Goal: Task Accomplishment & Management: Complete application form

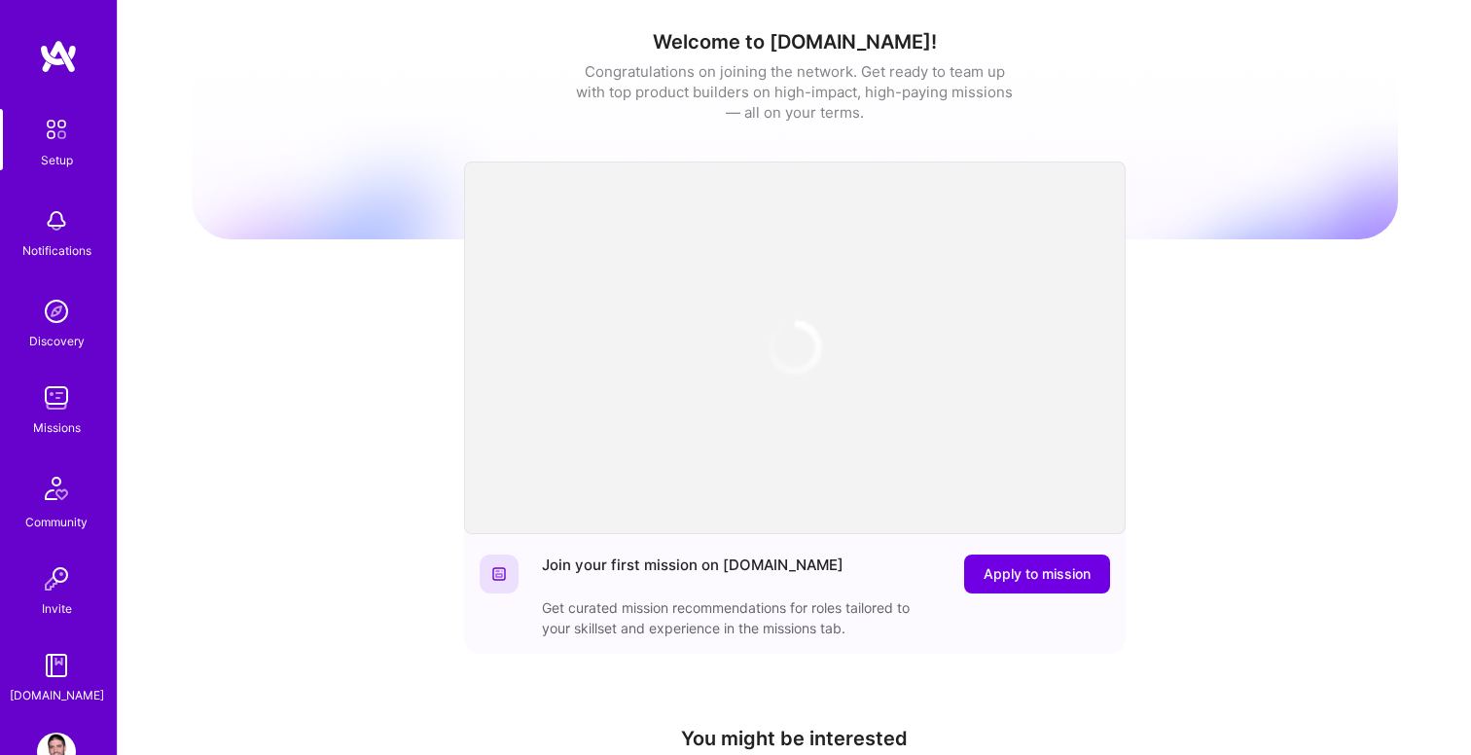
click at [55, 400] on img at bounding box center [56, 397] width 39 height 39
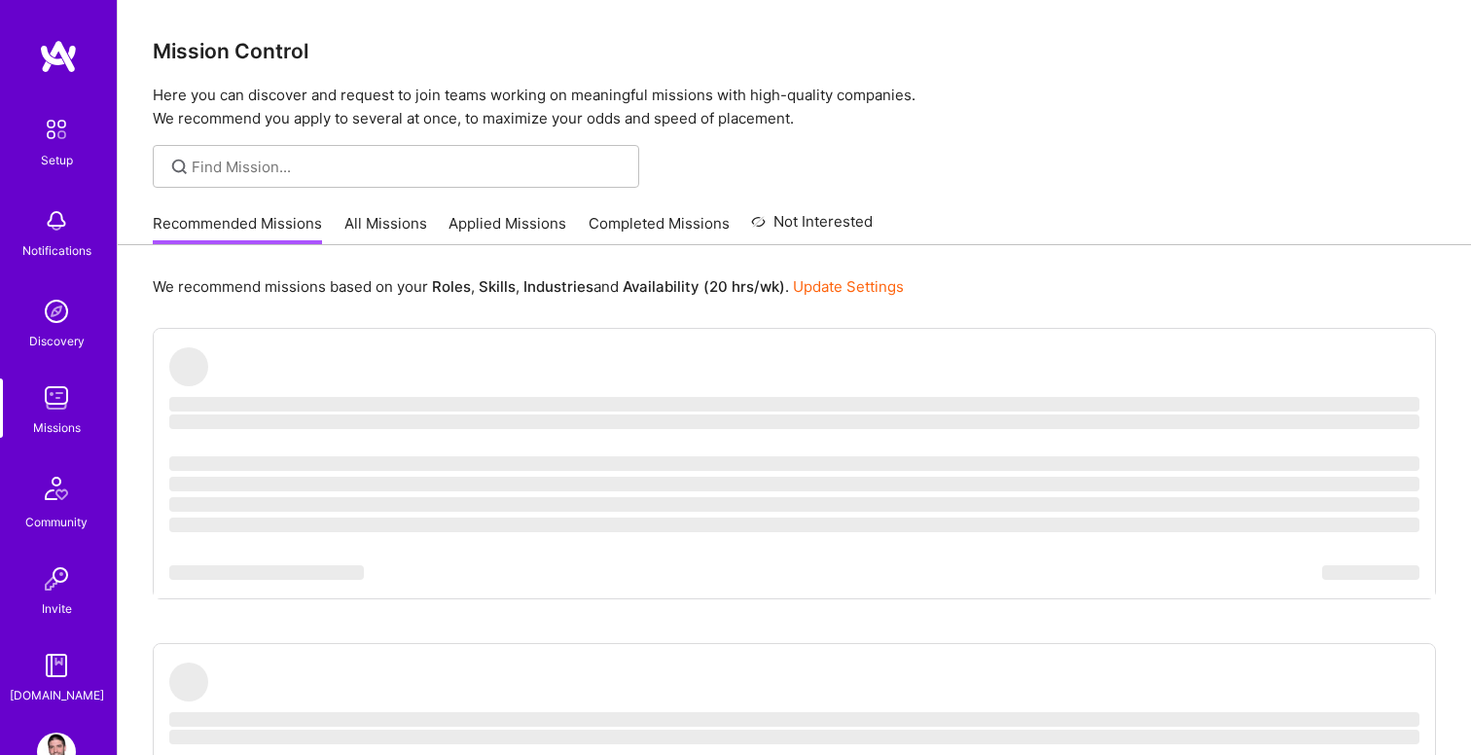
click at [355, 218] on link "All Missions" at bounding box center [385, 229] width 83 height 32
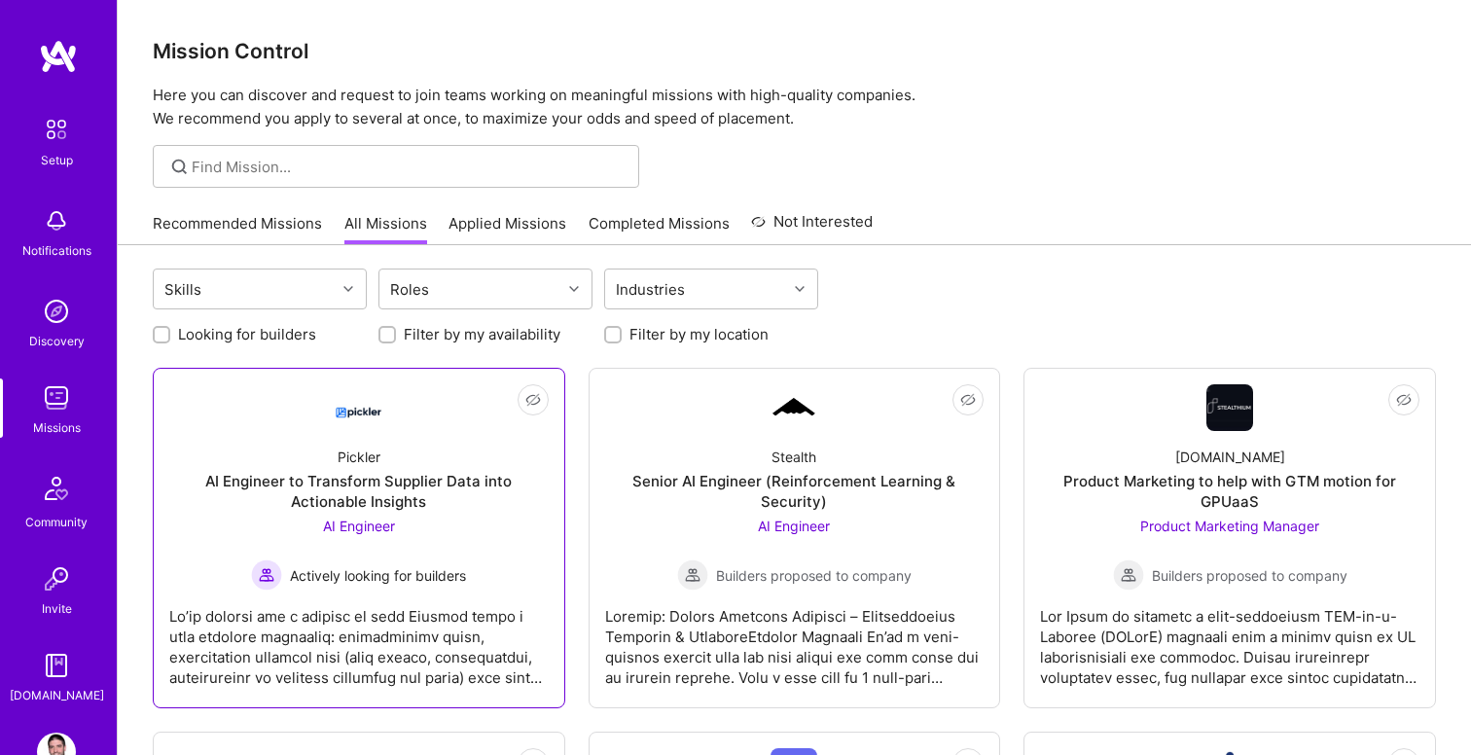
click at [389, 479] on div "AI Engineer to Transform Supplier Data into Actionable Insights" at bounding box center [358, 491] width 379 height 41
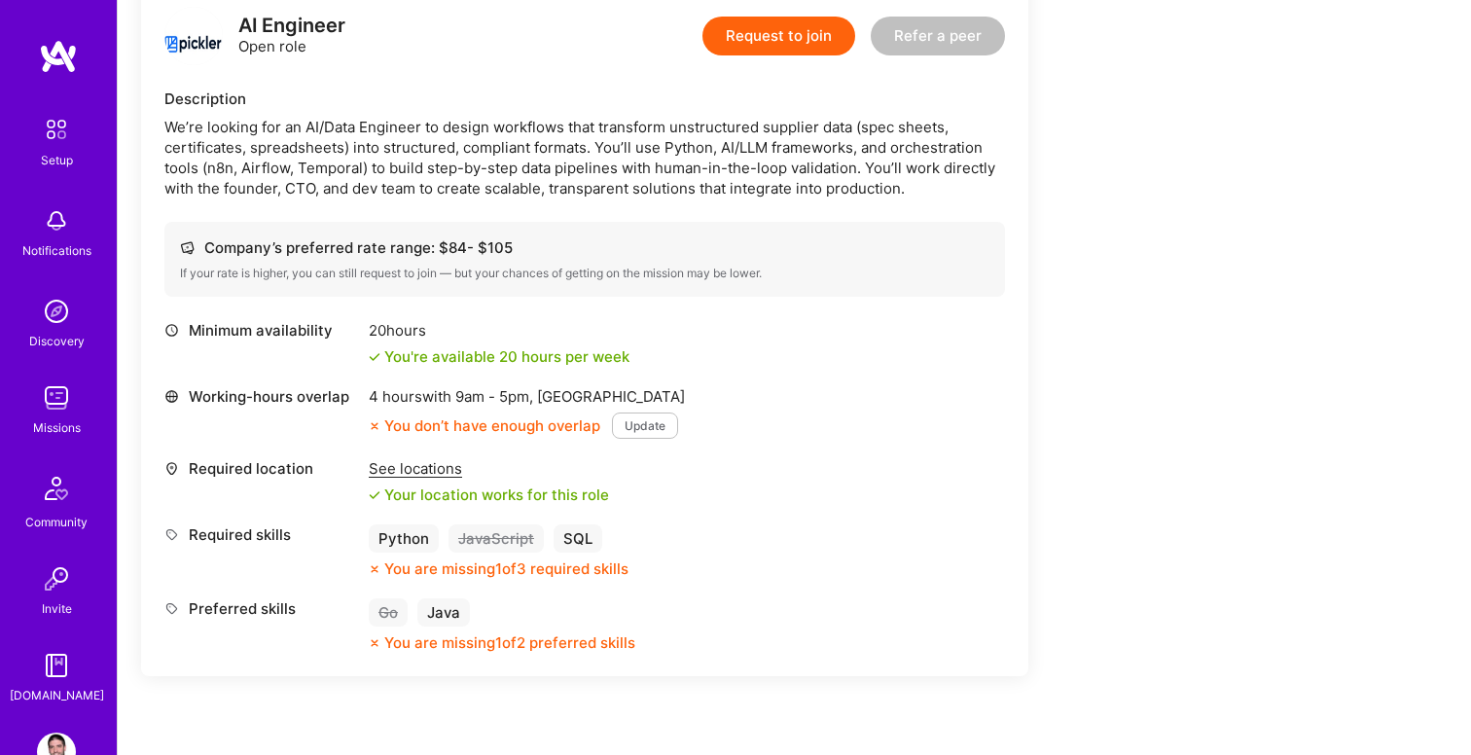
scroll to position [521, 0]
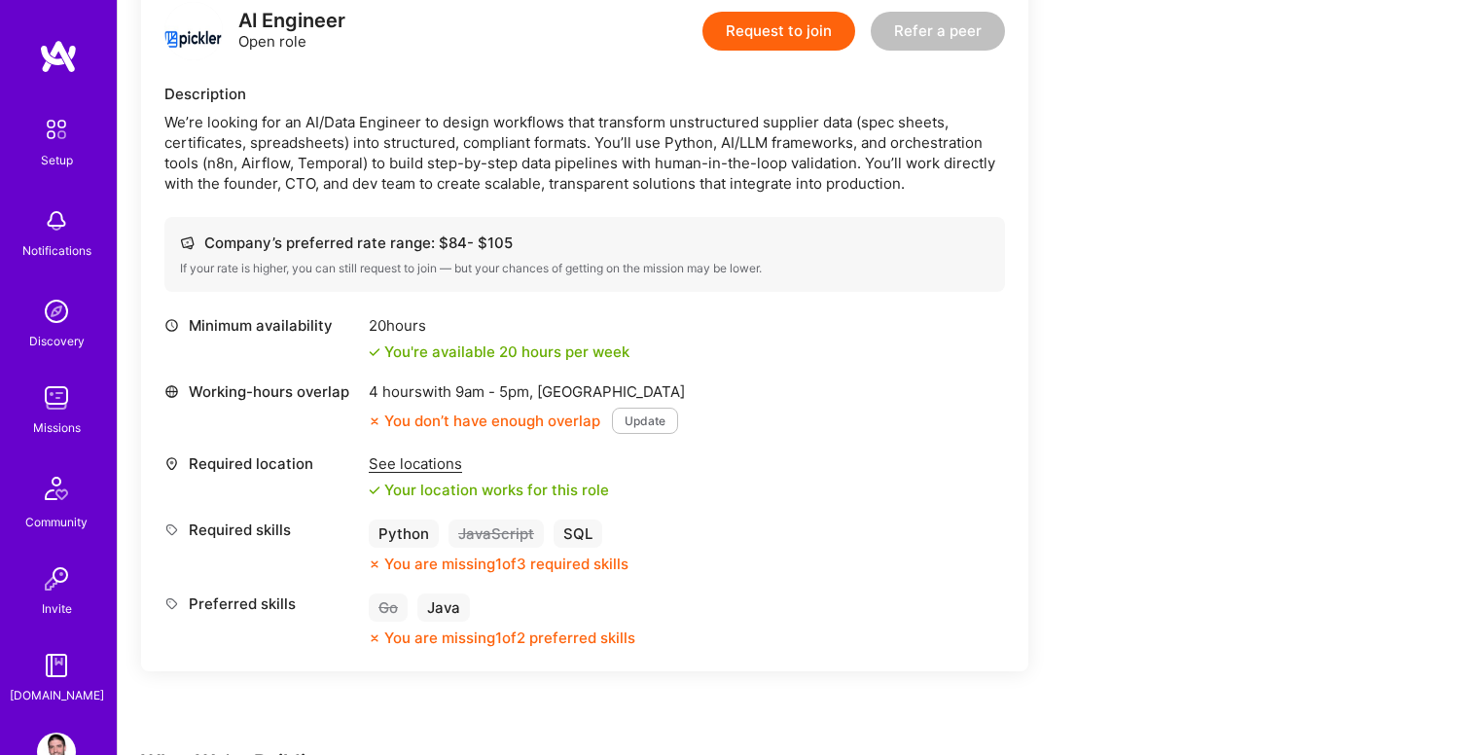
click at [650, 421] on button "Update" at bounding box center [645, 421] width 66 height 26
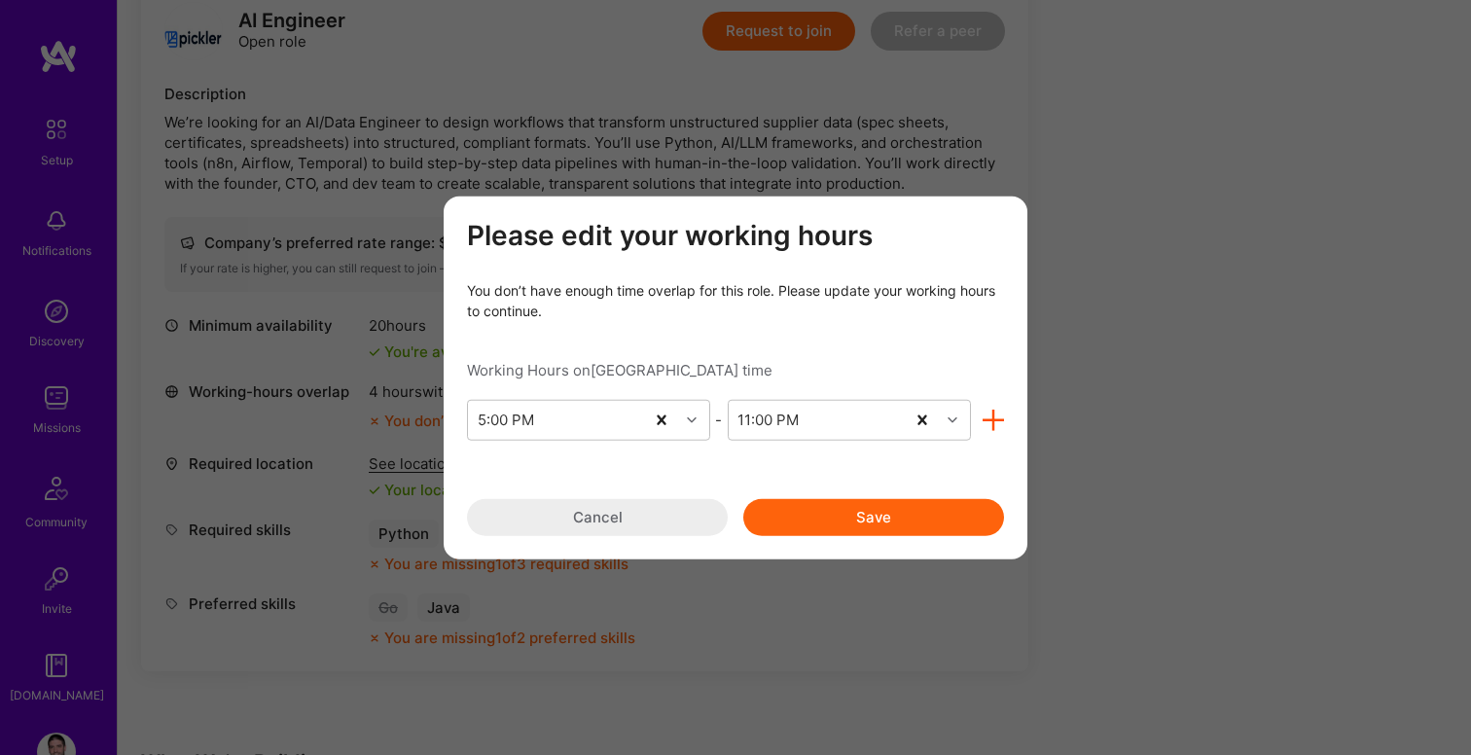
click at [1002, 412] on icon "modal" at bounding box center [994, 420] width 22 height 22
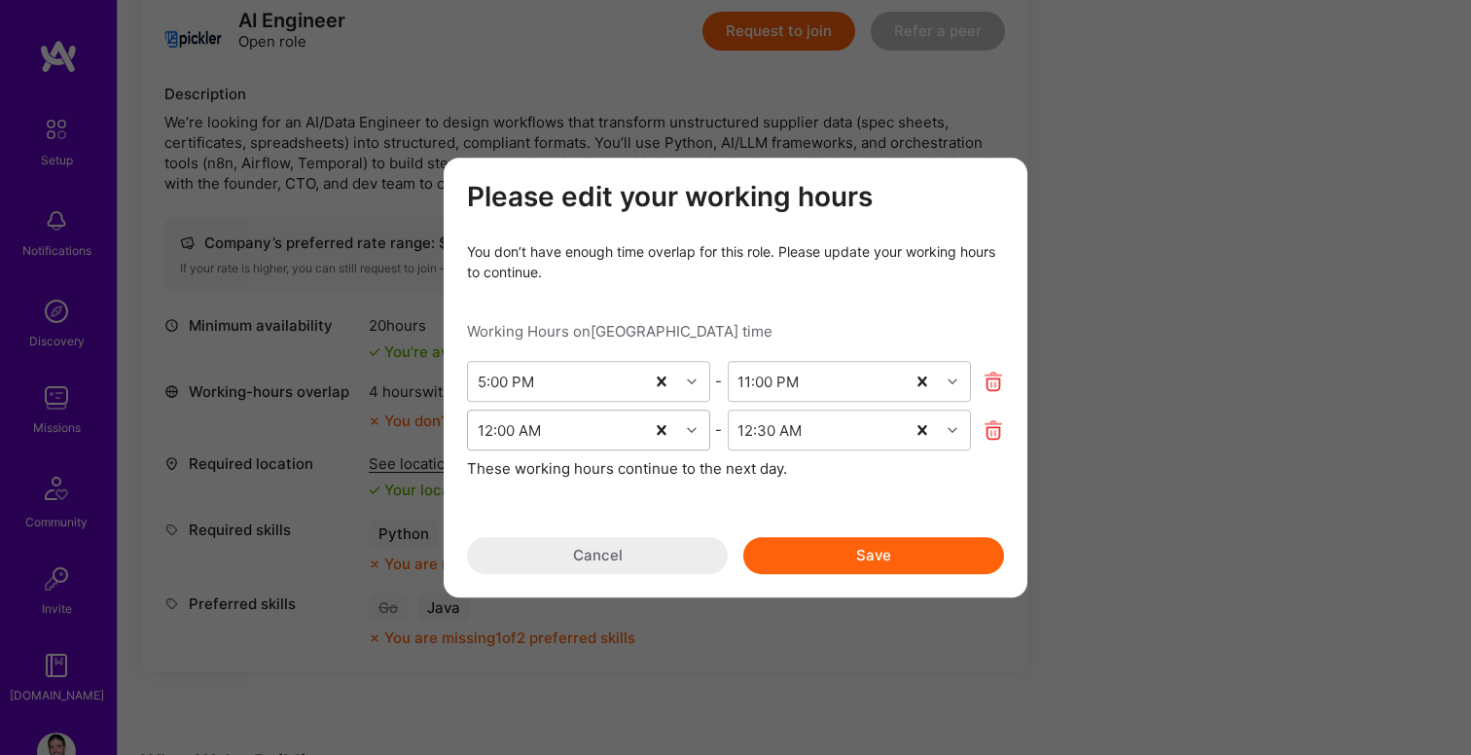
click at [692, 429] on icon "modal" at bounding box center [692, 430] width 10 height 10
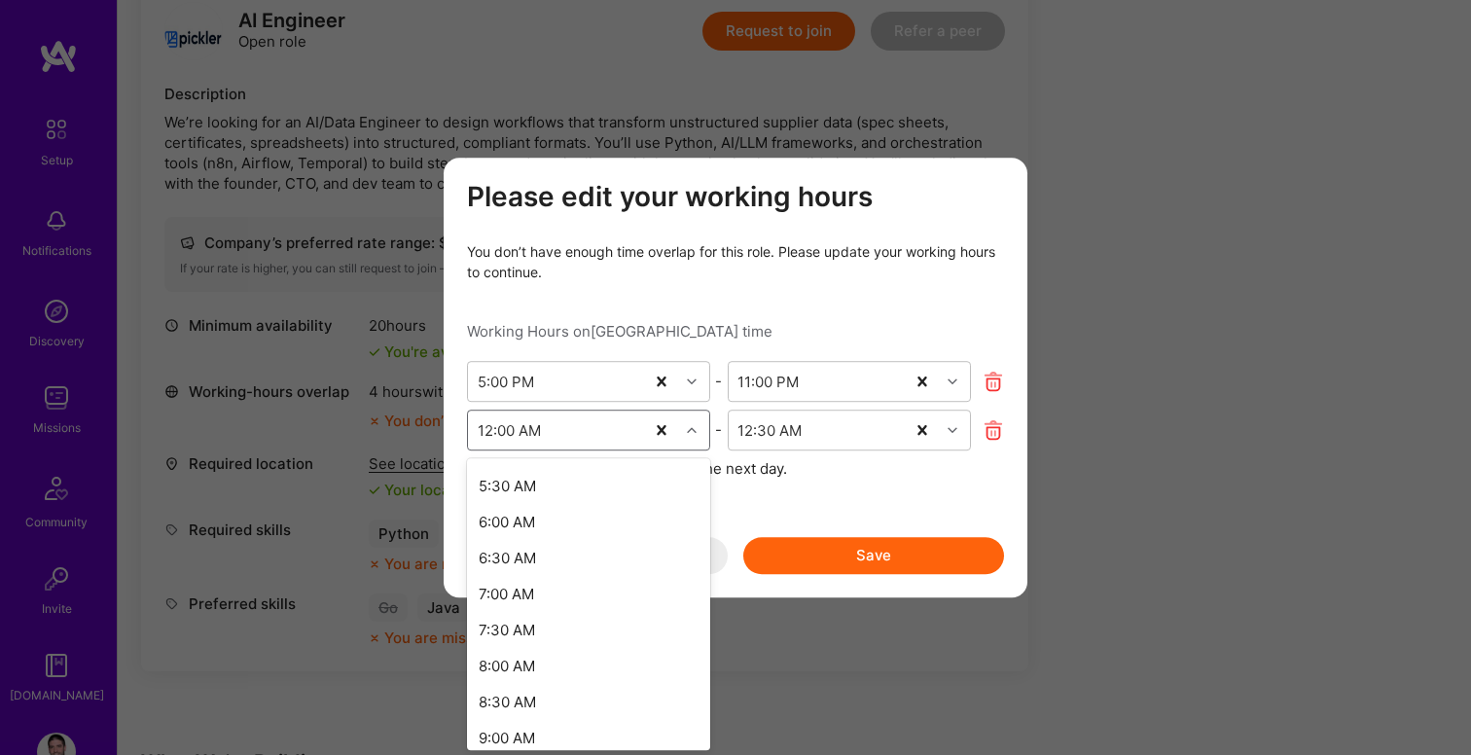
scroll to position [476, 0]
click at [519, 655] on div "8:00 AM" at bounding box center [588, 652] width 243 height 36
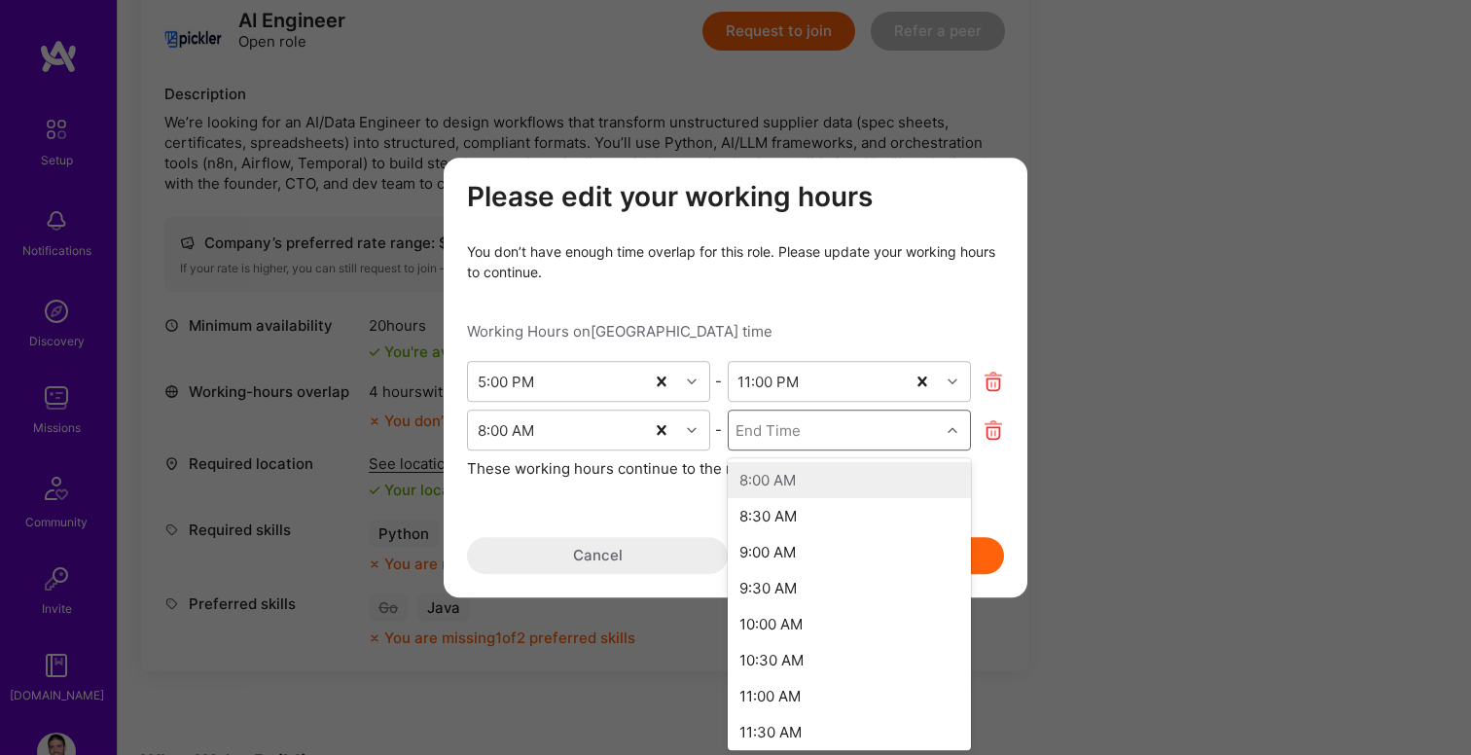
click at [952, 430] on icon "modal" at bounding box center [953, 430] width 10 height 10
click at [783, 698] on div "11:00 AM" at bounding box center [849, 696] width 243 height 36
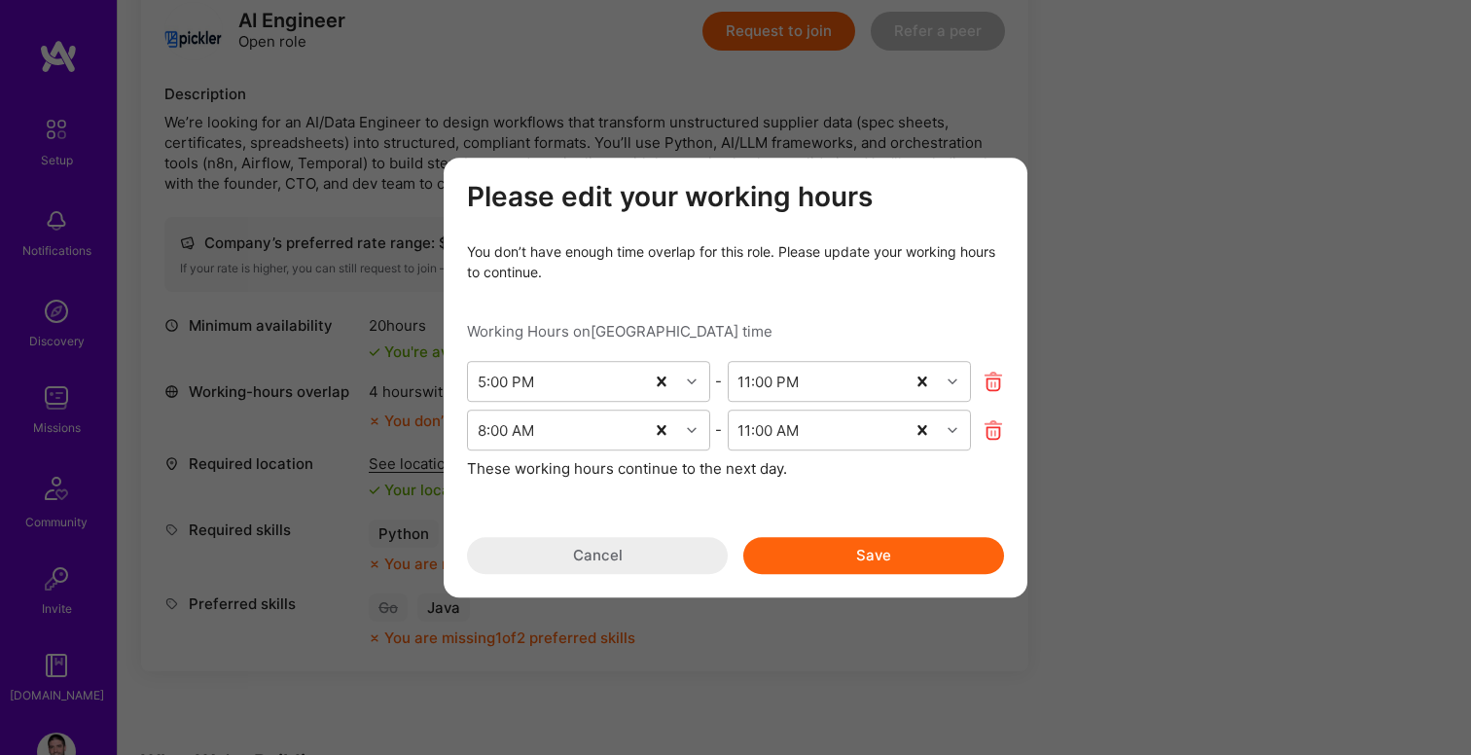
click at [822, 556] on button "Save" at bounding box center [873, 555] width 261 height 37
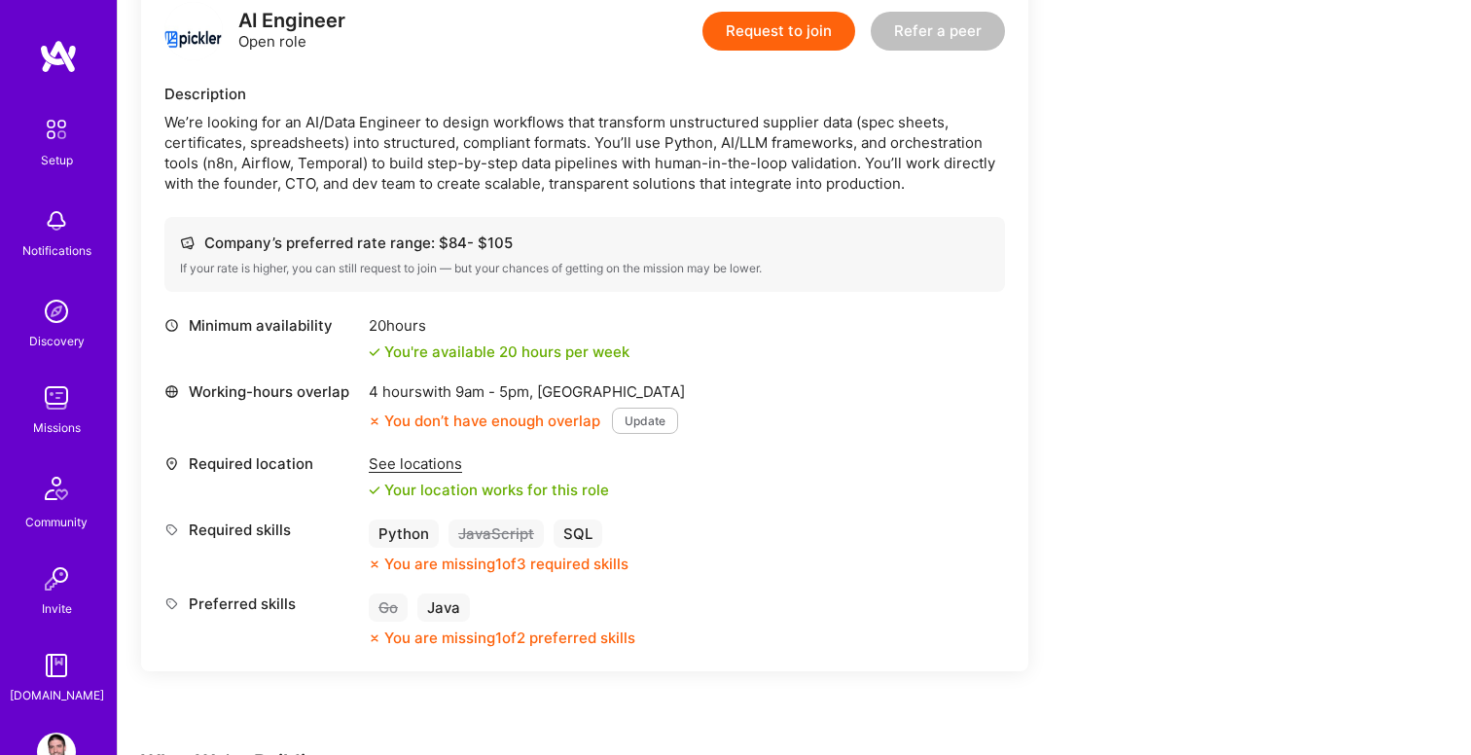
click at [656, 416] on button "Update" at bounding box center [645, 421] width 66 height 26
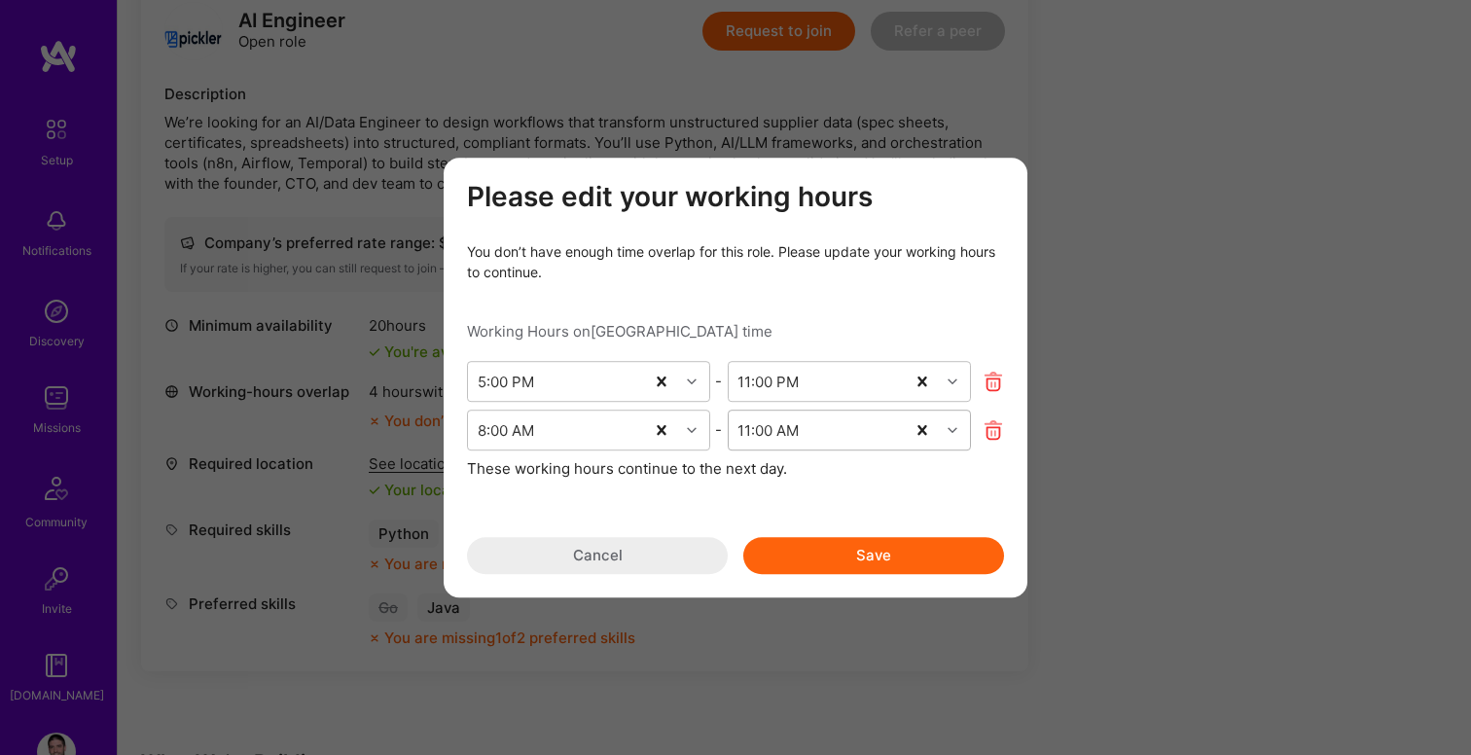
click at [951, 427] on icon "modal" at bounding box center [953, 430] width 10 height 10
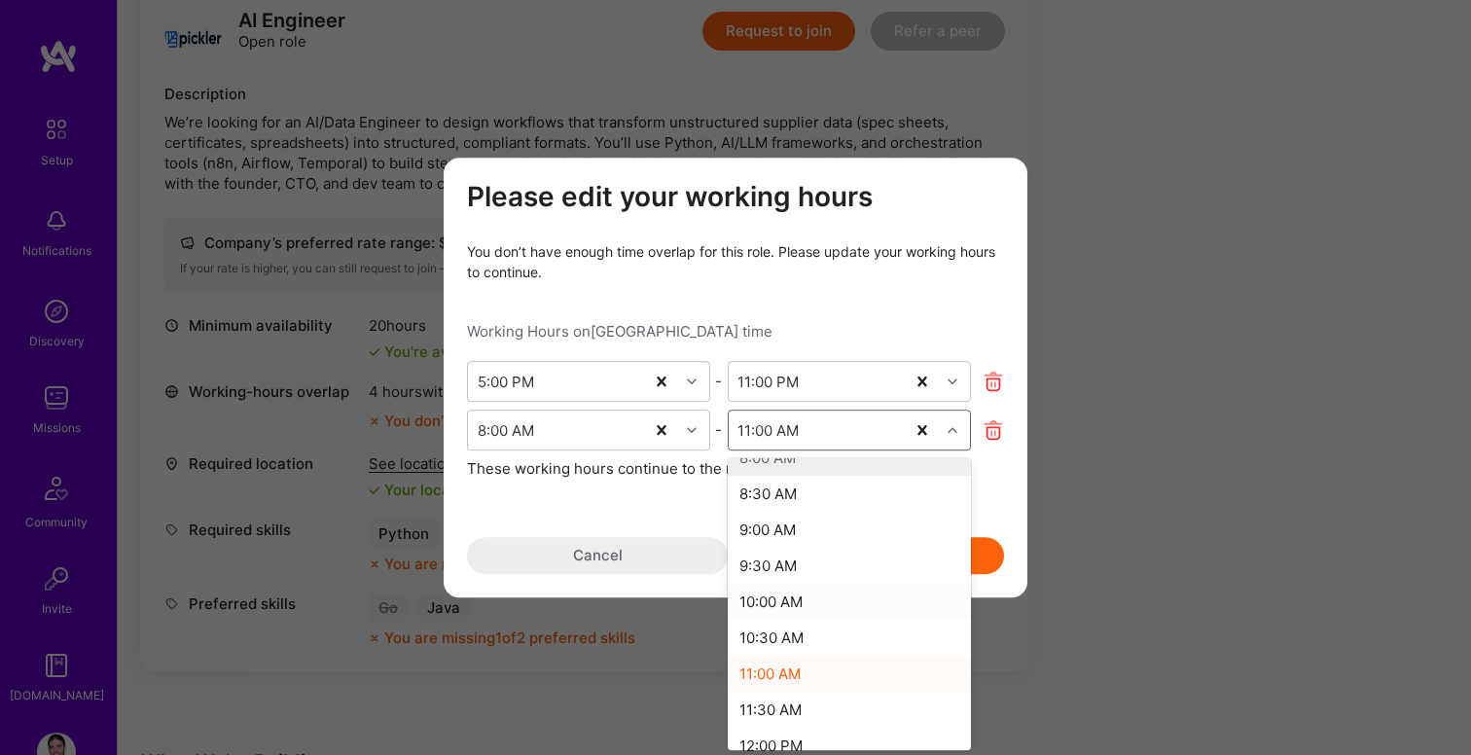
scroll to position [40, 0]
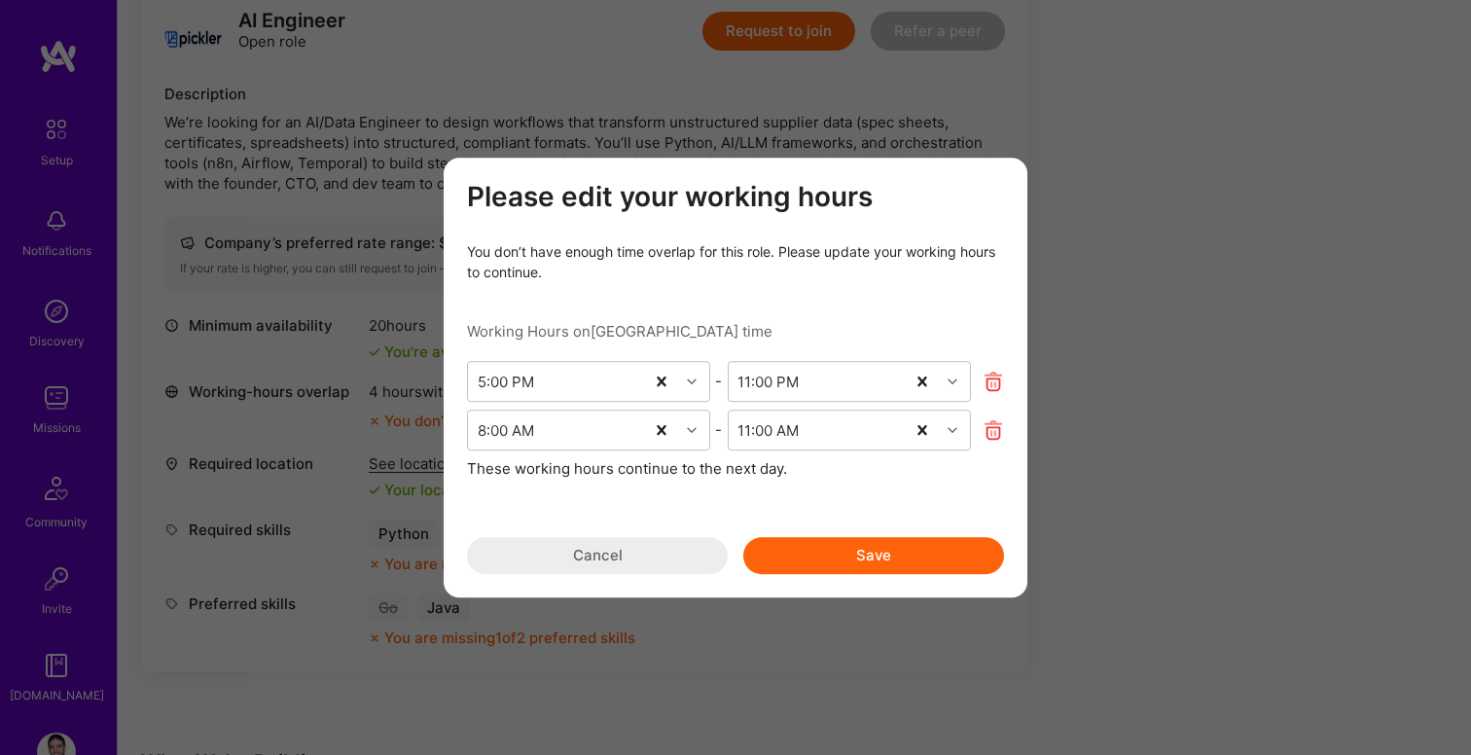
click at [586, 472] on div "These working hours continue to the next day." at bounding box center [735, 468] width 537 height 20
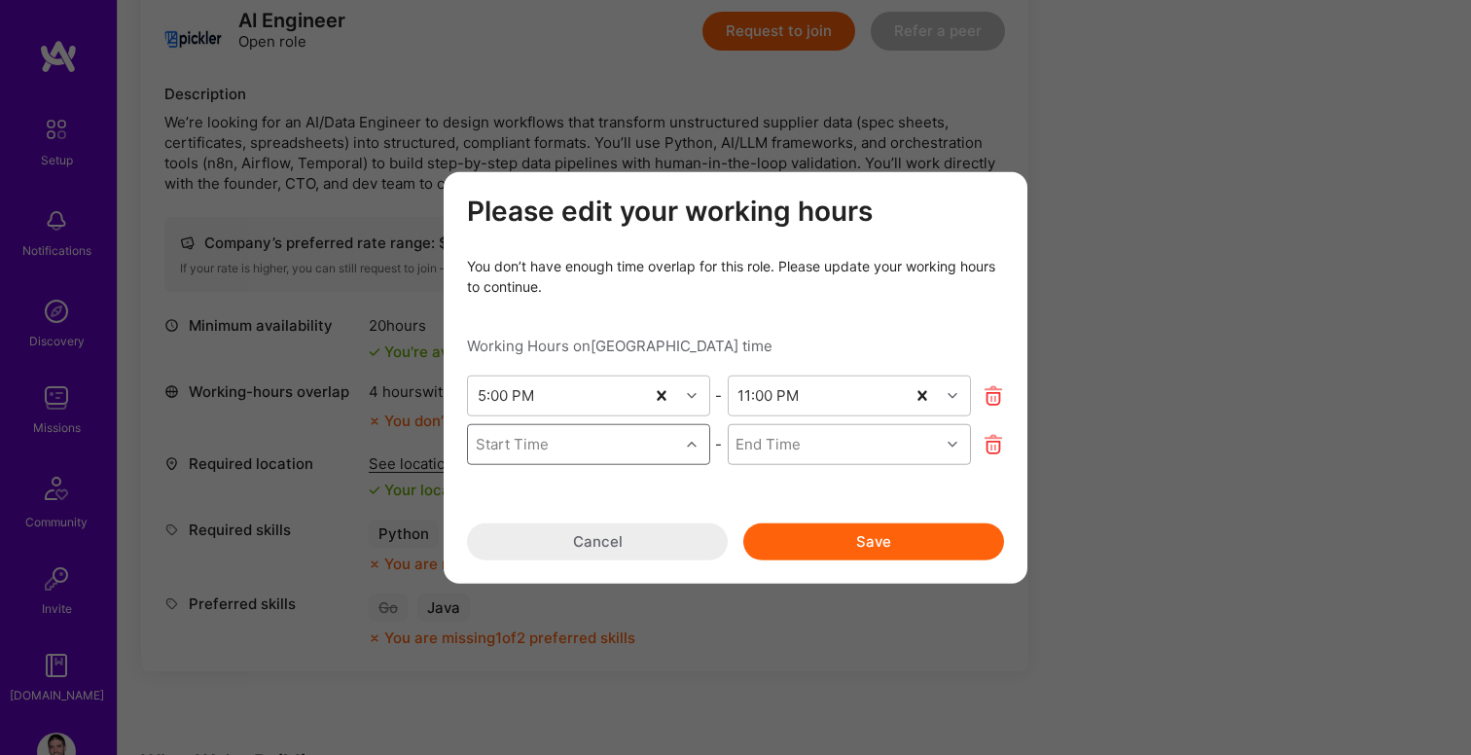
click at [832, 538] on button "Save" at bounding box center [873, 540] width 261 height 37
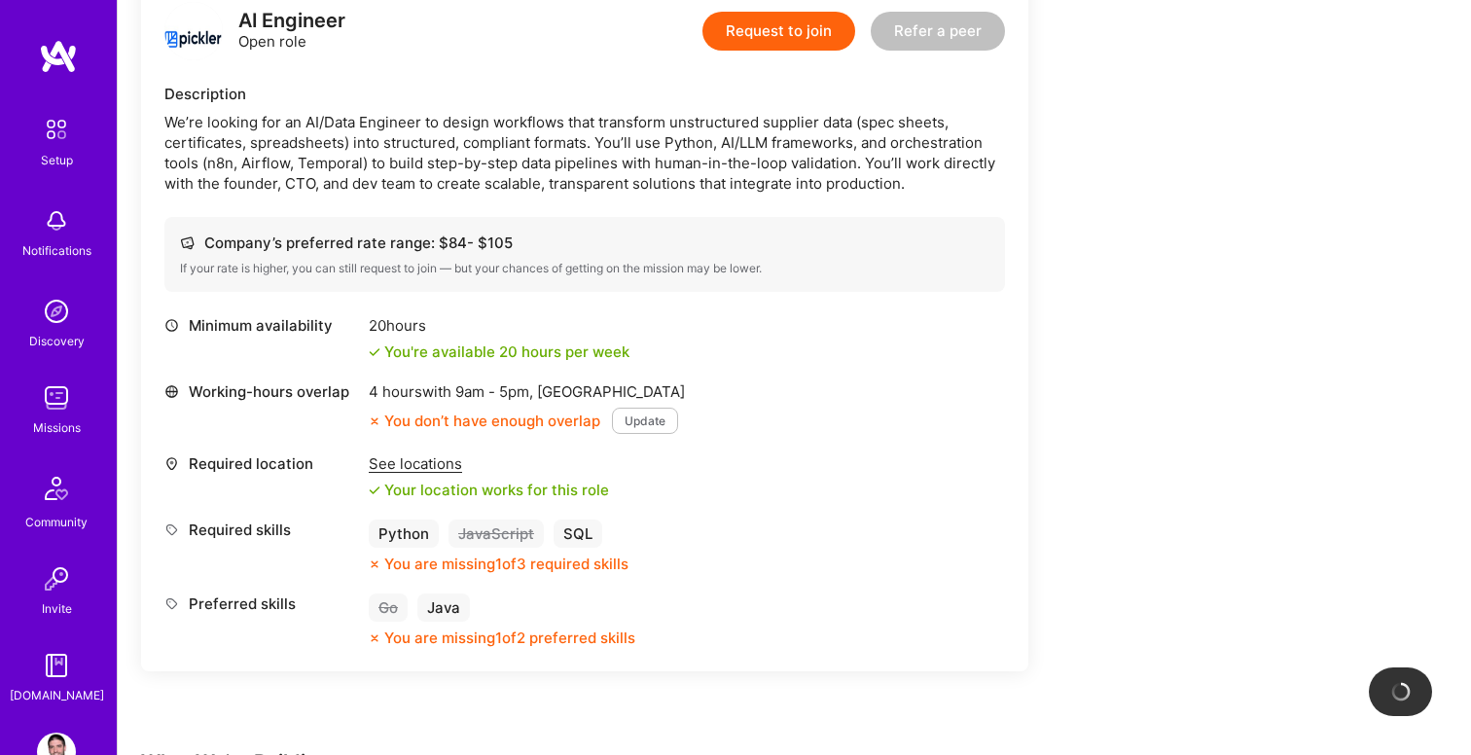
click at [627, 419] on button "Update" at bounding box center [645, 421] width 66 height 26
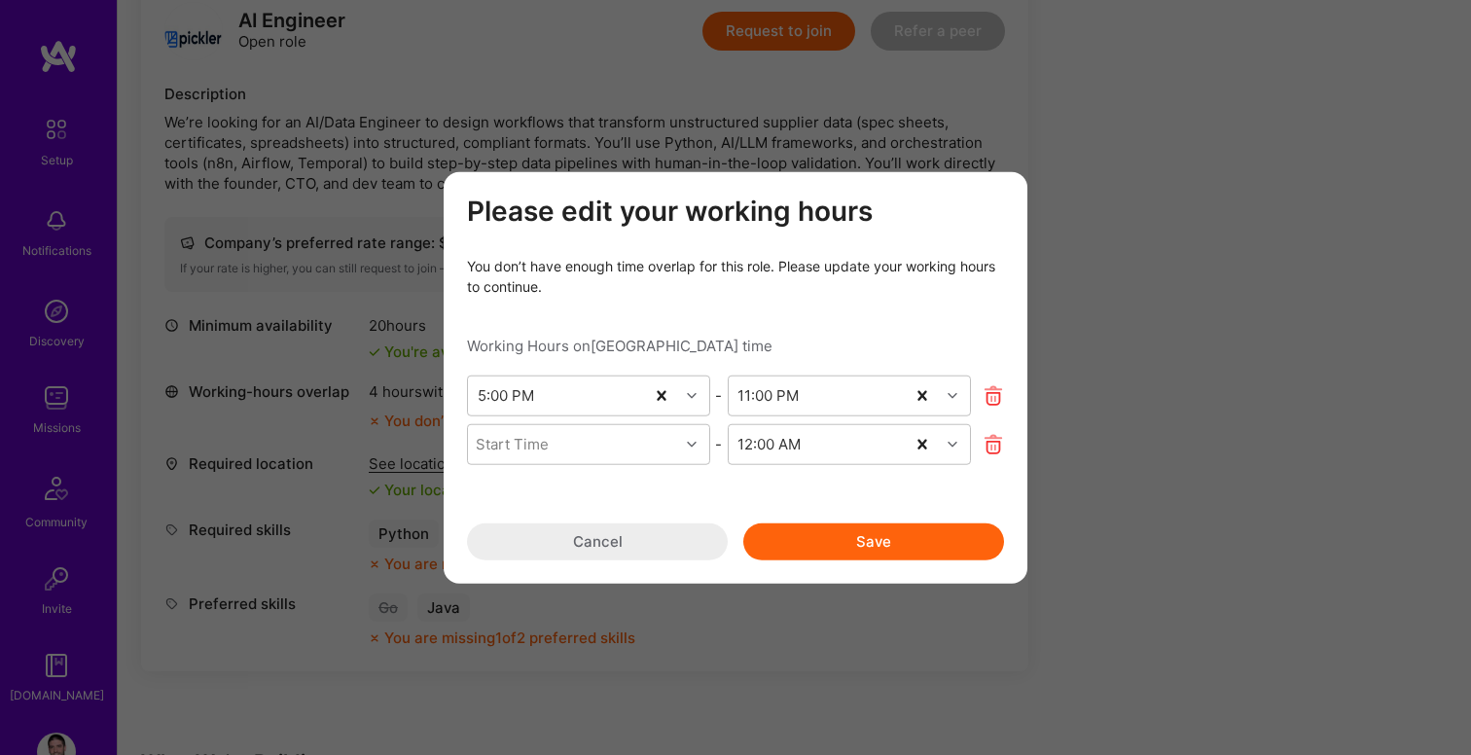
click at [992, 445] on icon "modal" at bounding box center [994, 444] width 22 height 22
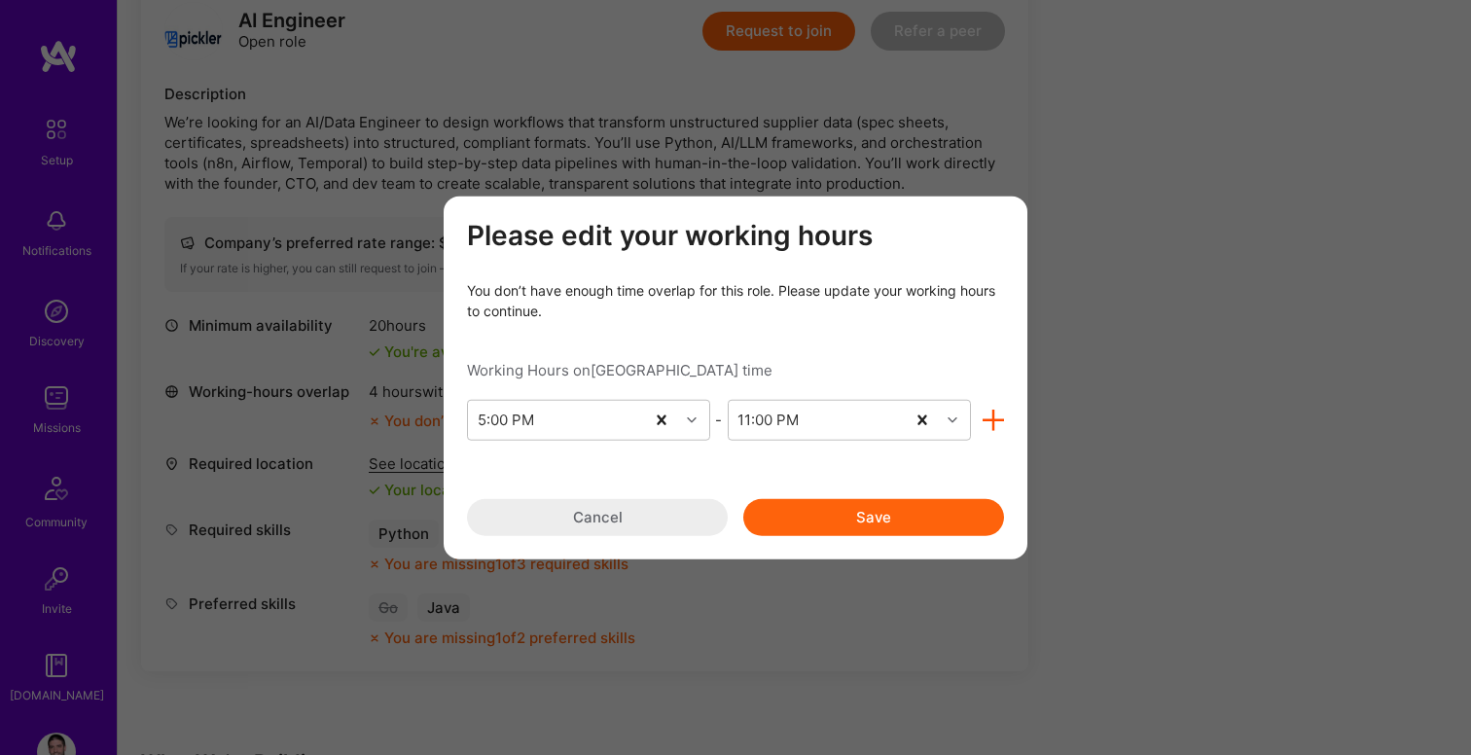
click at [988, 420] on icon "modal" at bounding box center [994, 420] width 22 height 22
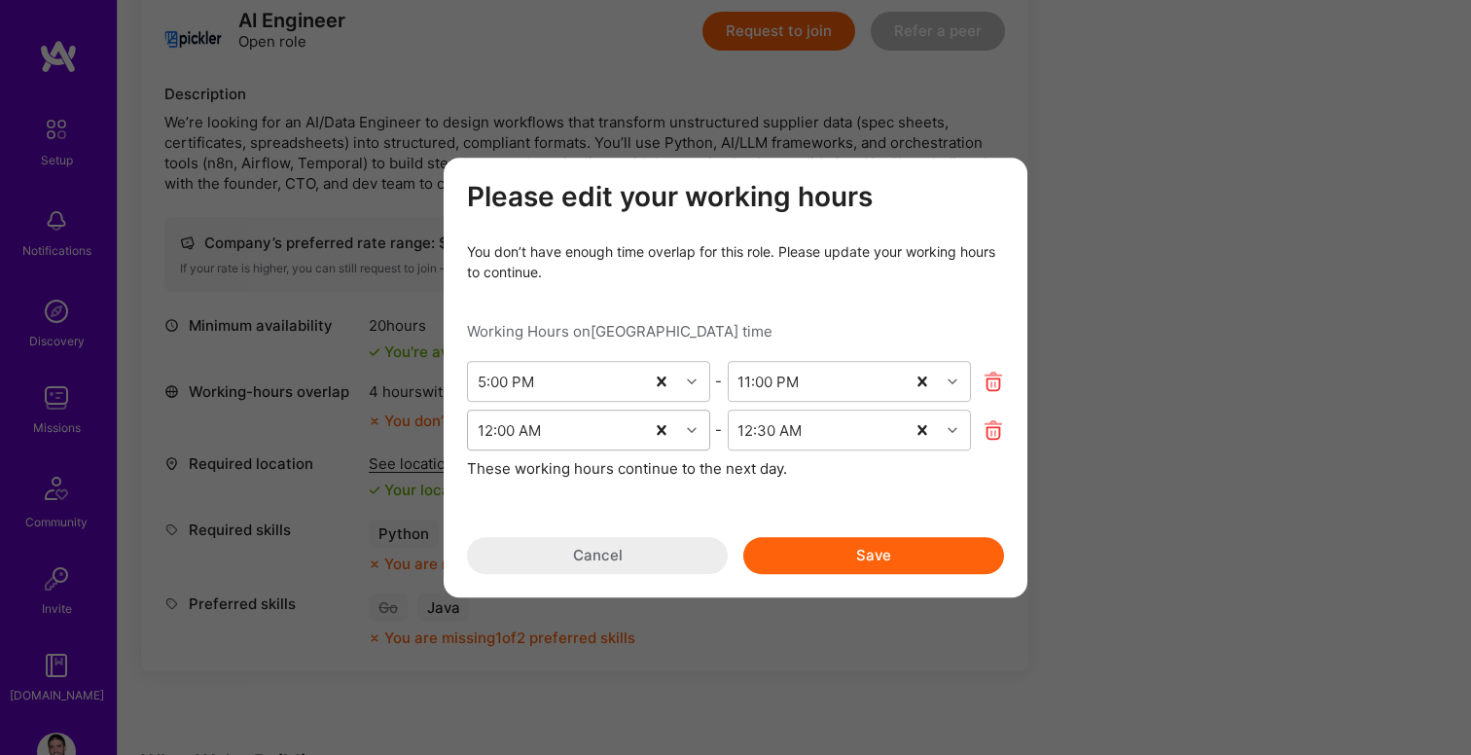
click at [603, 431] on div "12:00 AM" at bounding box center [556, 430] width 176 height 39
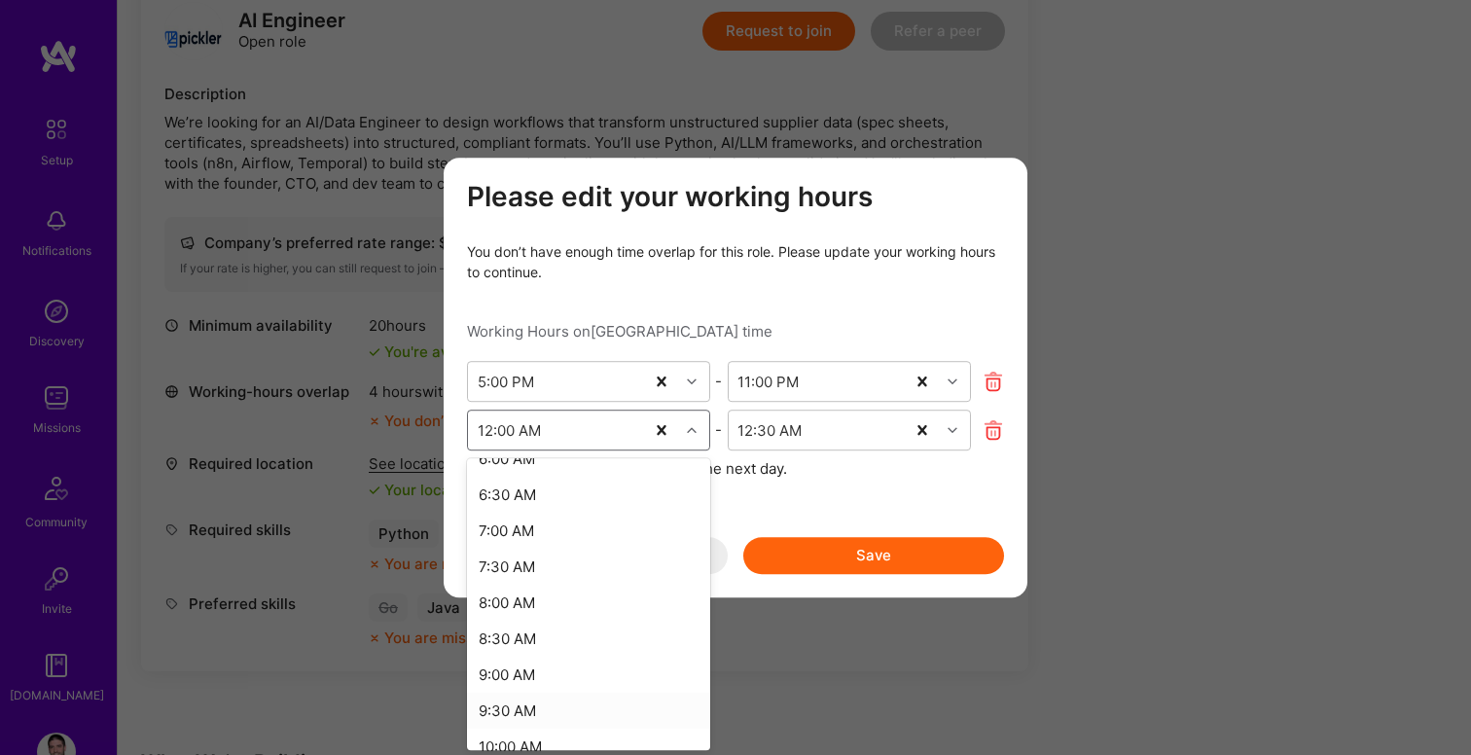
scroll to position [512, 0]
click at [538, 613] on div "8:00 AM" at bounding box center [588, 616] width 243 height 36
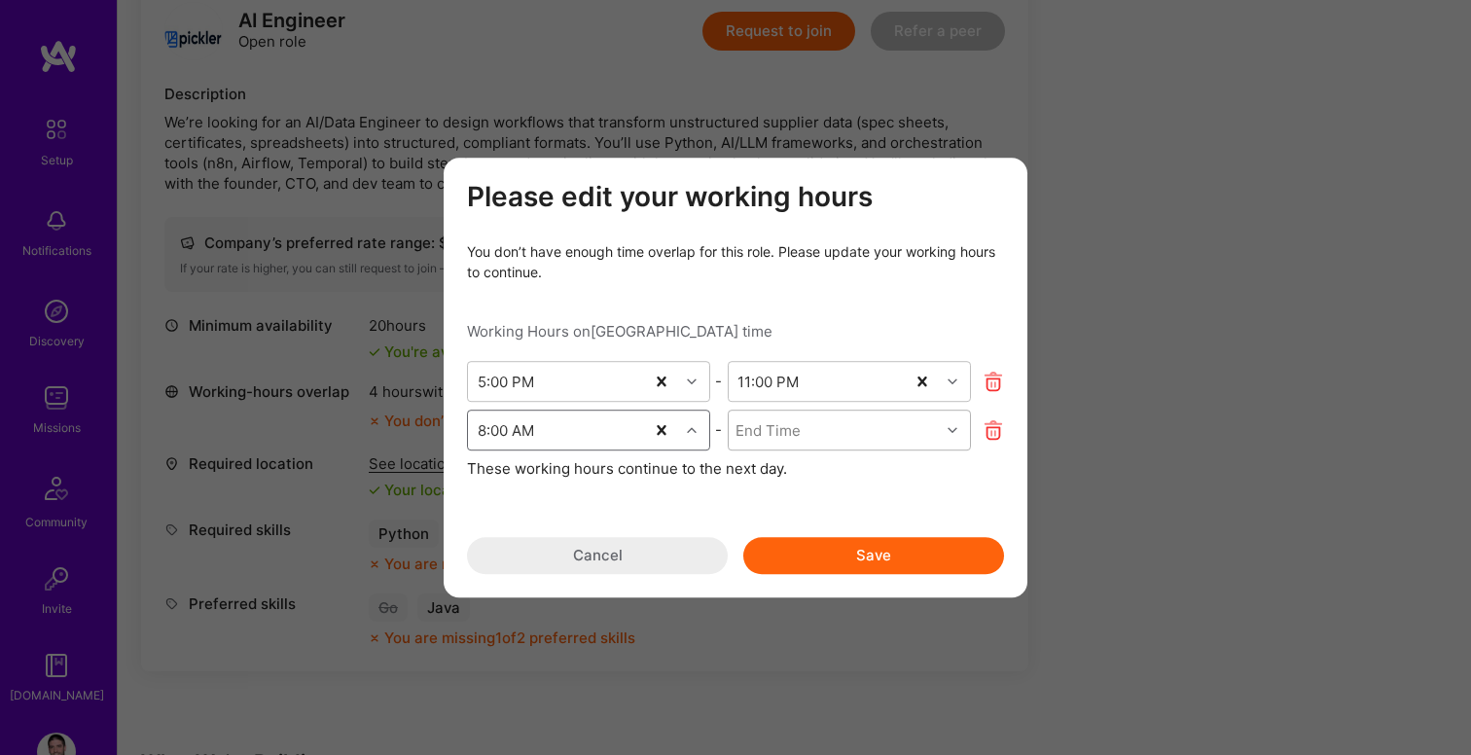
click at [949, 431] on icon "modal" at bounding box center [953, 430] width 10 height 10
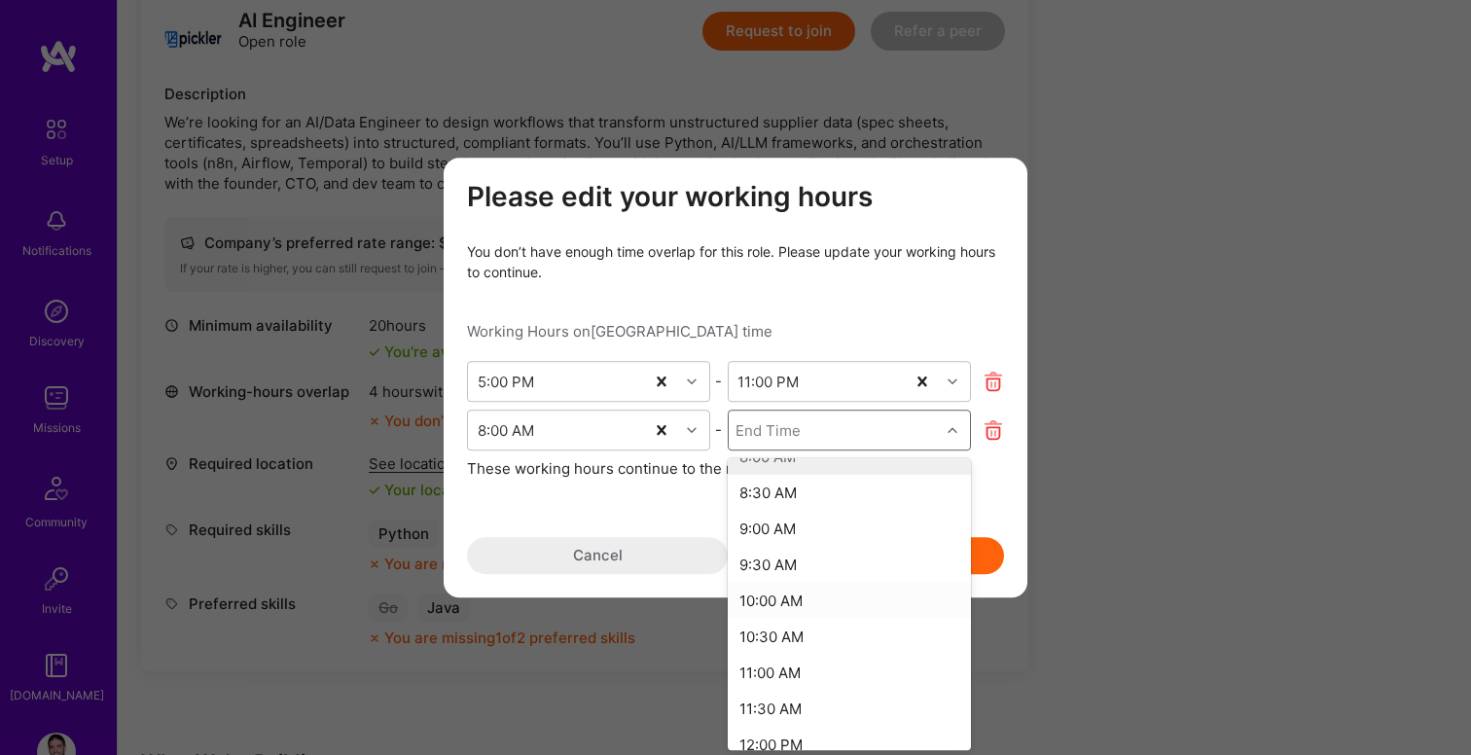
scroll to position [40, 0]
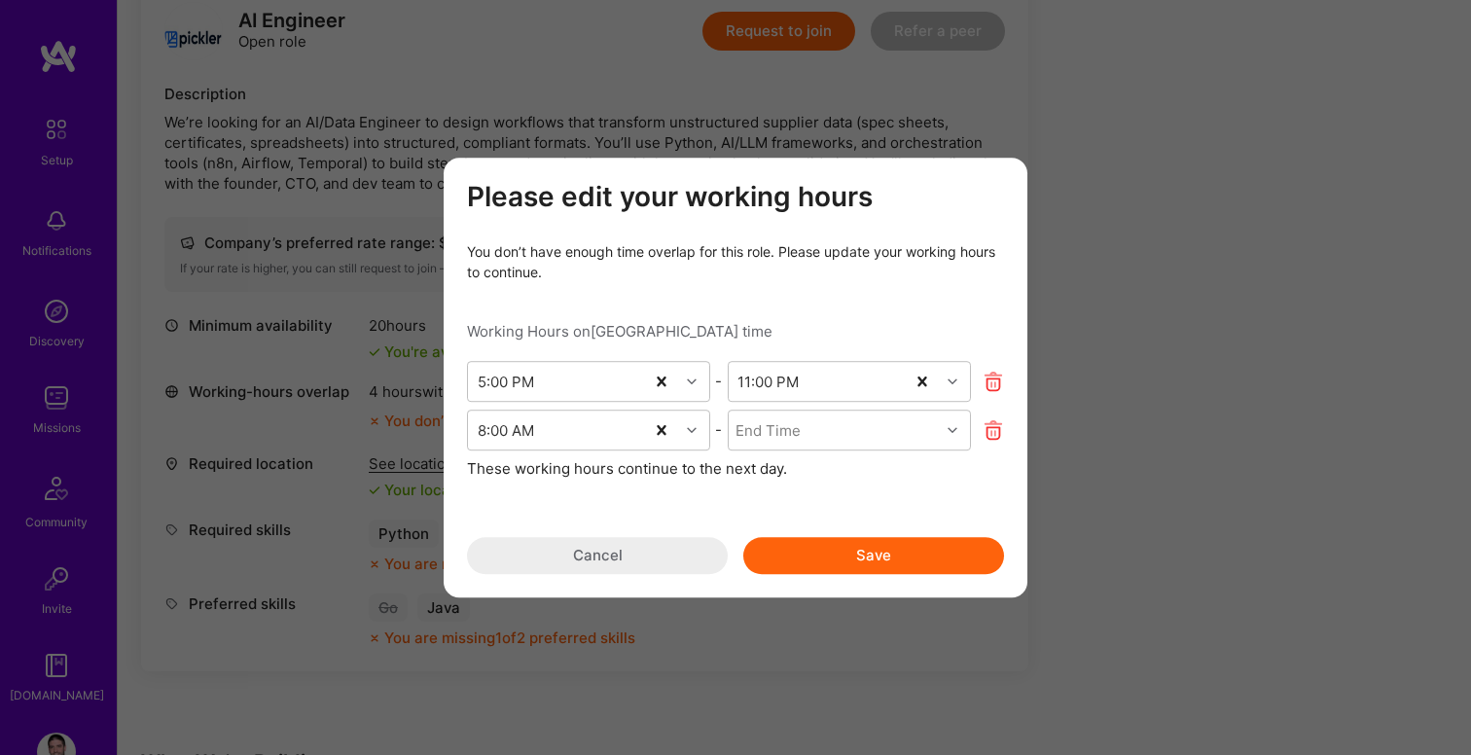
click at [604, 511] on div "Please edit your working hours You don’t have enough time overlap for this role…" at bounding box center [735, 377] width 537 height 393
click at [657, 558] on button "Cancel" at bounding box center [597, 555] width 261 height 37
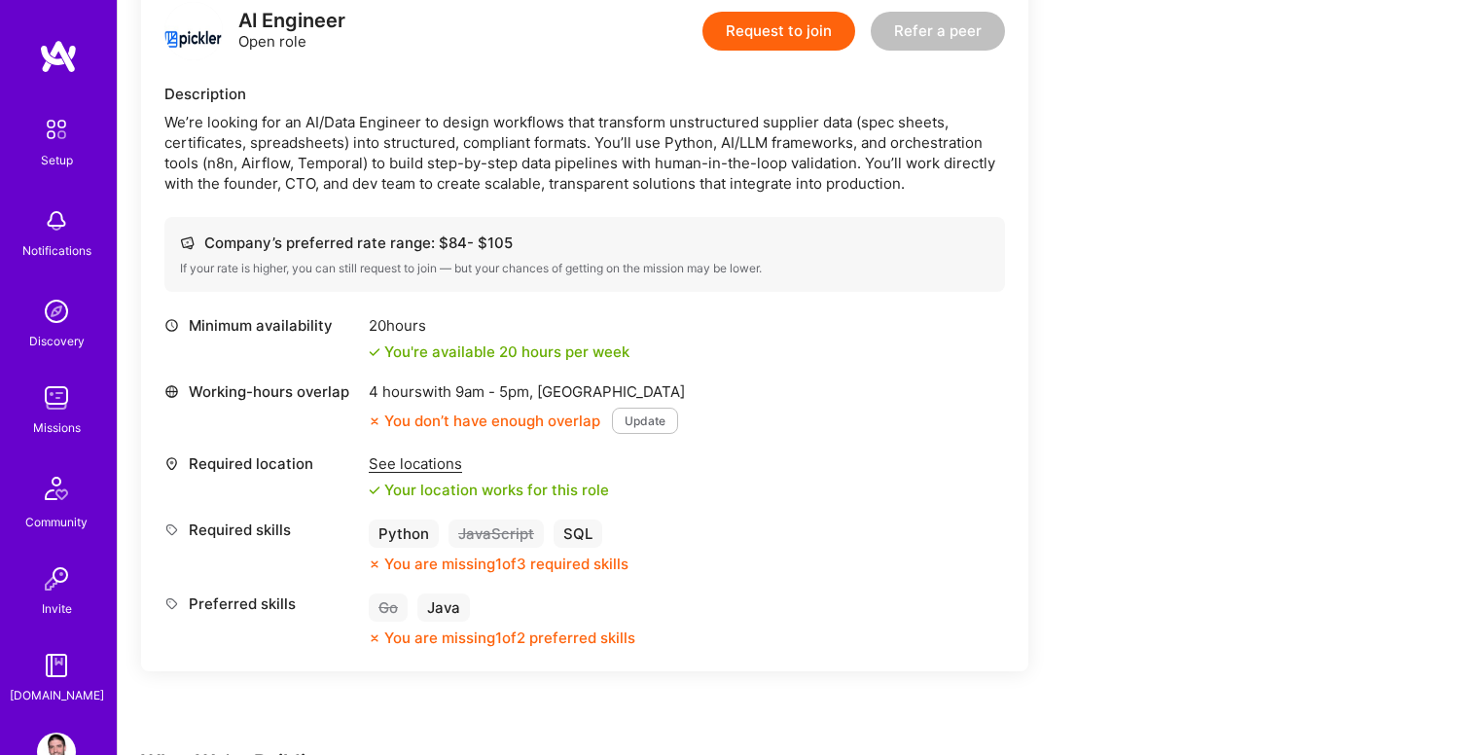
click at [55, 740] on img at bounding box center [56, 752] width 39 height 39
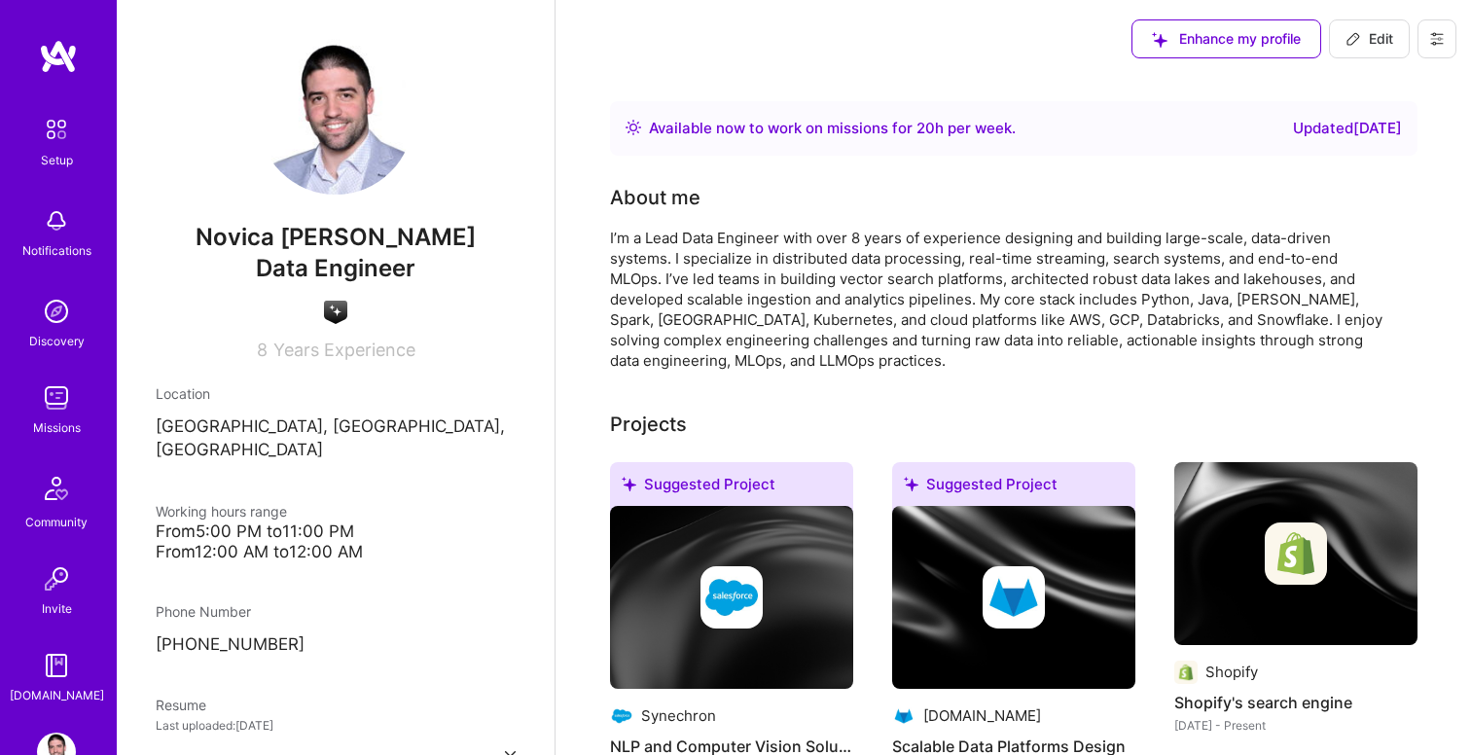
click at [1378, 34] on span "Edit" at bounding box center [1369, 38] width 48 height 19
select select "RS"
select select "Right Now"
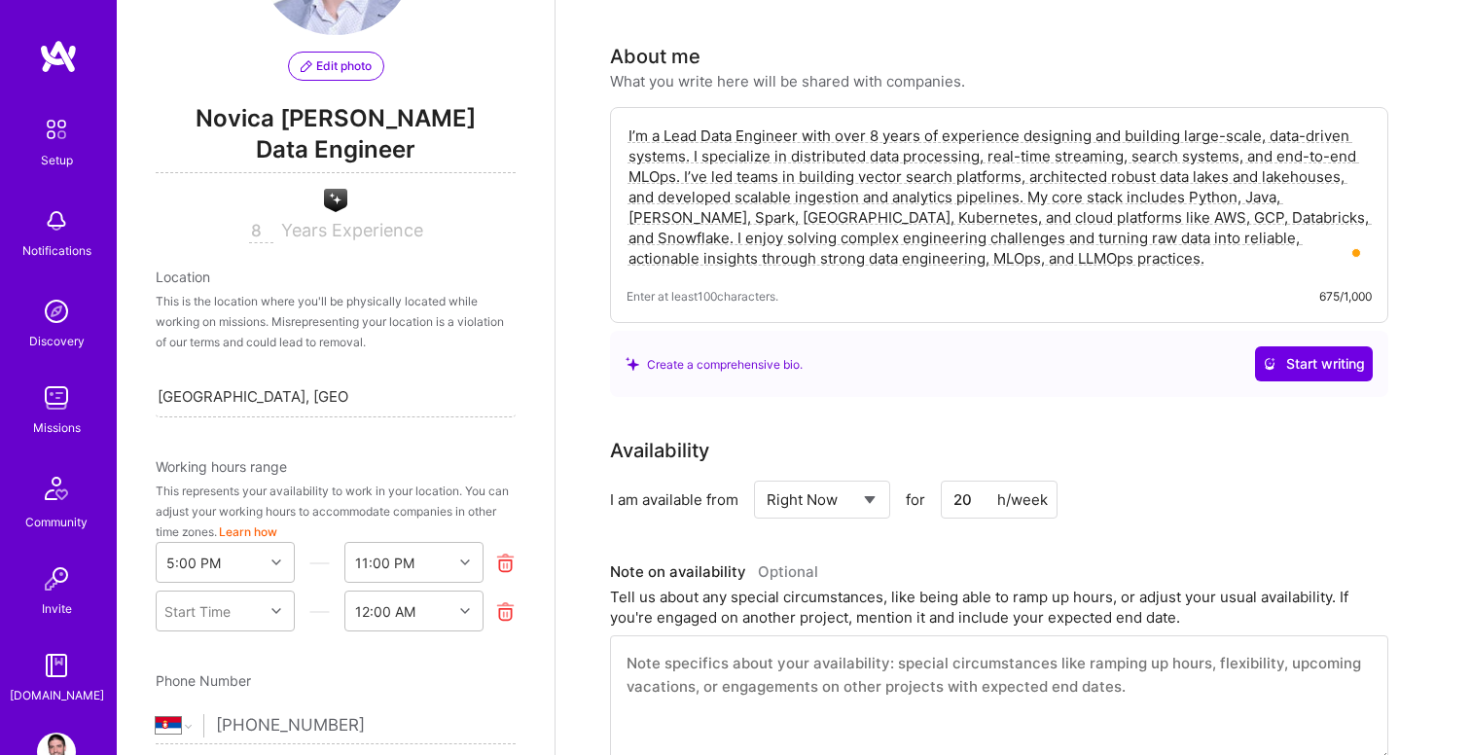
scroll to position [62, 0]
click at [501, 617] on icon at bounding box center [505, 611] width 20 height 20
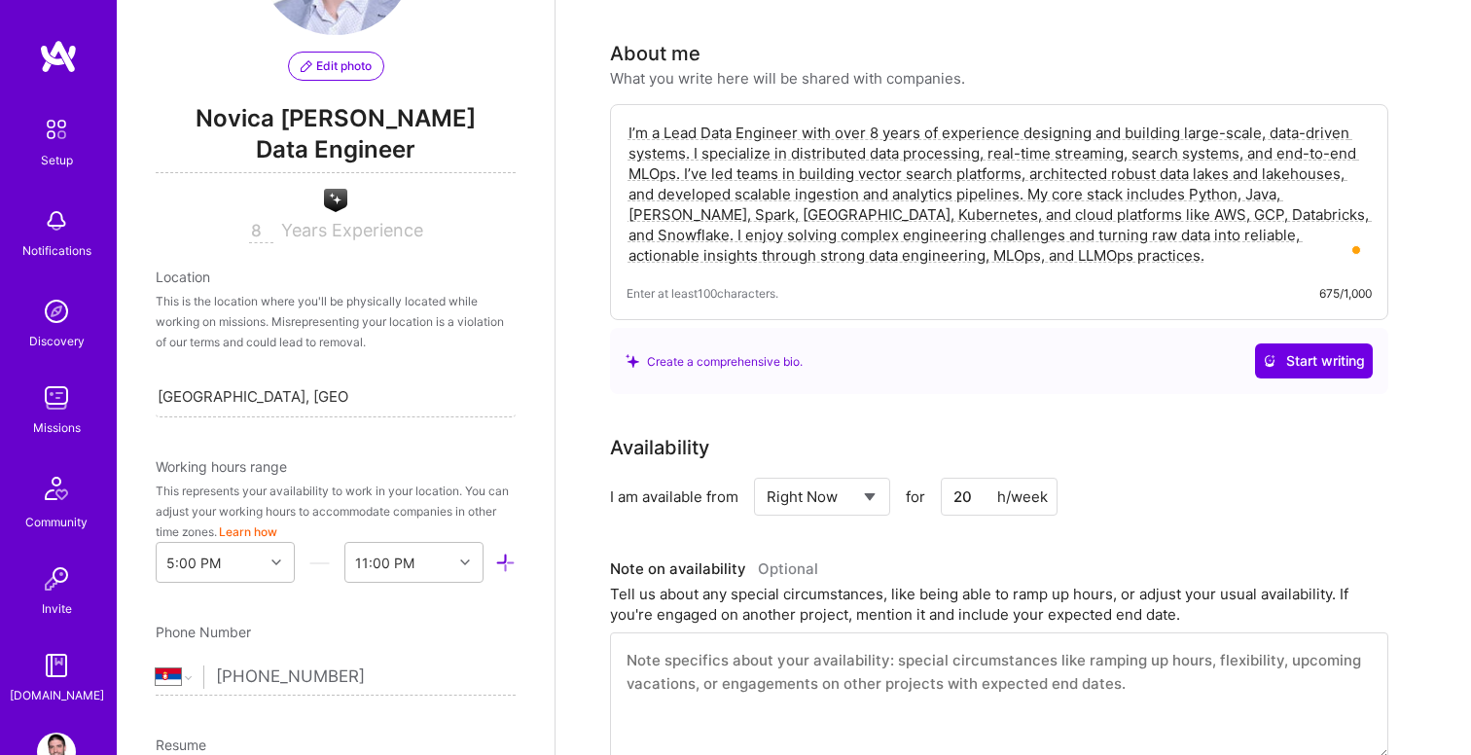
click at [506, 563] on icon at bounding box center [505, 563] width 20 height 20
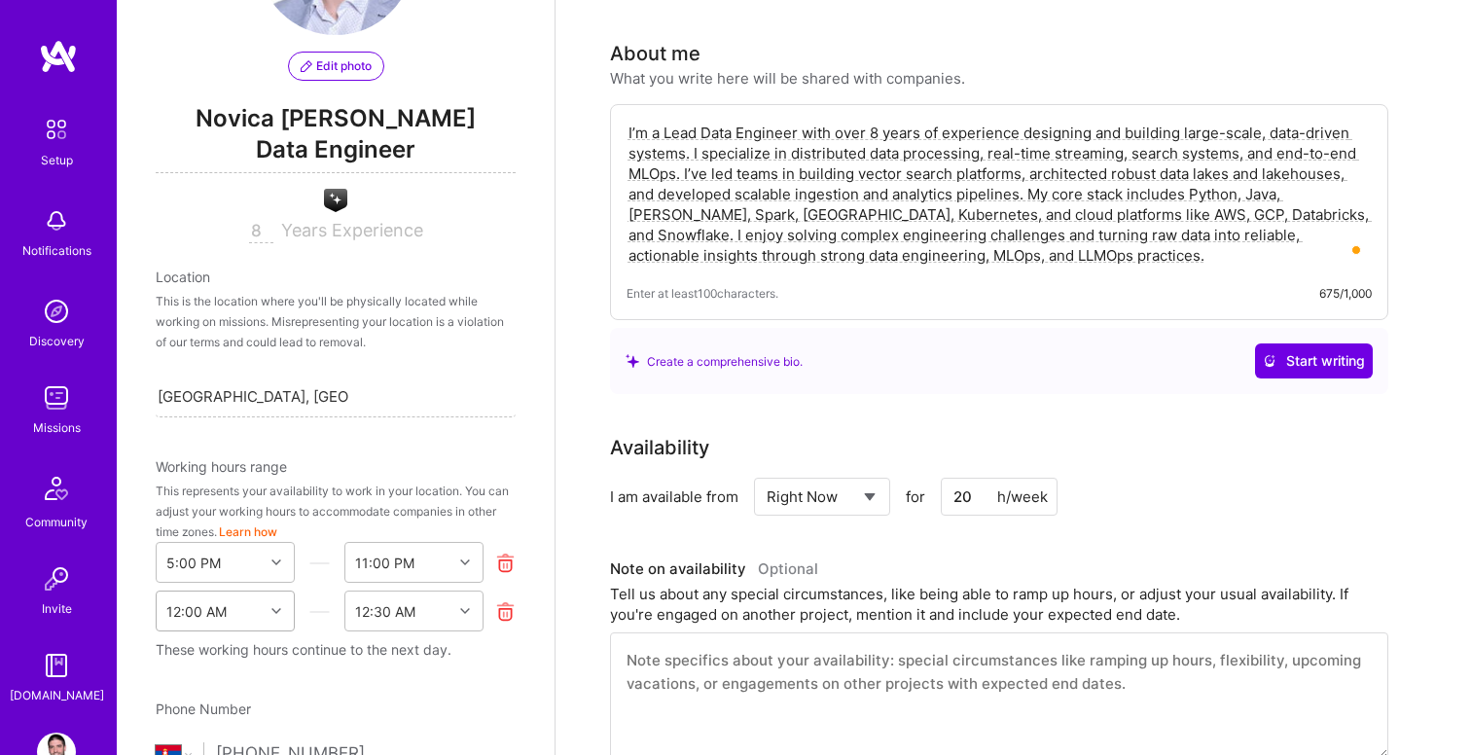
click at [273, 615] on div "12:00 AM" at bounding box center [225, 611] width 139 height 41
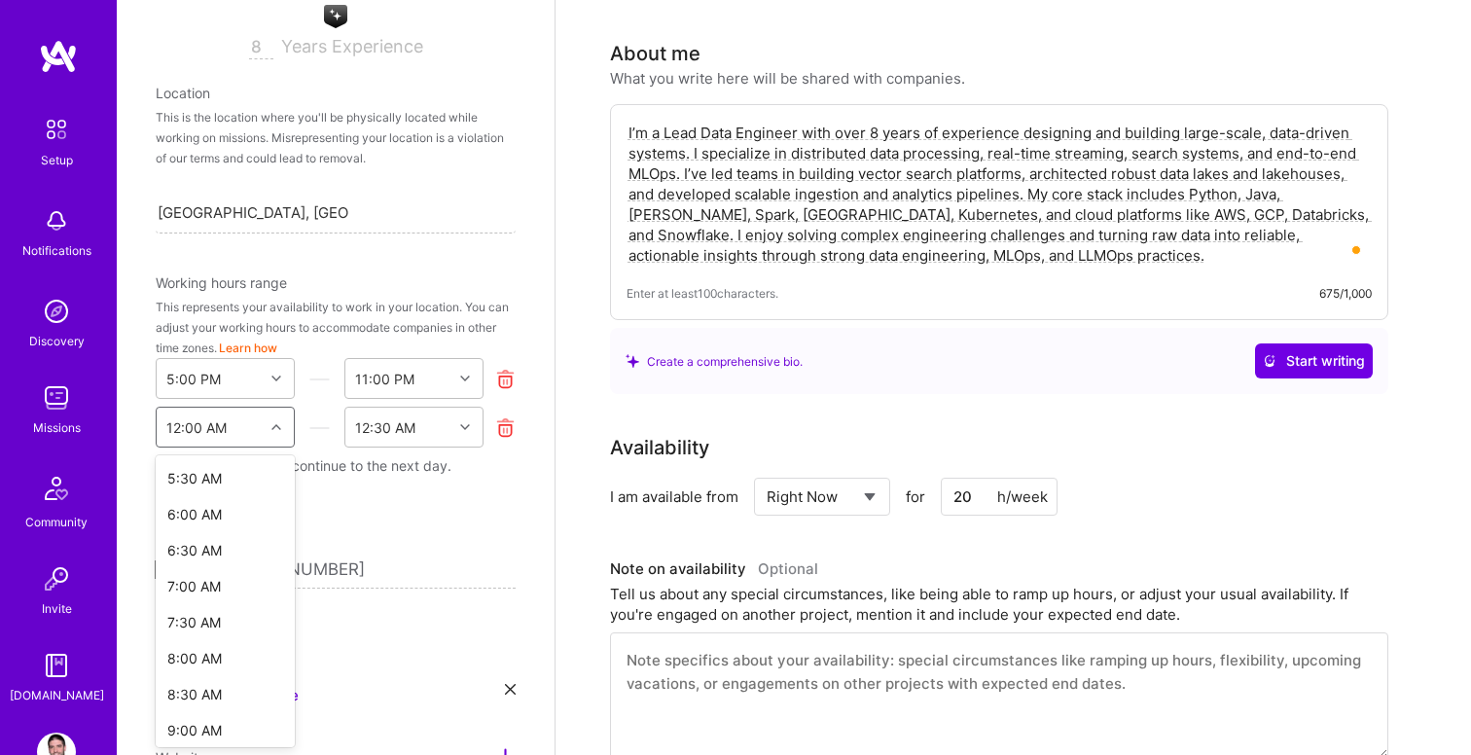
scroll to position [478, 0]
click at [211, 648] on div "8:00 AM" at bounding box center [225, 647] width 139 height 36
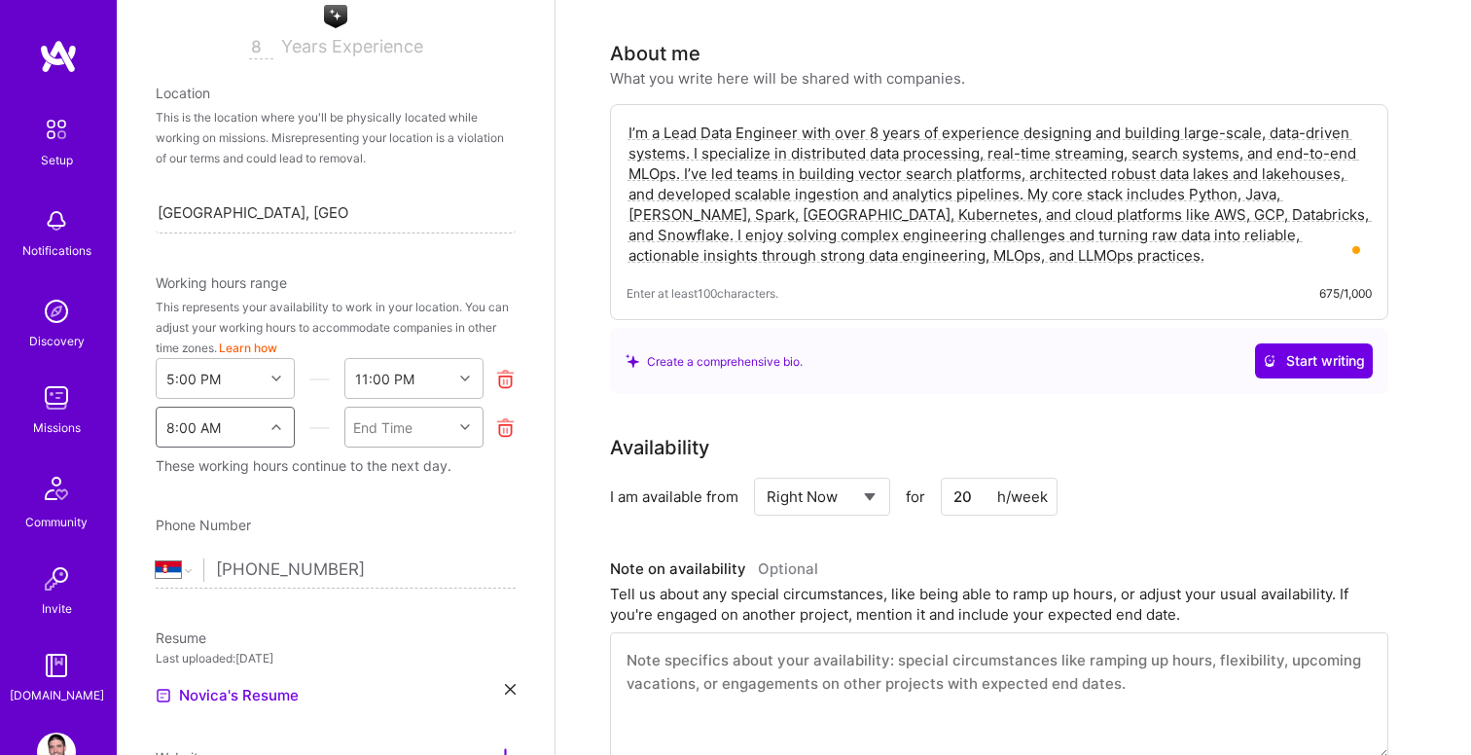
click at [464, 430] on icon at bounding box center [465, 427] width 10 height 10
click at [512, 427] on icon at bounding box center [505, 427] width 20 height 20
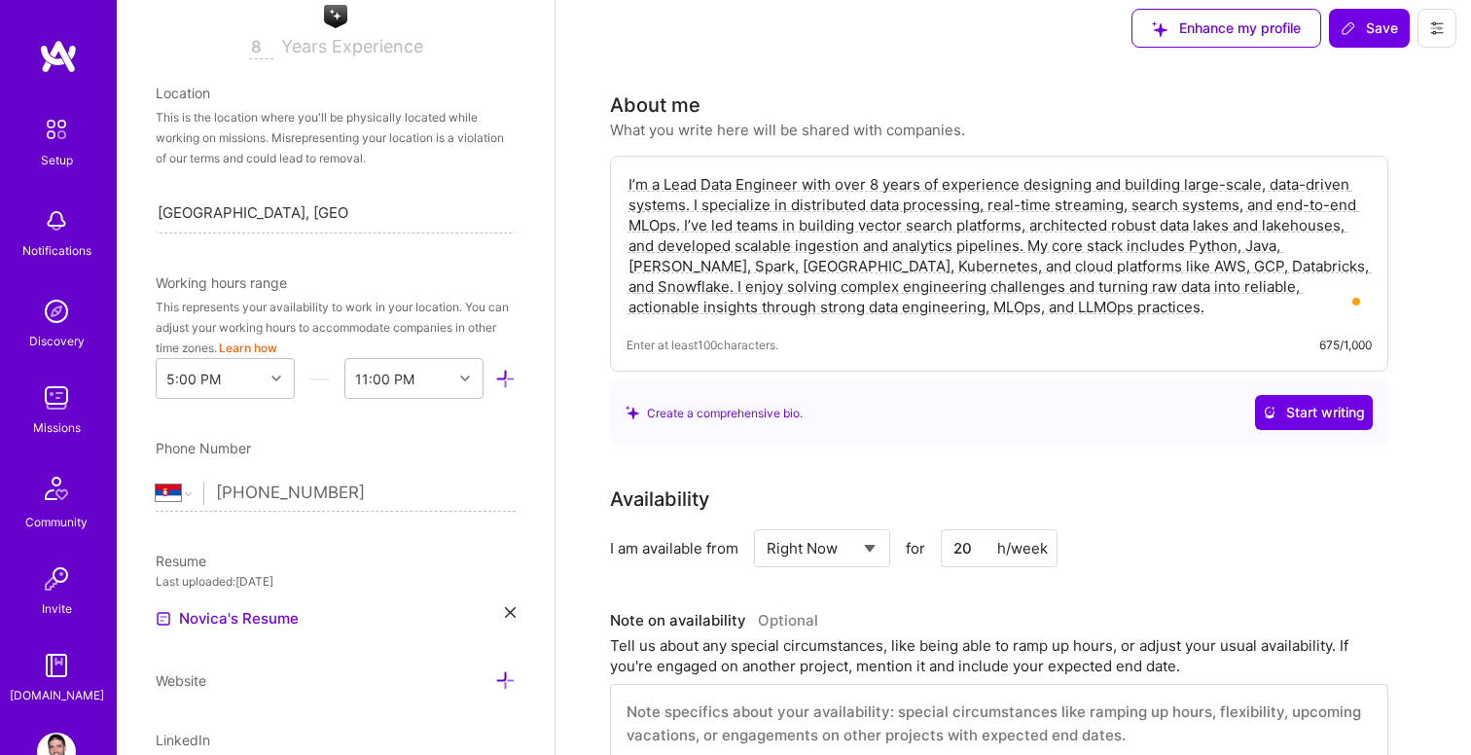
scroll to position [0, 0]
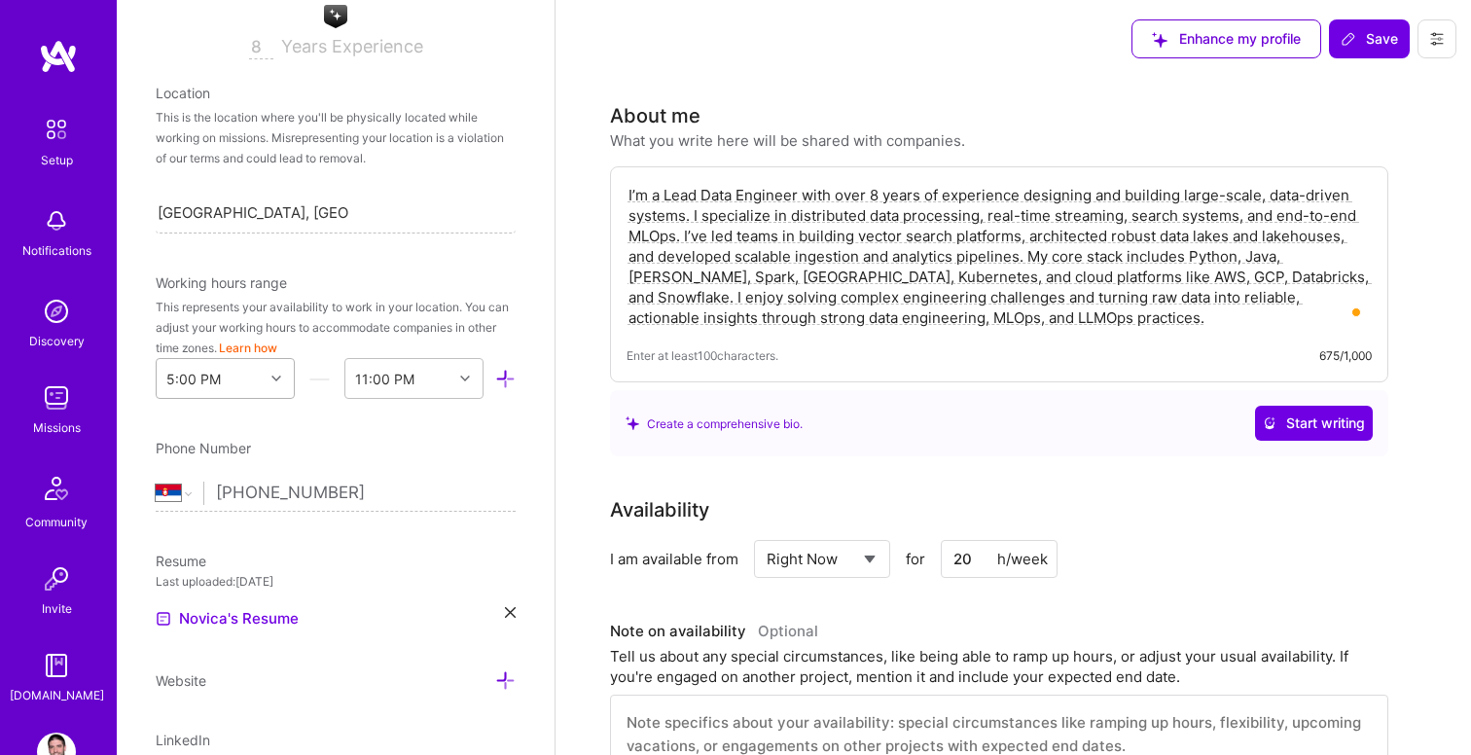
click at [275, 381] on icon at bounding box center [276, 379] width 10 height 10
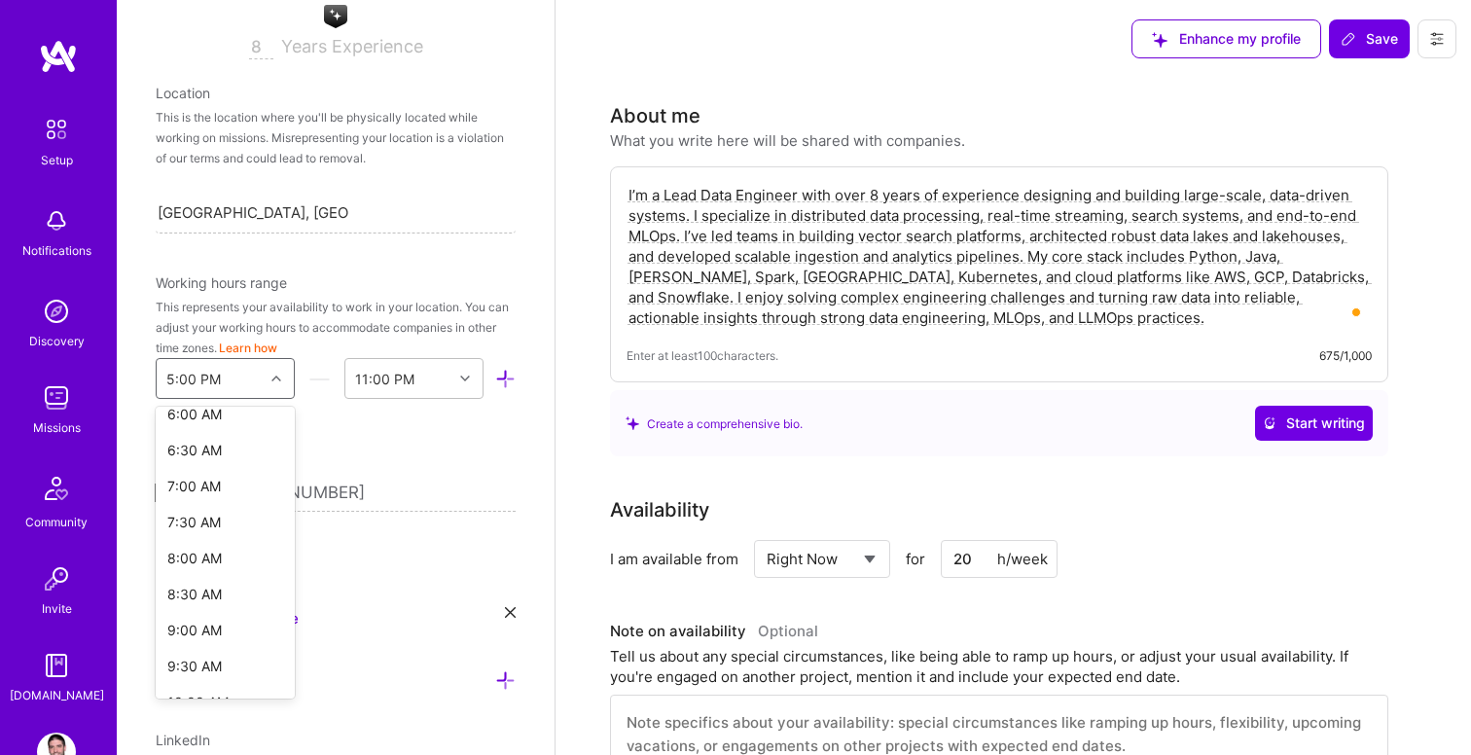
scroll to position [458, 0]
click at [216, 547] on div "8:00 AM" at bounding box center [225, 546] width 139 height 36
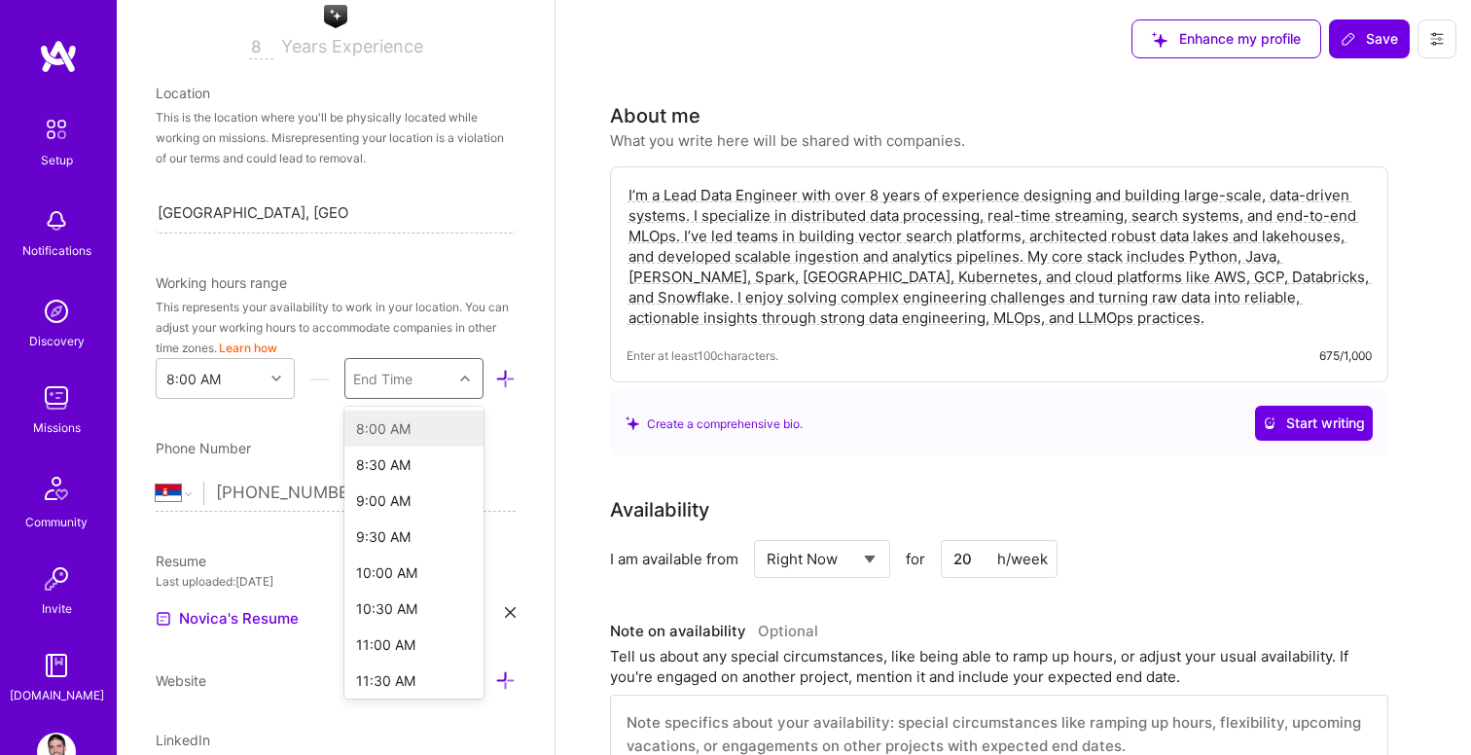
click at [466, 375] on icon at bounding box center [465, 379] width 10 height 10
click at [395, 656] on div "1:00 PM" at bounding box center [413, 650] width 139 height 36
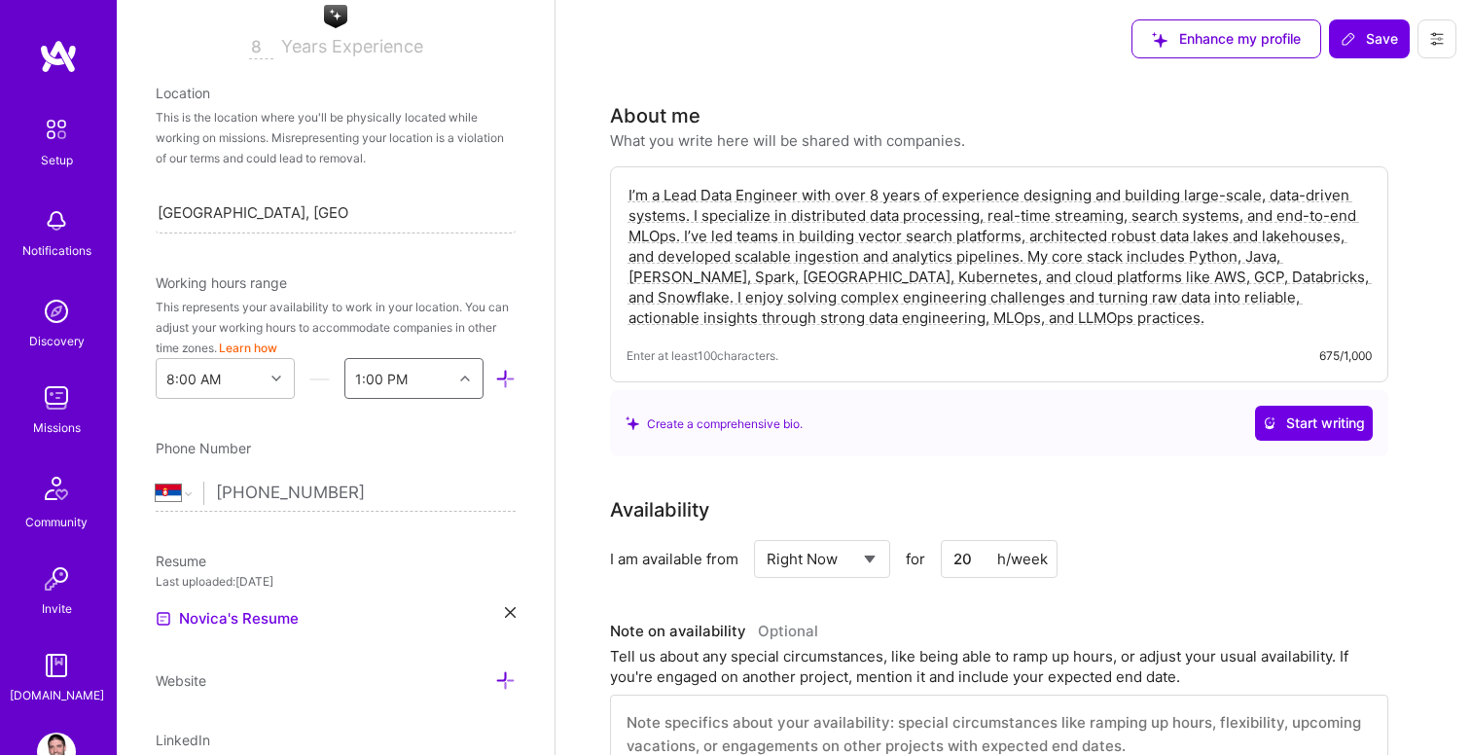
click at [506, 380] on icon at bounding box center [505, 379] width 20 height 20
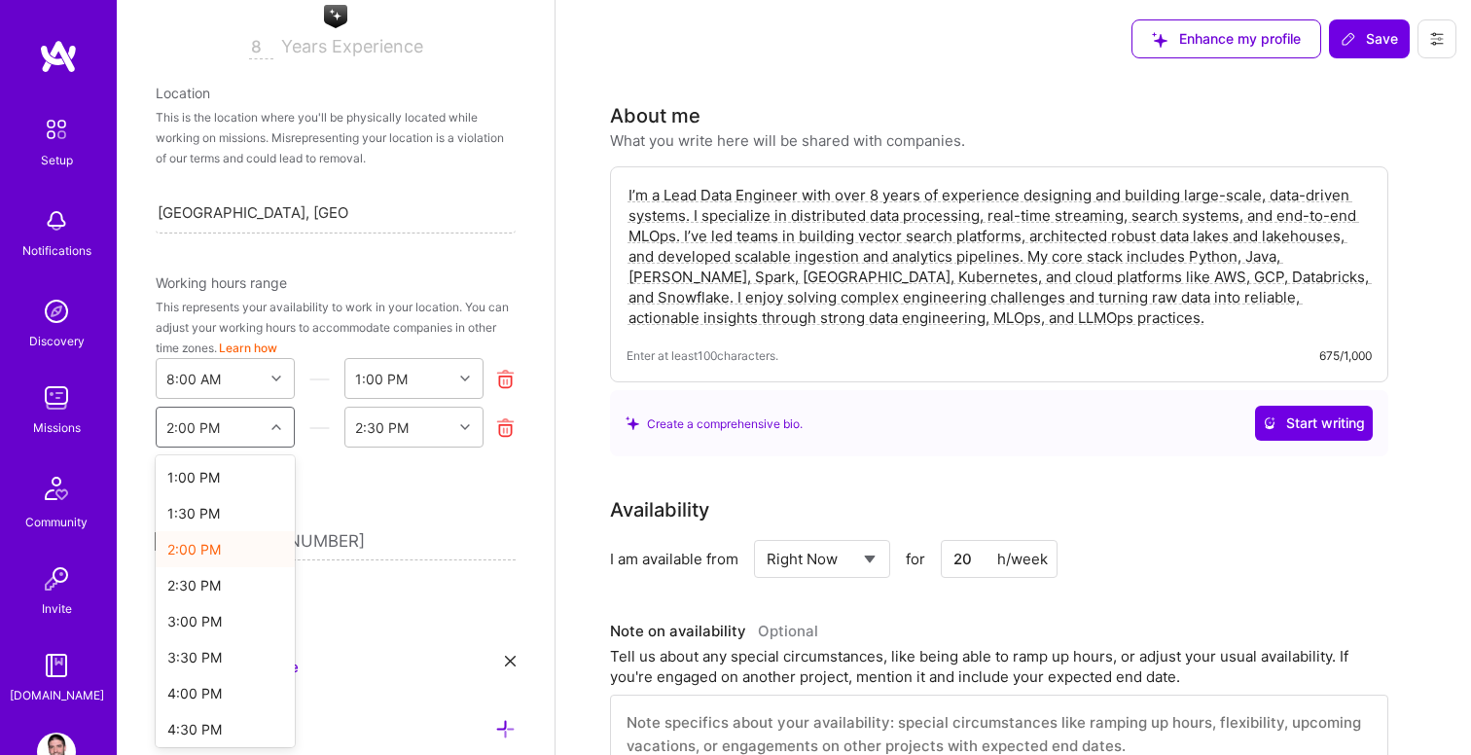
click at [271, 427] on icon at bounding box center [276, 427] width 10 height 10
click at [205, 641] on div "6:00 PM" at bounding box center [225, 645] width 139 height 36
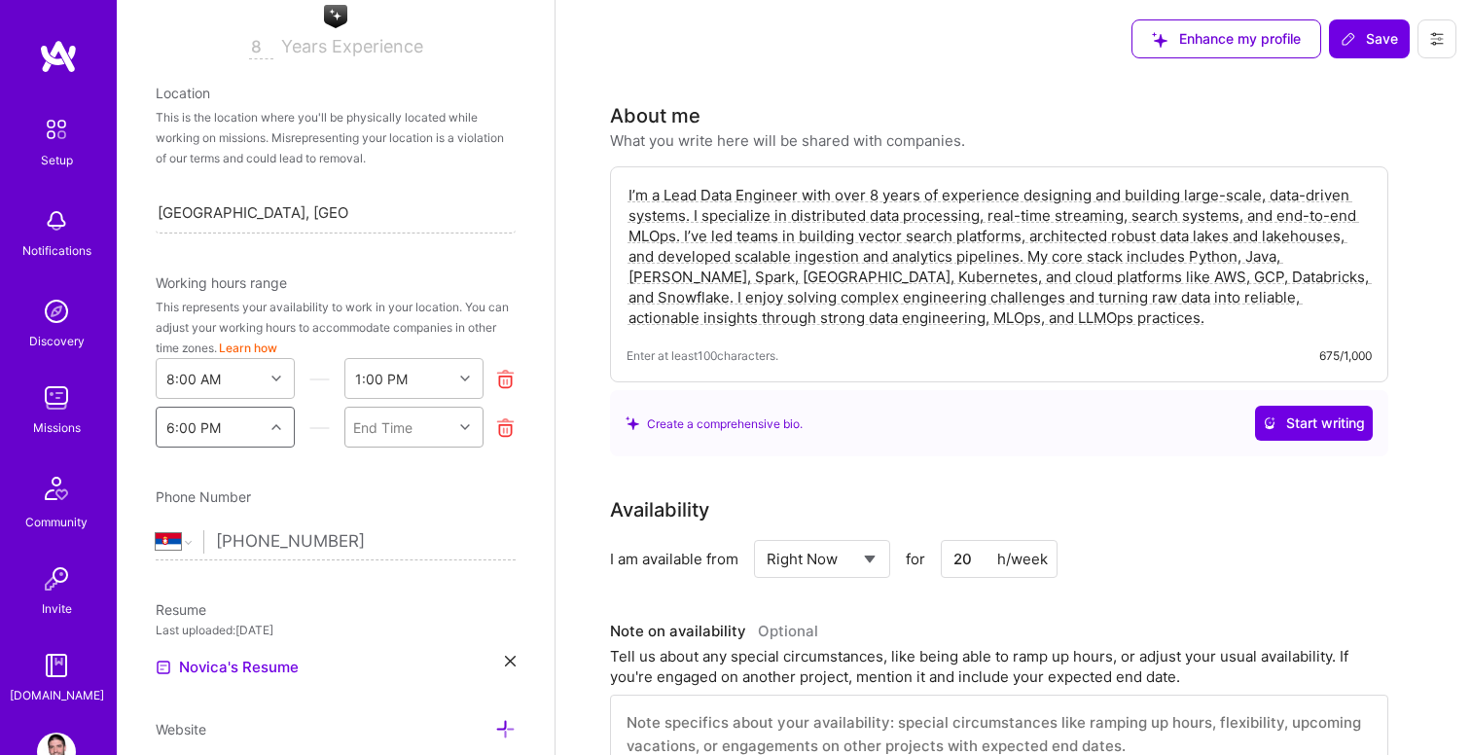
click at [466, 423] on icon at bounding box center [465, 427] width 10 height 10
click at [384, 659] on div "11:00 PM" at bounding box center [413, 660] width 139 height 36
click at [1365, 49] on button "Save" at bounding box center [1369, 38] width 81 height 39
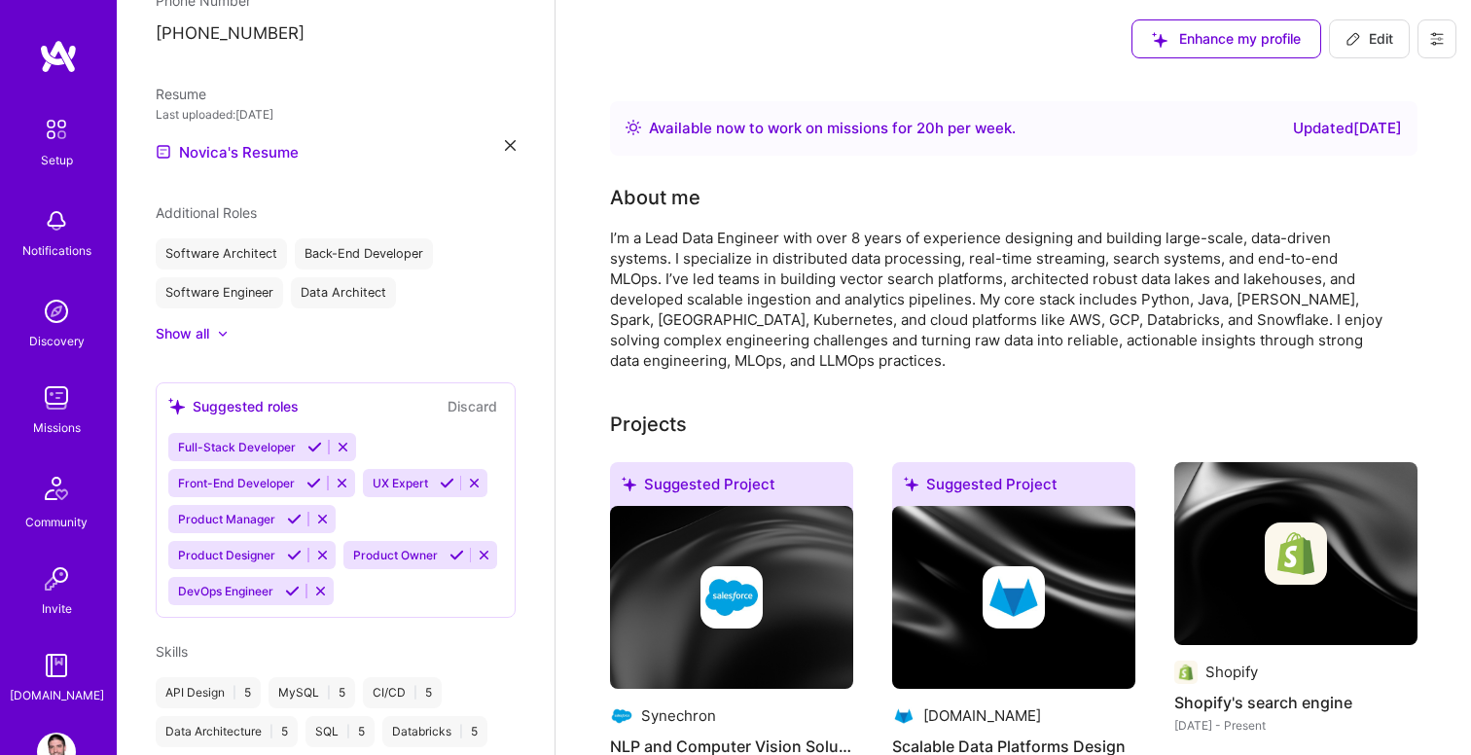
scroll to position [0, 0]
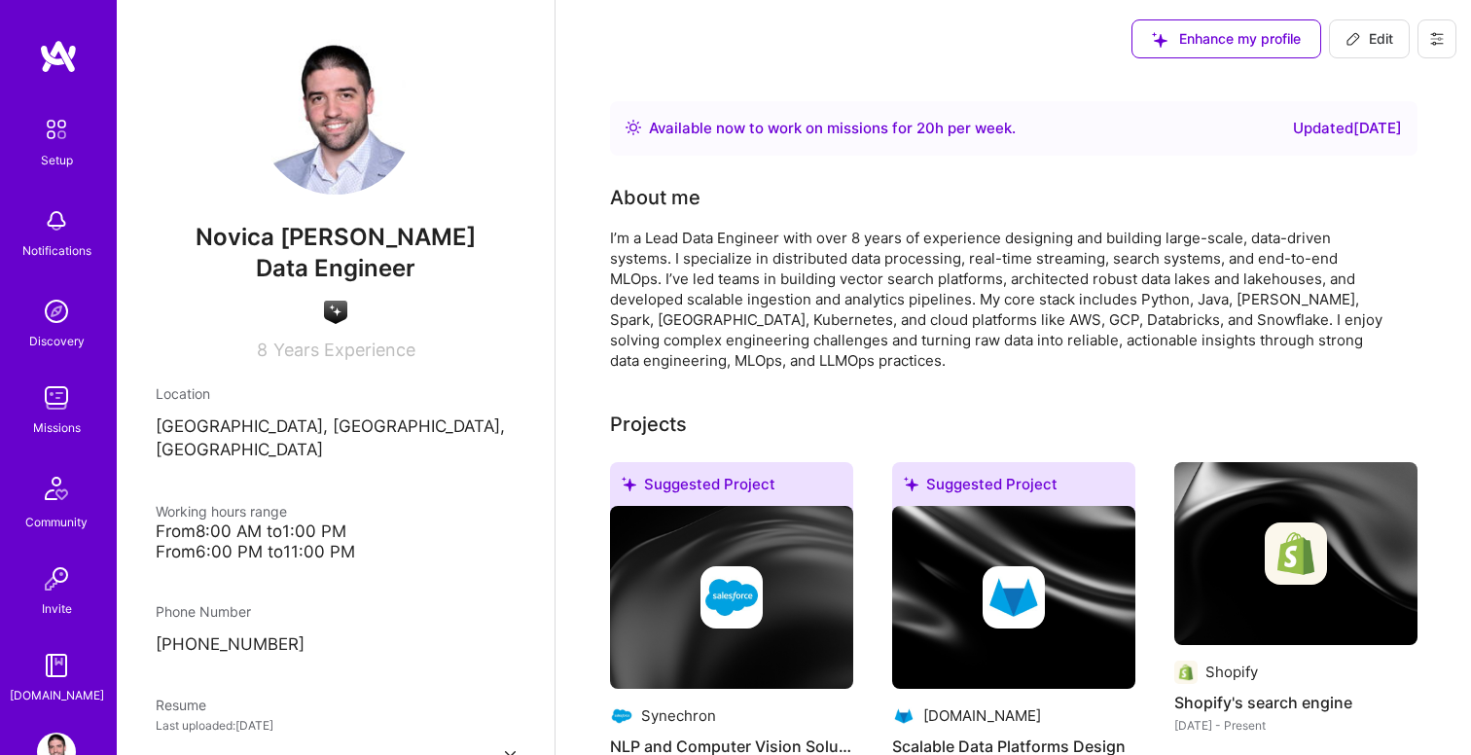
click at [63, 404] on img at bounding box center [56, 397] width 39 height 39
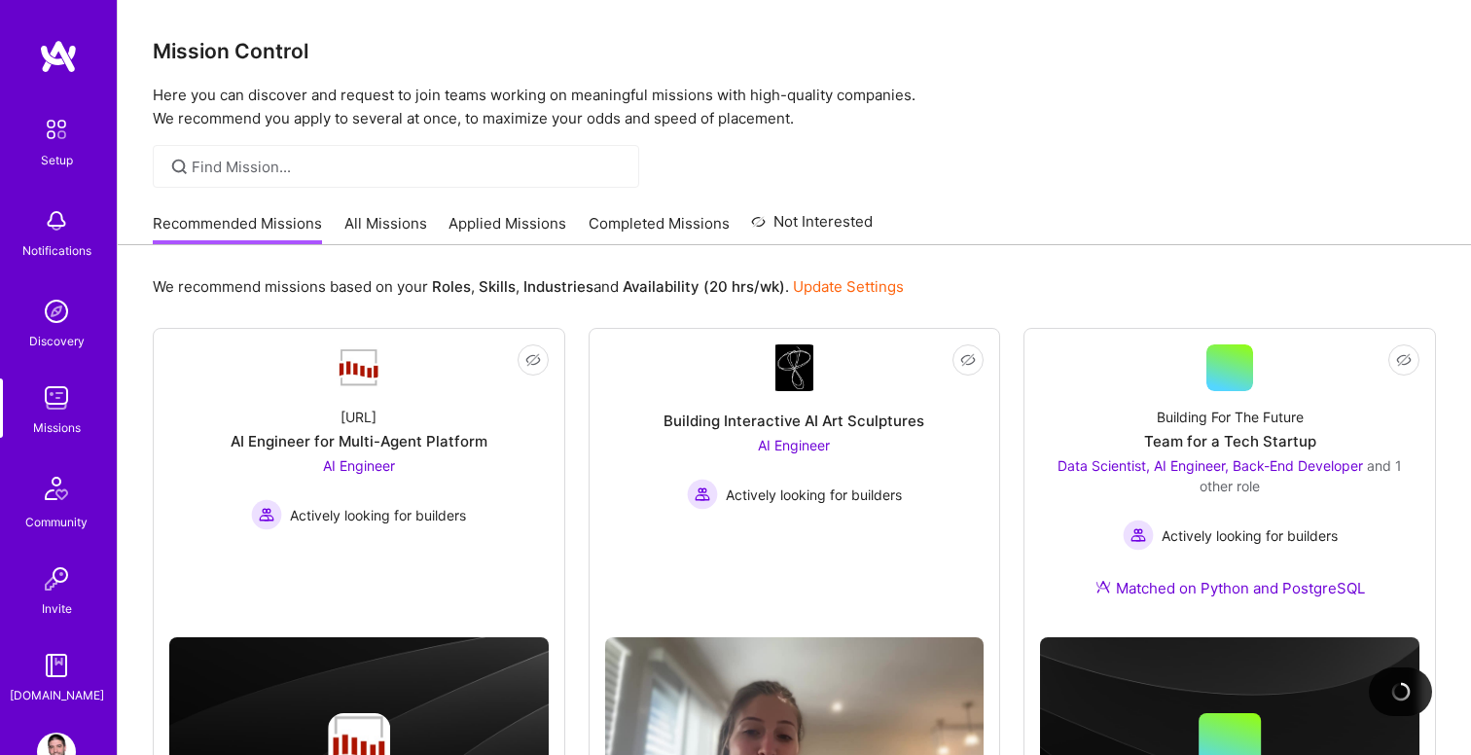
click at [375, 218] on link "All Missions" at bounding box center [385, 229] width 83 height 32
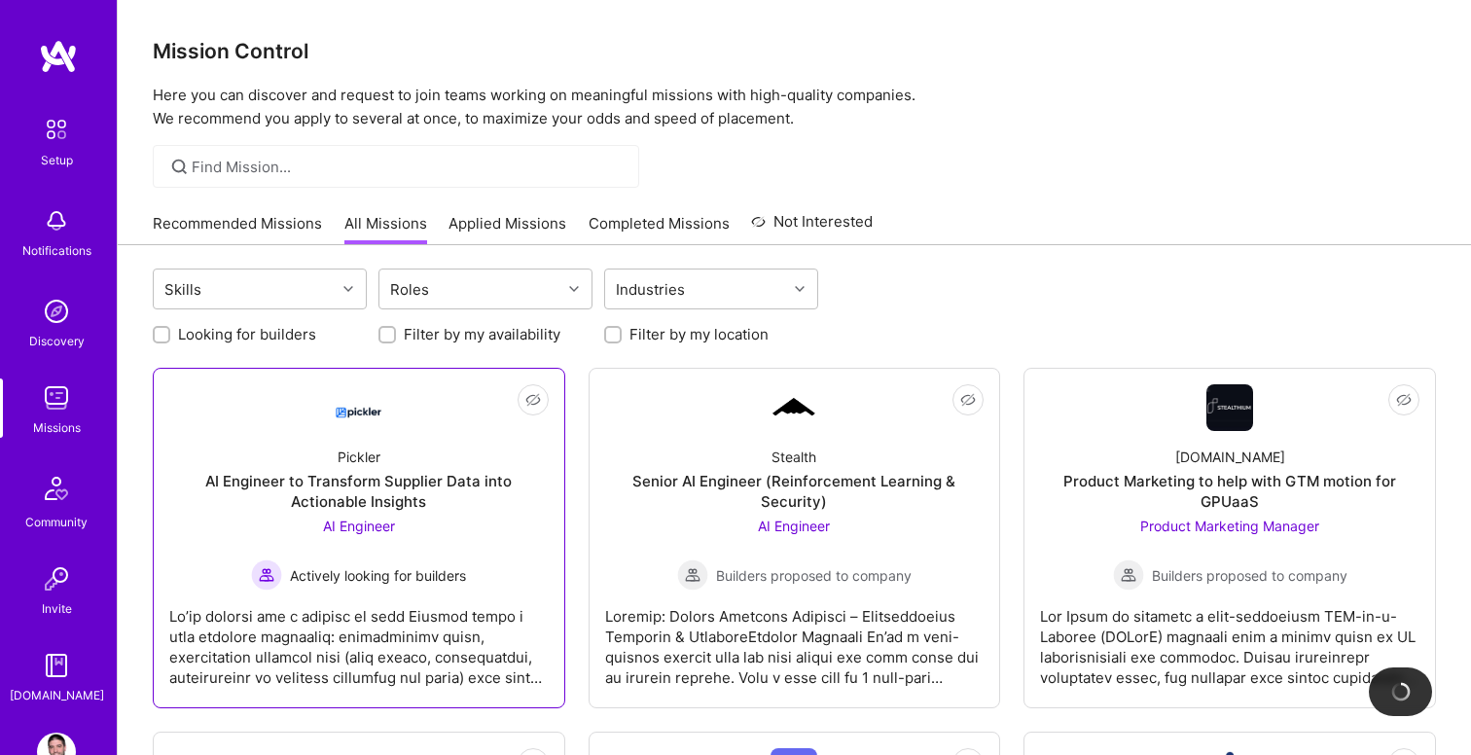
click at [330, 618] on div at bounding box center [358, 639] width 379 height 97
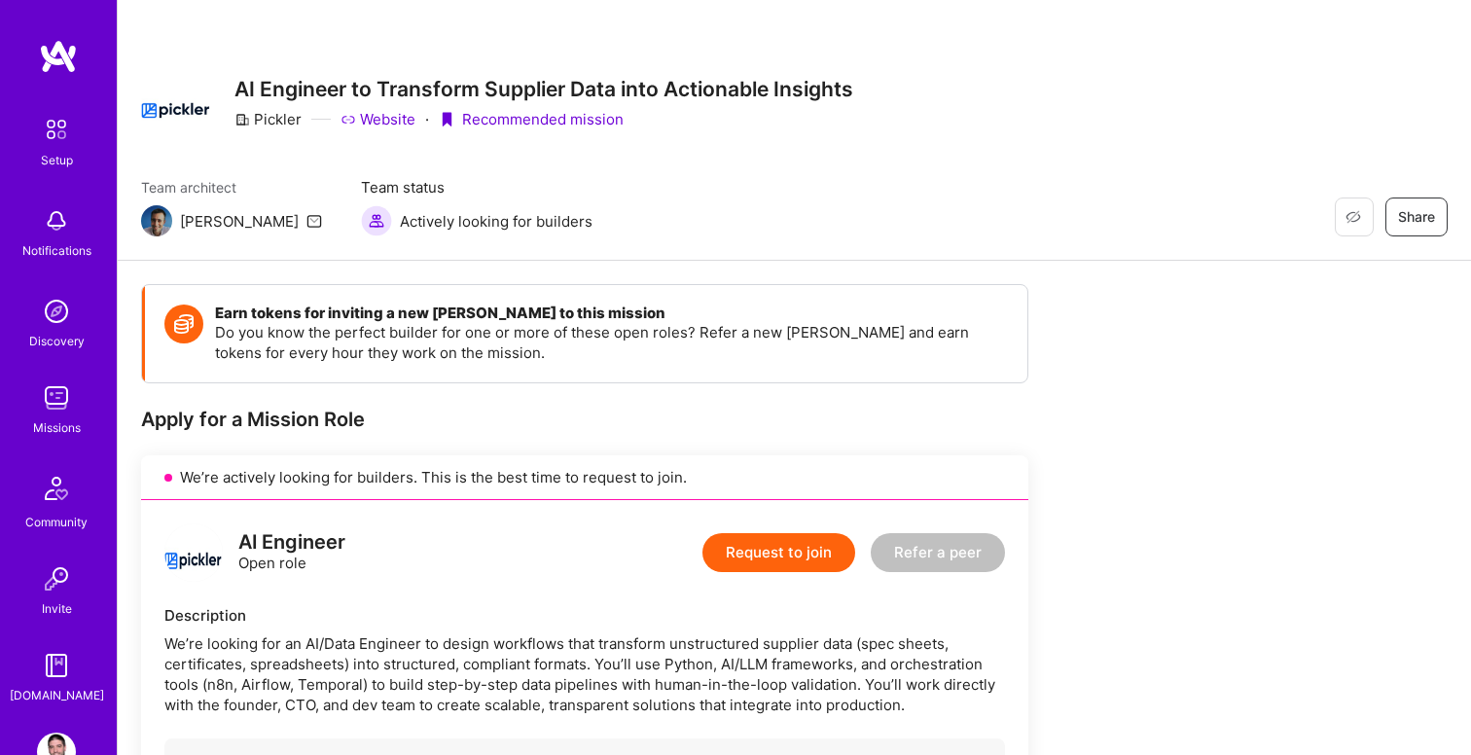
click at [45, 742] on img at bounding box center [56, 752] width 39 height 39
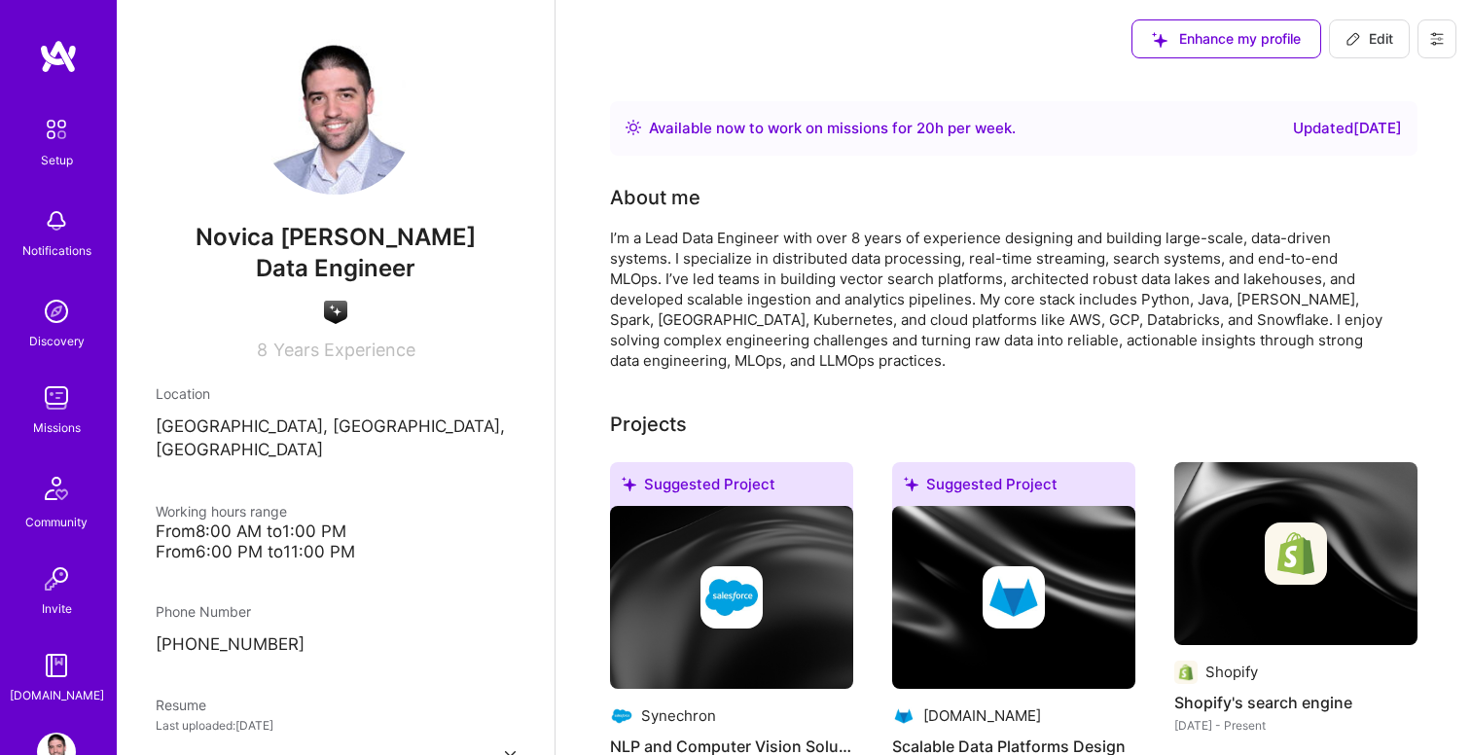
click at [60, 395] on img at bounding box center [56, 397] width 39 height 39
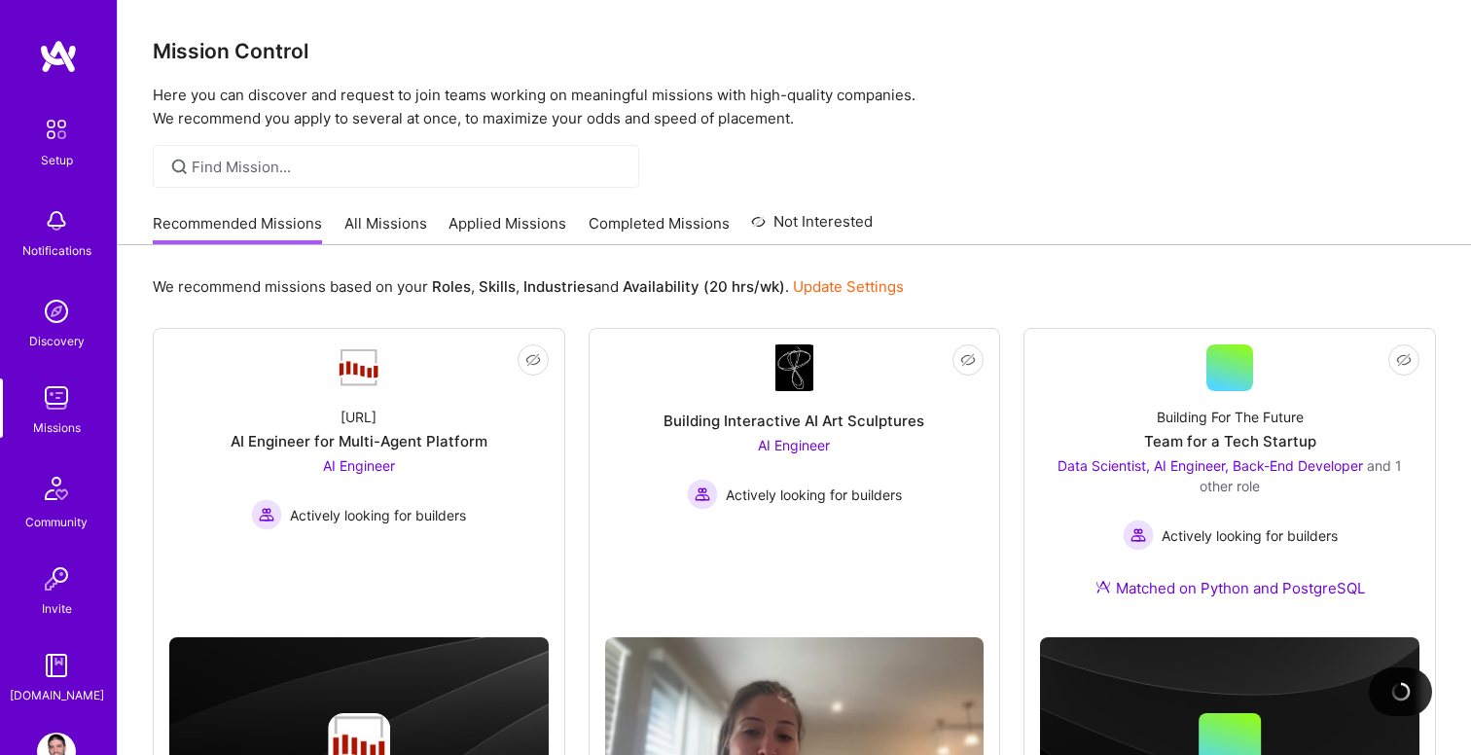
click at [399, 227] on link "All Missions" at bounding box center [385, 229] width 83 height 32
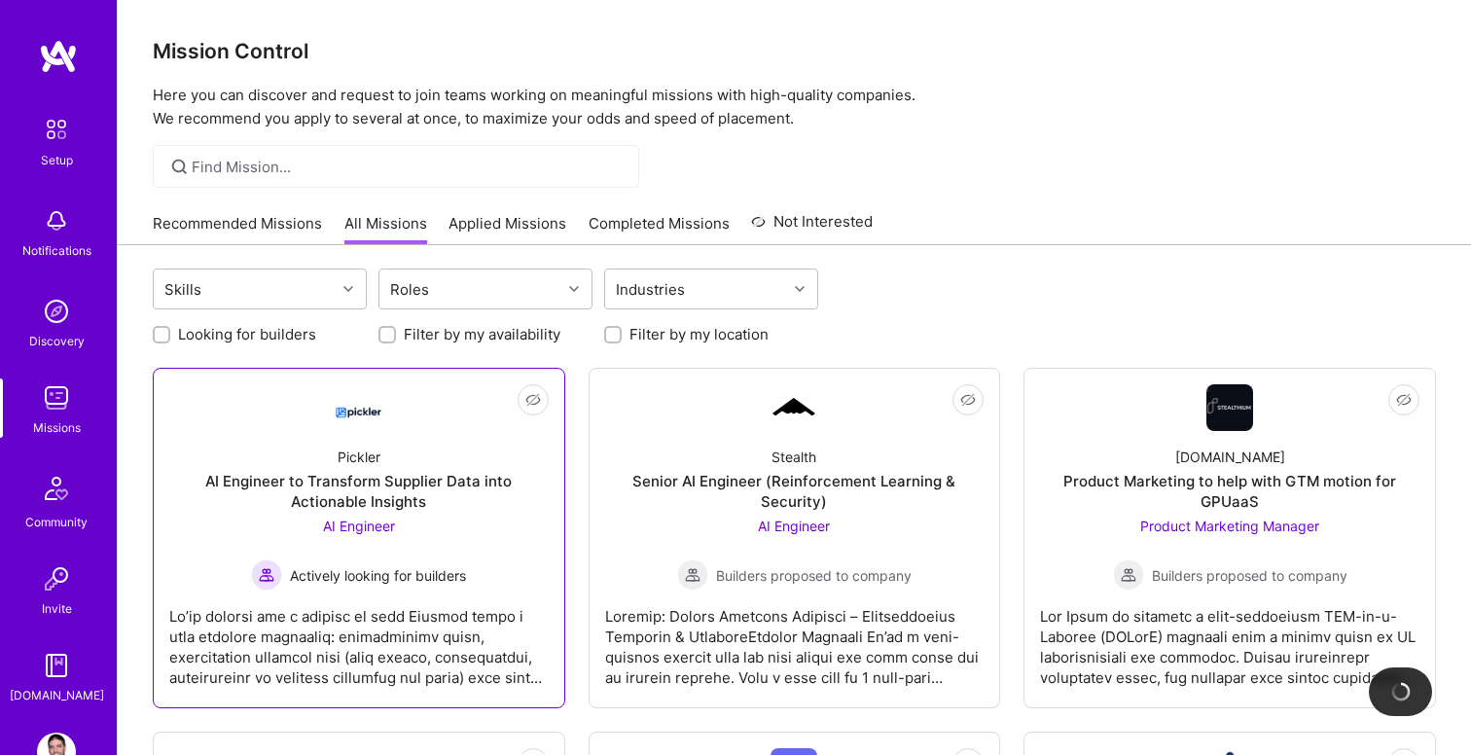
click at [412, 603] on div at bounding box center [358, 639] width 379 height 97
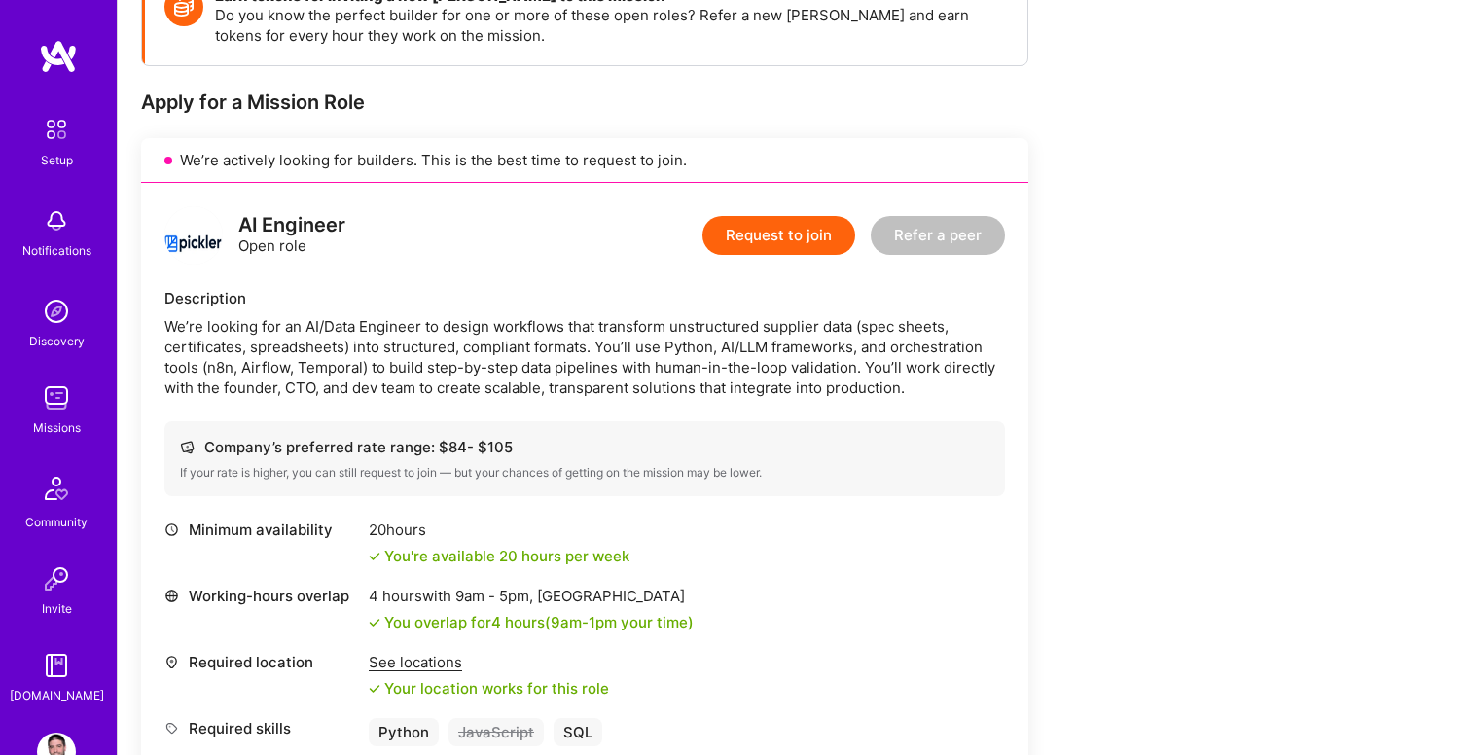
scroll to position [289, 0]
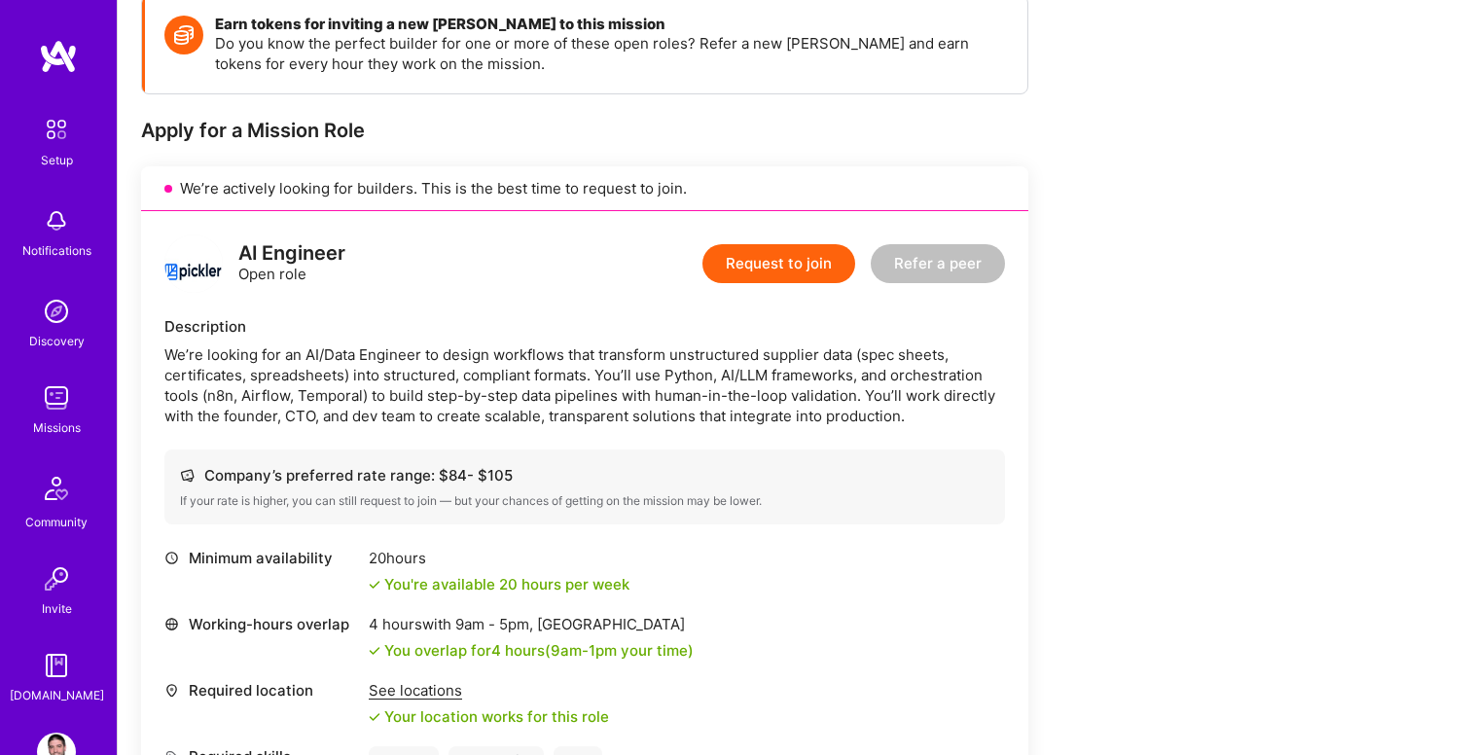
click at [774, 260] on button "Request to join" at bounding box center [778, 263] width 153 height 39
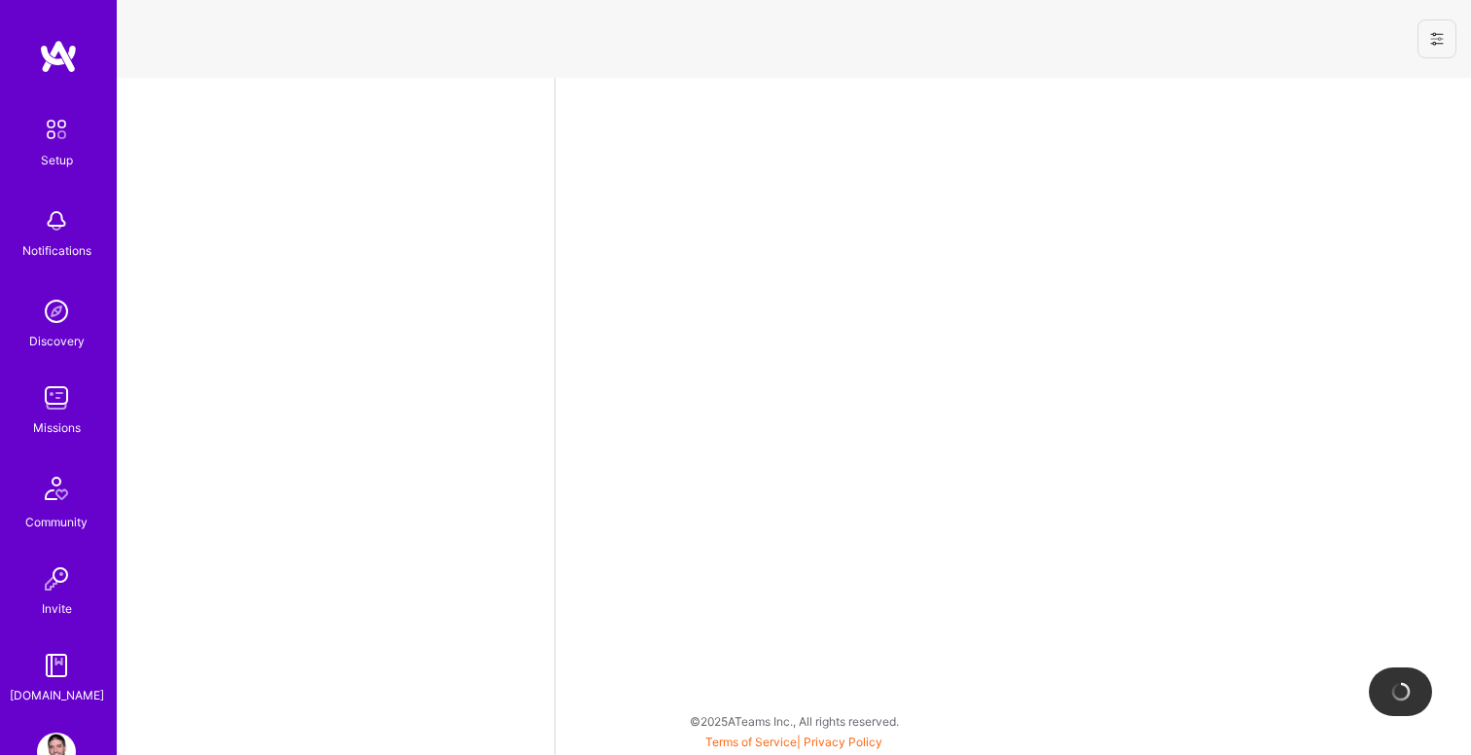
select select "RS"
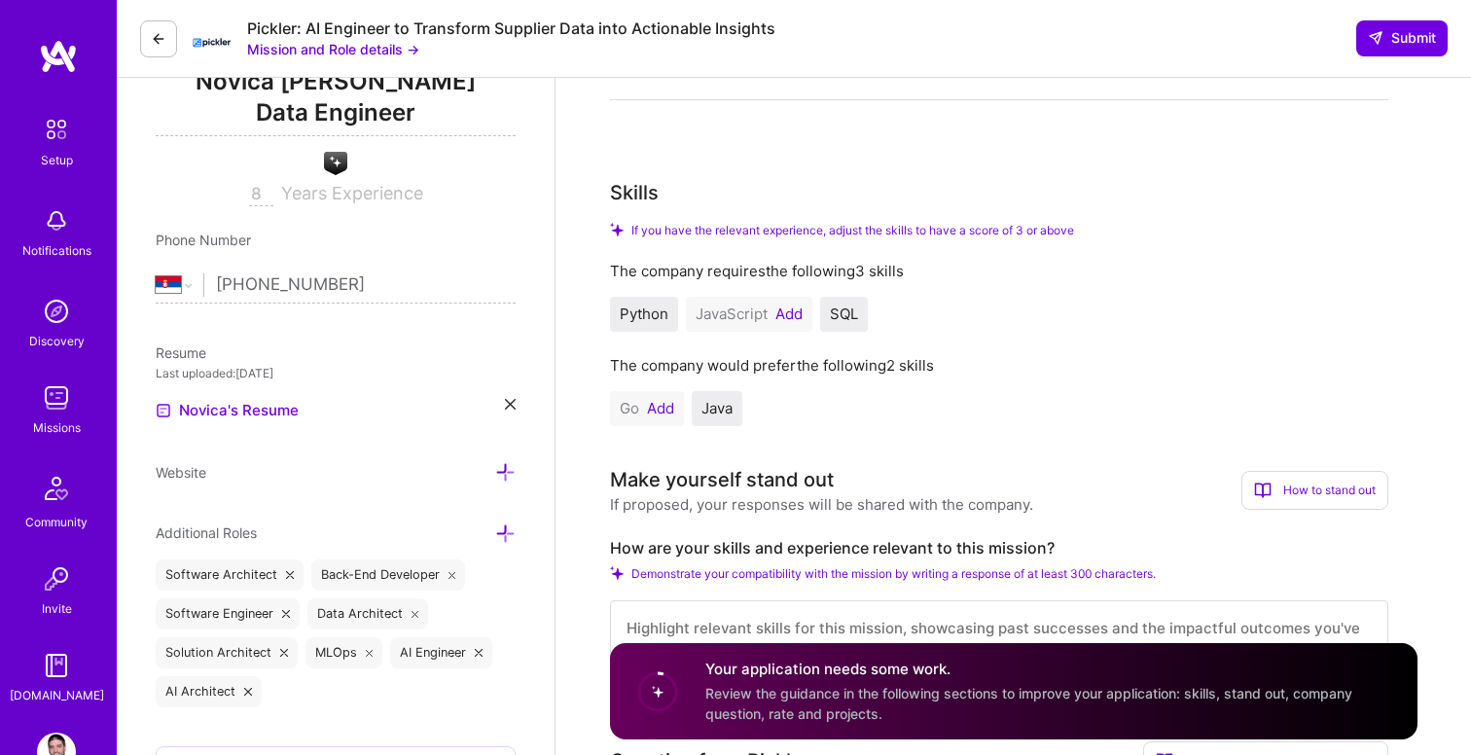
scroll to position [341, 0]
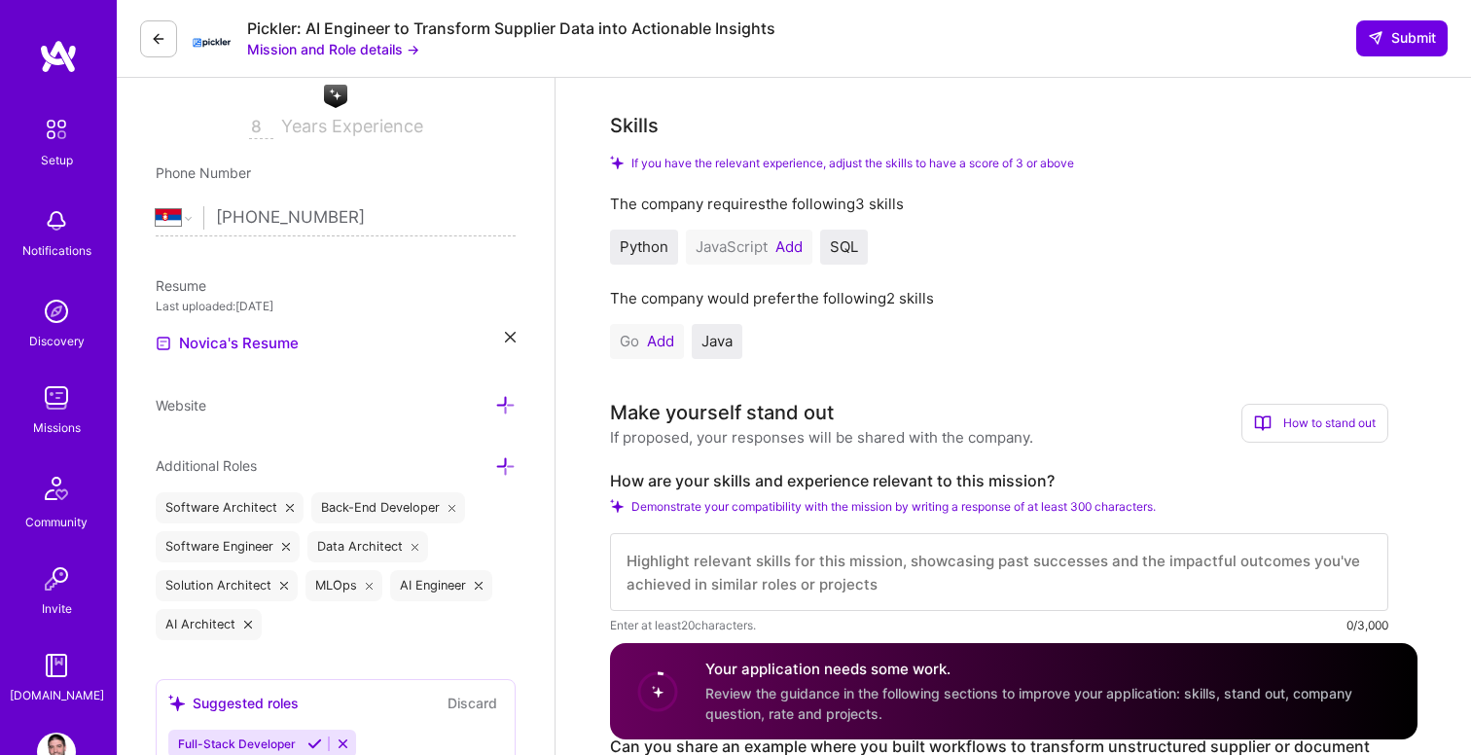
click at [787, 244] on button "Add" at bounding box center [788, 247] width 27 height 16
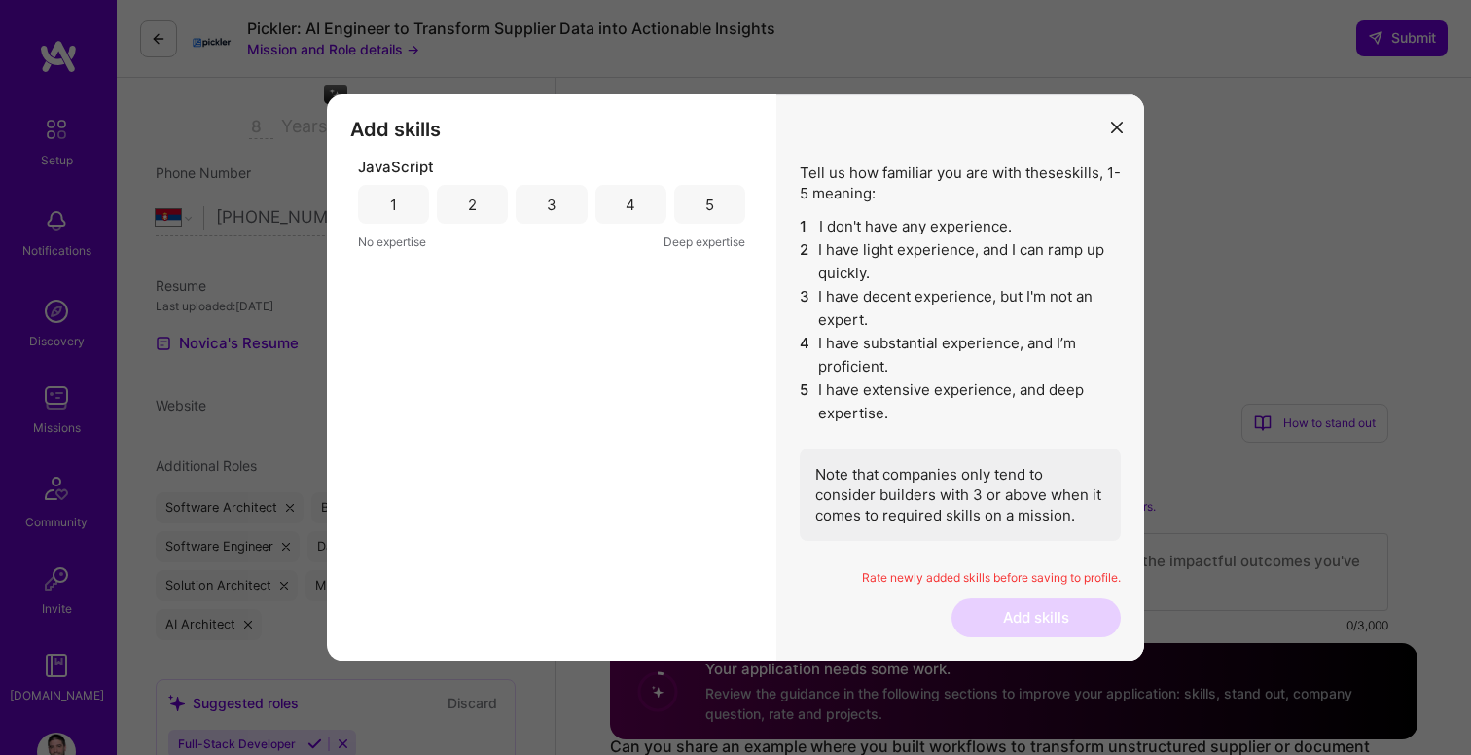
click at [561, 207] on div "3" at bounding box center [551, 204] width 71 height 39
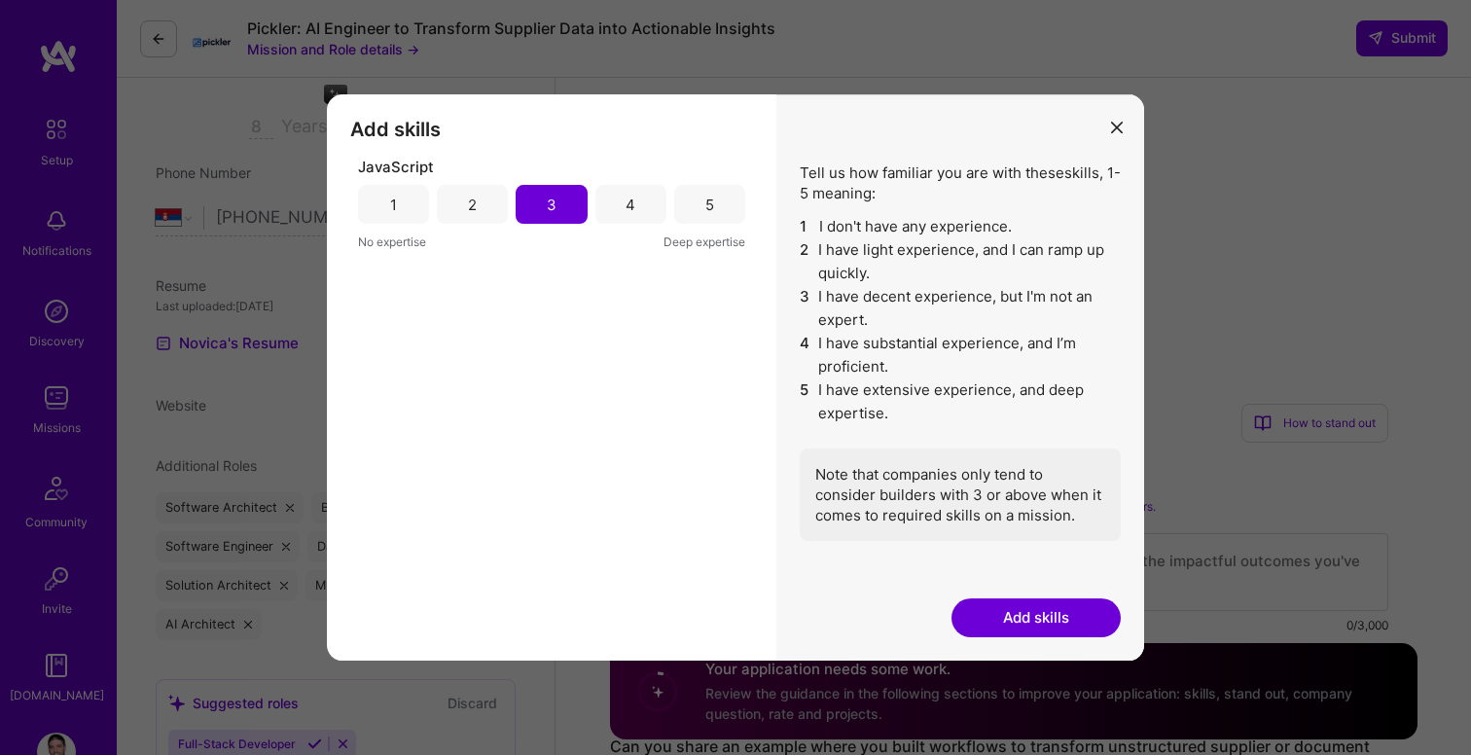
click at [1075, 623] on button "Add skills" at bounding box center [1035, 617] width 169 height 39
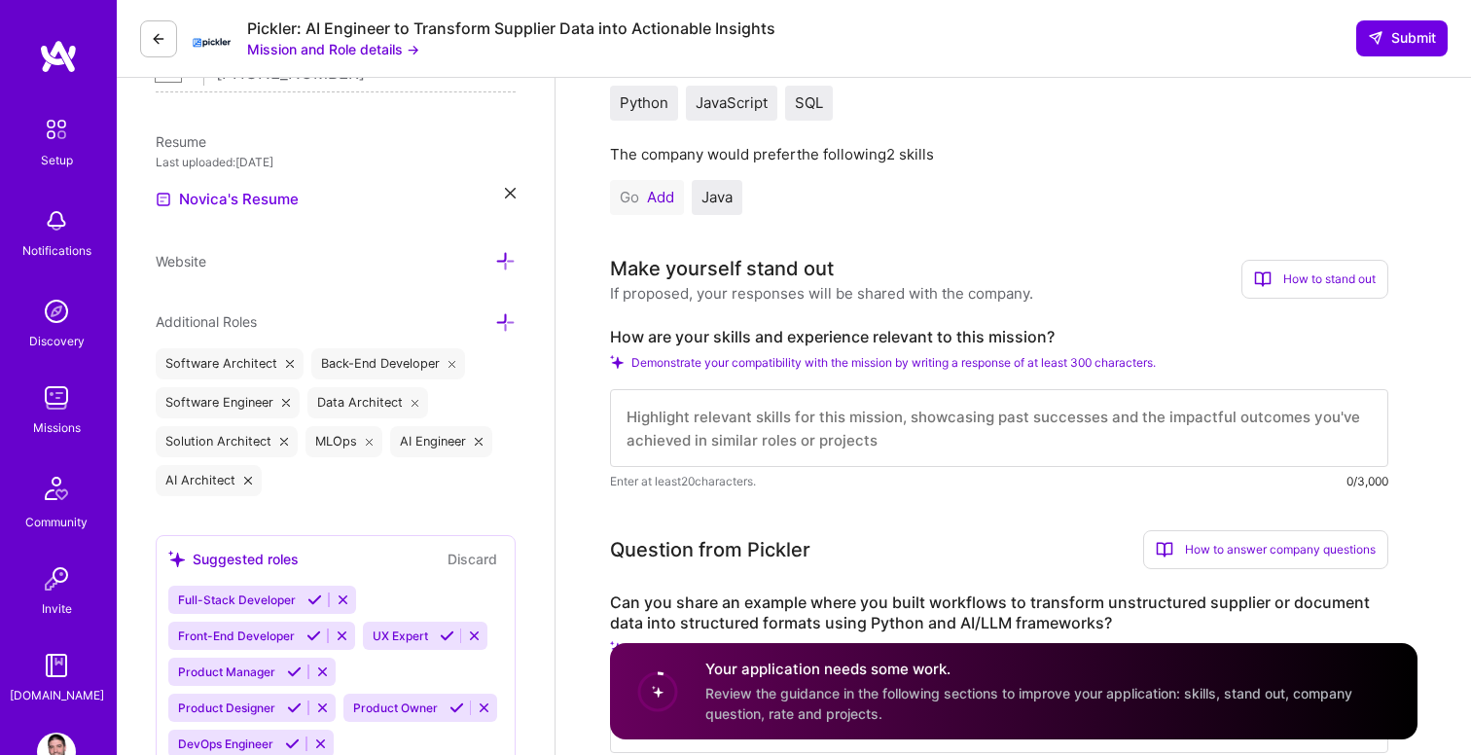
scroll to position [0, 0]
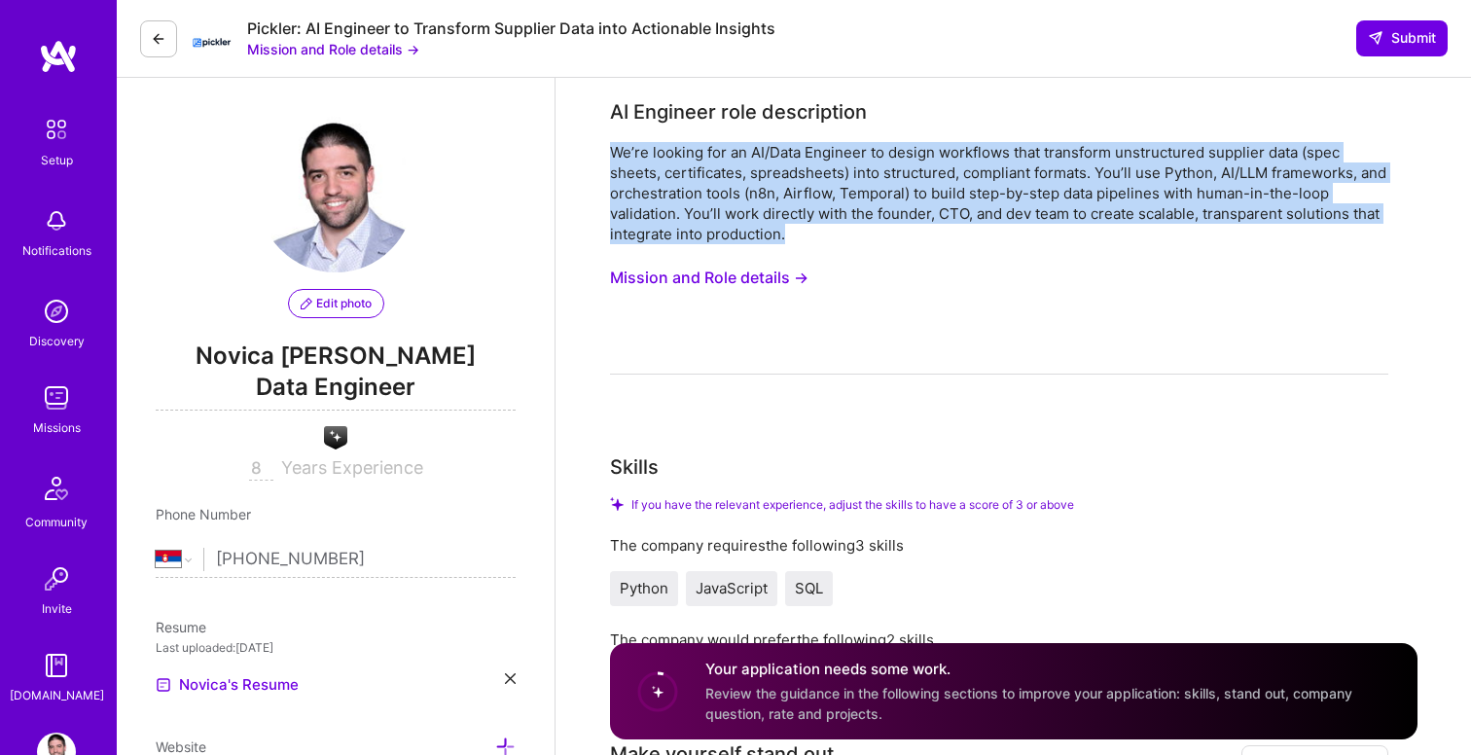
drag, startPoint x: 804, startPoint y: 233, endPoint x: 611, endPoint y: 151, distance: 209.6
click at [611, 151] on div "We’re looking for an AI/Data Engineer to design workflows that transform unstru…" at bounding box center [999, 193] width 778 height 102
copy div "We’re looking for an AI/Data Engineer to design workflows that transform unstru…"
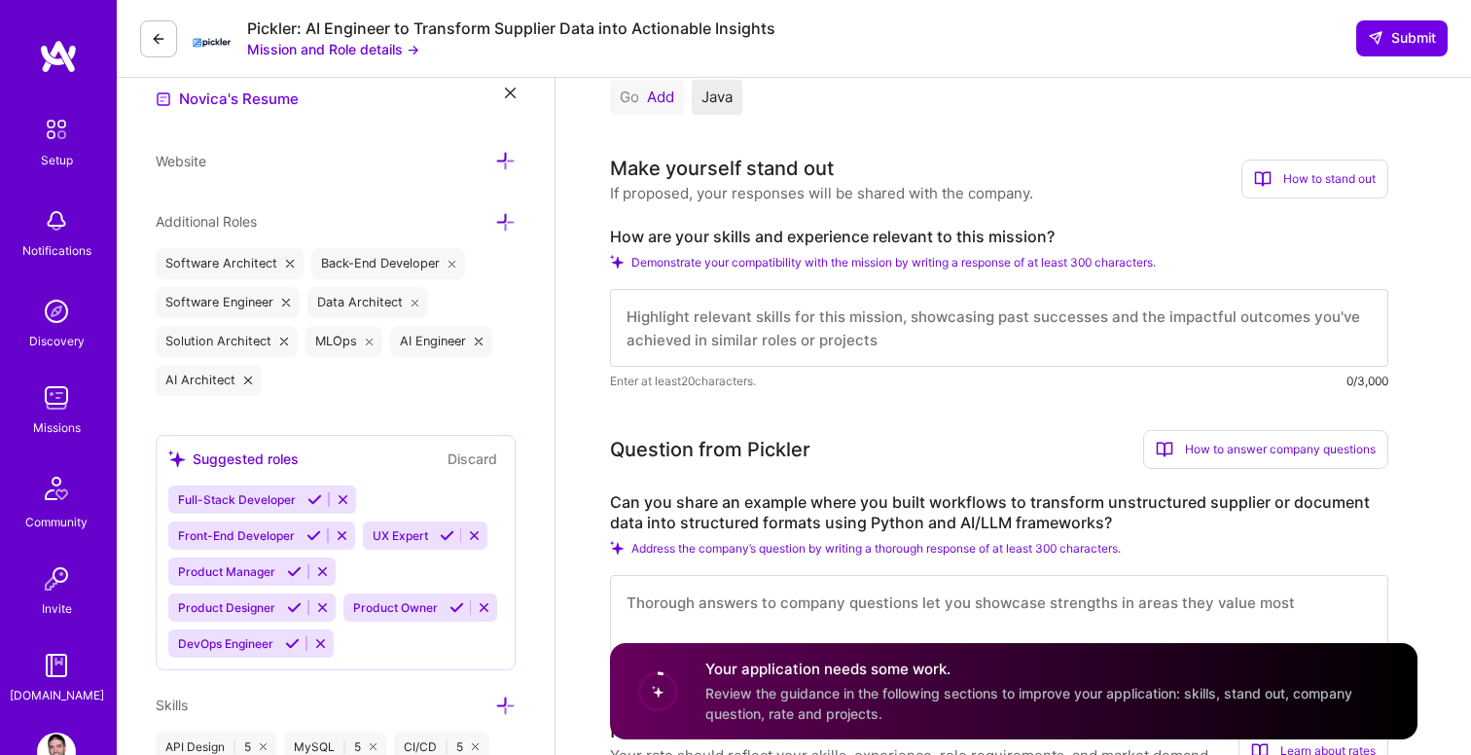
scroll to position [601, 0]
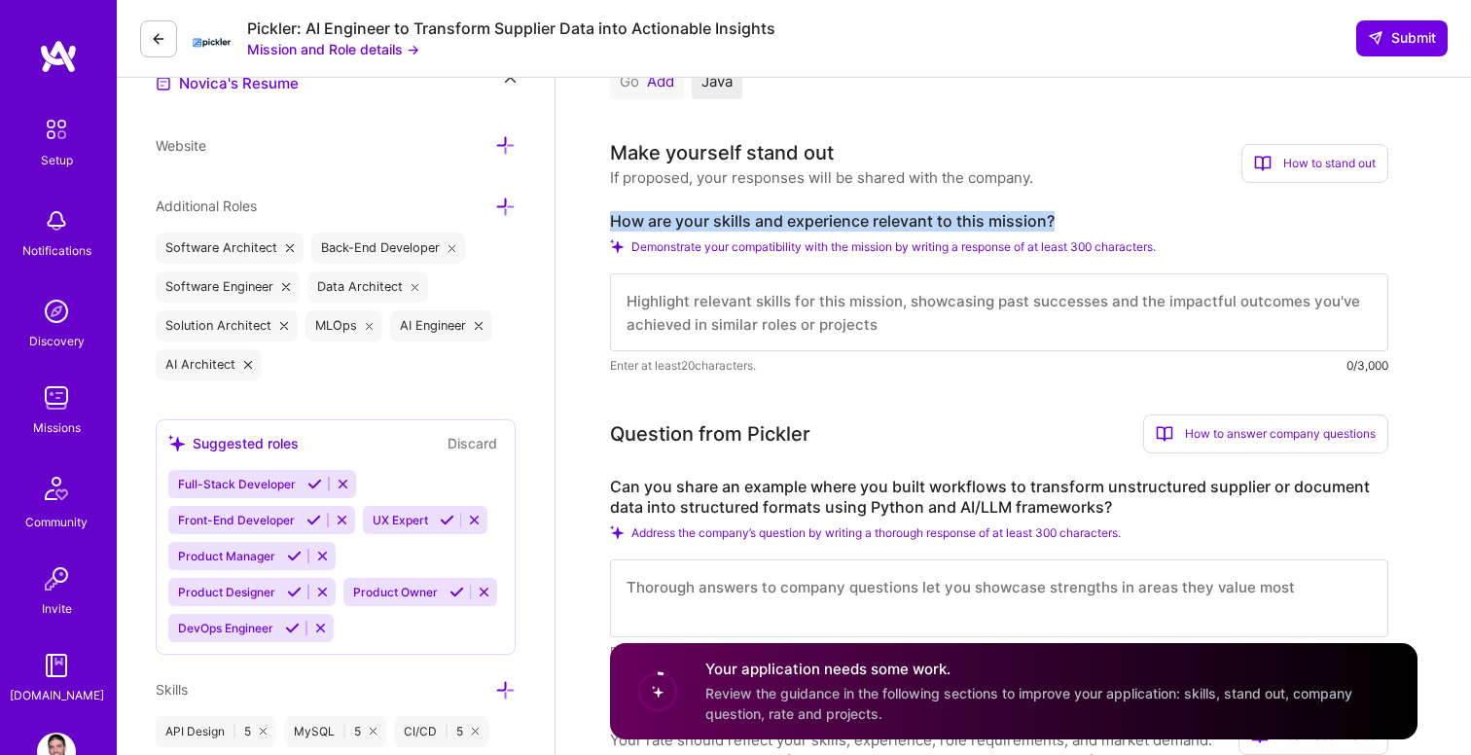
drag, startPoint x: 1067, startPoint y: 223, endPoint x: 612, endPoint y: 218, distance: 455.3
click at [612, 218] on label "How are your skills and experience relevant to this mission?" at bounding box center [999, 221] width 778 height 20
copy label "How are your skills and experience relevant to this mission?"
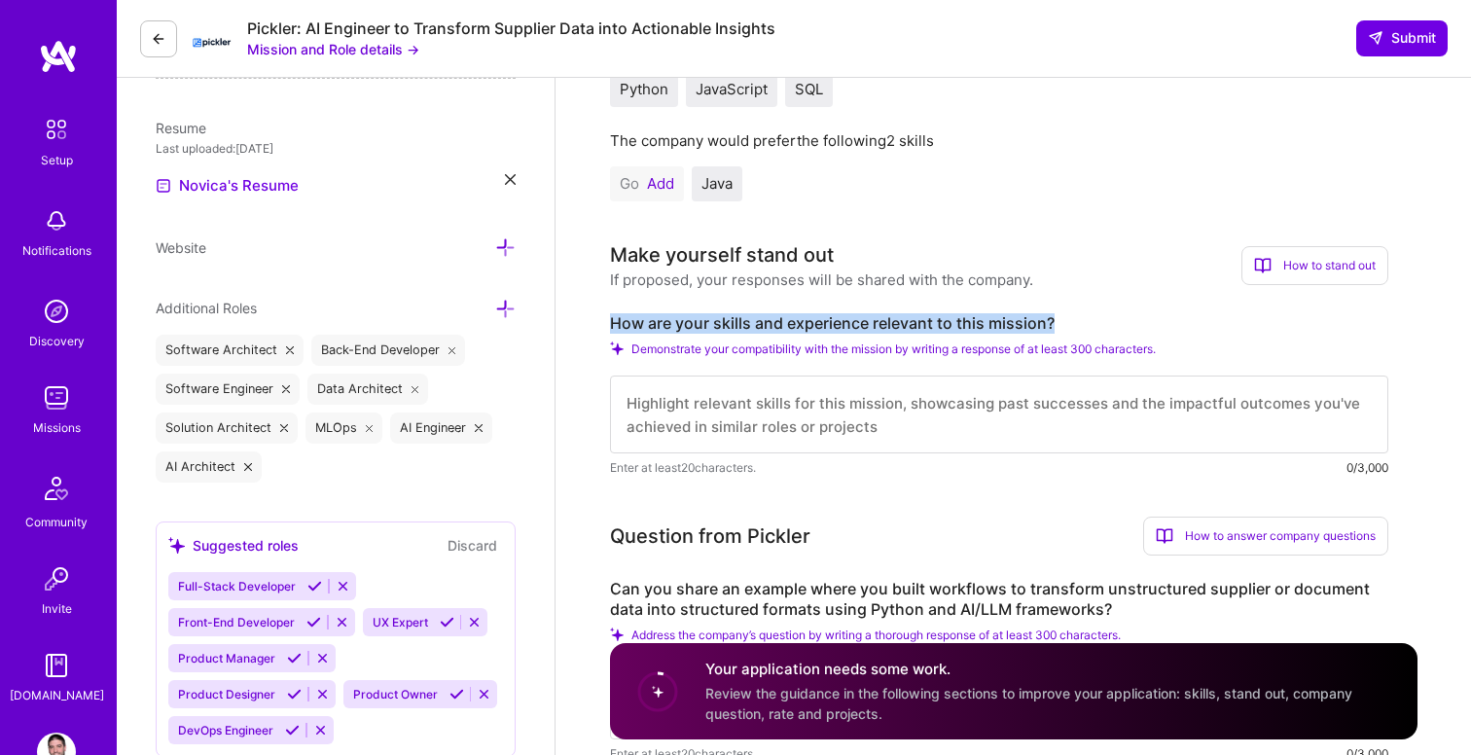
scroll to position [560, 0]
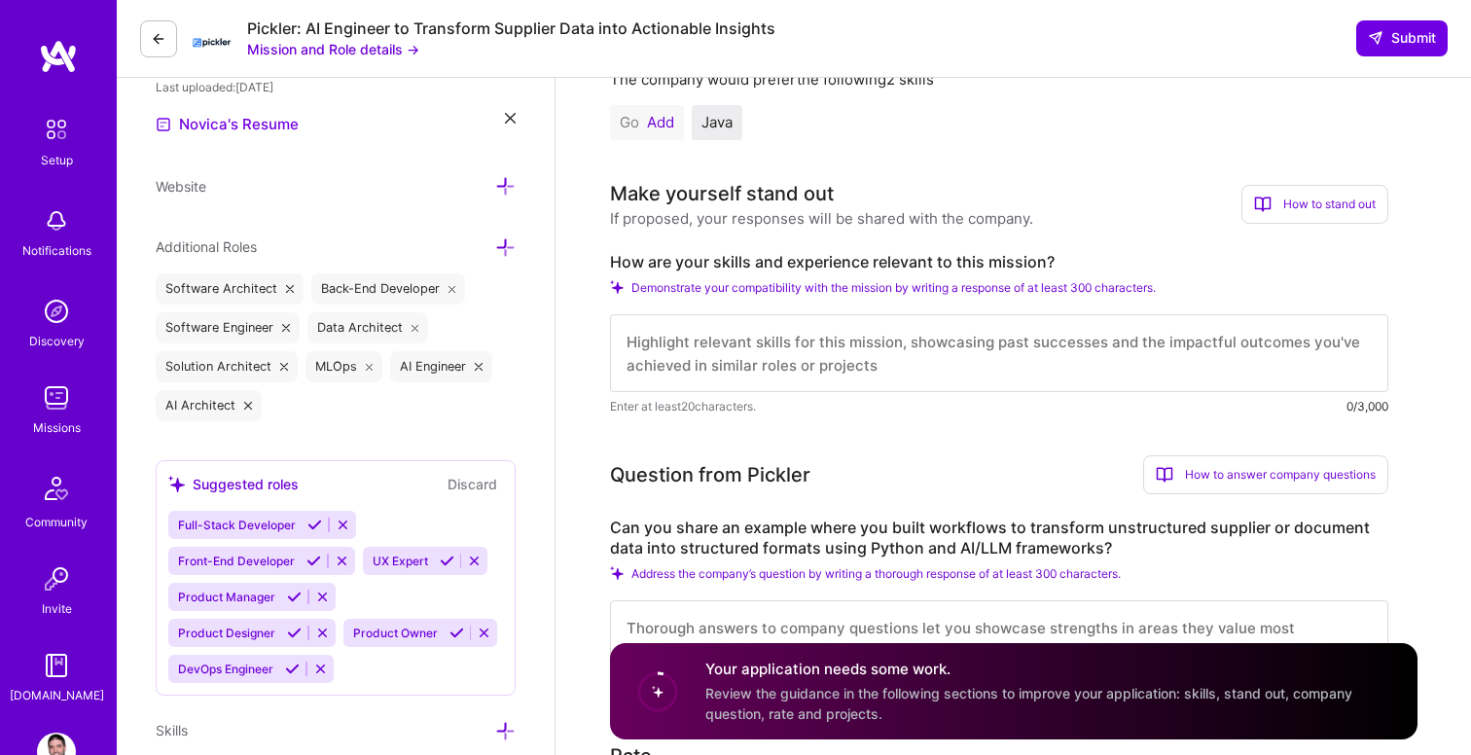
click at [673, 351] on textarea at bounding box center [999, 353] width 778 height 78
paste textarea "I bring extensive experience in designing and implementing data-intensive syste…"
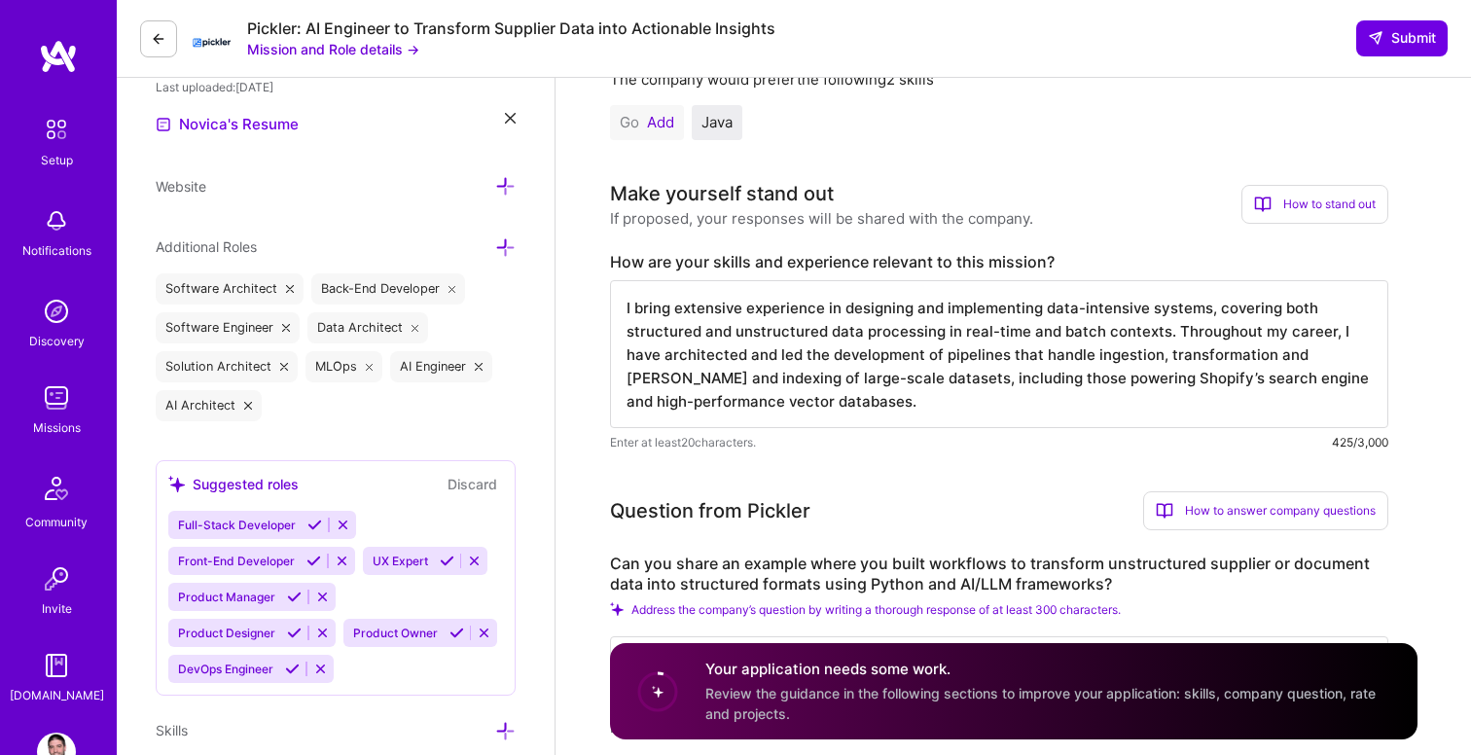
type textarea "I bring extensive experience in designing and implementing data-intensive syste…"
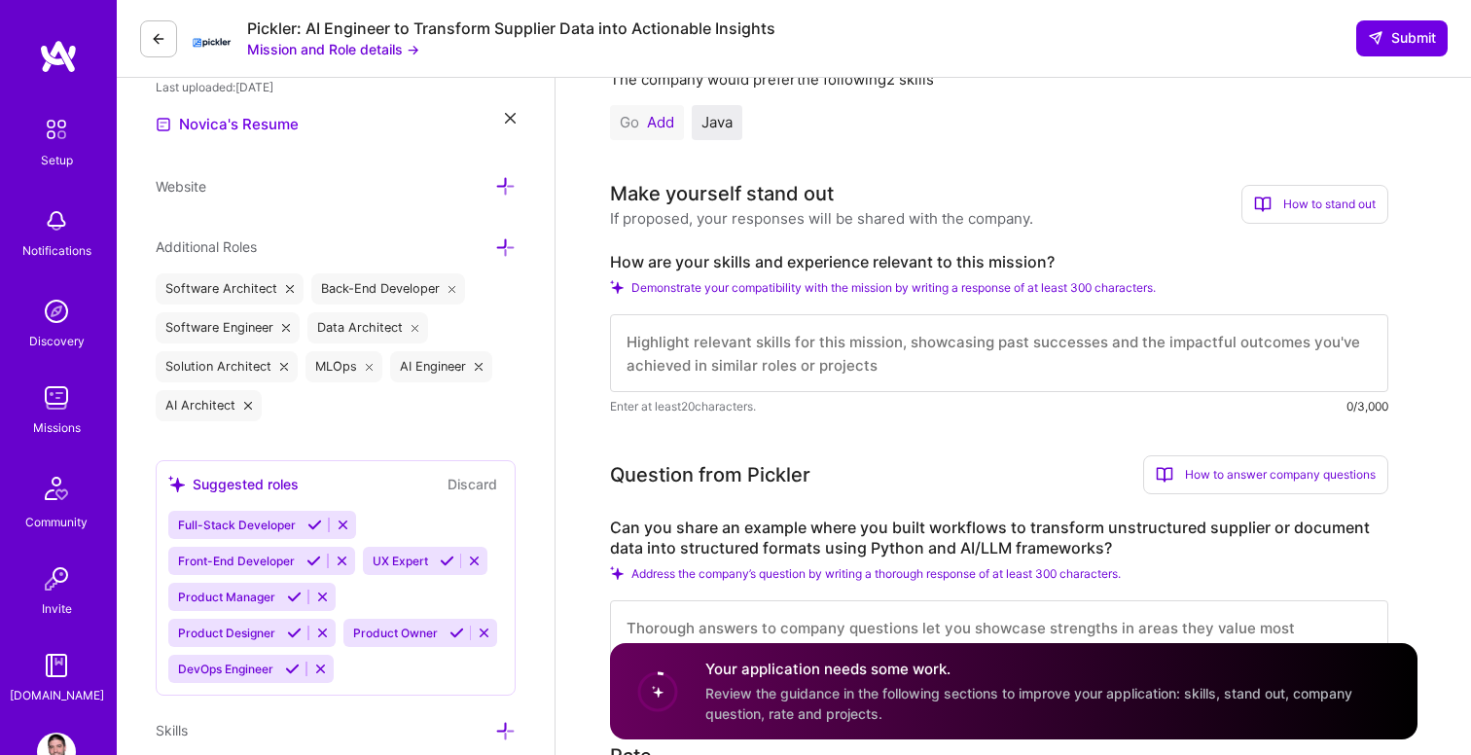
scroll to position [532, 0]
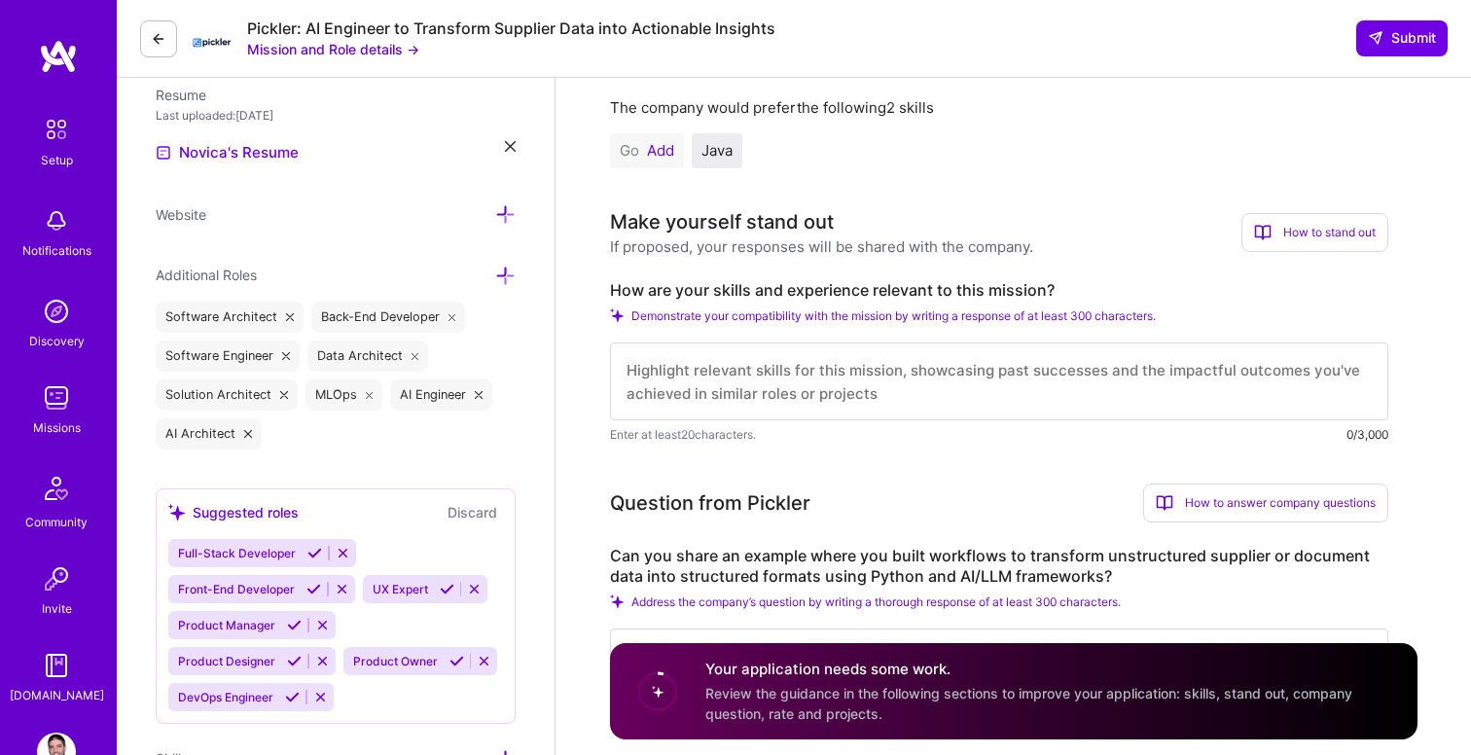
click at [709, 390] on textarea at bounding box center [999, 381] width 778 height 78
paste textarea "I bring extensive experience in designing and implementing data-intensive syste…"
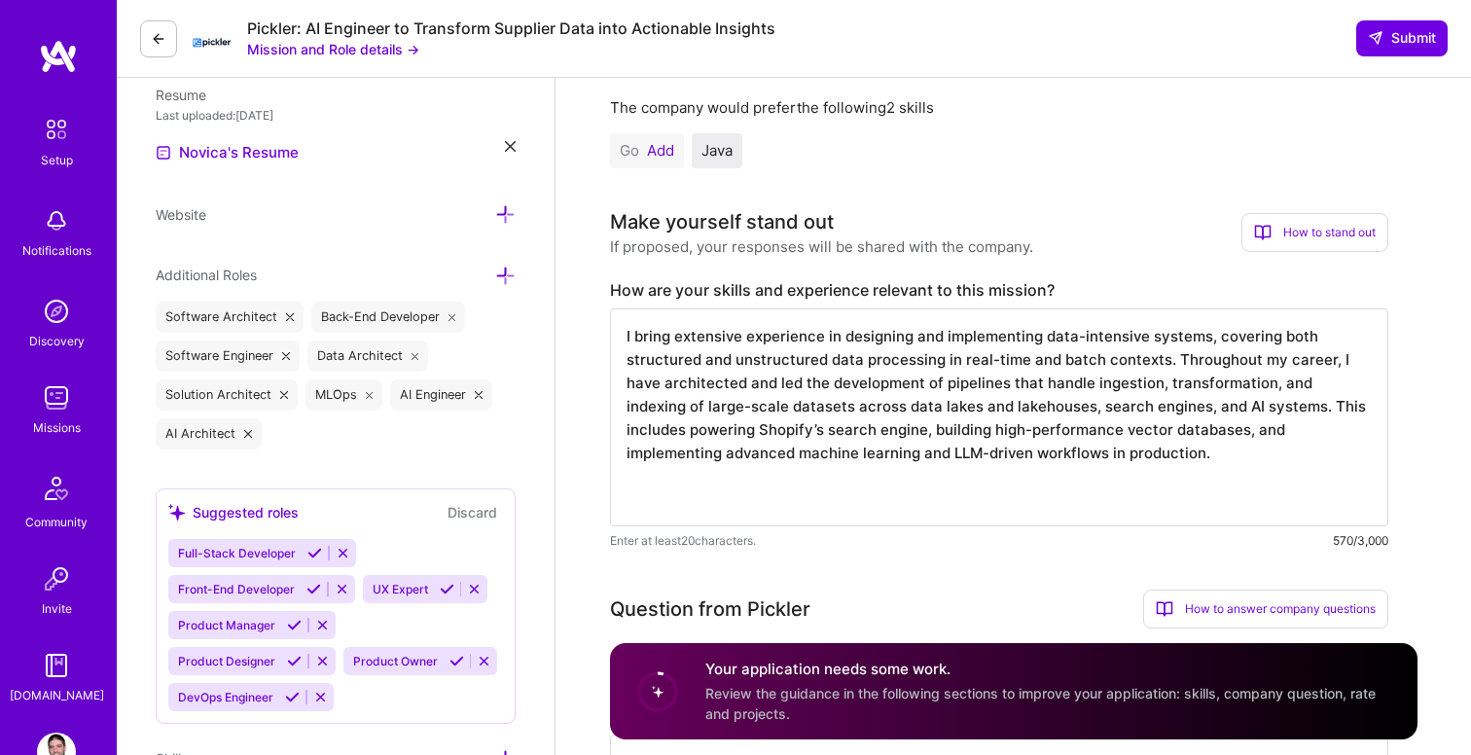
paste textarea "Specifically, I have hands-on expertise with workflow orchestration tools. I ha…"
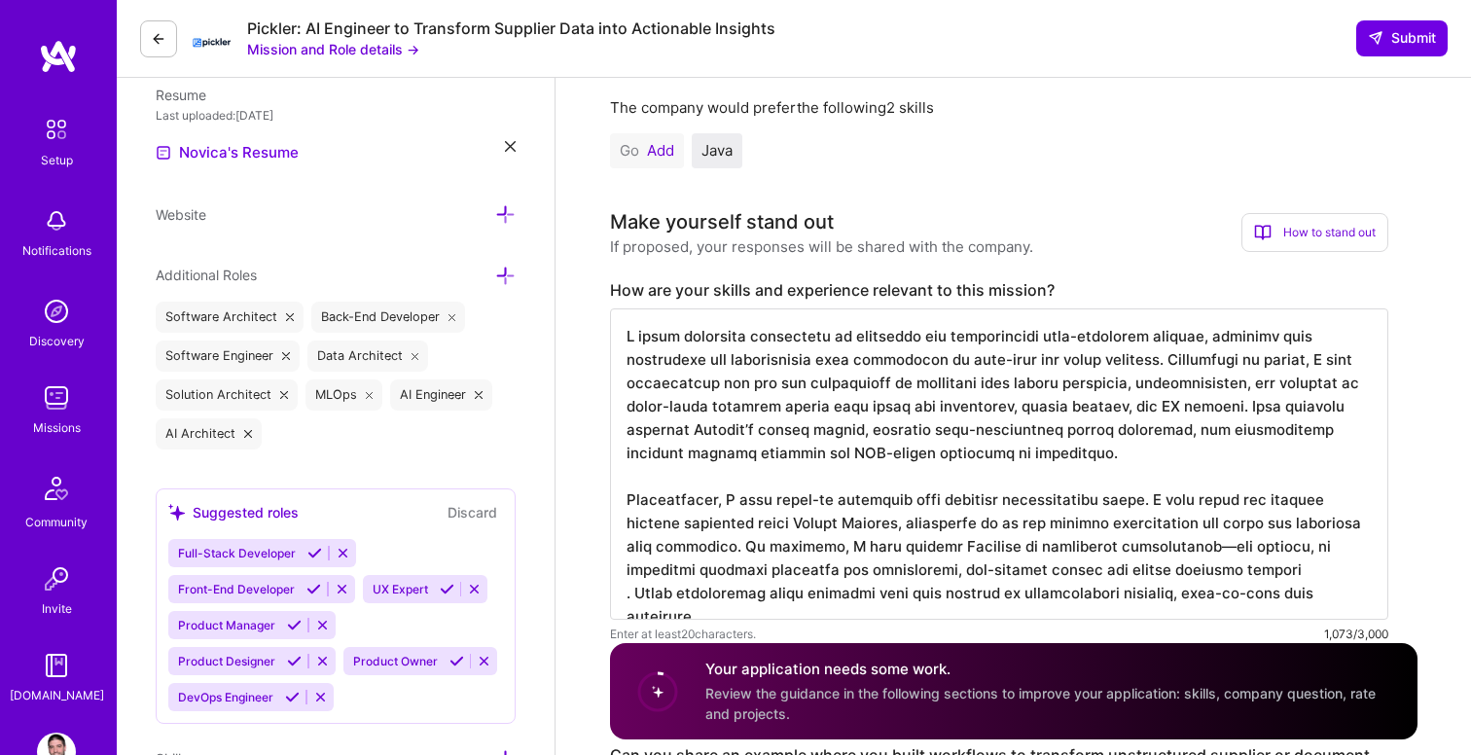
click at [684, 501] on textarea at bounding box center [999, 463] width 778 height 311
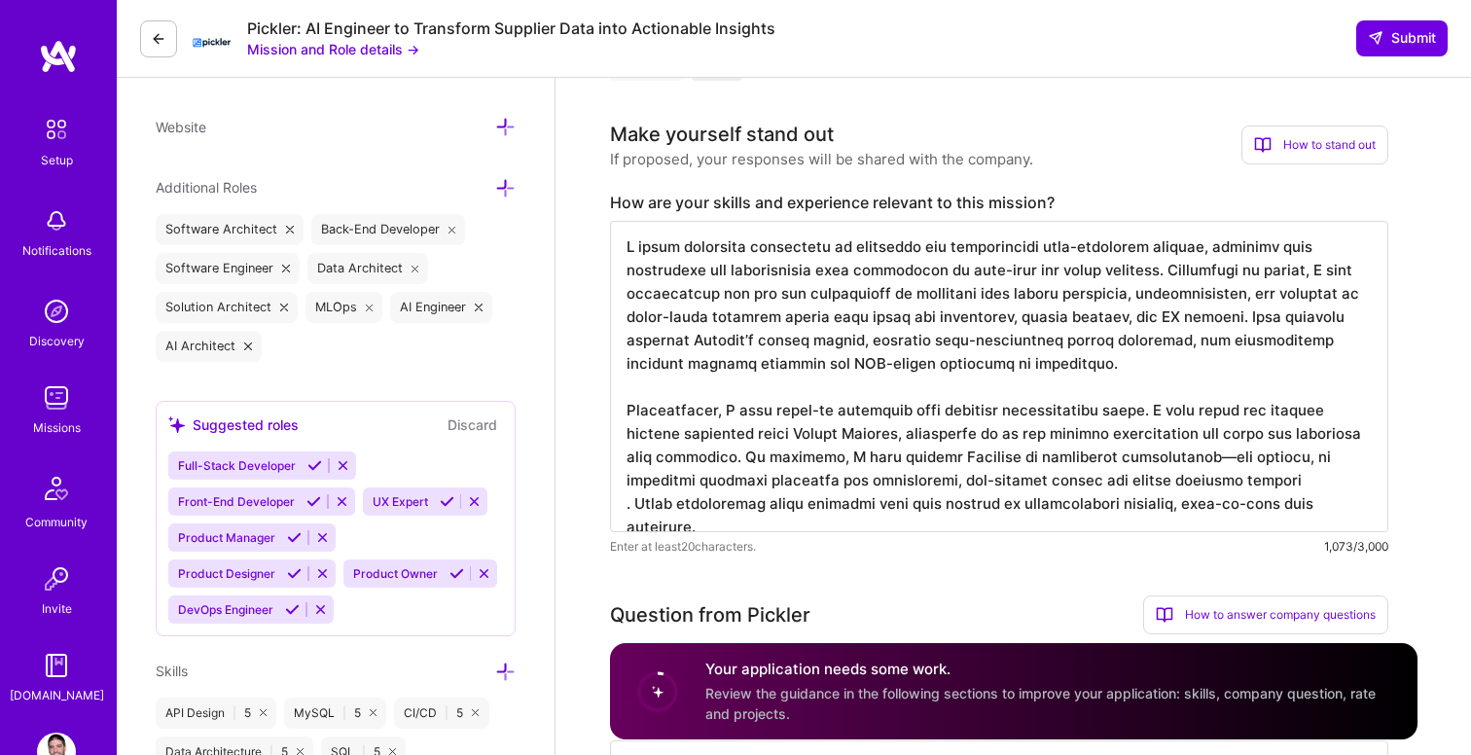
scroll to position [645, 0]
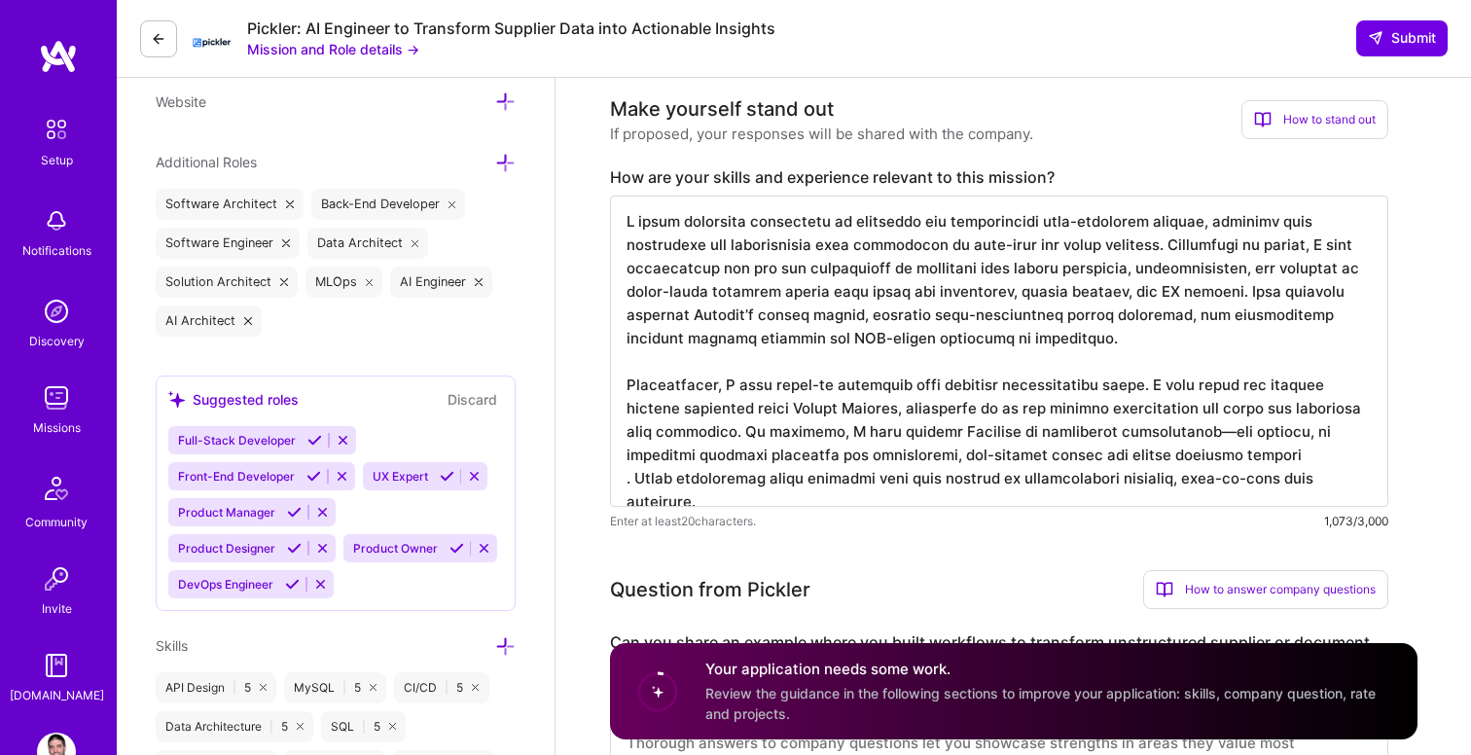
click at [744, 408] on textarea at bounding box center [999, 351] width 778 height 311
paste textarea "On the AI/LLM side, I’ve used a variety of models and frameworks depending on t…"
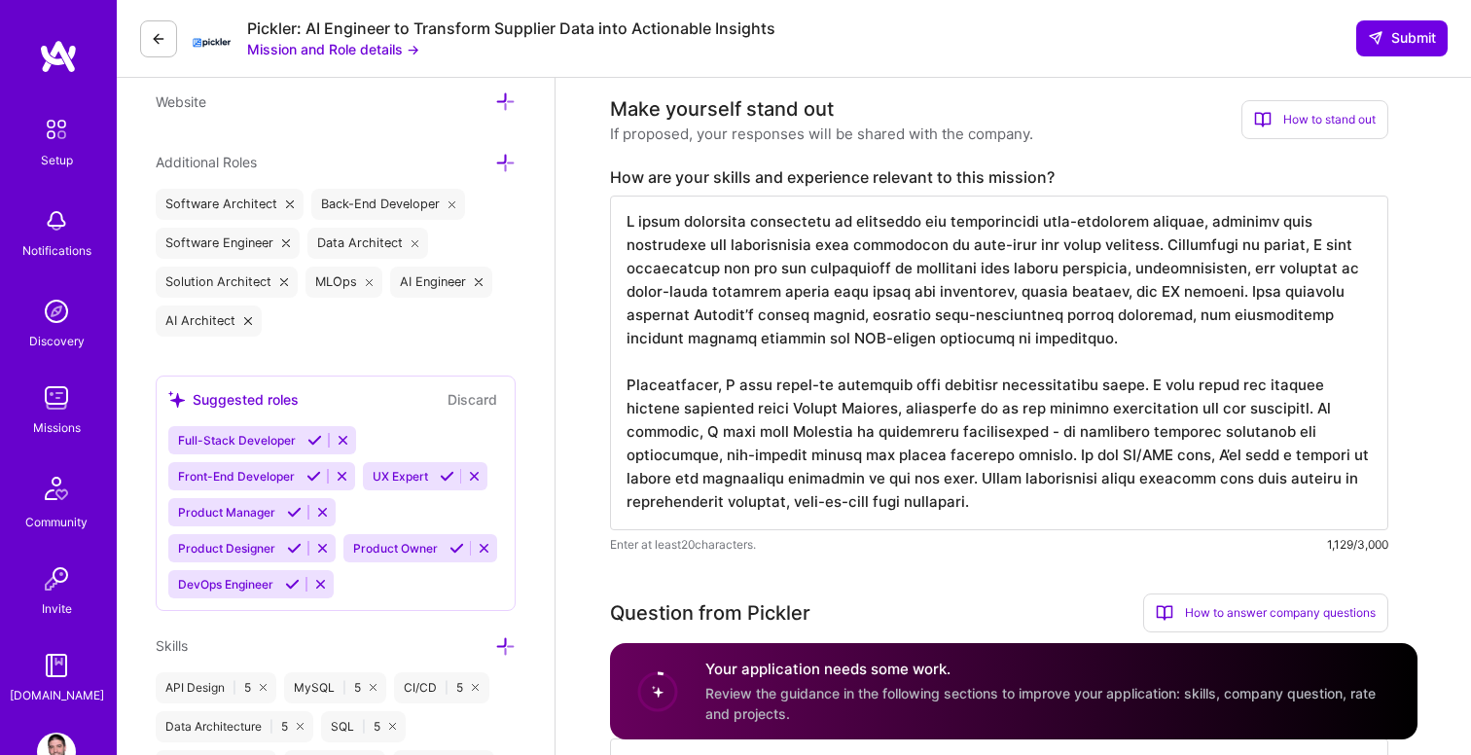
scroll to position [0, 0]
click at [1172, 317] on textarea at bounding box center [999, 363] width 778 height 335
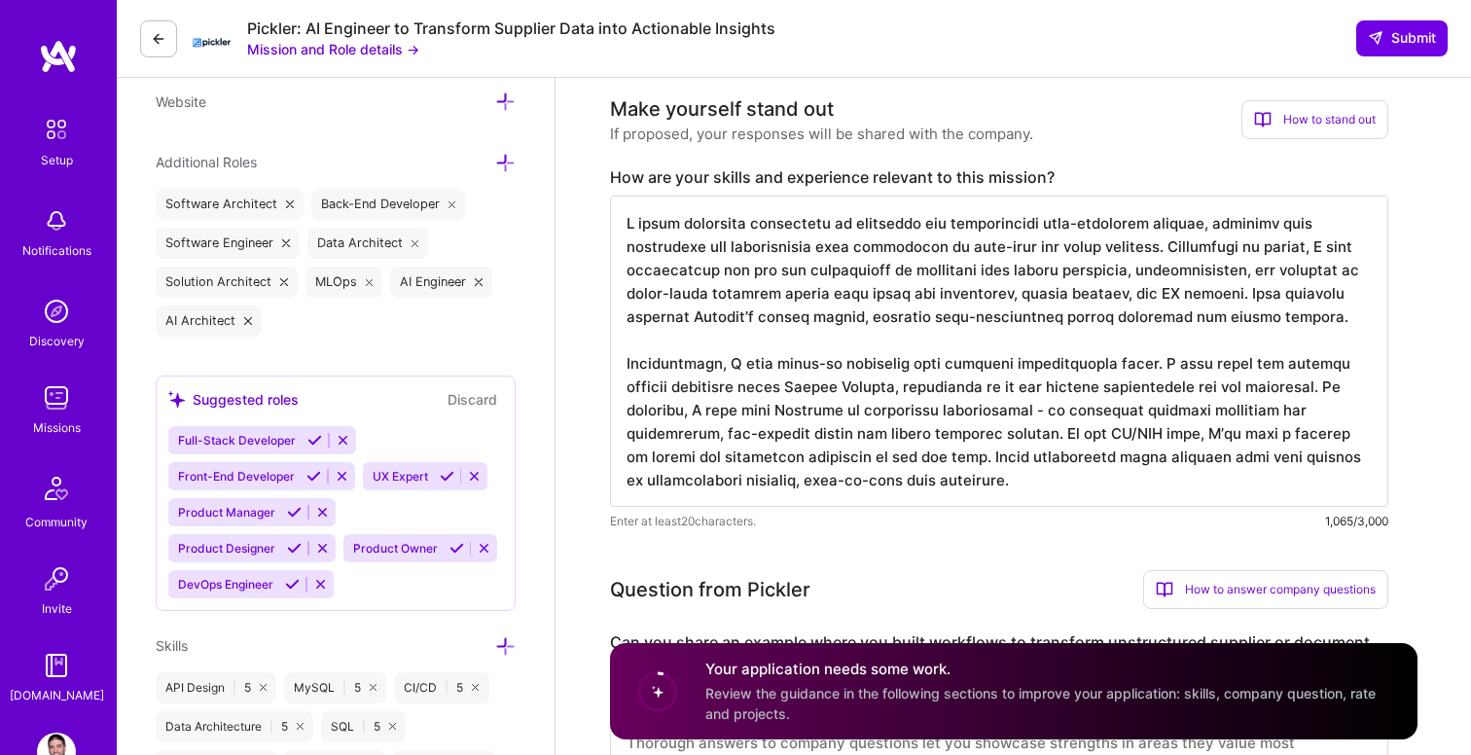
click at [1079, 267] on textarea at bounding box center [999, 351] width 778 height 311
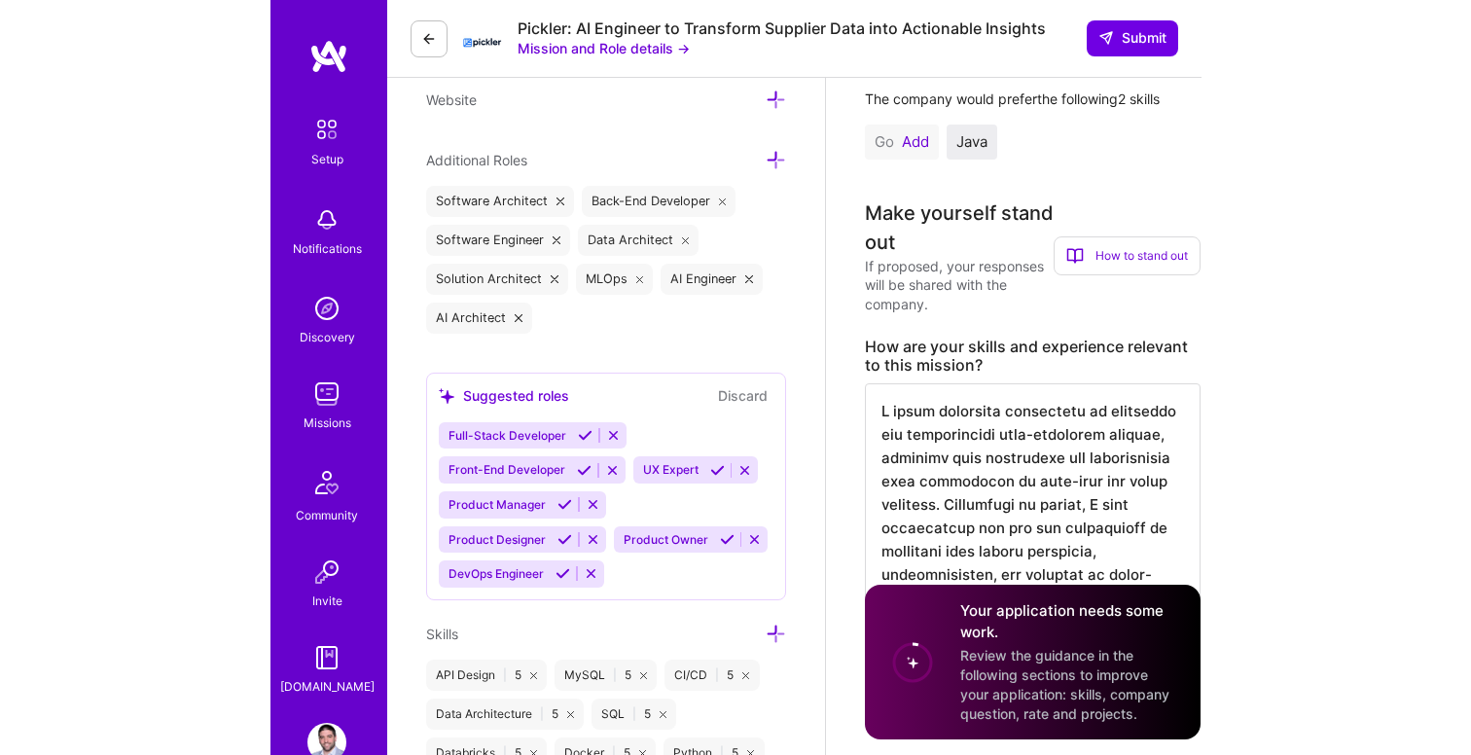
scroll to position [645, 0]
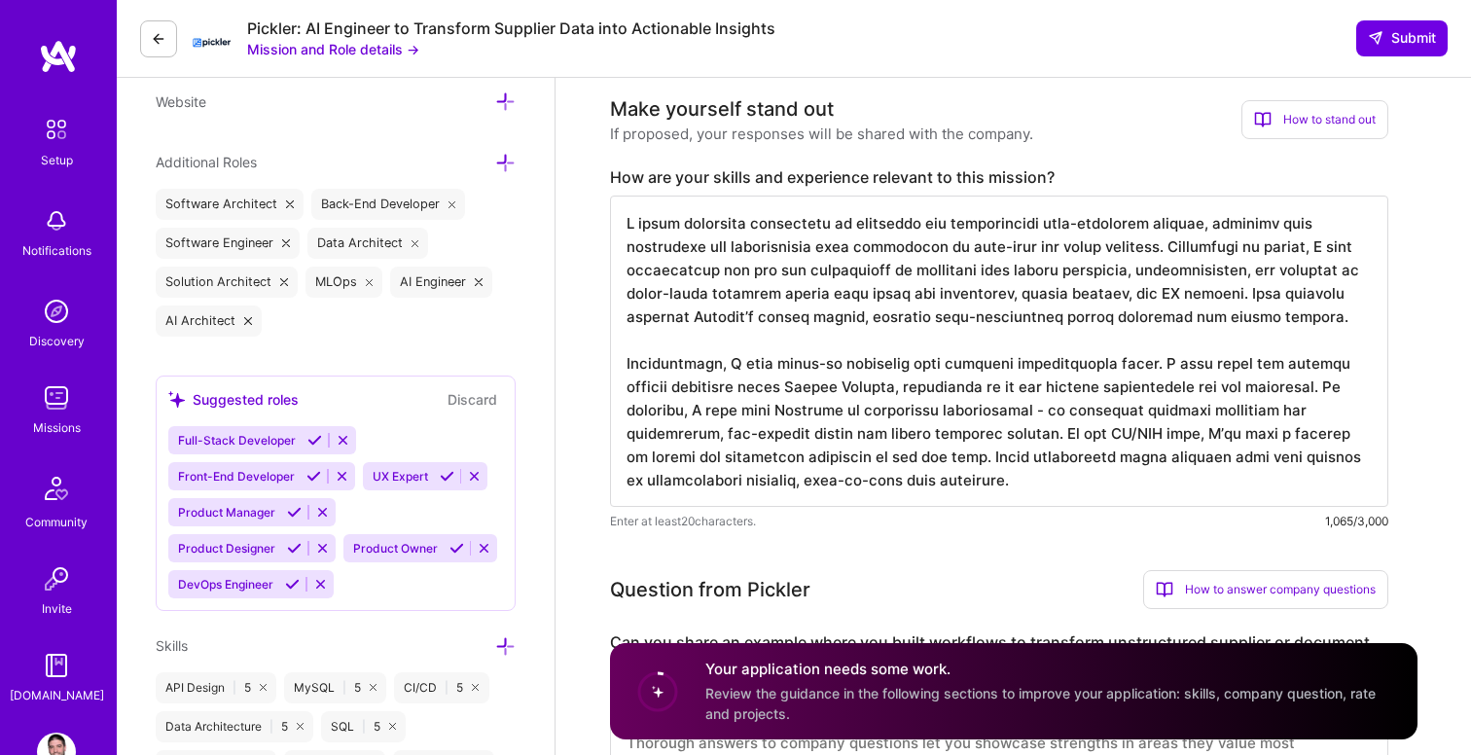
paste textarea ", developing a data lakehouse and analytics system for a video streaming platfo…"
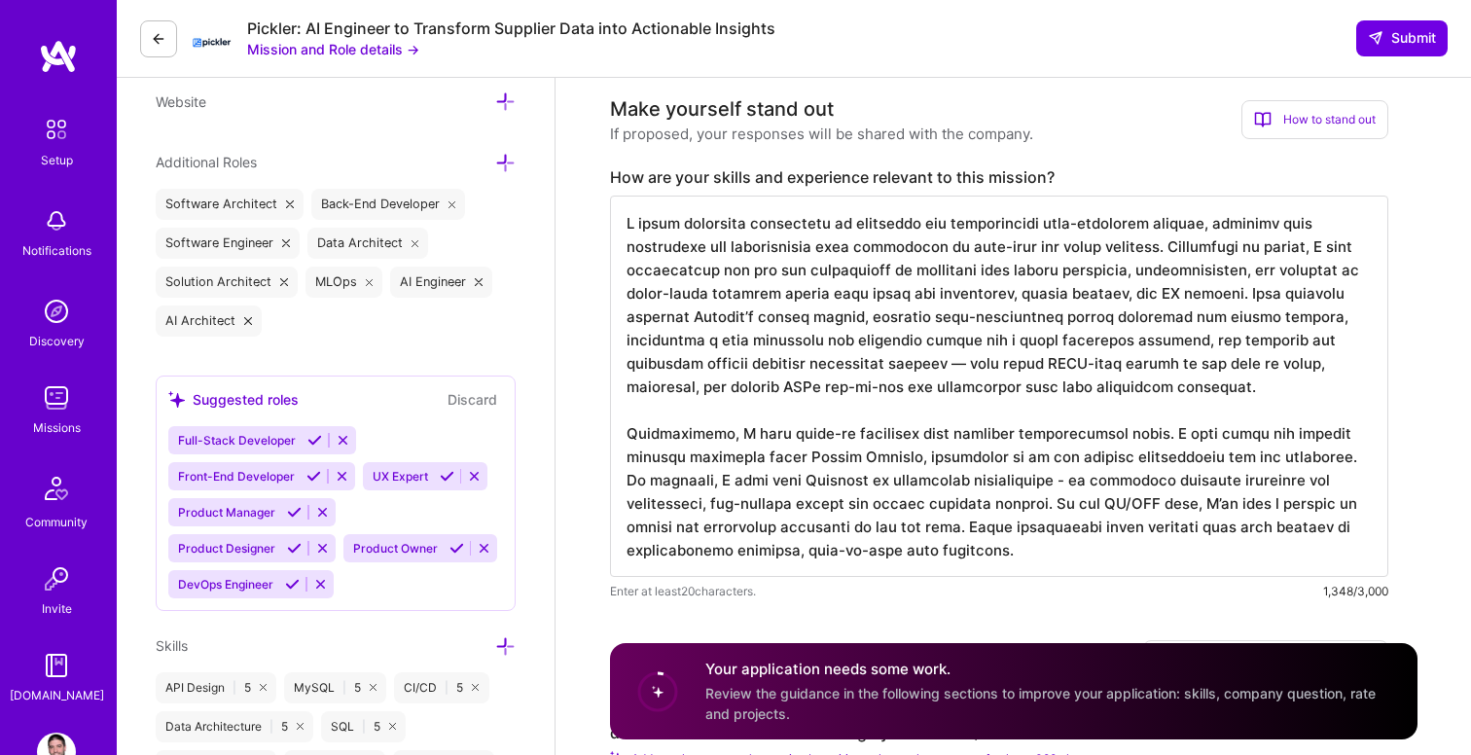
click at [982, 364] on textarea at bounding box center [999, 386] width 778 height 381
click at [1256, 270] on textarea at bounding box center [999, 386] width 778 height 381
click at [1285, 384] on textarea at bounding box center [999, 386] width 778 height 381
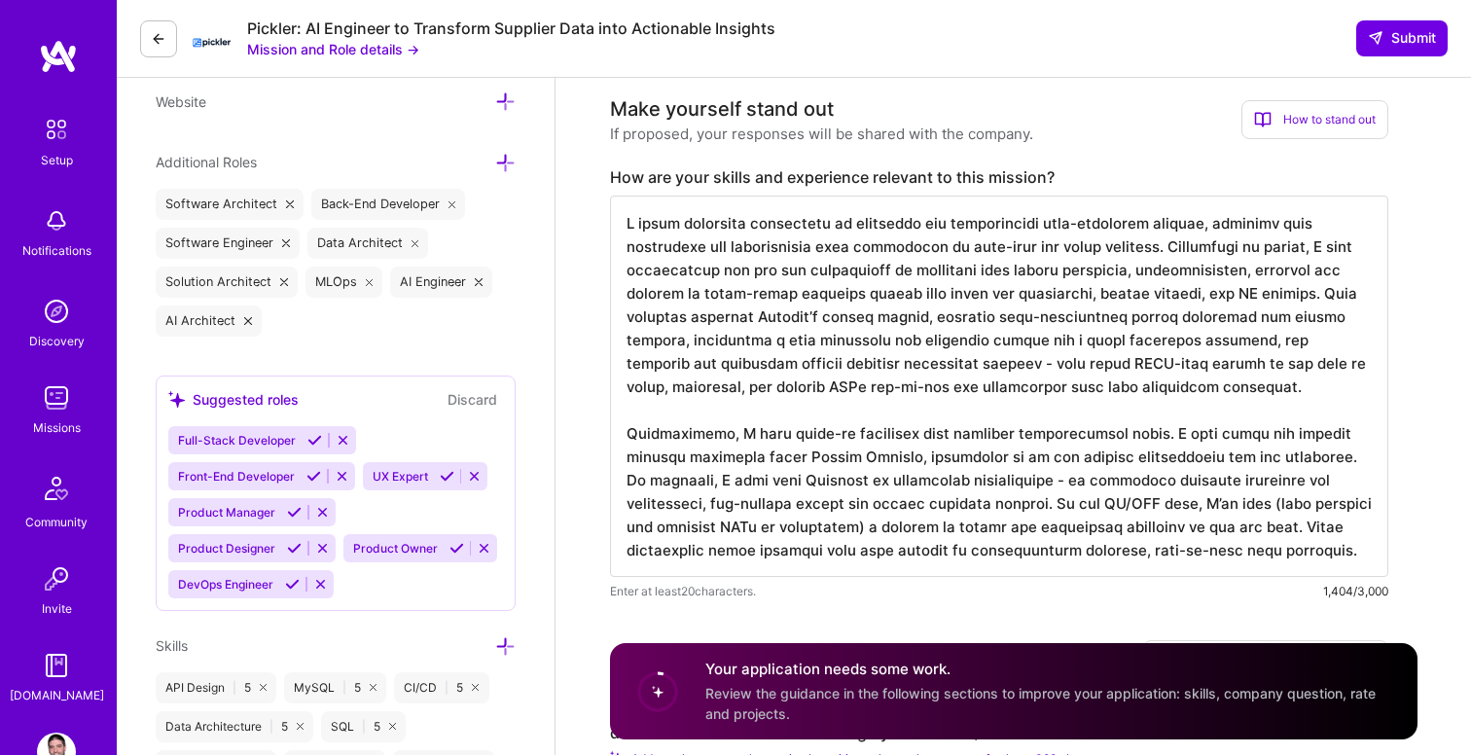
click at [1108, 503] on textarea at bounding box center [999, 386] width 778 height 381
click at [700, 526] on textarea at bounding box center [999, 386] width 778 height 381
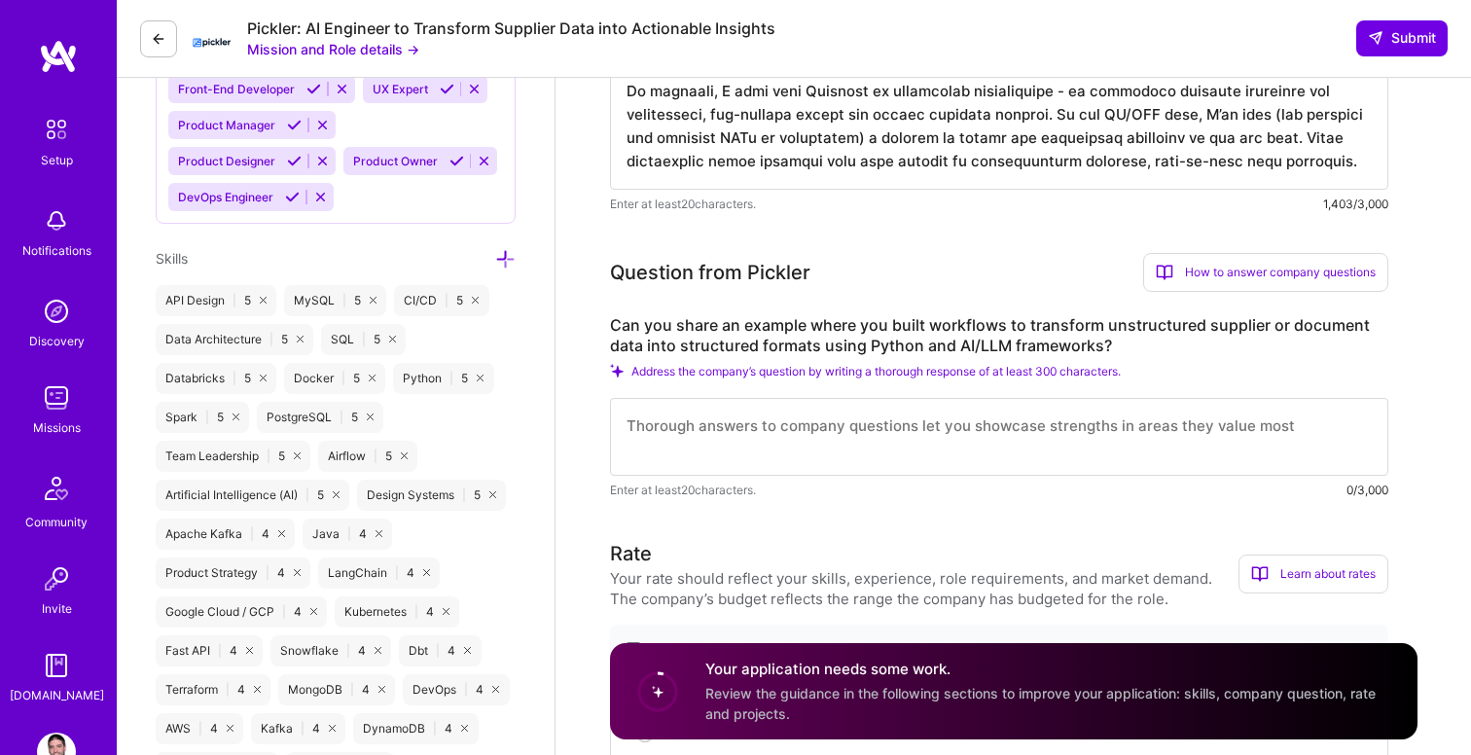
scroll to position [1040, 0]
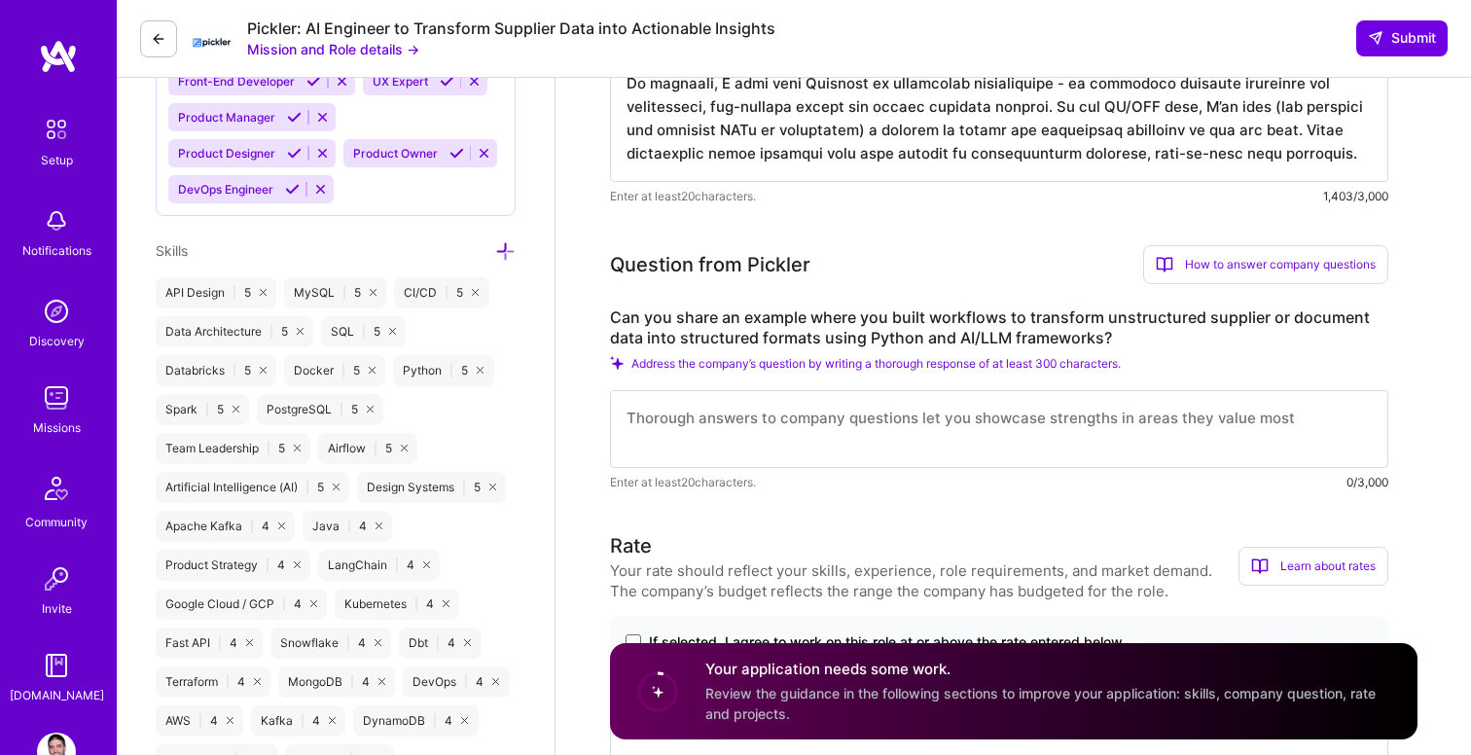
type textarea "L ipsum dolorsita consectetu ad elitseddo eiu temporincidi utla-etdolorem aliqu…"
click at [806, 430] on textarea at bounding box center [999, 429] width 778 height 78
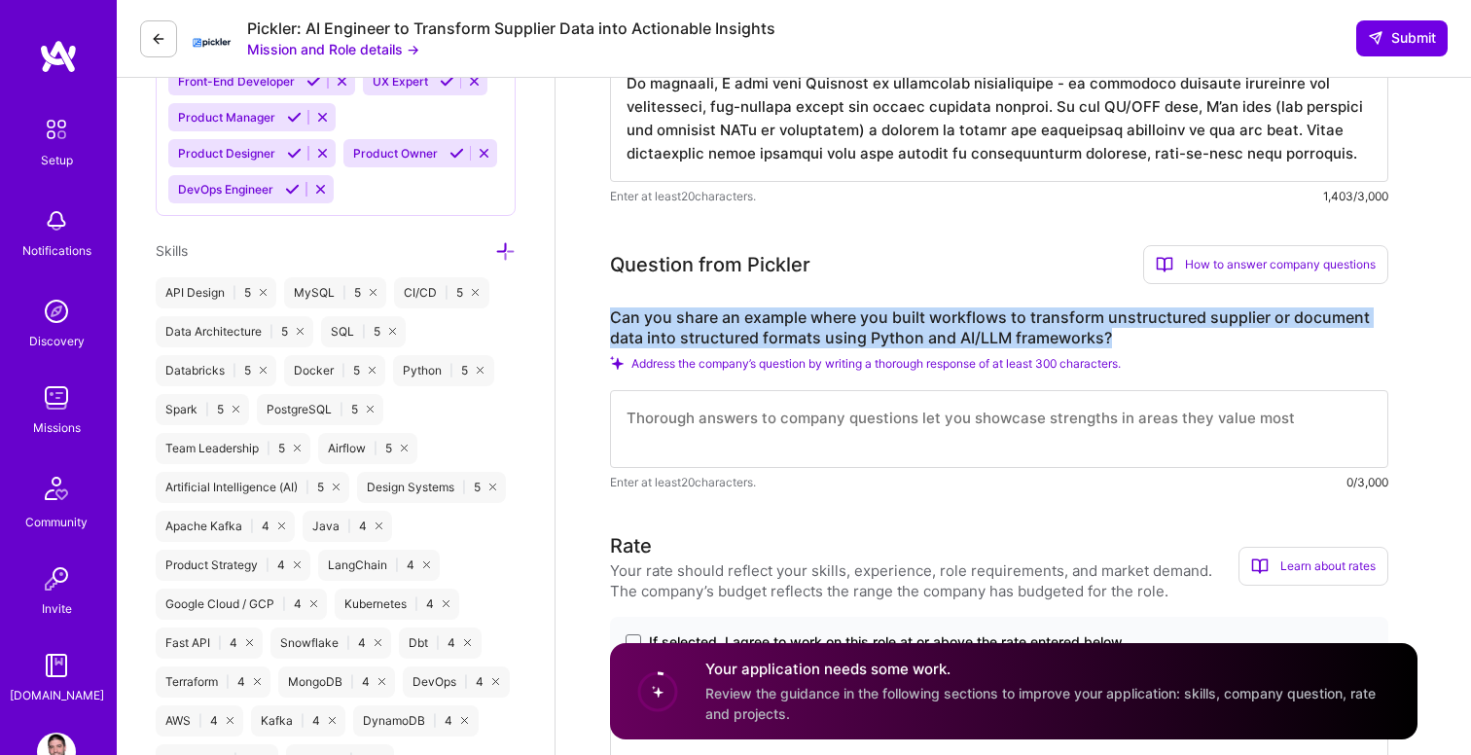
drag, startPoint x: 1113, startPoint y: 337, endPoint x: 613, endPoint y: 319, distance: 500.3
click at [613, 319] on label "Can you share an example where you built workflows to transform unstructured su…" at bounding box center [999, 327] width 778 height 41
copy label "Can you share an example where you built workflows to transform unstructured su…"
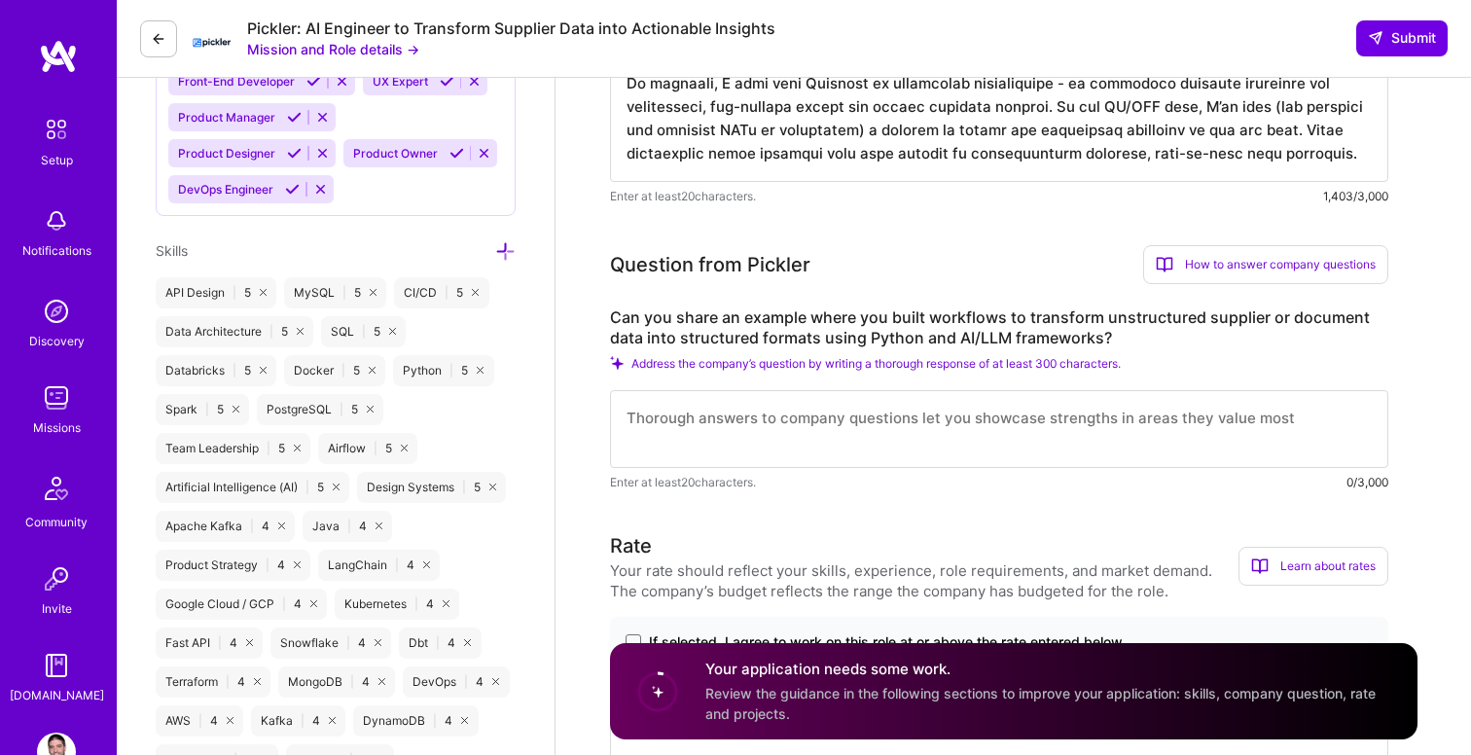
click at [693, 423] on textarea at bounding box center [999, 429] width 778 height 78
paste textarea "One example of my work with unstructured data was when I designed and built a d…"
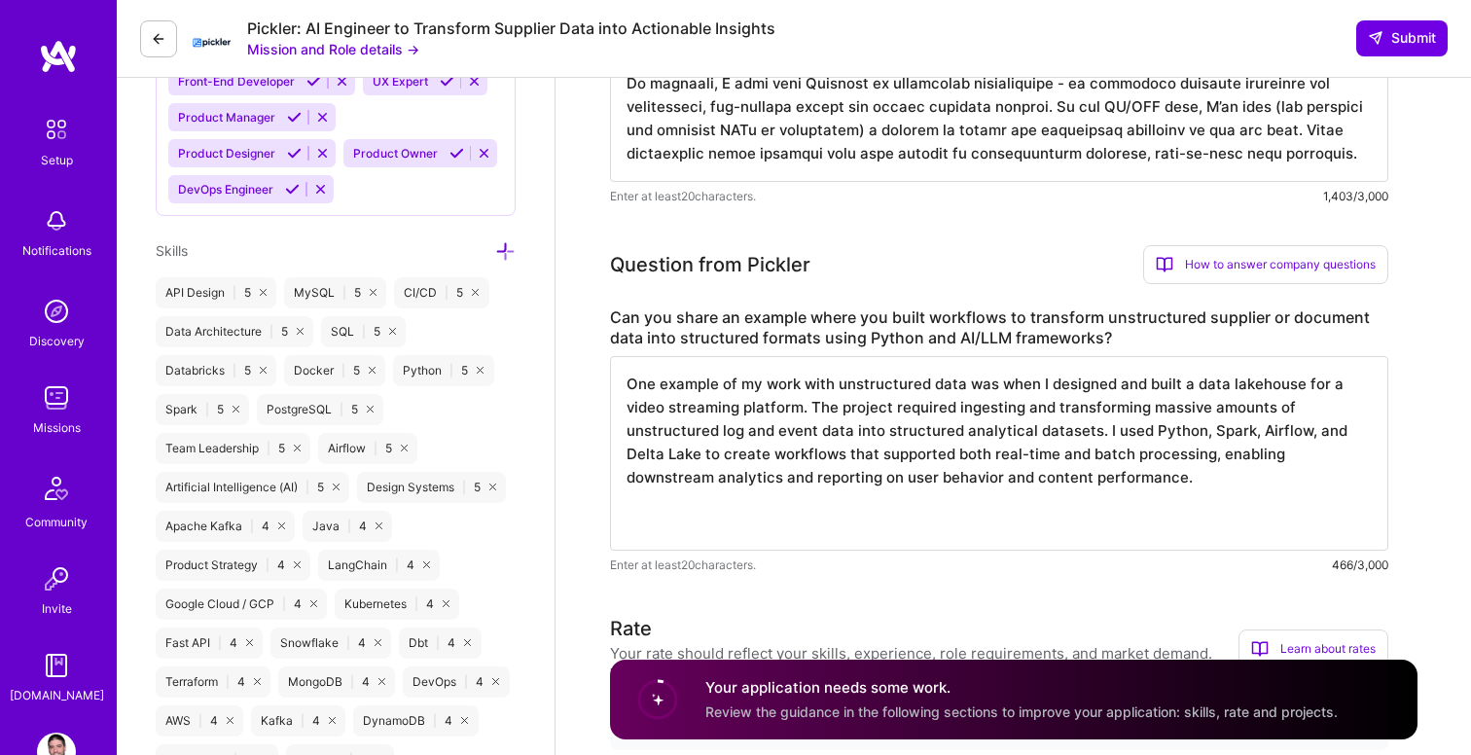
paste textarea "I worked on information extraction and summarization workflows for legal docume…"
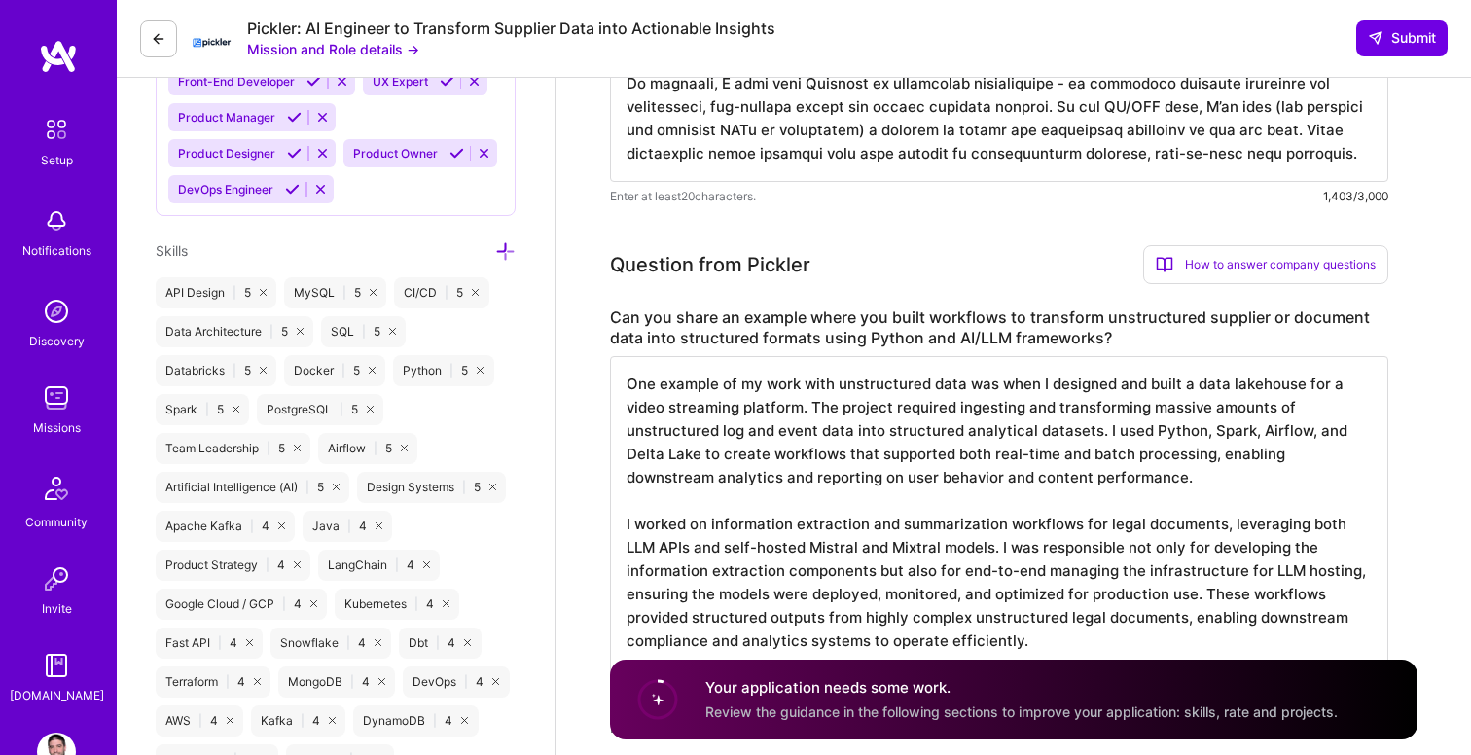
scroll to position [2, 0]
click at [853, 635] on textarea "One example of my work with unstructured data was when I designed and built a d…" at bounding box center [999, 535] width 778 height 358
paste textarea "On the document side, I’ve worked extensively on extracting structured informat…"
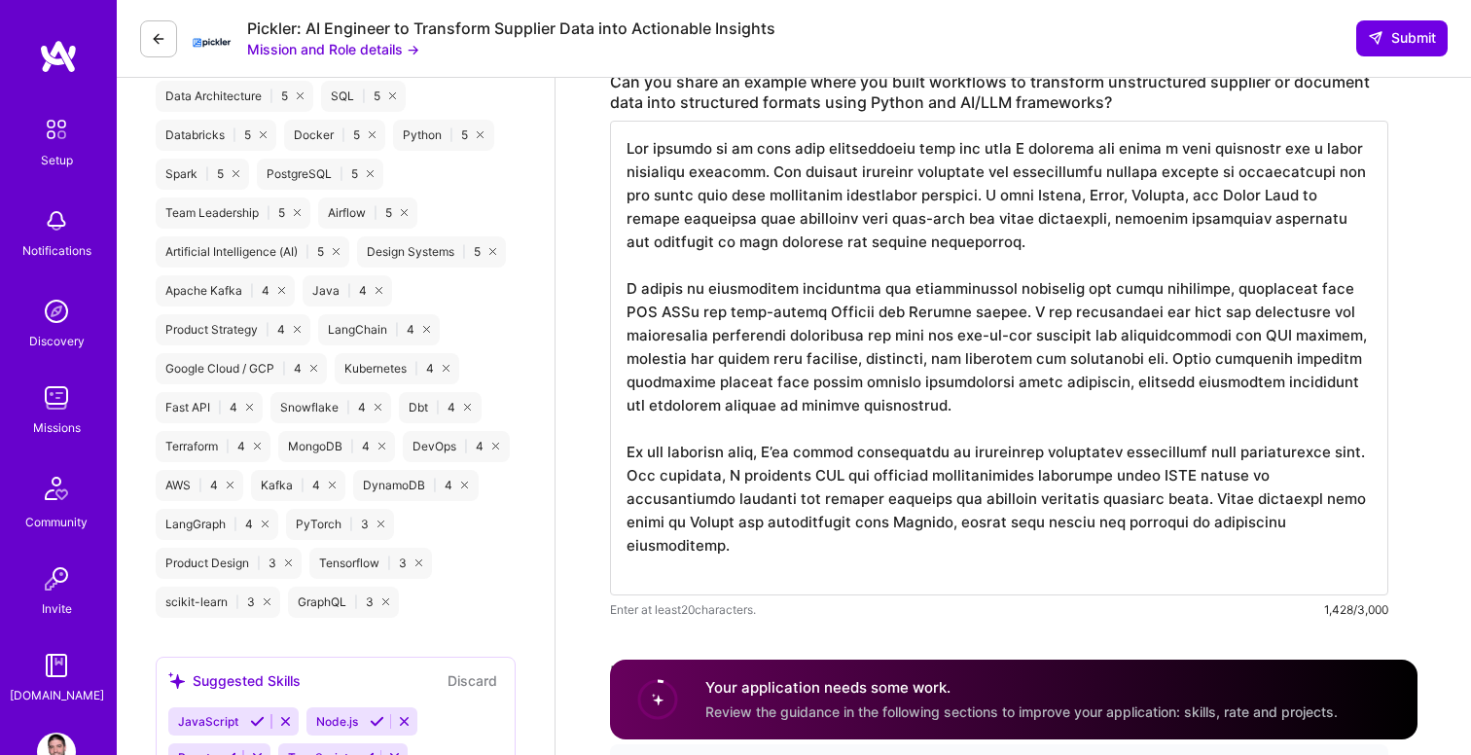
scroll to position [1288, 0]
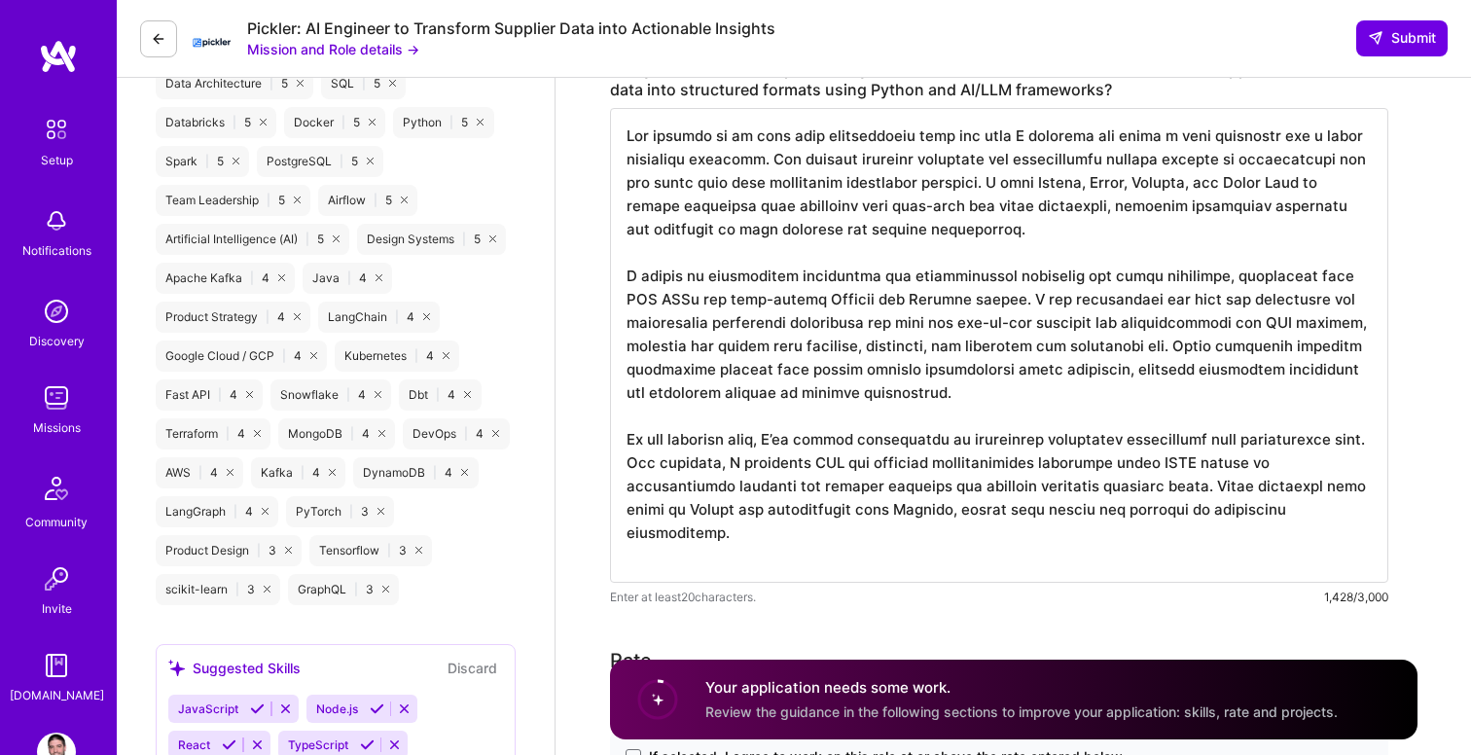
click at [654, 437] on textarea at bounding box center [999, 345] width 778 height 475
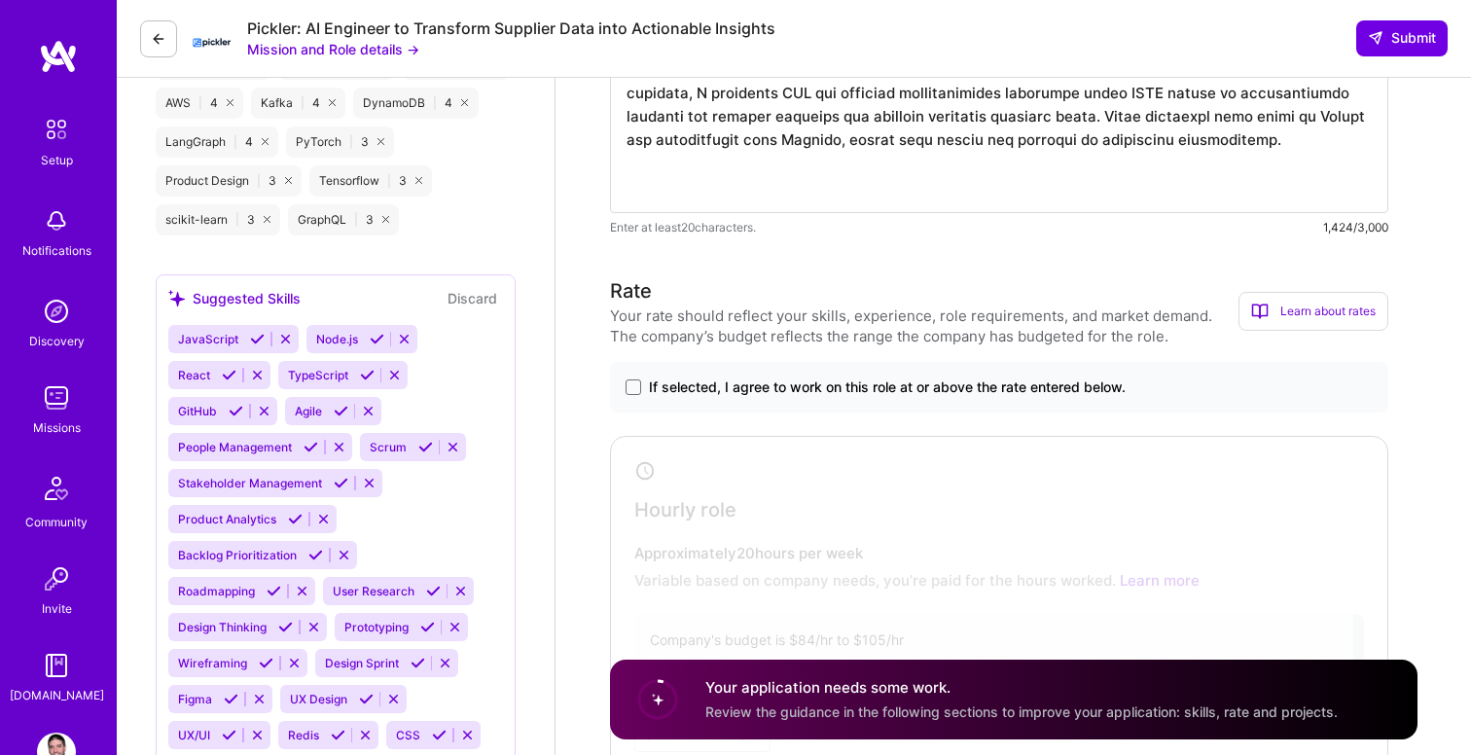
scroll to position [1662, 0]
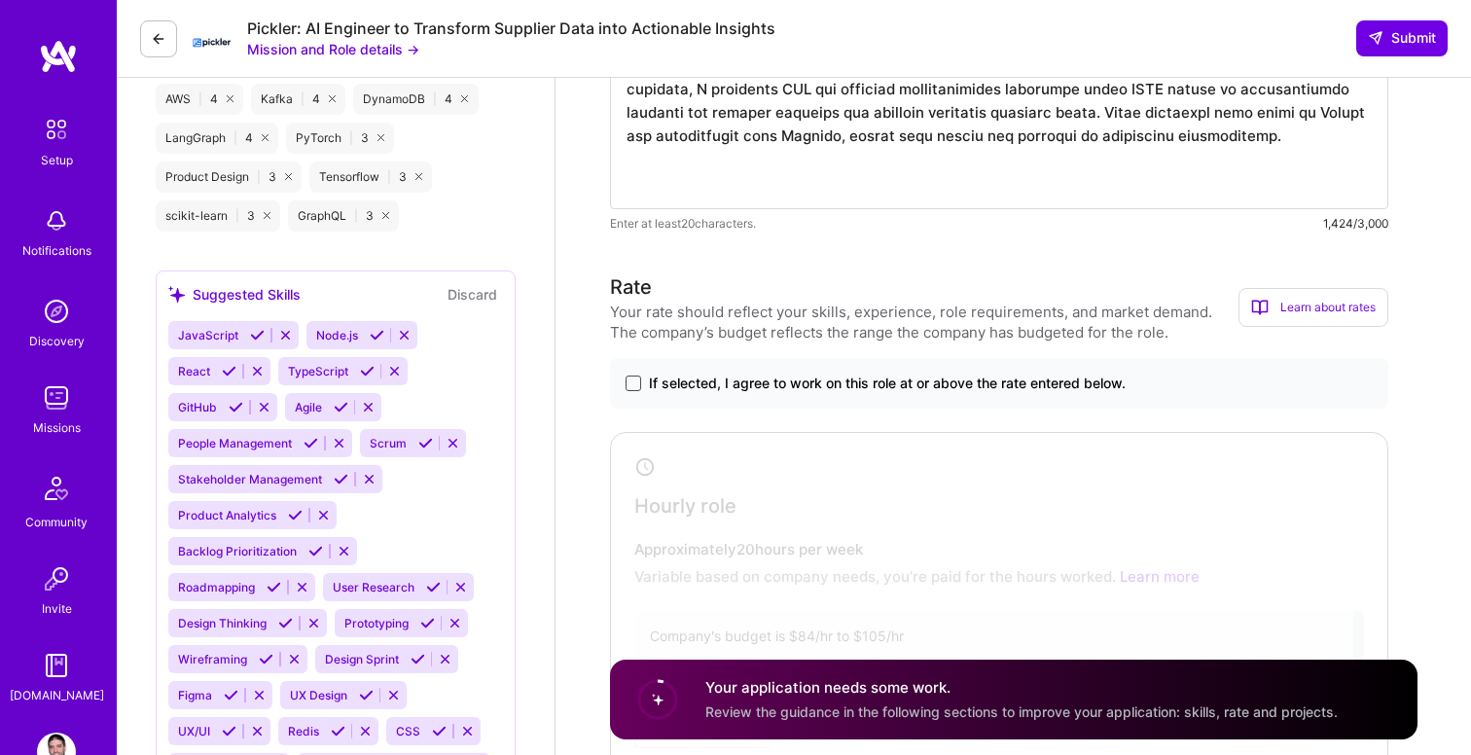
type textarea "One example of my work with unstructured data was when I designed and built a d…"
click at [634, 381] on span at bounding box center [634, 384] width 16 height 16
click at [0, 0] on input "If selected, I agree to work on this role at or above the rate entered below." at bounding box center [0, 0] width 0 height 0
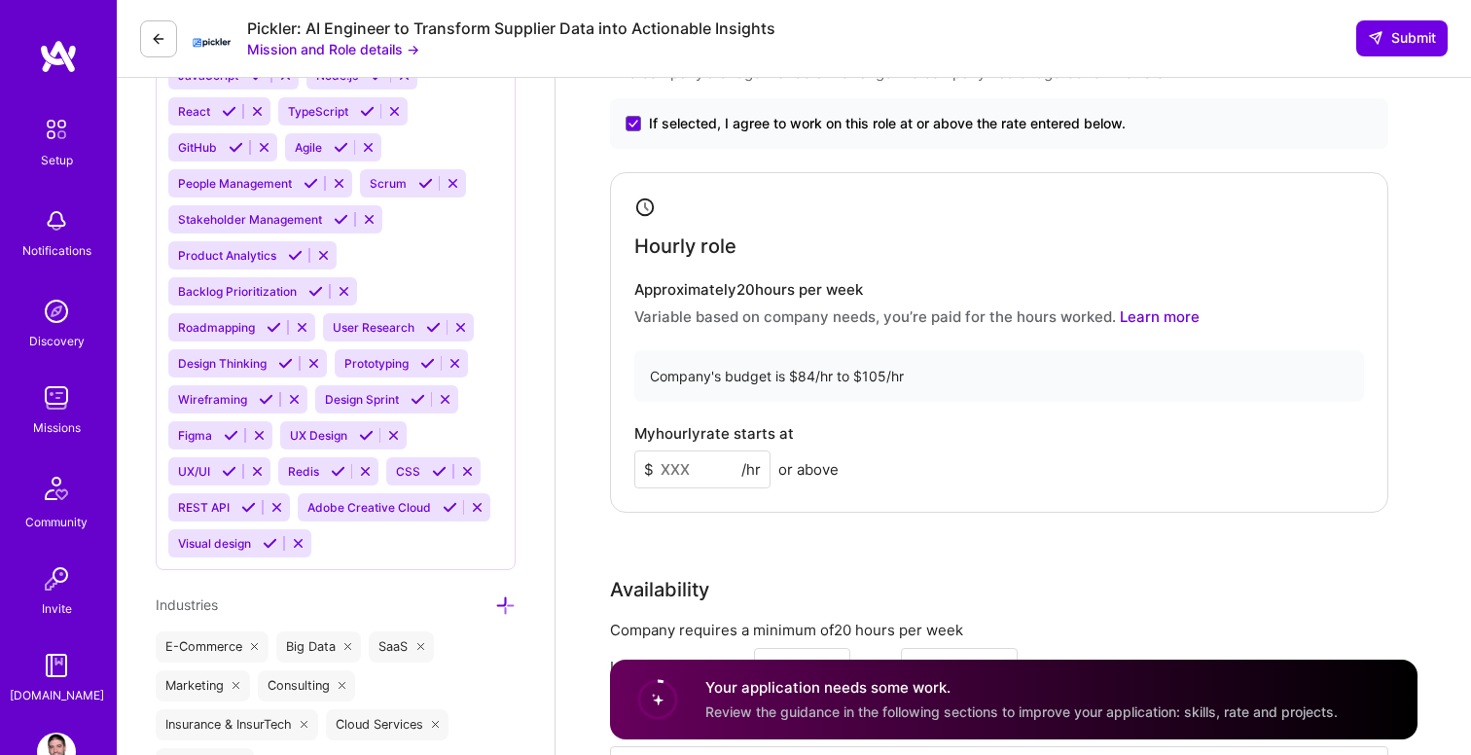
scroll to position [1952, 0]
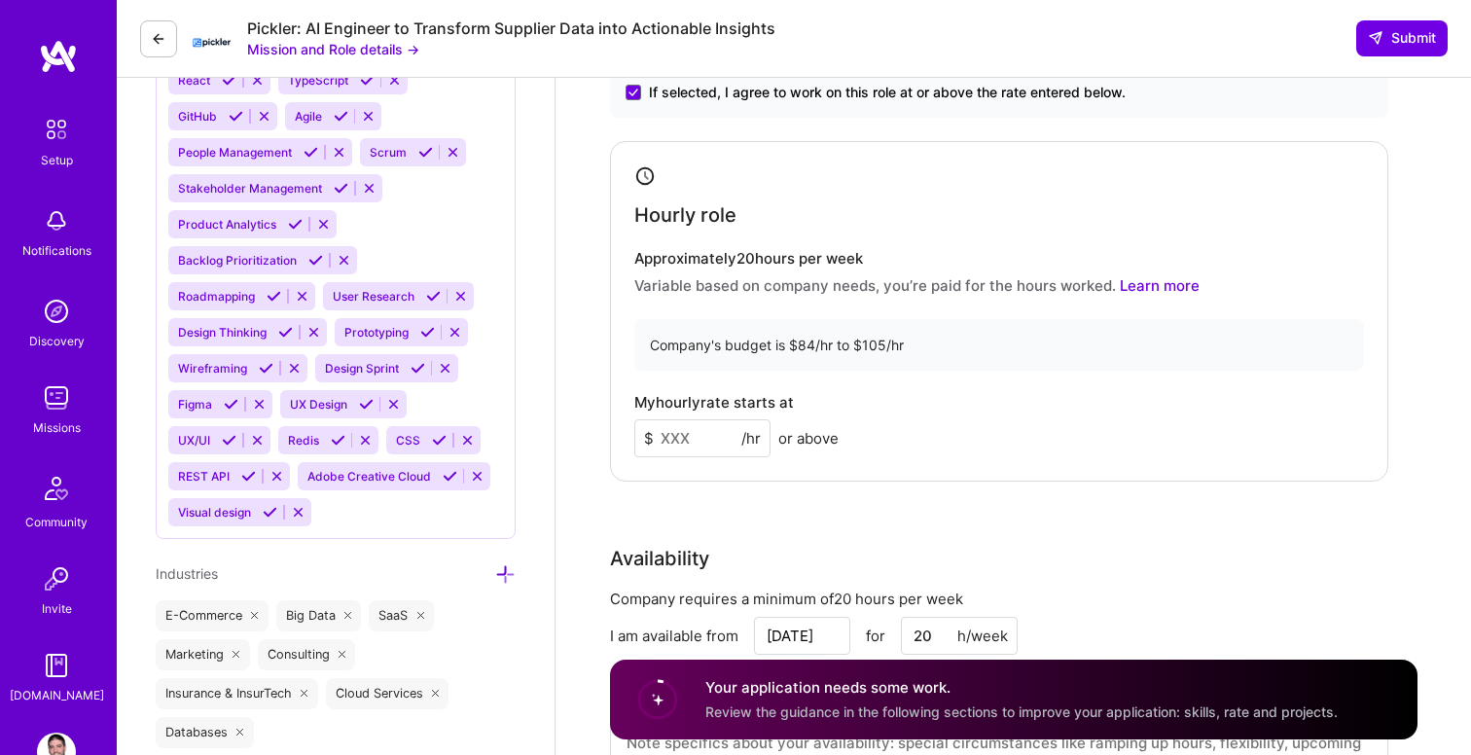
click at [671, 440] on input at bounding box center [702, 438] width 136 height 38
type input "90"
click at [746, 531] on div "Rate Your rate should reflect your skills, experience, role requirements, and m…" at bounding box center [1013, 401] width 807 height 838
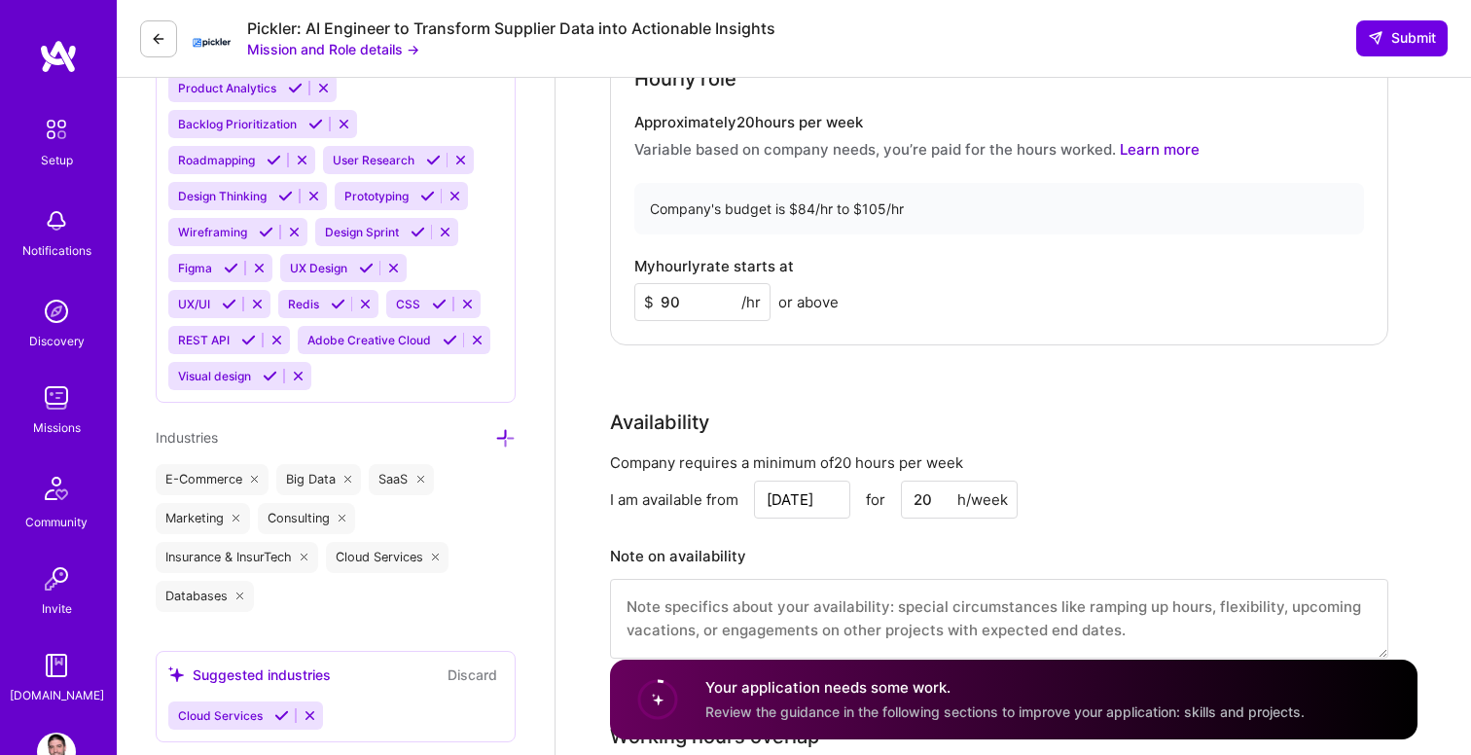
scroll to position [2118, 0]
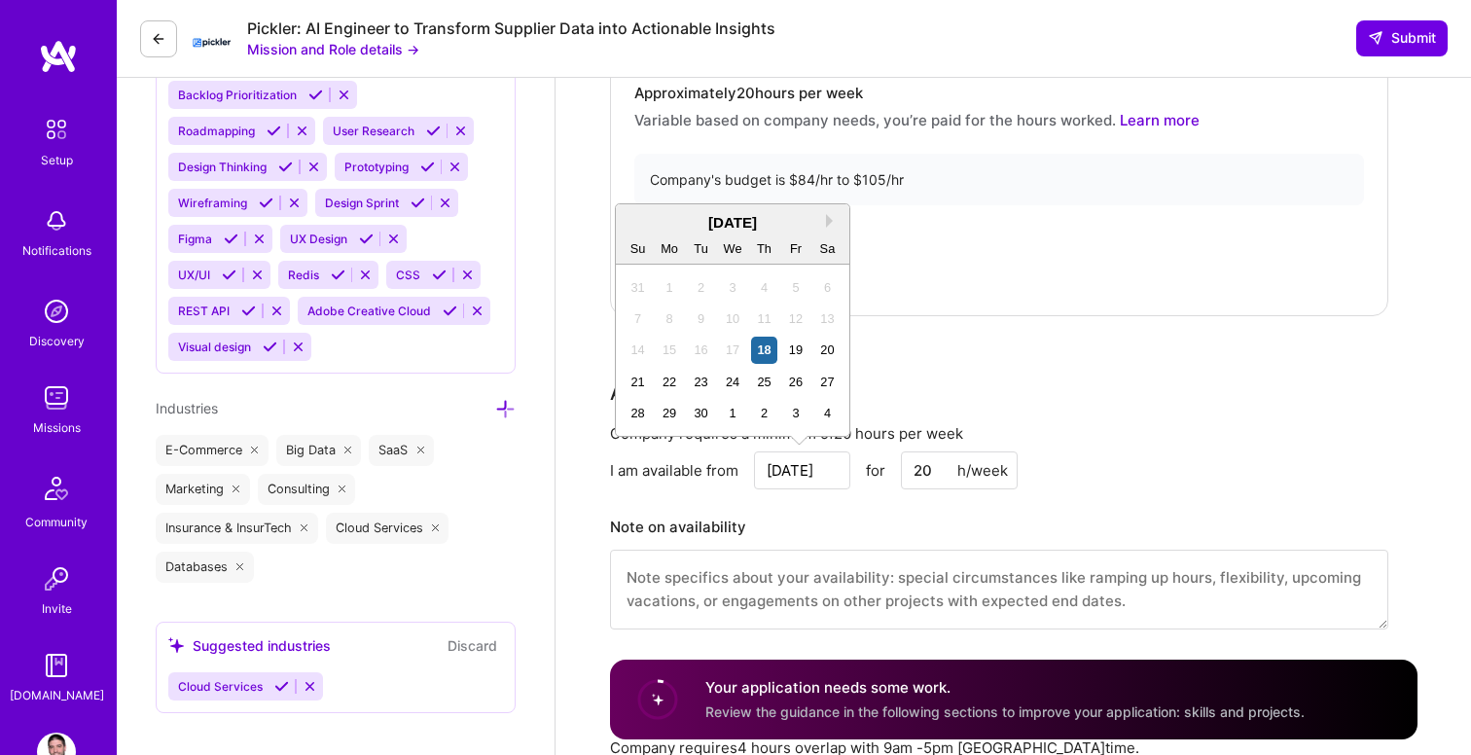
click at [788, 469] on input "[DATE]" at bounding box center [802, 470] width 96 height 38
click at [906, 381] on div "Availability" at bounding box center [999, 392] width 778 height 29
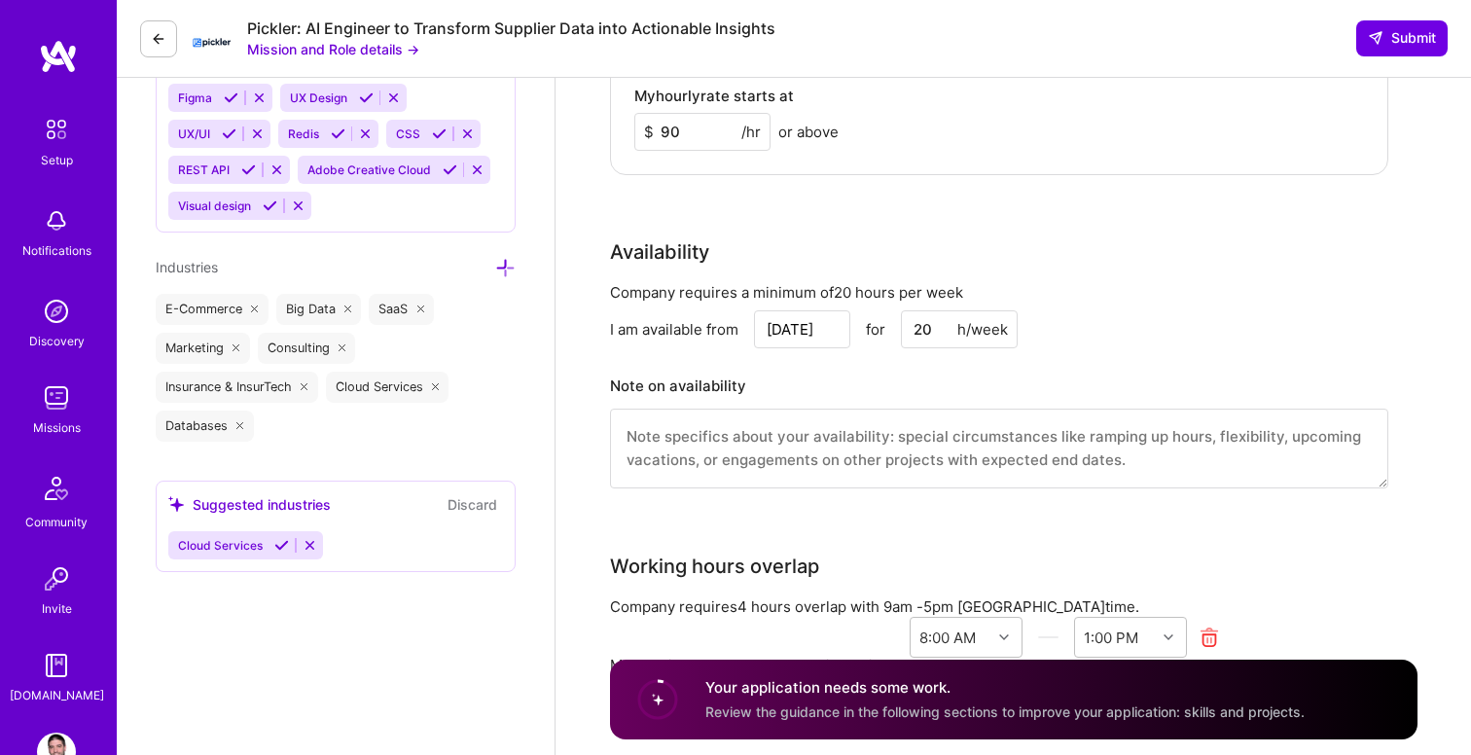
scroll to position [2261, 0]
click at [894, 429] on textarea at bounding box center [999, 447] width 778 height 80
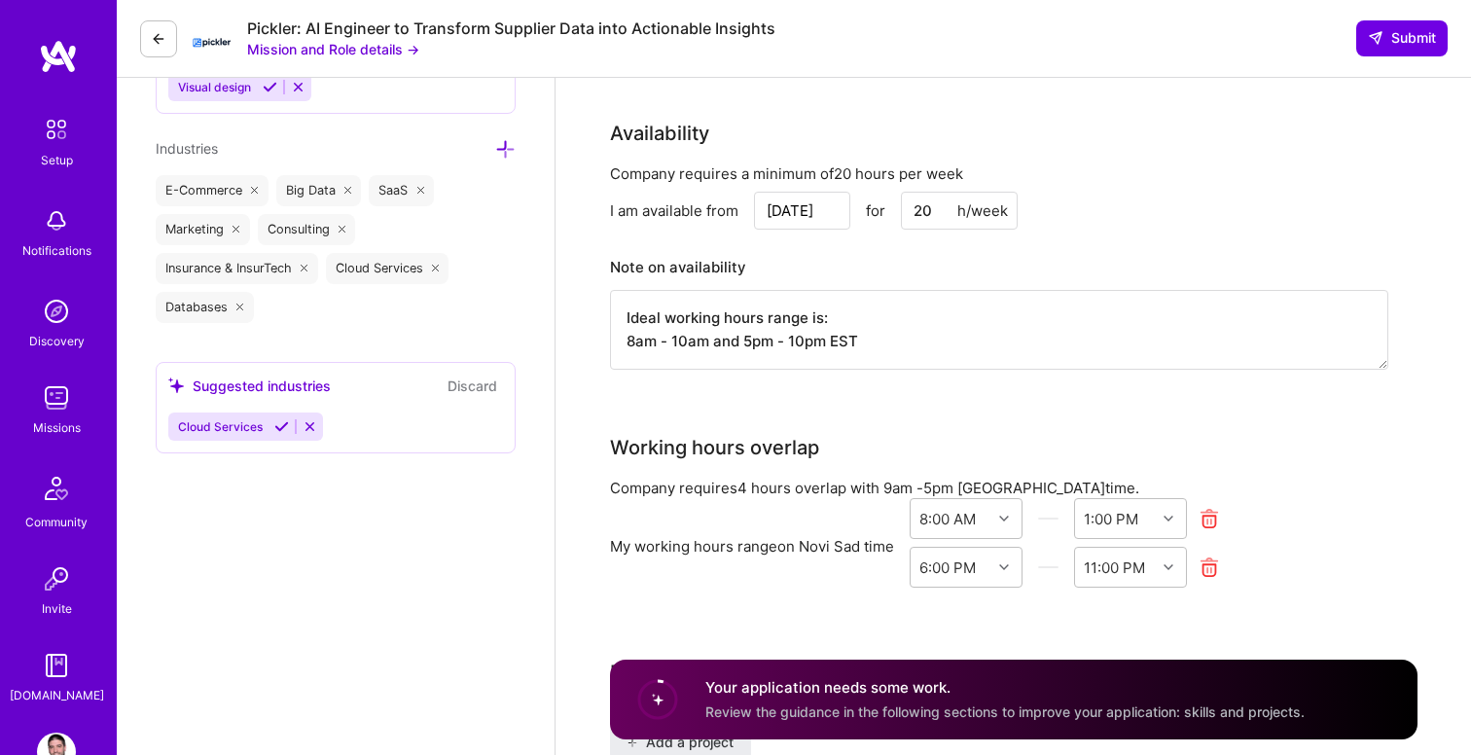
scroll to position [2410, 0]
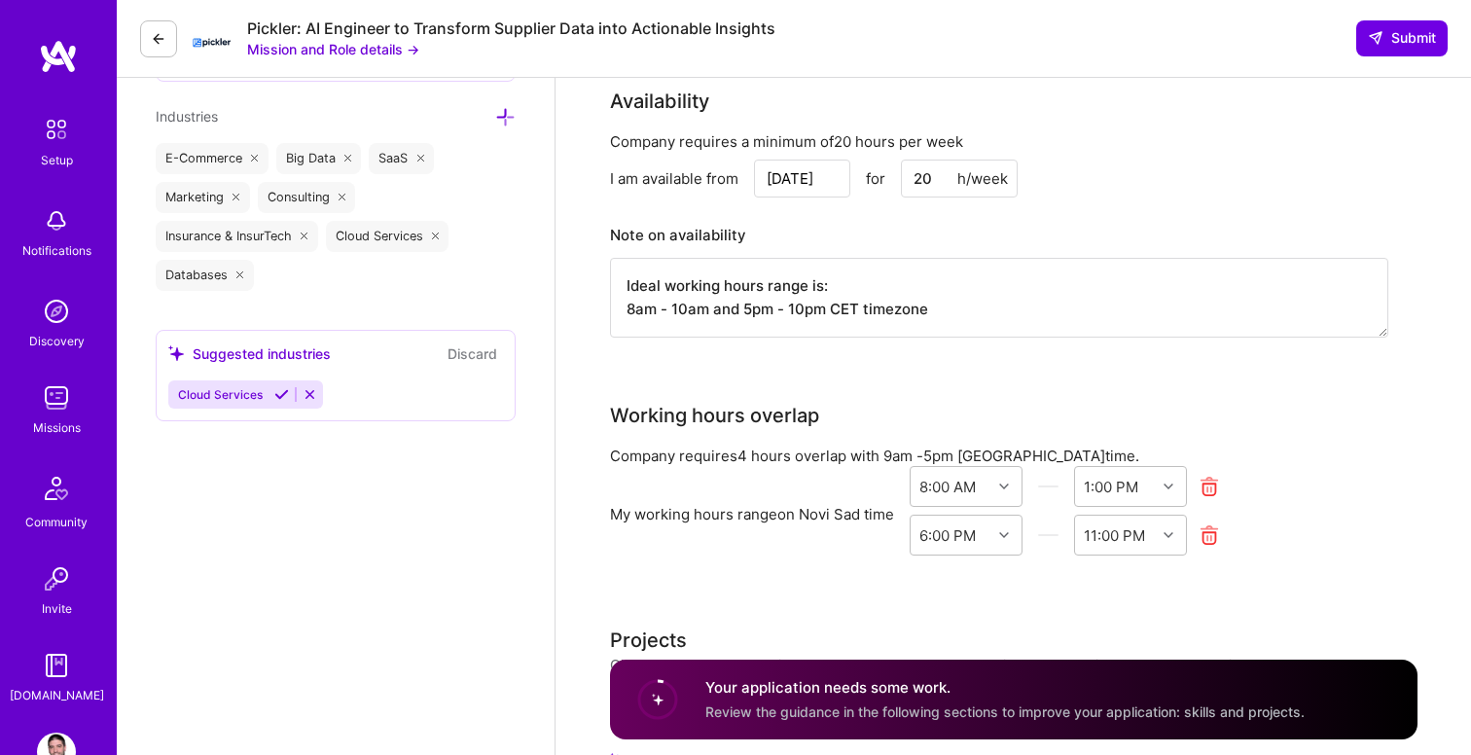
click at [711, 311] on textarea "Ideal working hours range is: 8am - 10am and 5pm - 10pm CET timezone" at bounding box center [999, 298] width 778 height 80
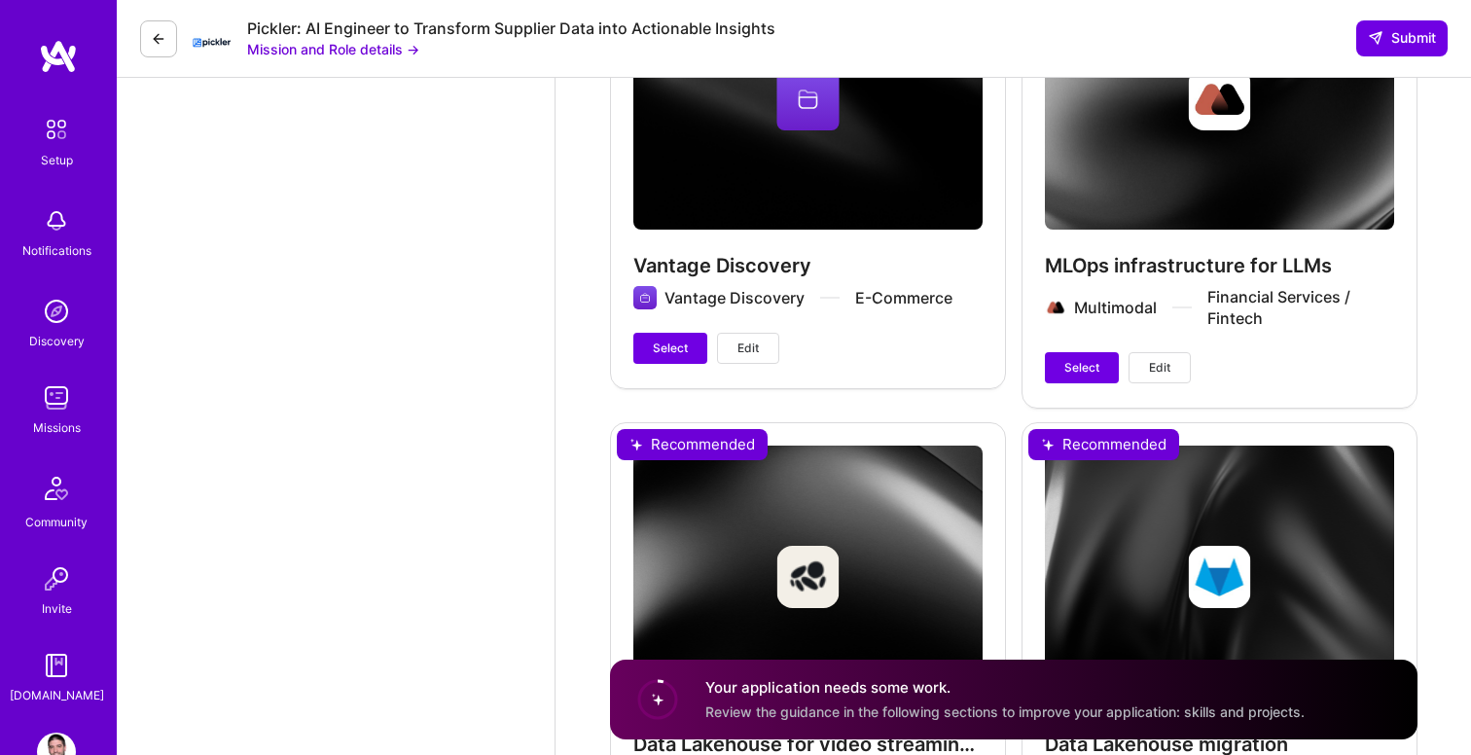
scroll to position [4271, 0]
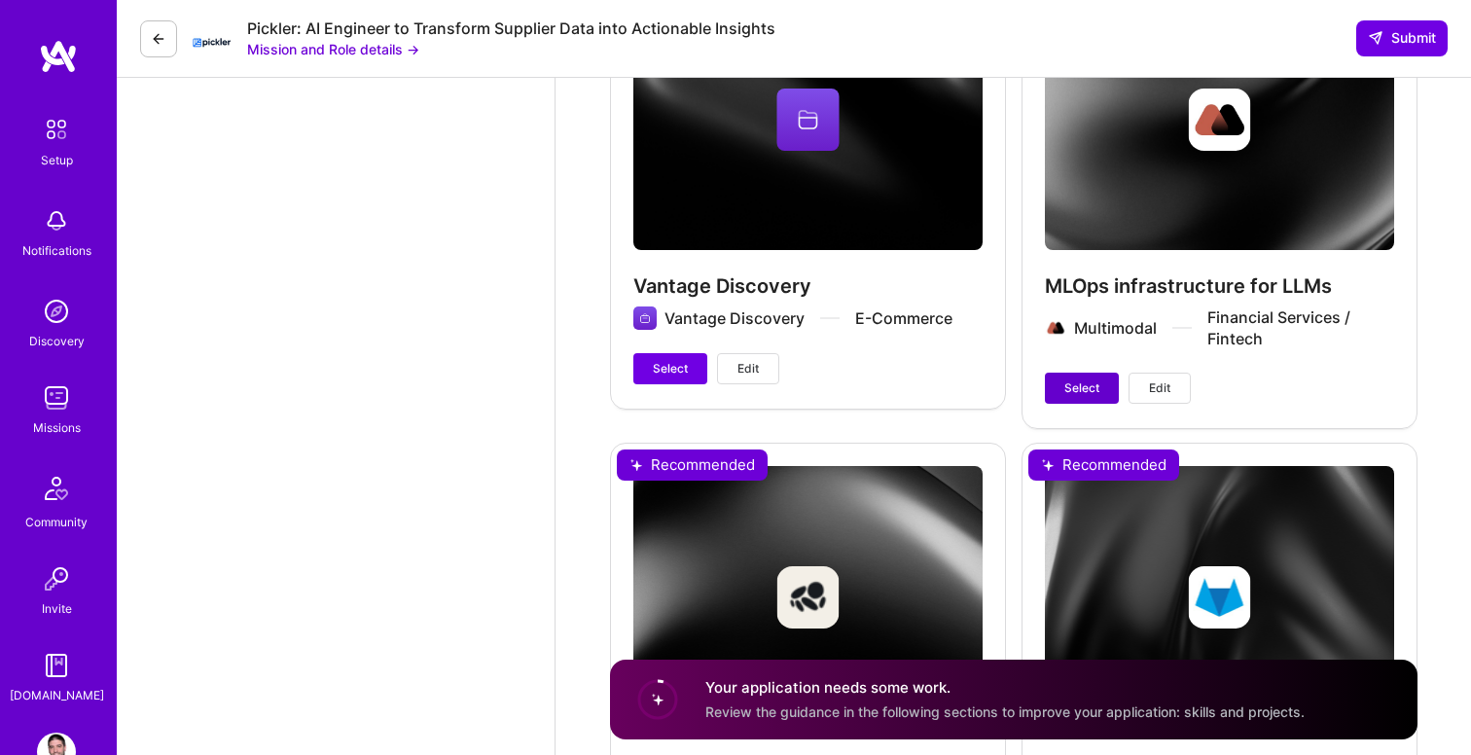
type textarea "Ideal working hours range is: 8am - 10am and 5pm - 10pm CET timezone"
click at [1079, 390] on span "Select" at bounding box center [1081, 388] width 35 height 18
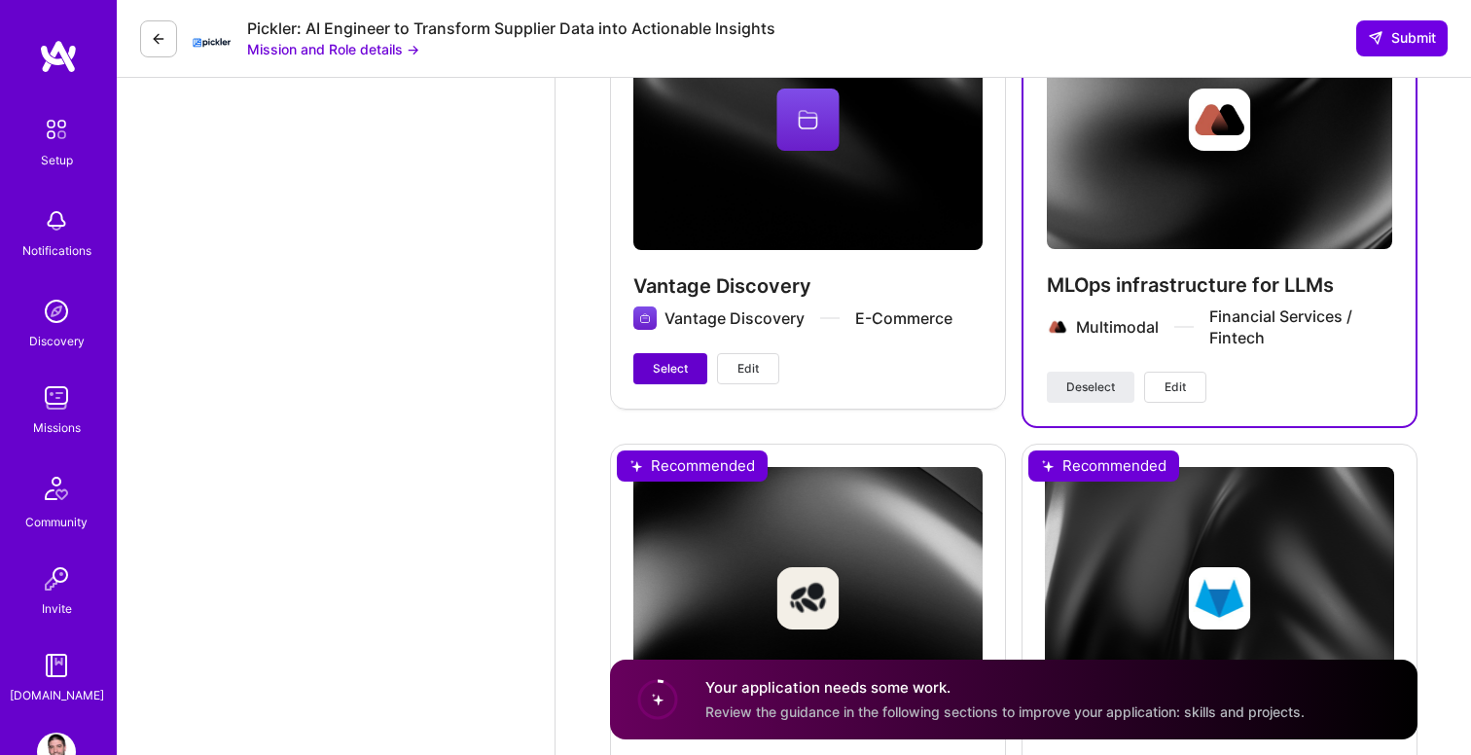
click at [674, 370] on span "Select" at bounding box center [670, 369] width 35 height 18
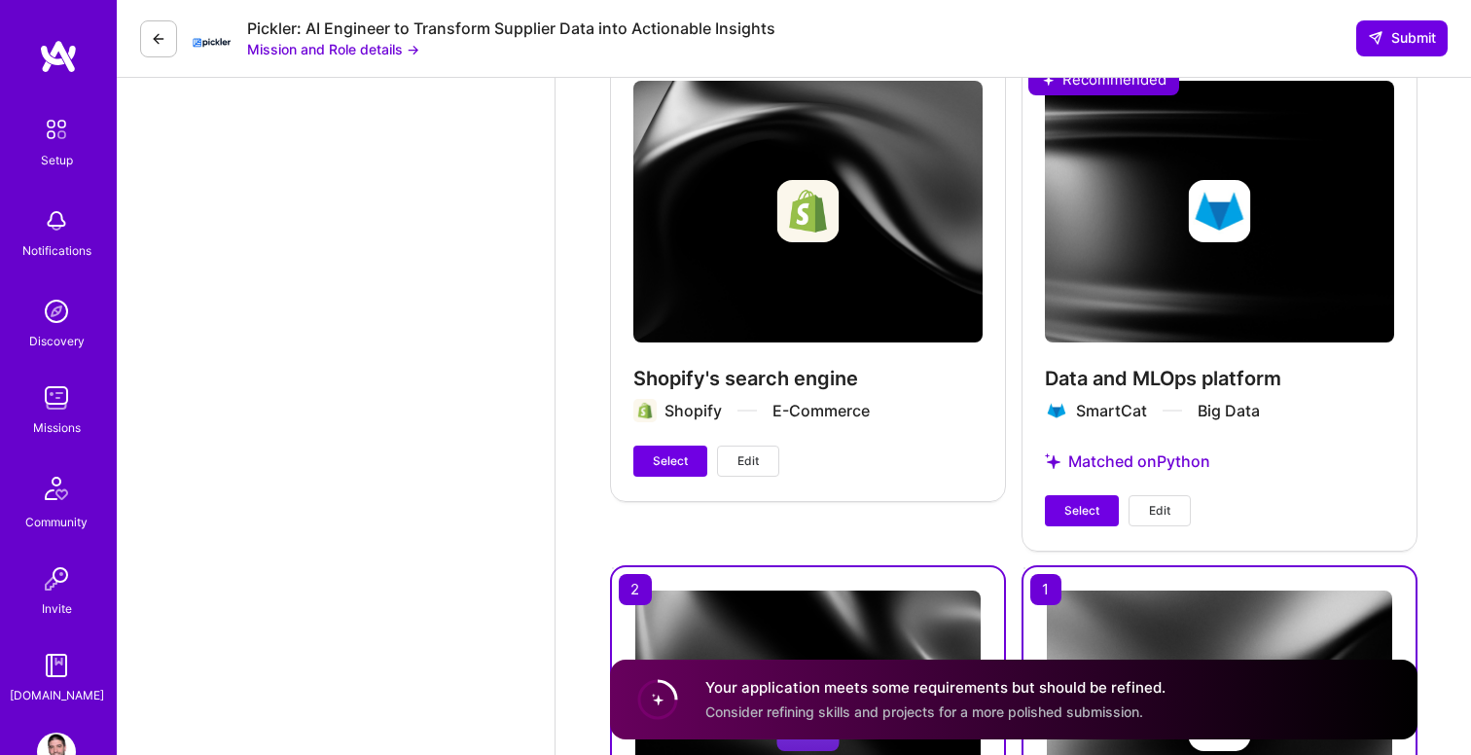
scroll to position [3697, 0]
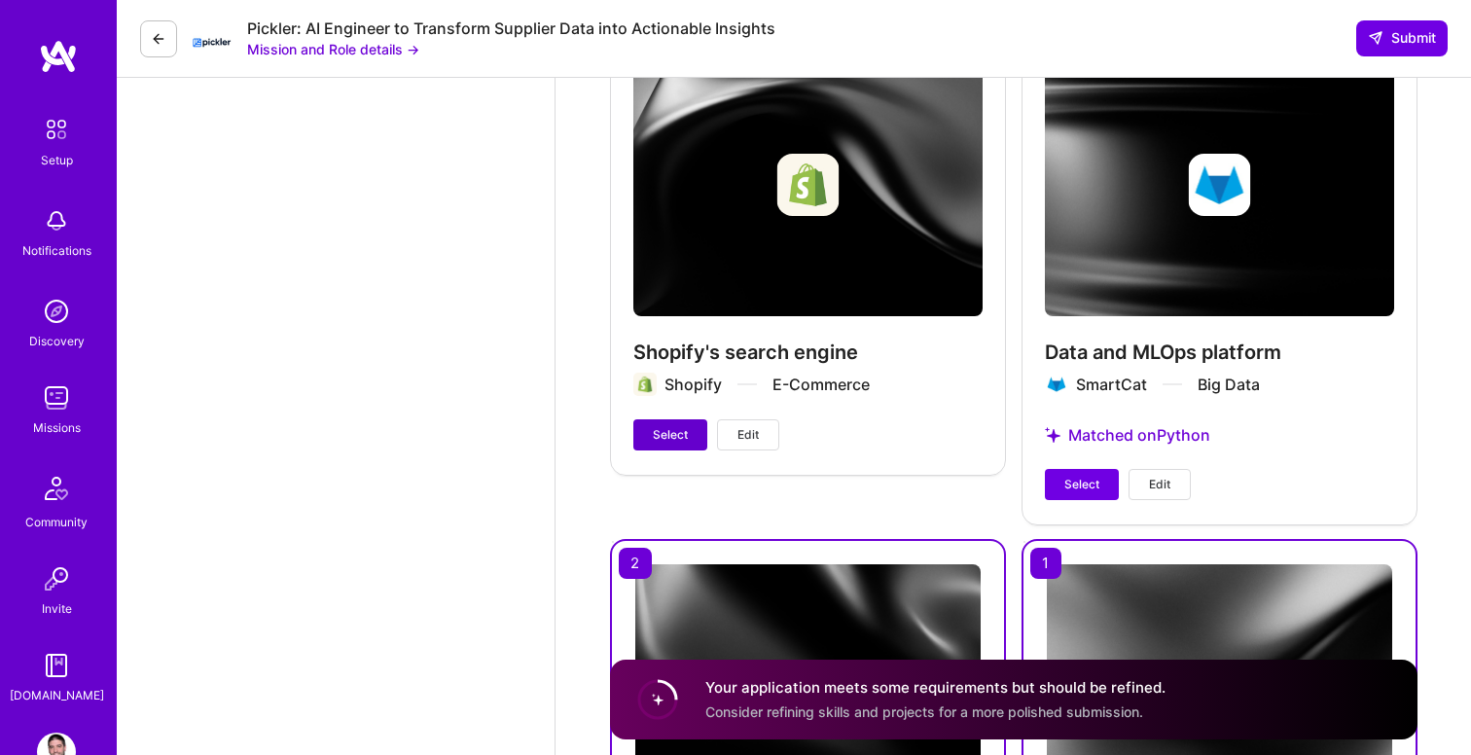
click at [661, 431] on span "Select" at bounding box center [670, 435] width 35 height 18
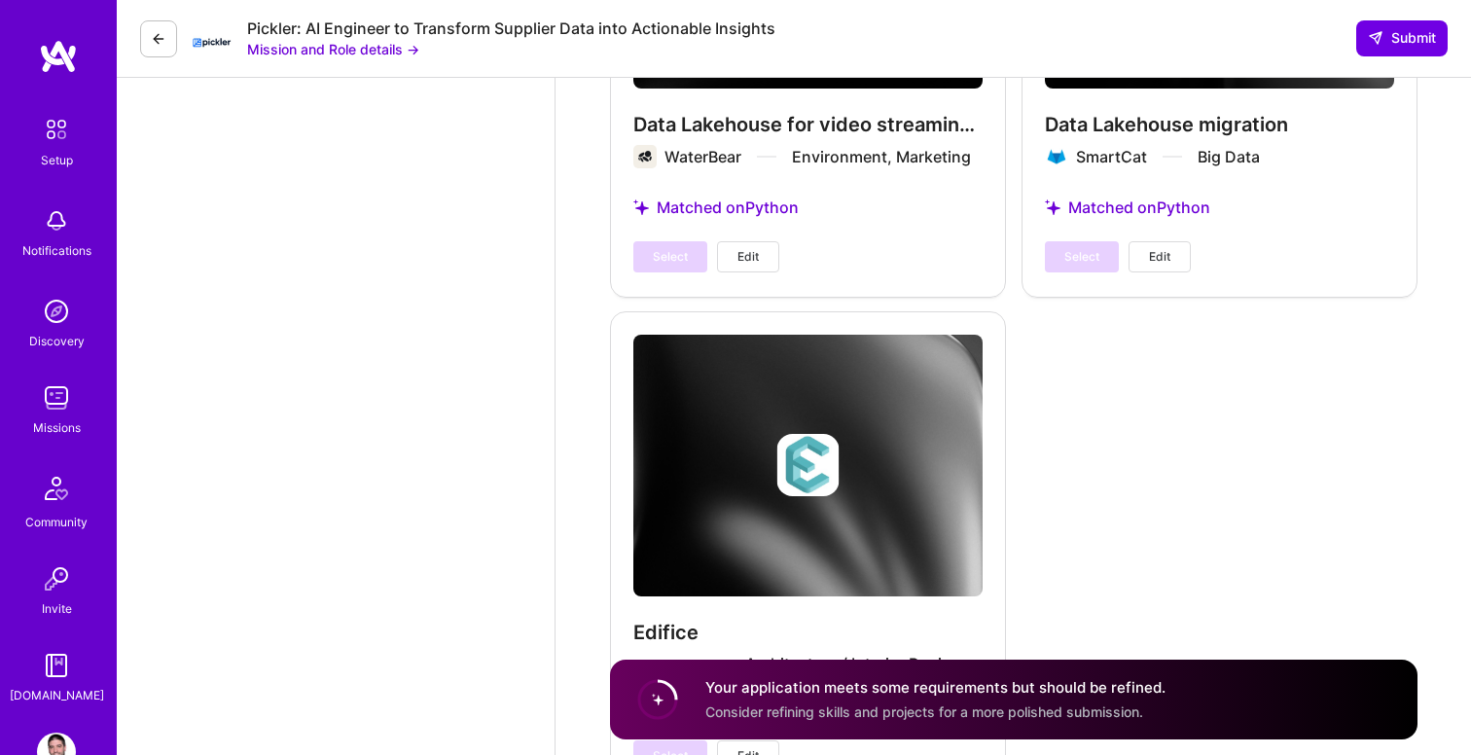
scroll to position [5090, 0]
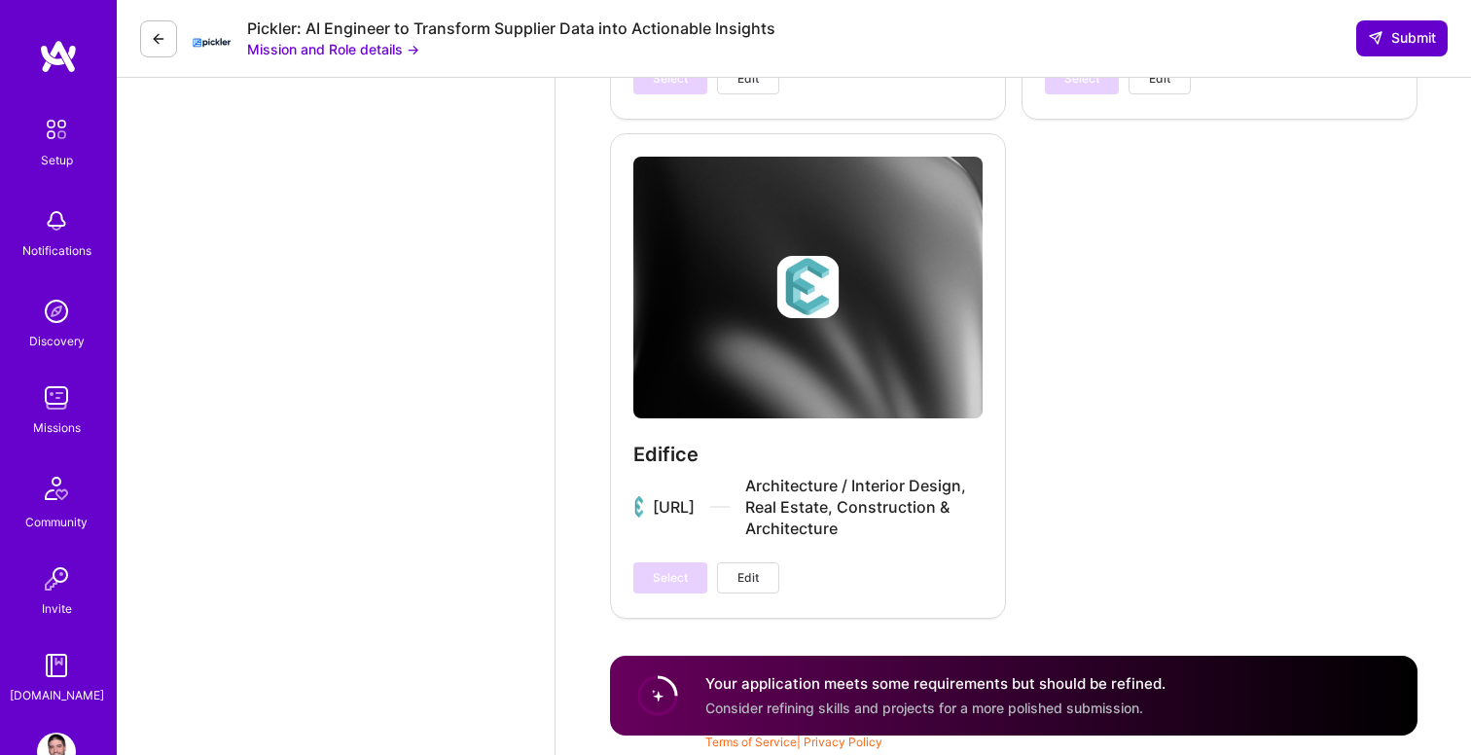
click at [1376, 46] on icon at bounding box center [1376, 38] width 16 height 16
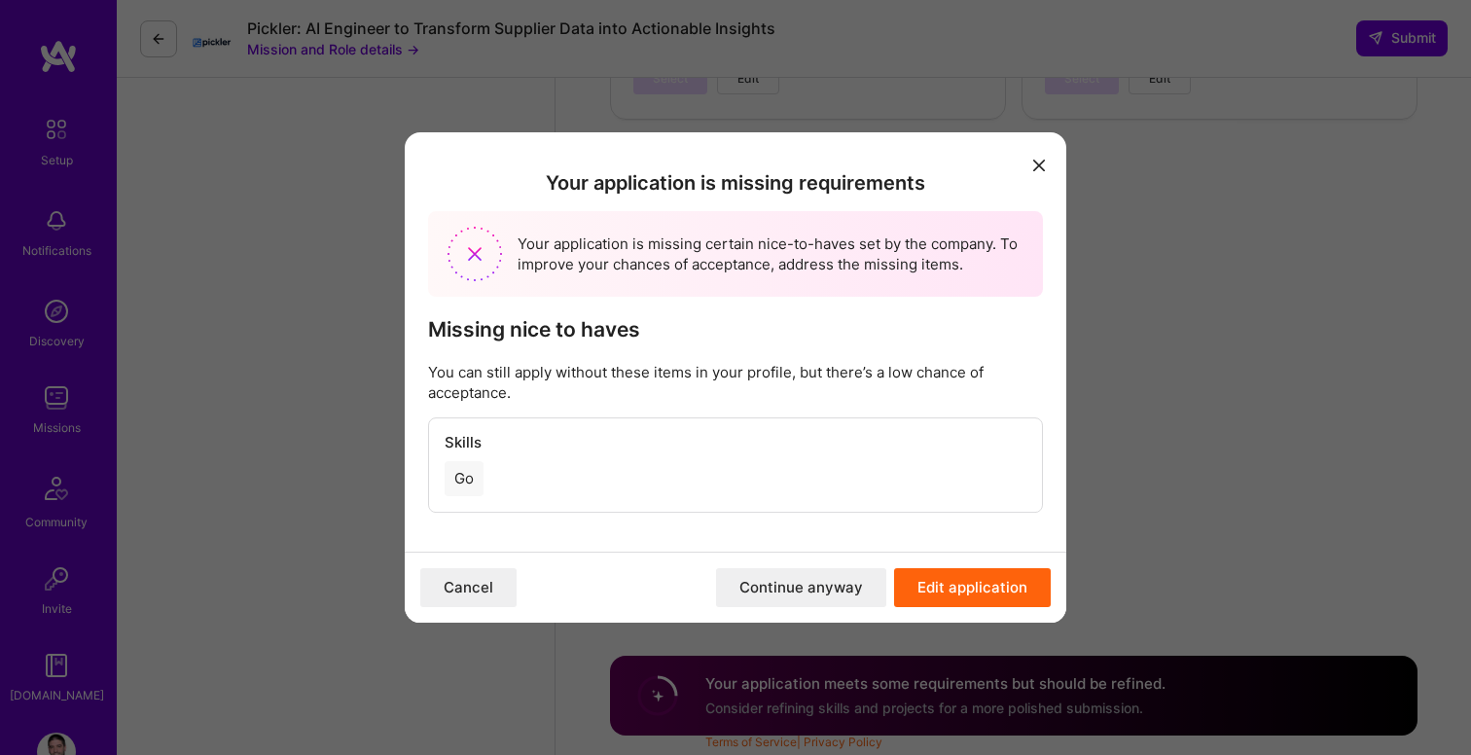
click at [821, 589] on button "Continue anyway" at bounding box center [801, 587] width 170 height 39
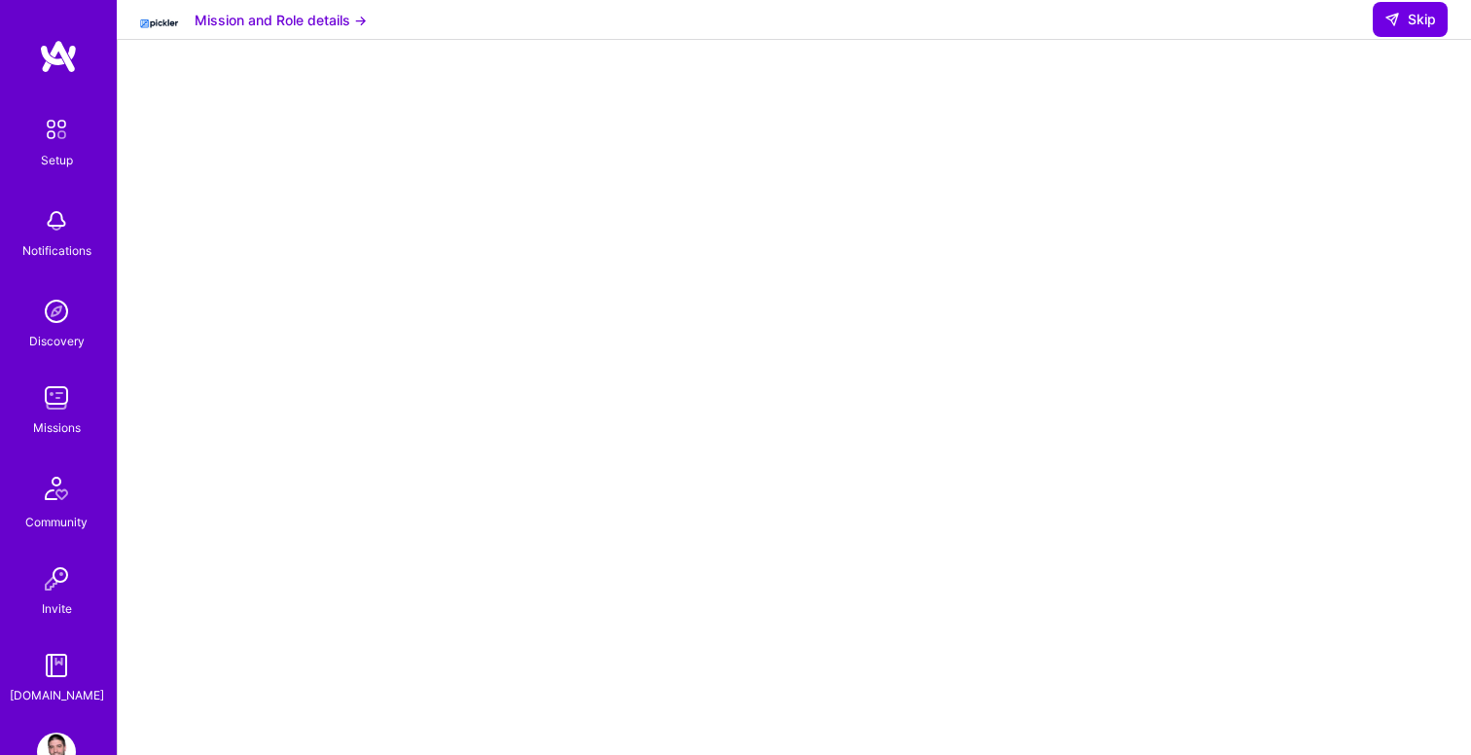
scroll to position [49, 0]
click at [56, 410] on img at bounding box center [56, 397] width 39 height 39
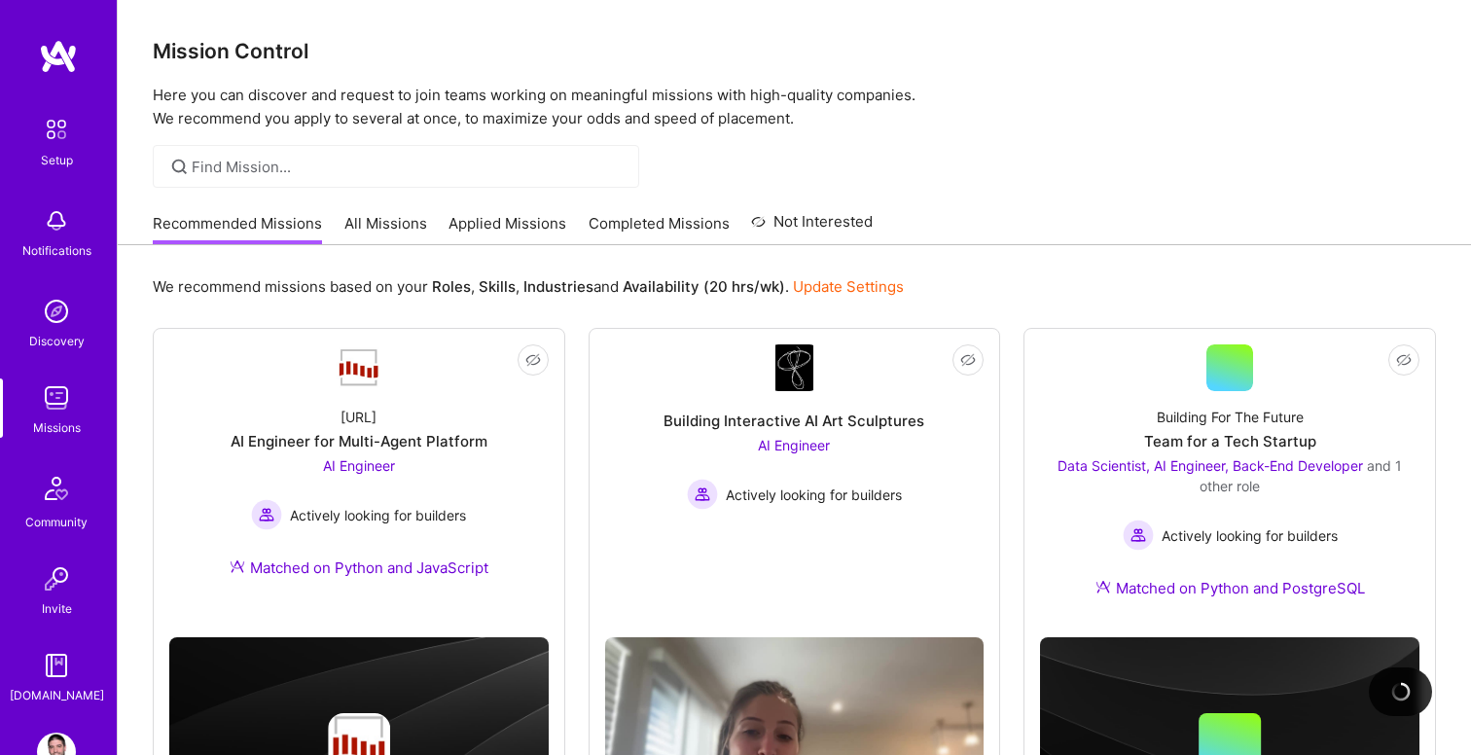
click at [51, 733] on img at bounding box center [56, 752] width 39 height 39
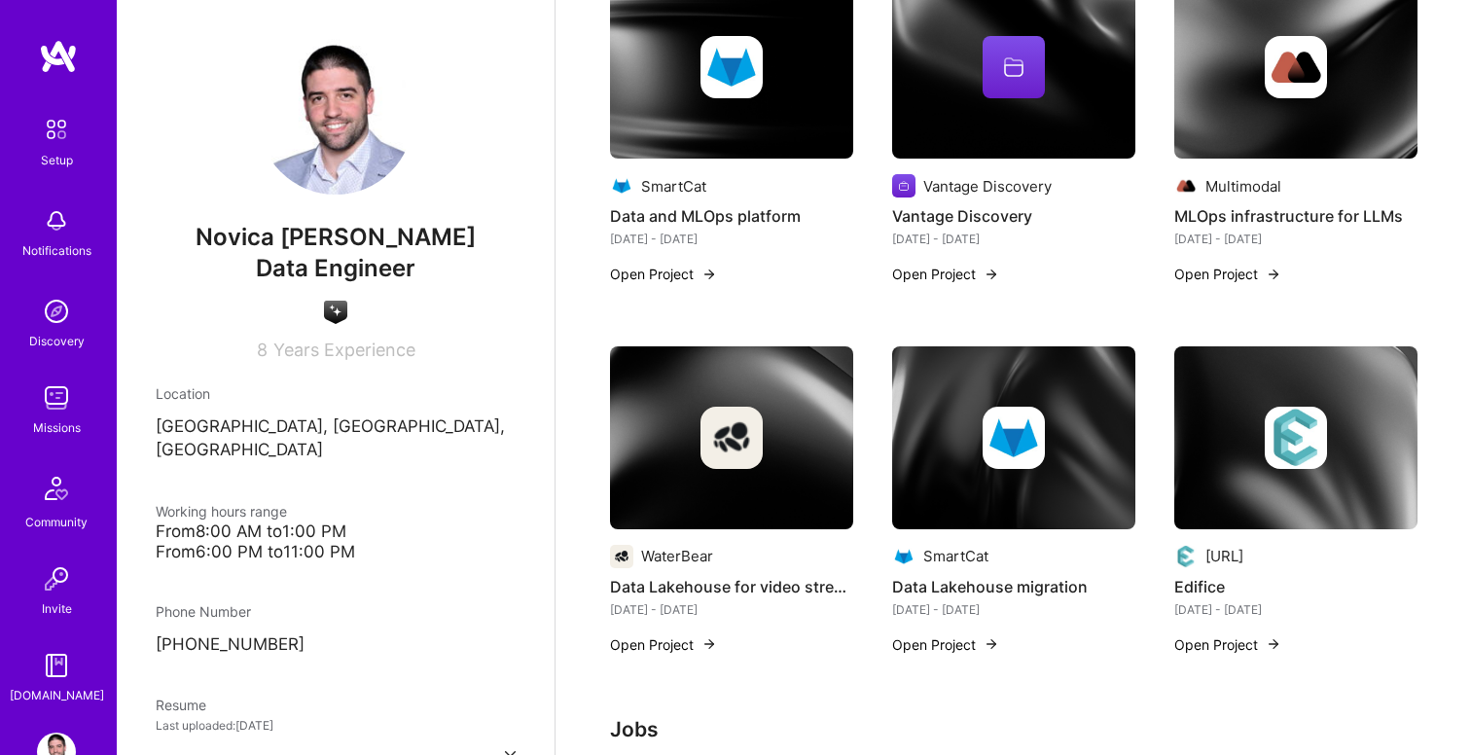
scroll to position [916, 0]
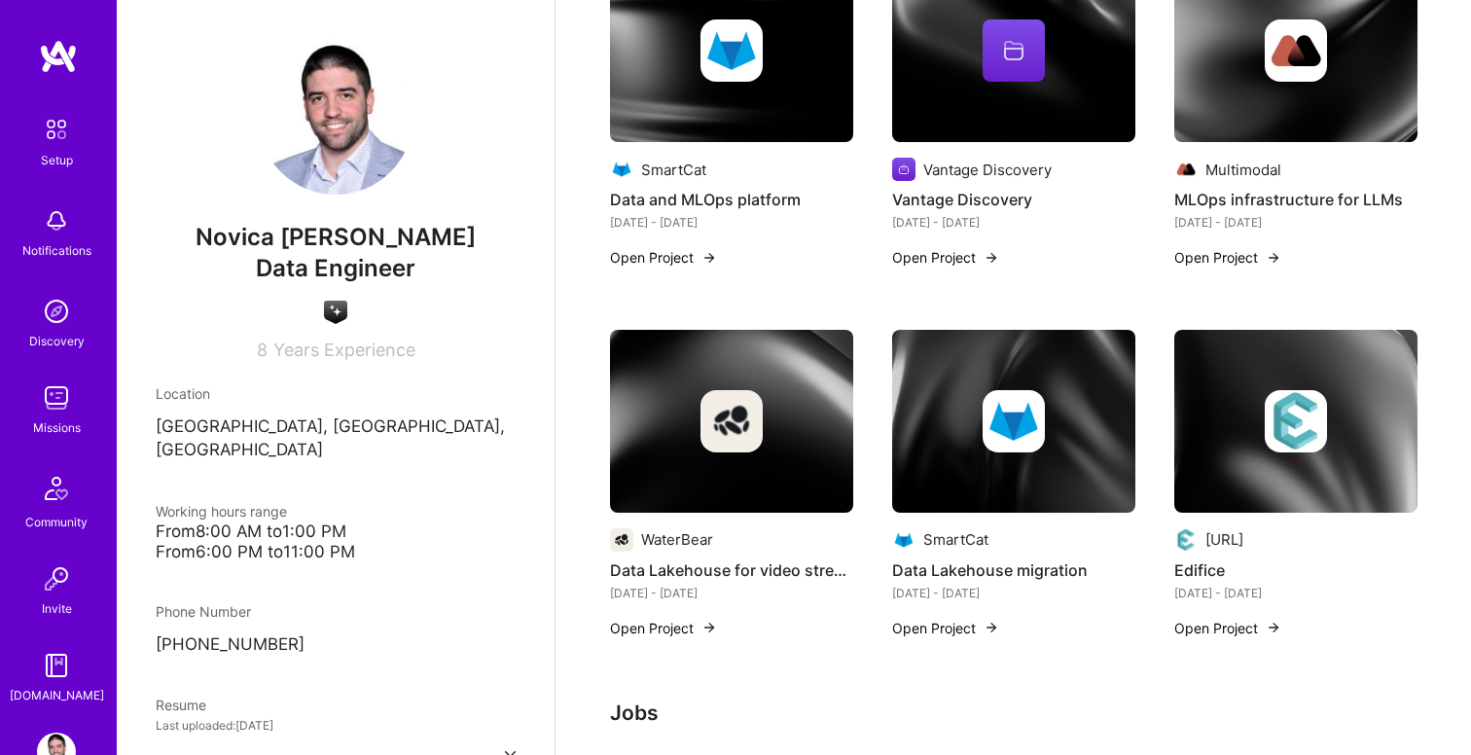
click at [1270, 116] on img at bounding box center [1295, 51] width 243 height 183
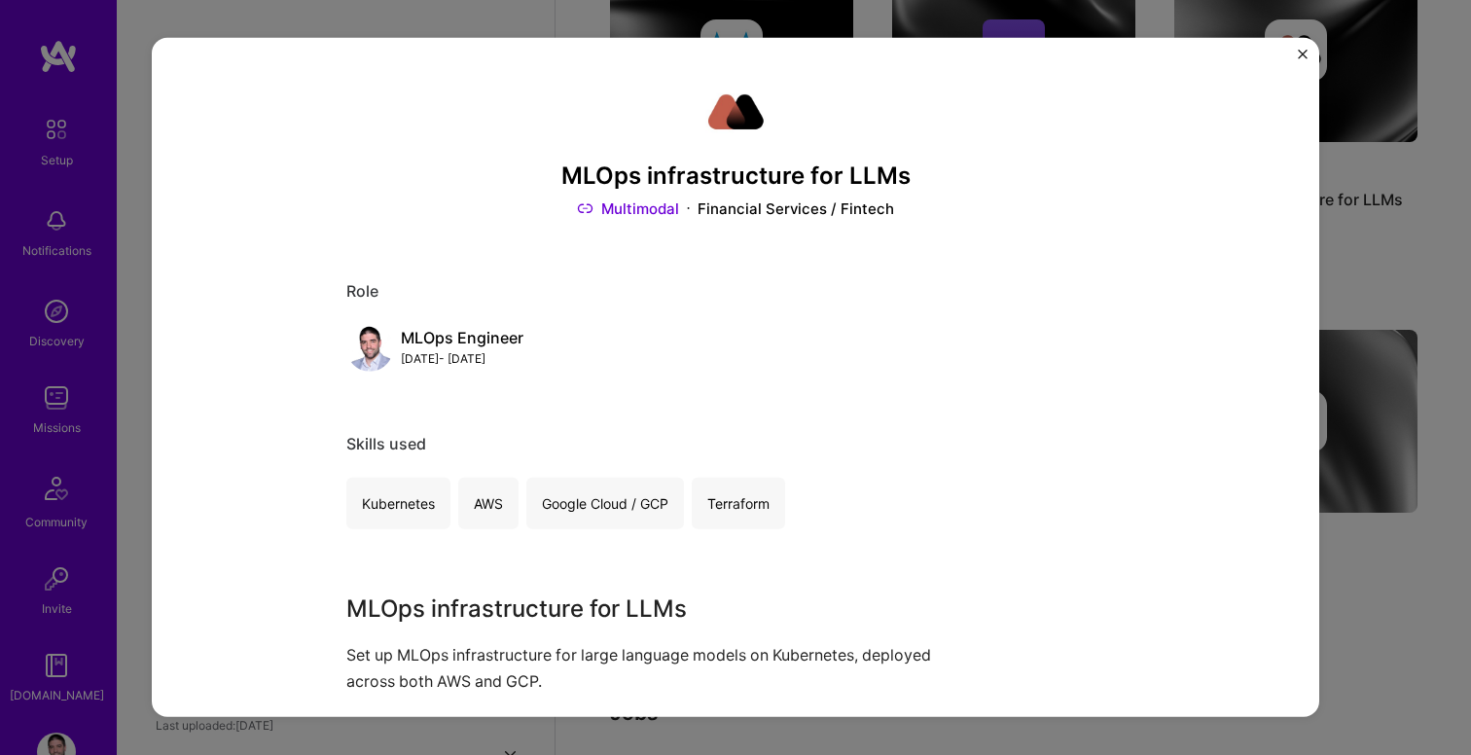
click at [1445, 226] on div "MLOps infrastructure for LLMs Multimodal Financial Services / Fintech Role MLOp…" at bounding box center [735, 377] width 1471 height 755
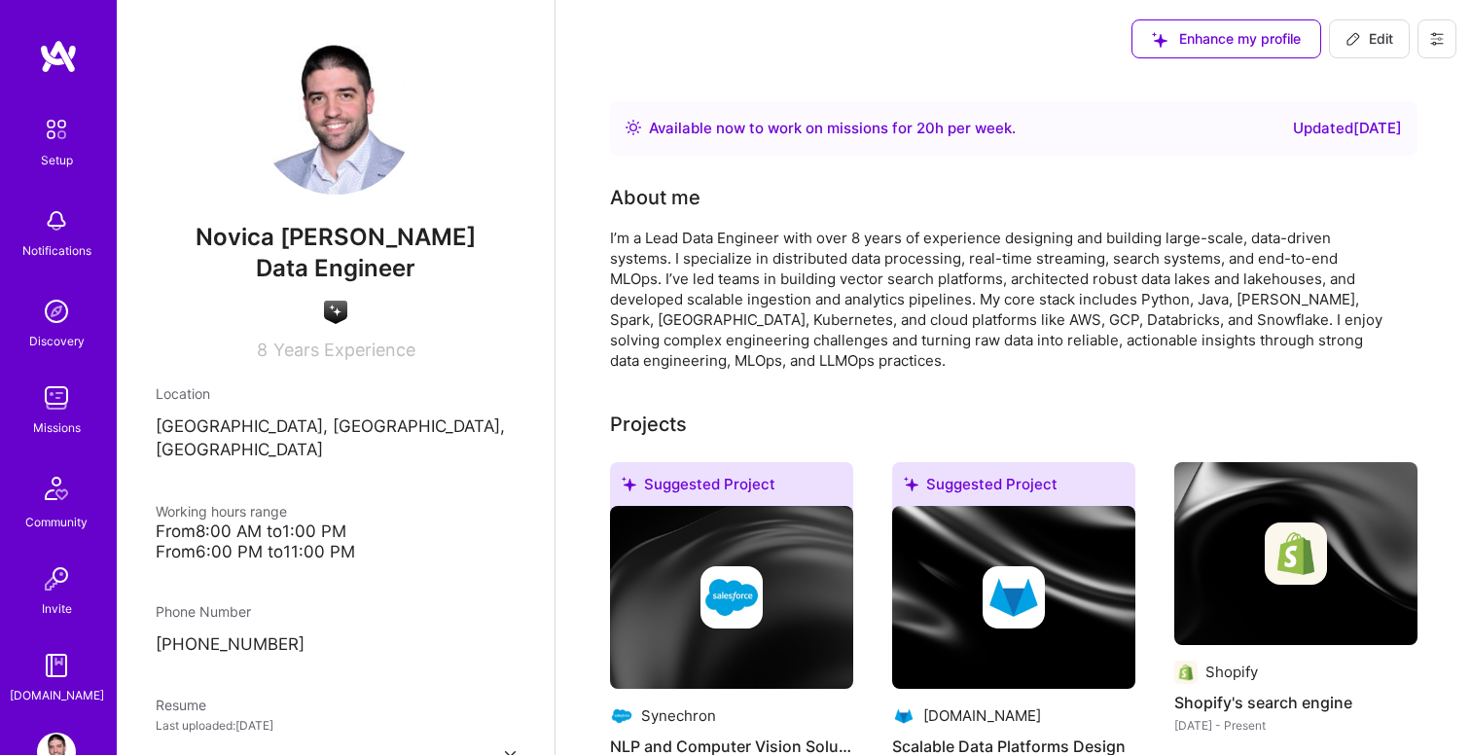
click at [1363, 31] on span "Edit" at bounding box center [1369, 38] width 48 height 19
select select "RS"
select select "Right Now"
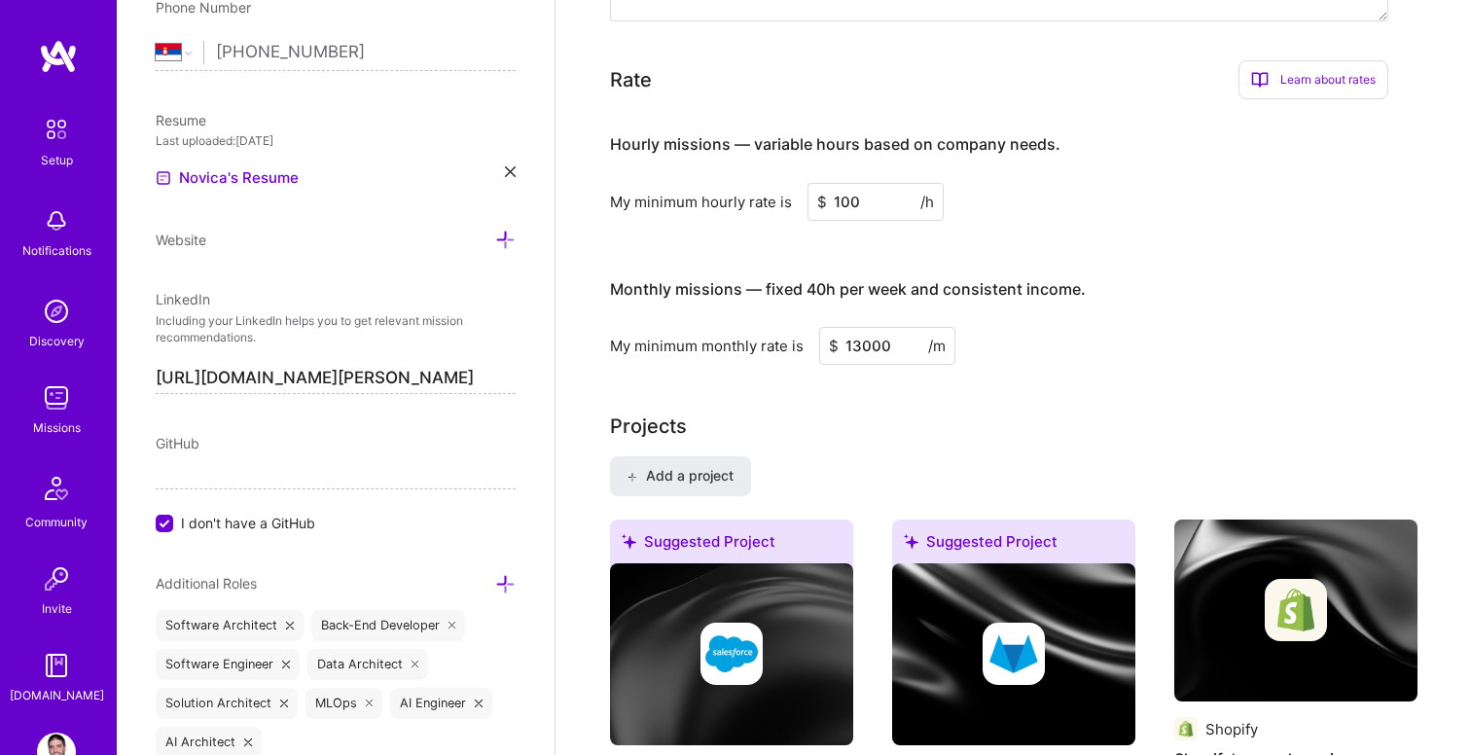
scroll to position [790, 0]
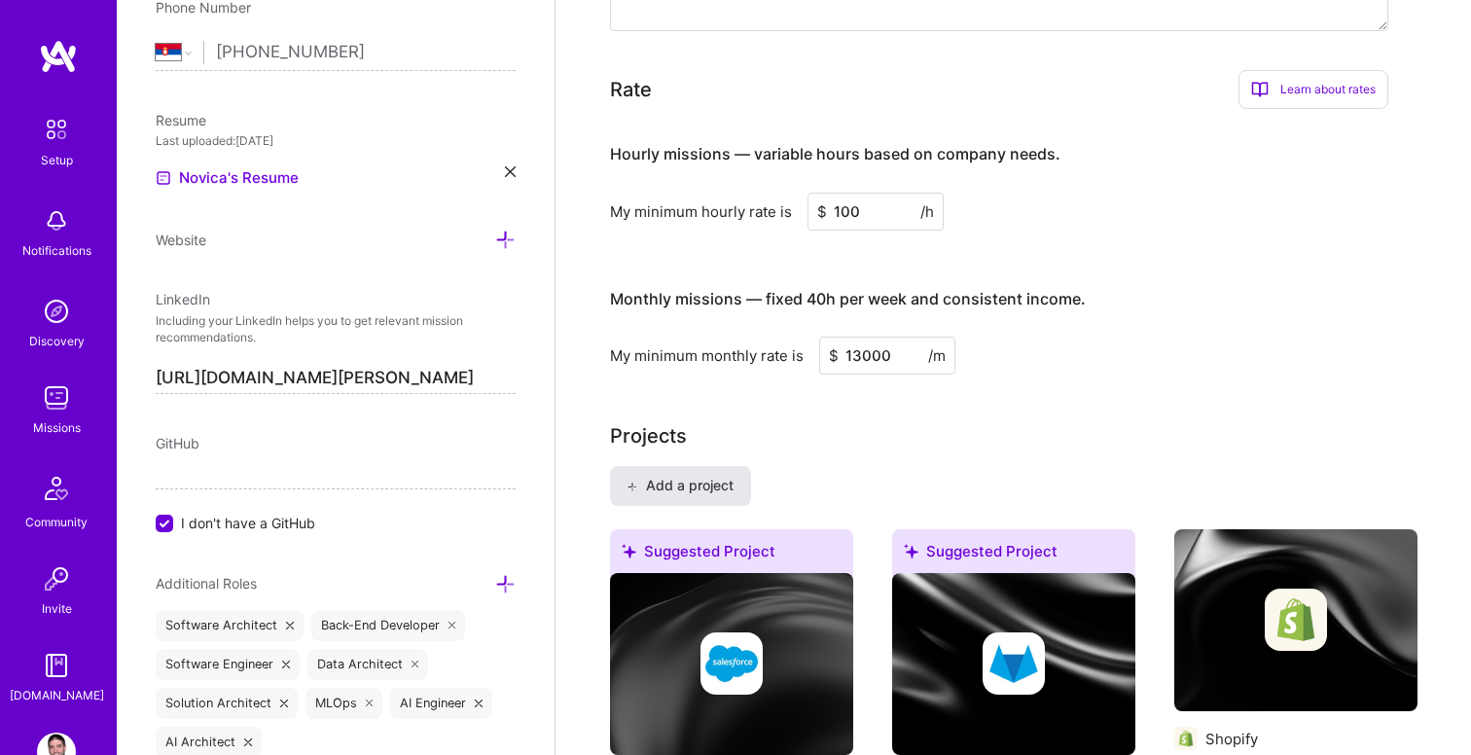
click at [720, 486] on span "Add a project" at bounding box center [680, 485] width 106 height 19
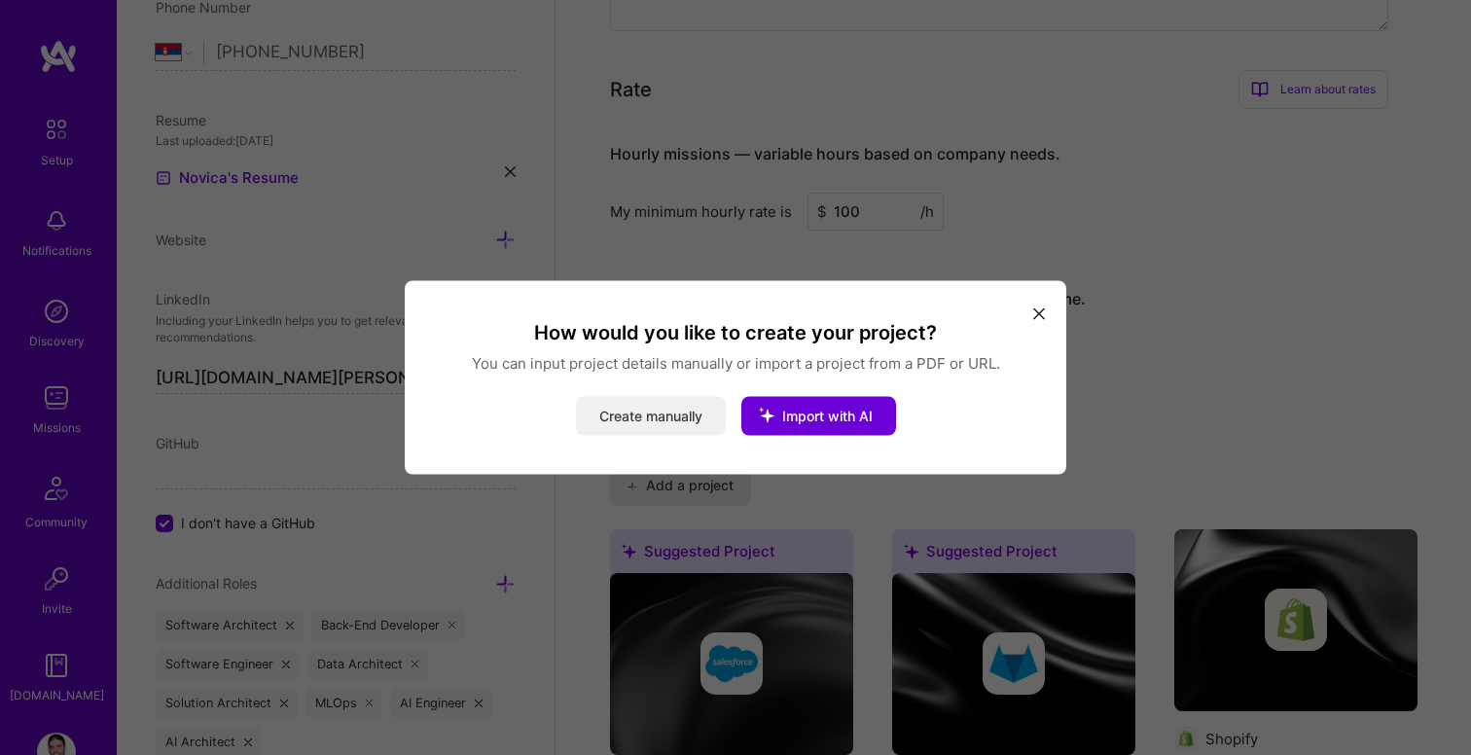
click at [666, 414] on button "Create manually" at bounding box center [651, 416] width 150 height 39
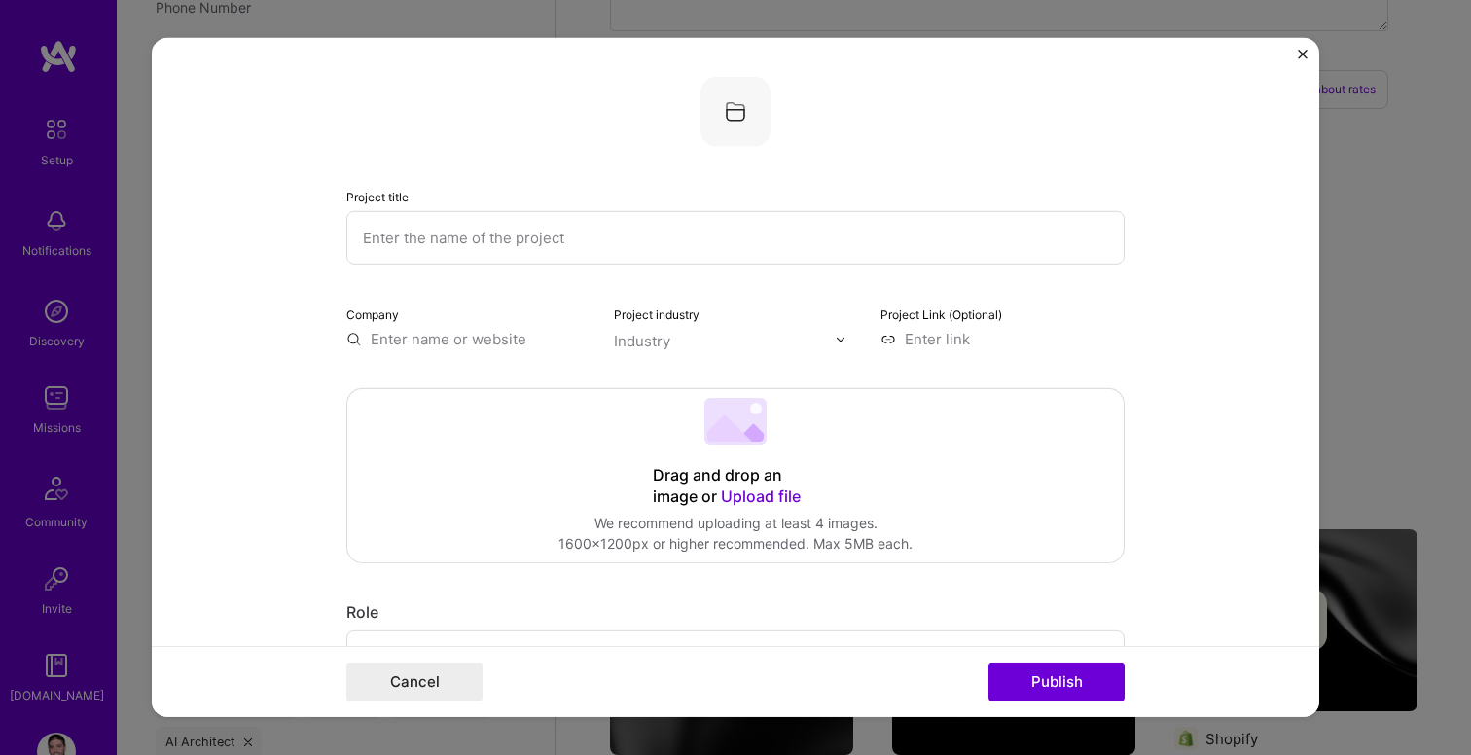
click at [500, 246] on input "text" at bounding box center [735, 238] width 778 height 54
paste input "Extraction and Summarization from Legal D"
type input "Information Extraction and Summarization from Legal Documents using LLMs"
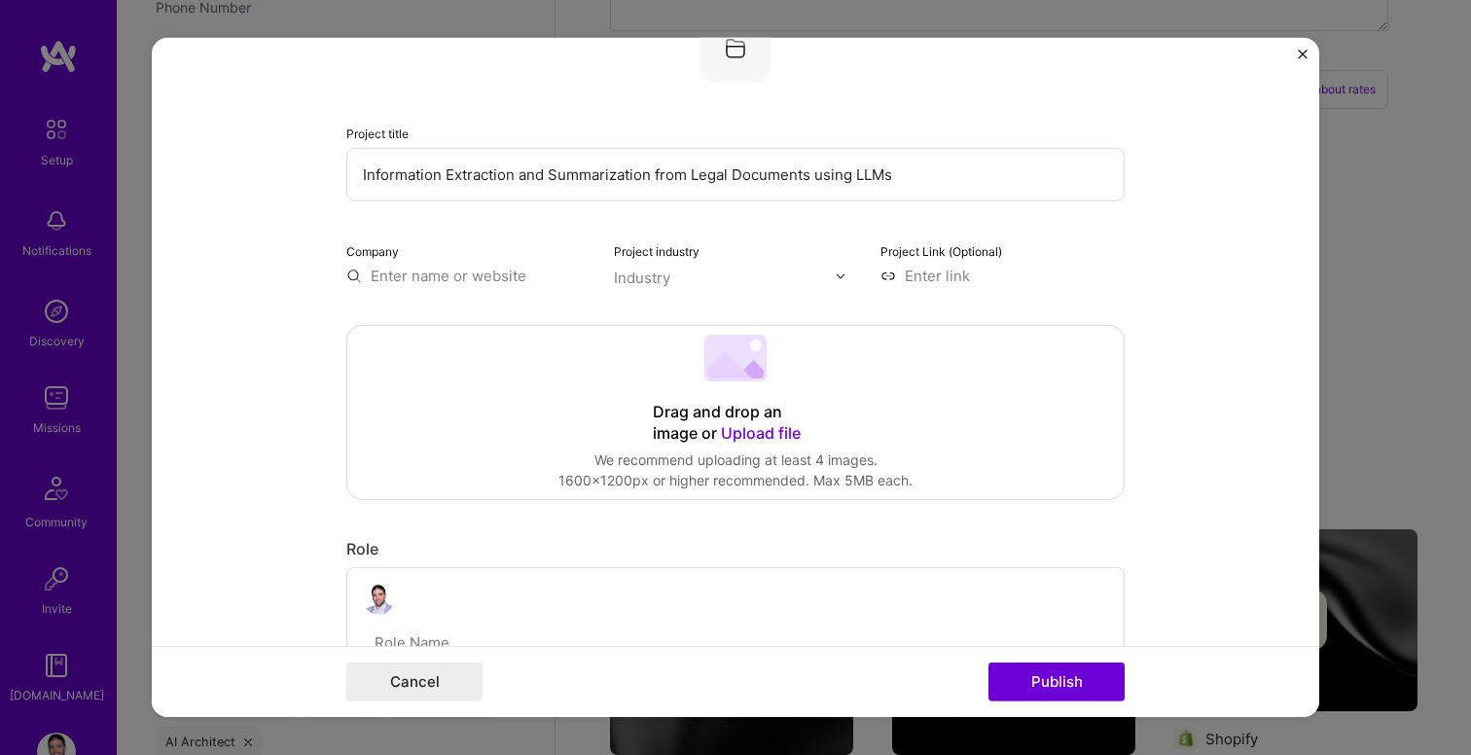
scroll to position [65, 0]
click at [448, 272] on input "text" at bounding box center [468, 274] width 244 height 20
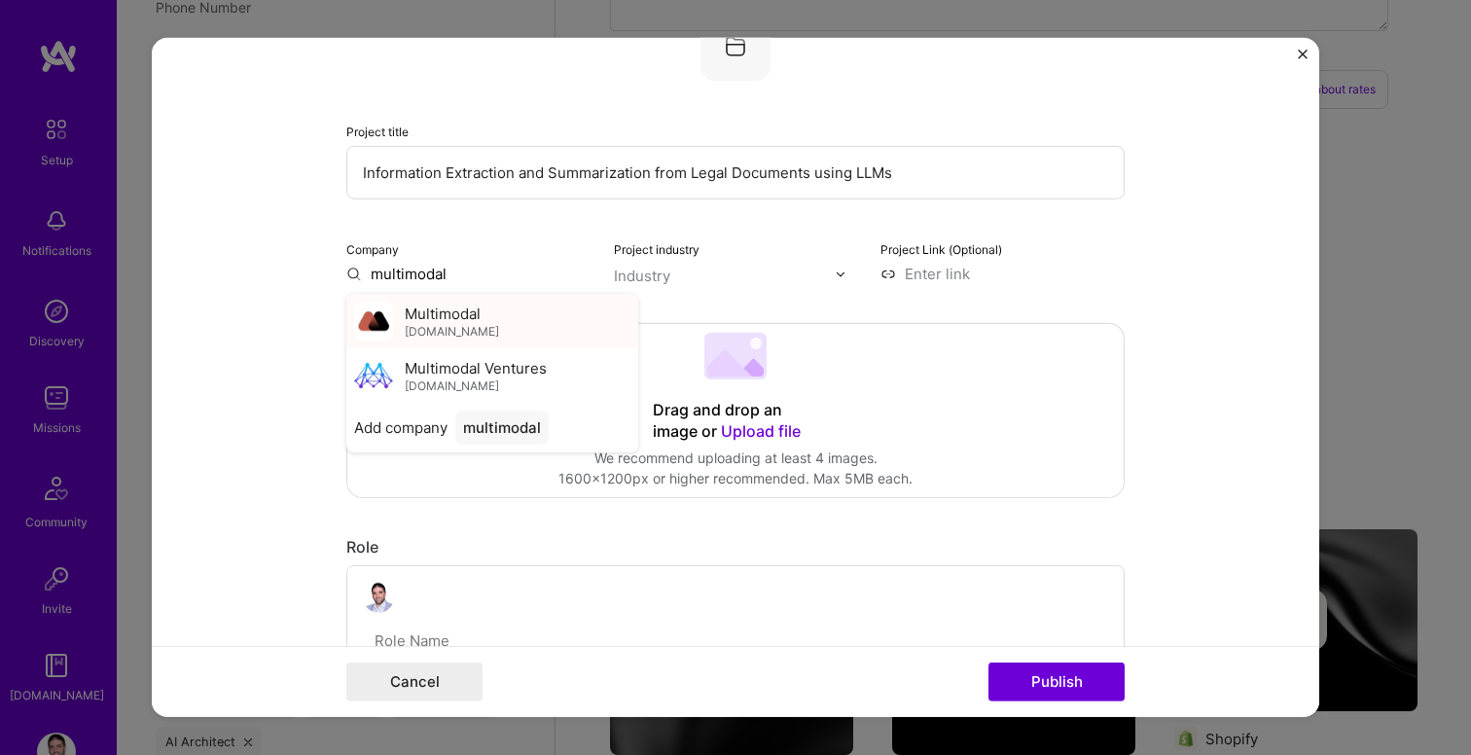
click at [445, 314] on span "Multimodal" at bounding box center [443, 313] width 76 height 20
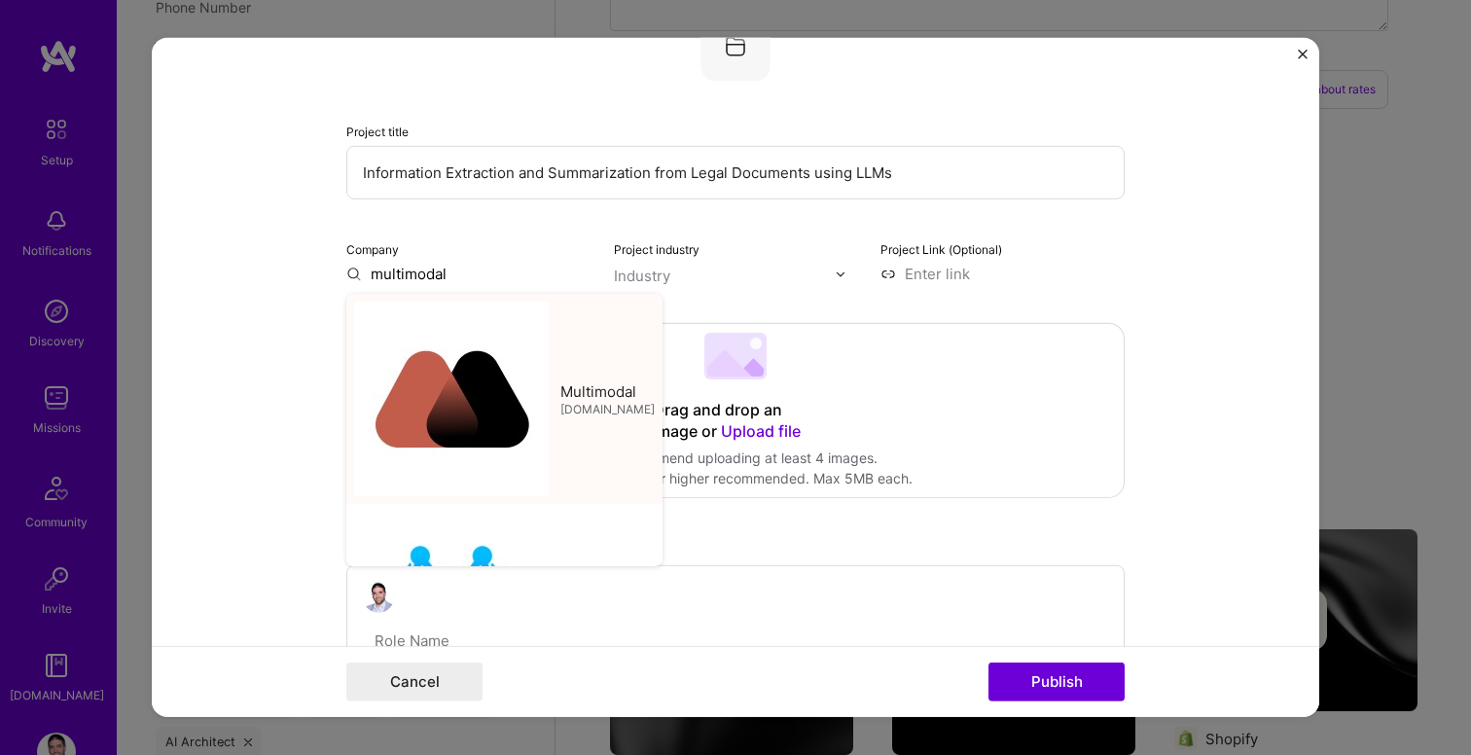
type input "Multimodal"
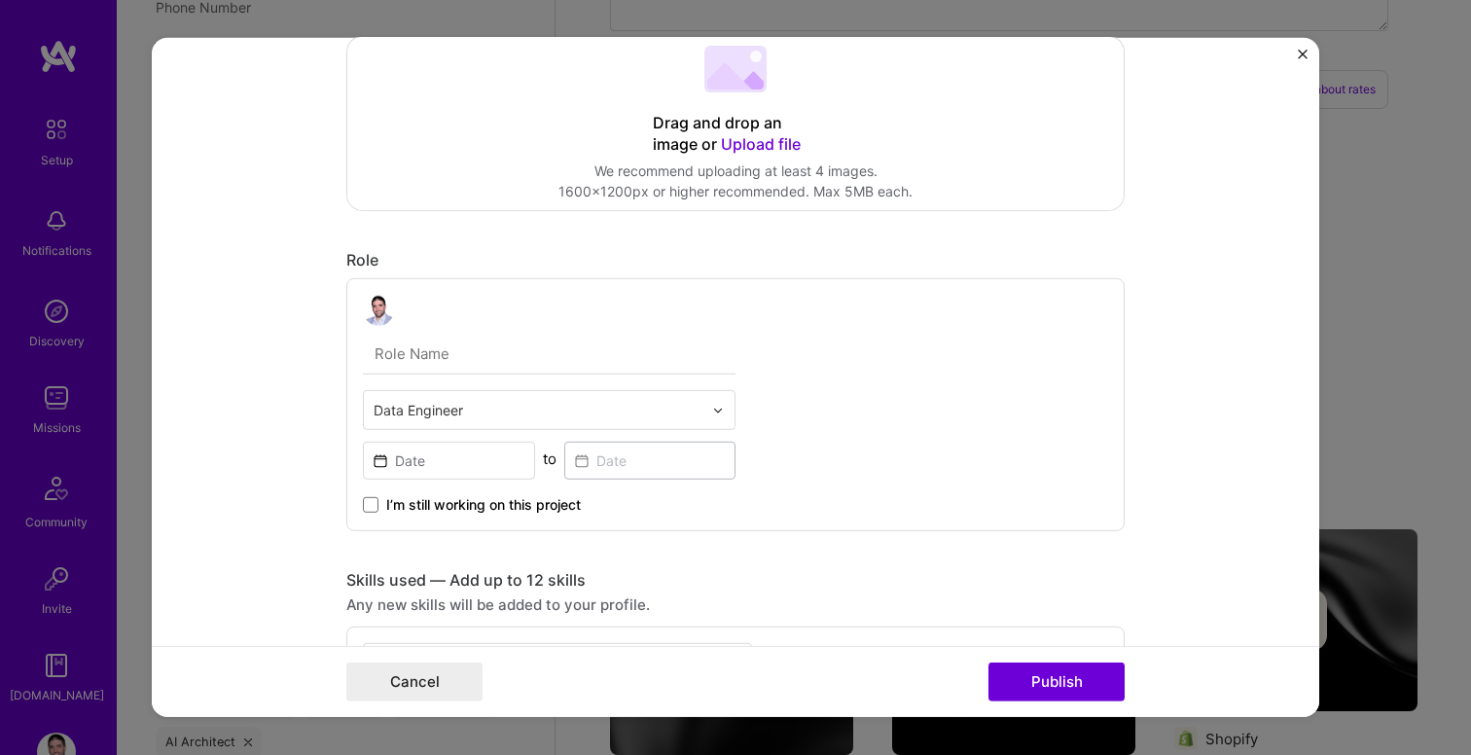
scroll to position [386, 0]
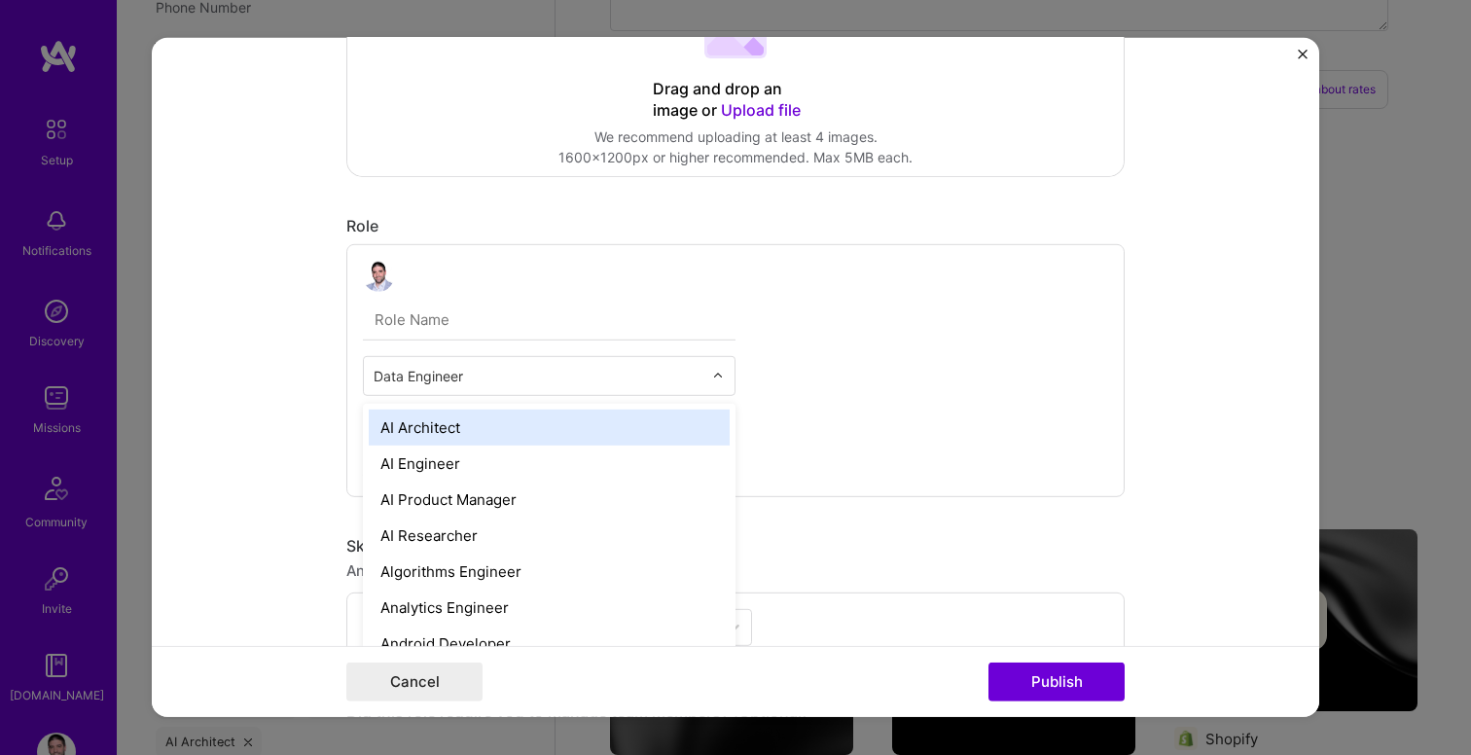
click at [466, 376] on input "text" at bounding box center [538, 376] width 329 height 20
type input "AI"
click at [450, 431] on div "AI Architect" at bounding box center [549, 428] width 361 height 36
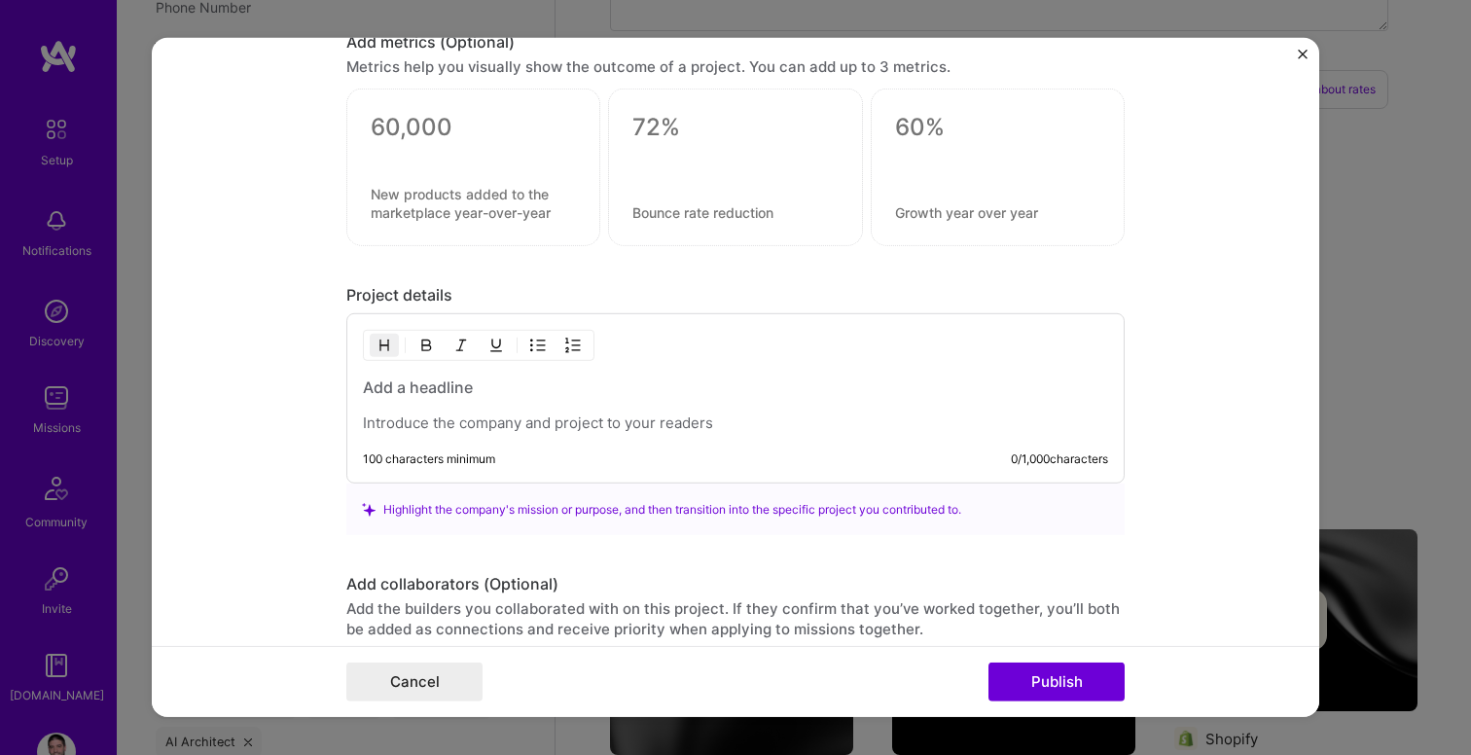
scroll to position [1302, 0]
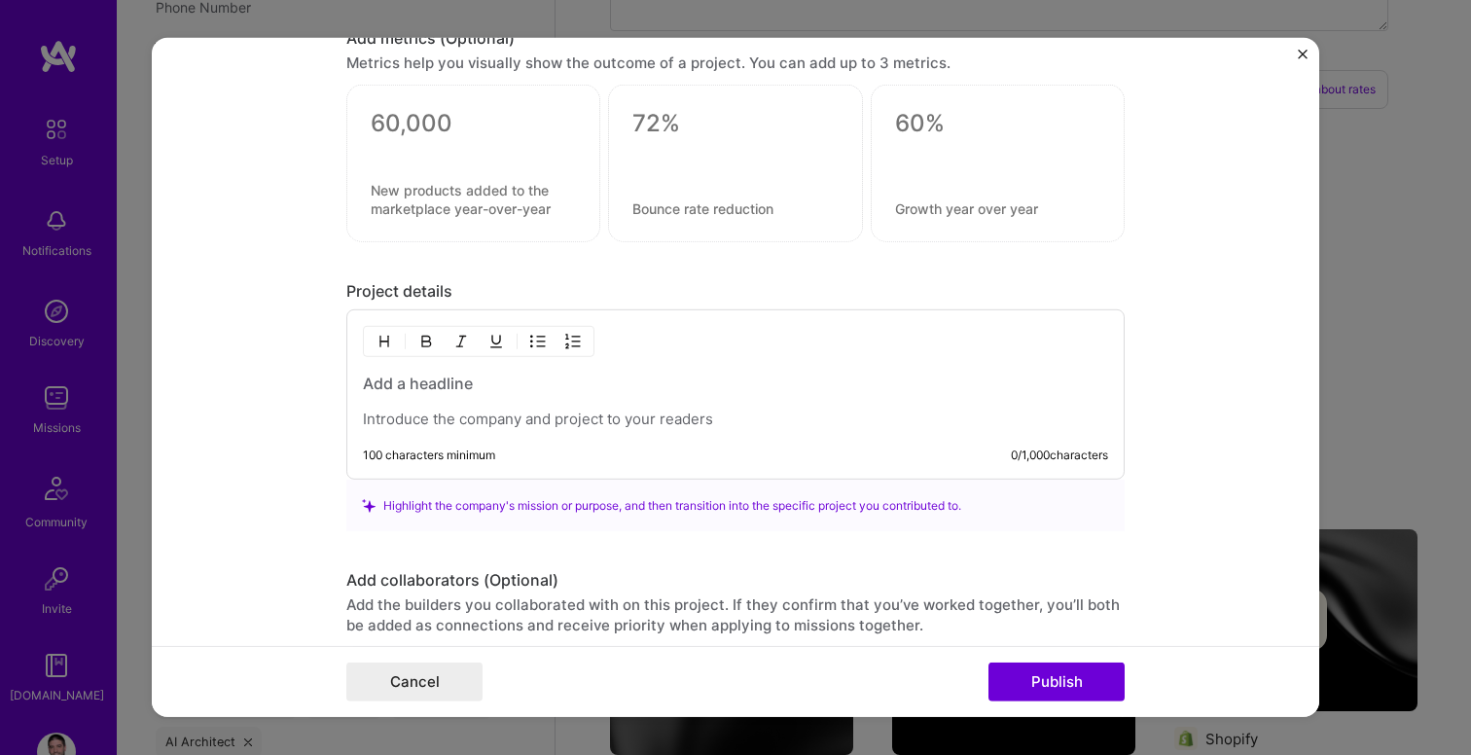
click at [436, 410] on div at bounding box center [735, 401] width 745 height 56
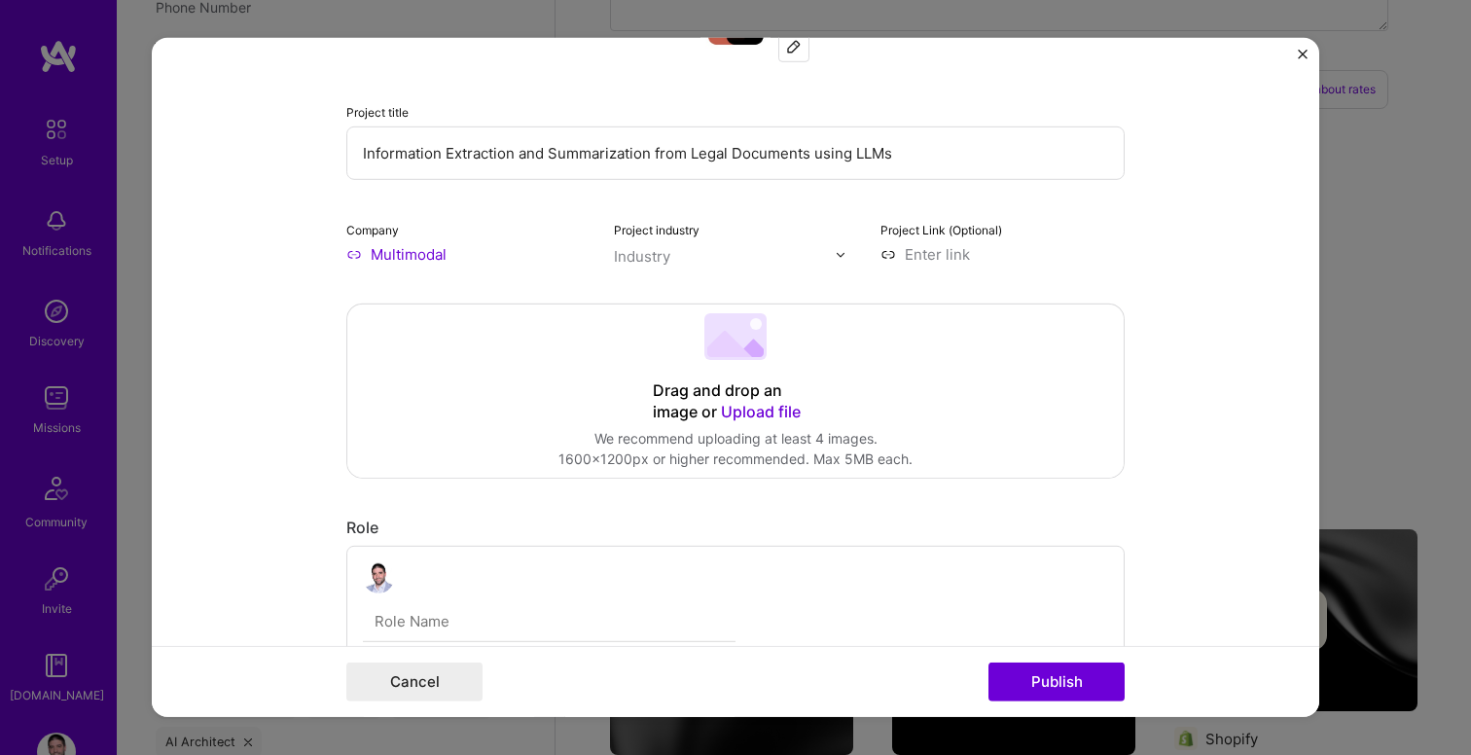
scroll to position [0, 0]
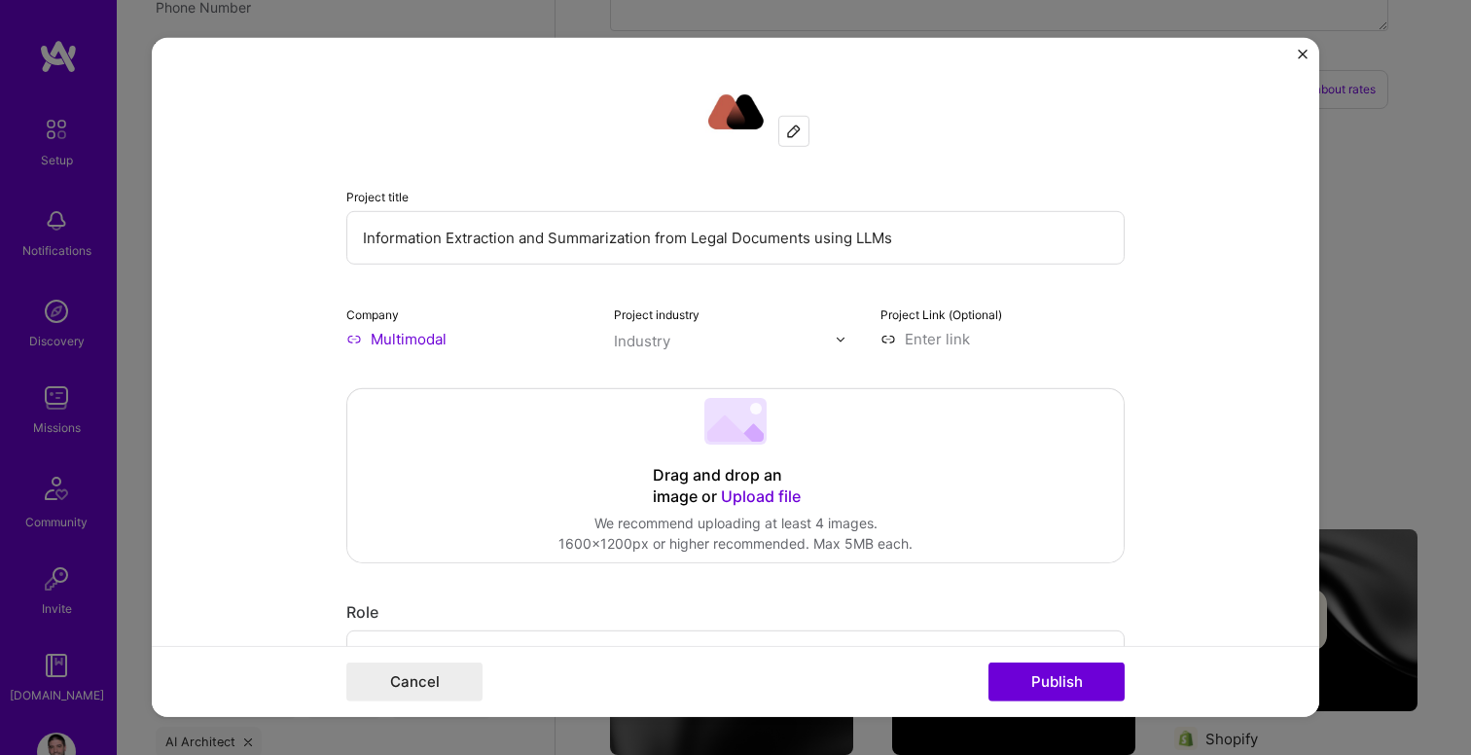
click at [486, 234] on input "Information Extraction and Summarization from Legal Documents using LLMs" at bounding box center [735, 238] width 778 height 54
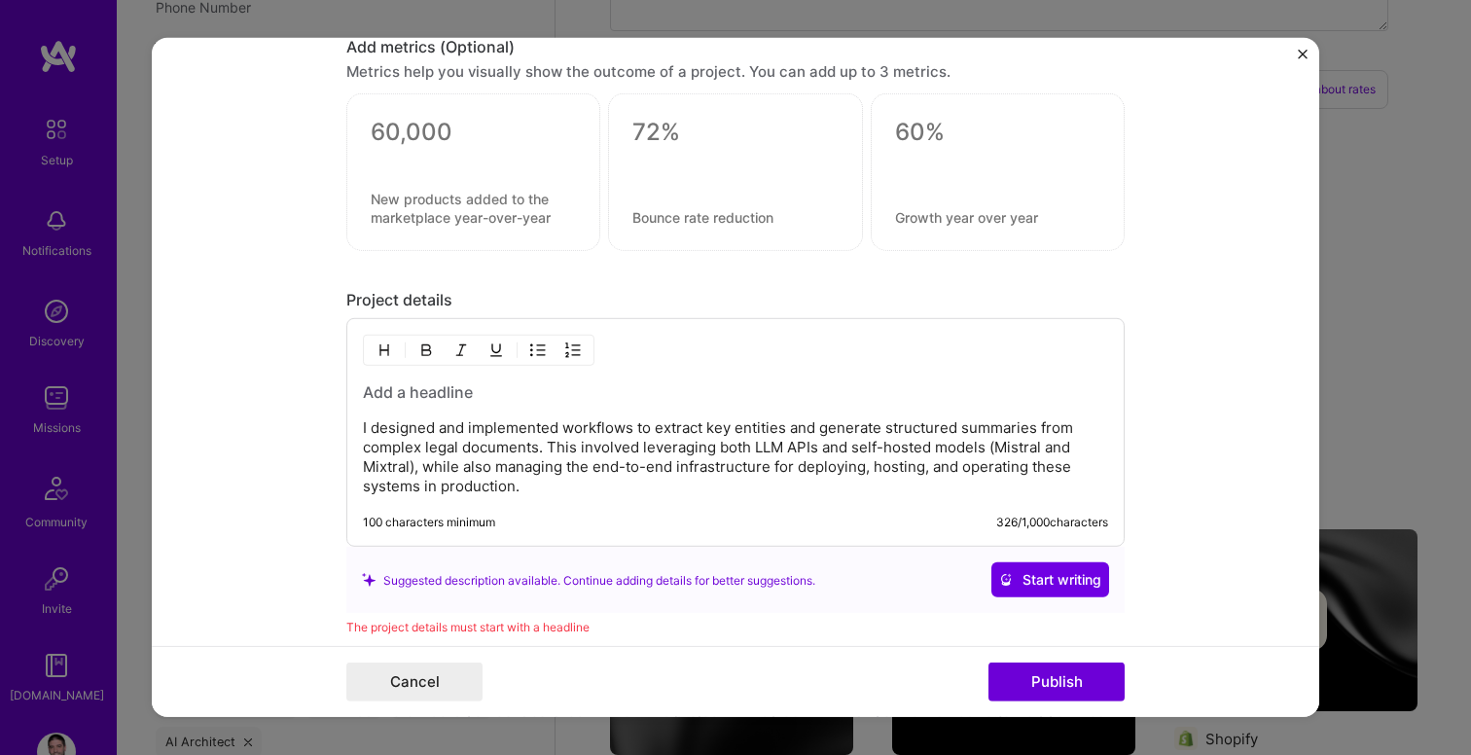
scroll to position [1311, 0]
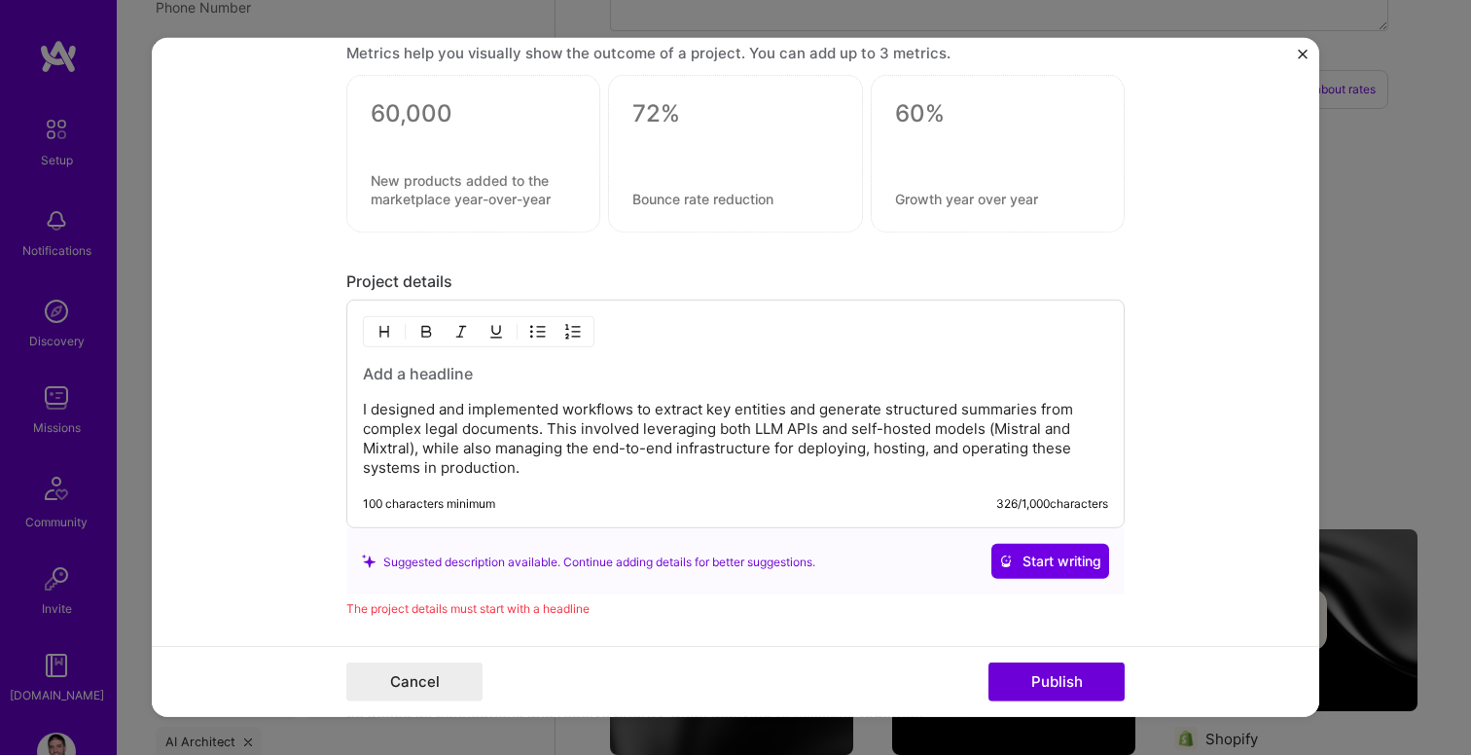
click at [482, 375] on h3 at bounding box center [735, 373] width 745 height 21
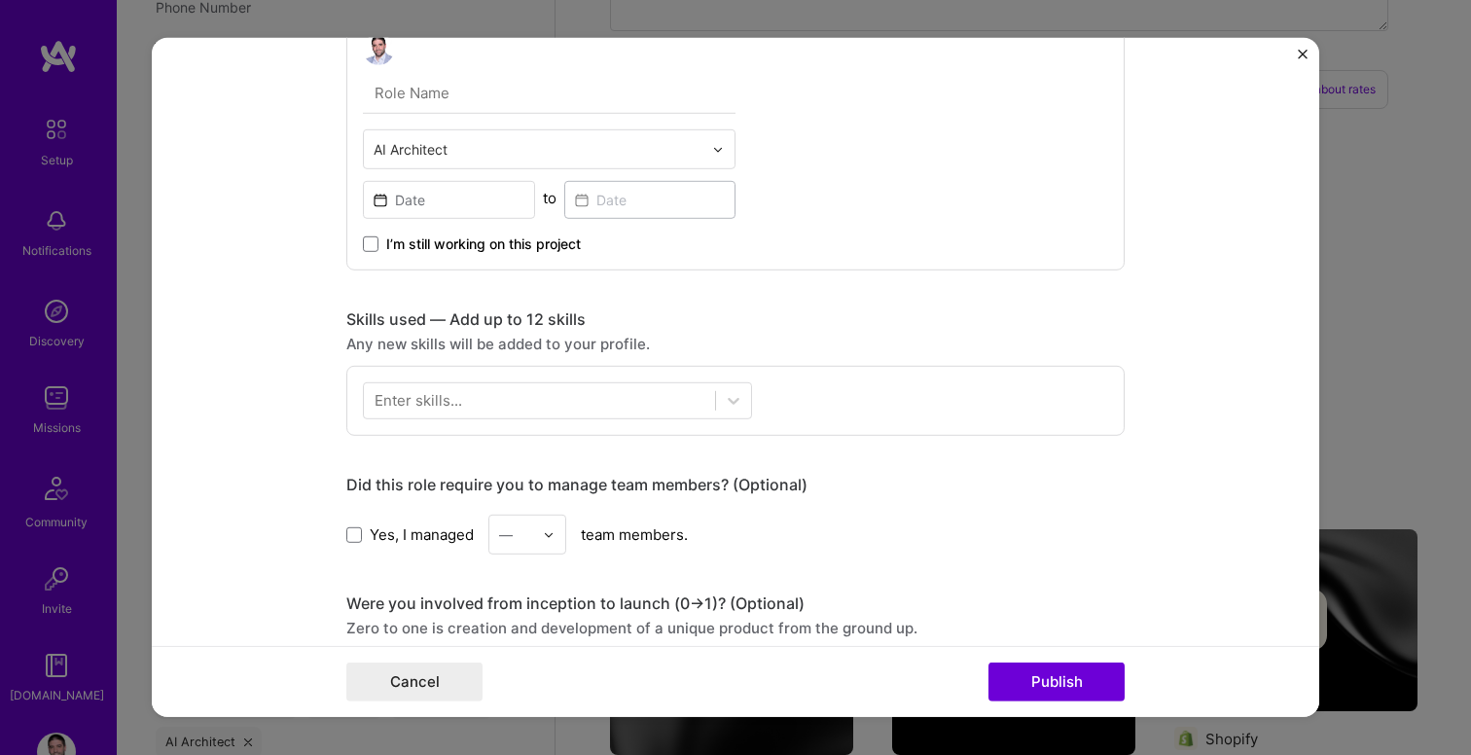
scroll to position [616, 0]
click at [740, 389] on icon at bounding box center [733, 397] width 19 height 19
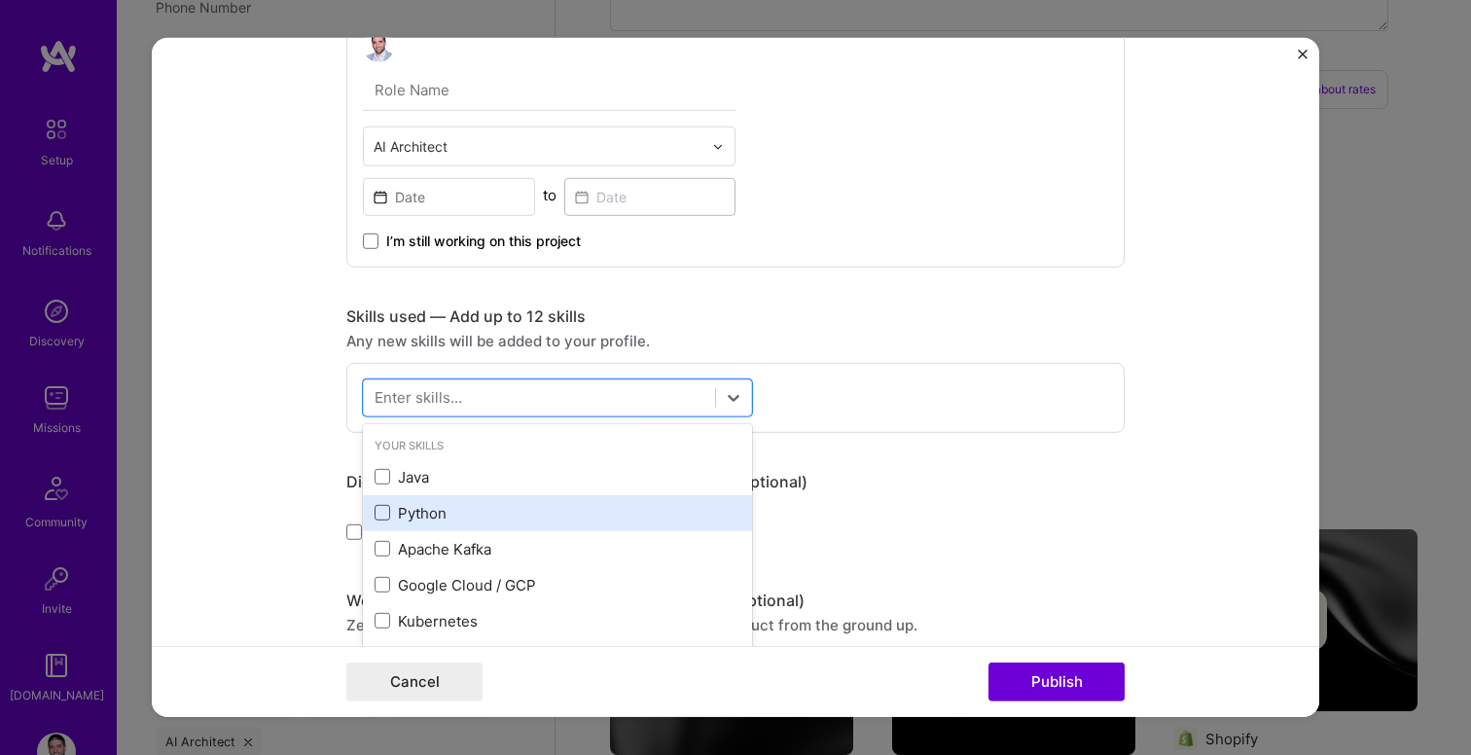
click at [376, 514] on span at bounding box center [383, 513] width 16 height 16
click at [0, 0] on input "checkbox" at bounding box center [0, 0] width 0 height 0
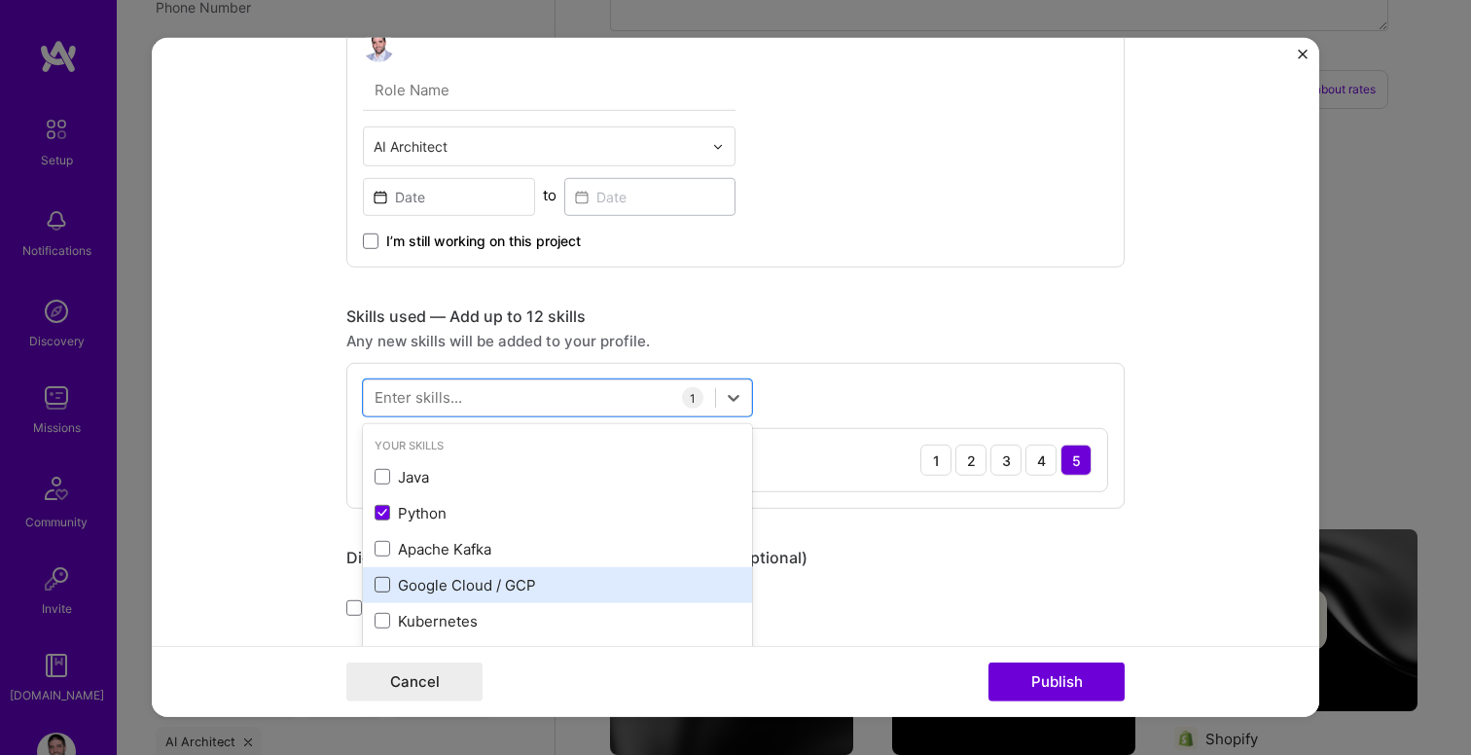
click at [383, 586] on span at bounding box center [383, 585] width 16 height 16
click at [0, 0] on input "checkbox" at bounding box center [0, 0] width 0 height 0
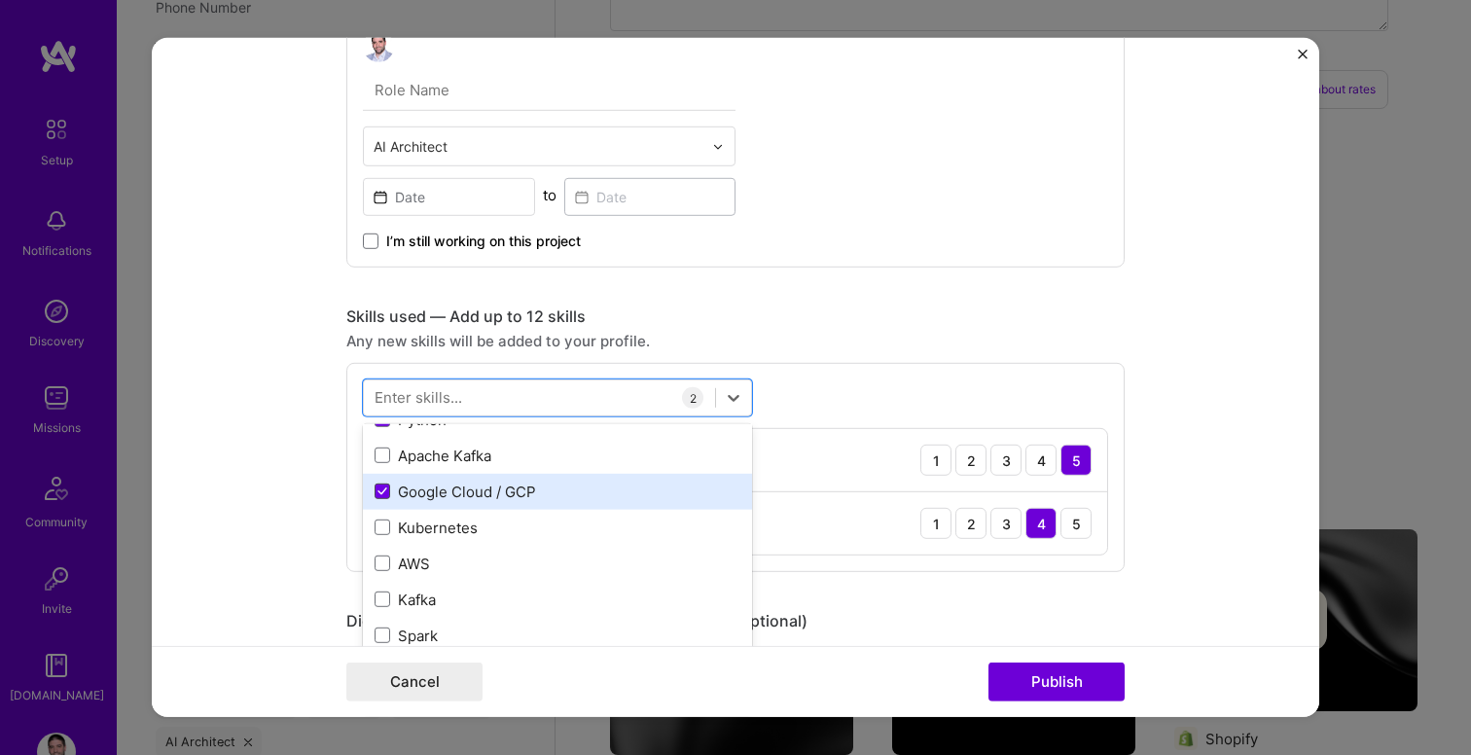
scroll to position [126, 0]
click at [387, 488] on span at bounding box center [383, 494] width 16 height 16
click at [0, 0] on input "checkbox" at bounding box center [0, 0] width 0 height 0
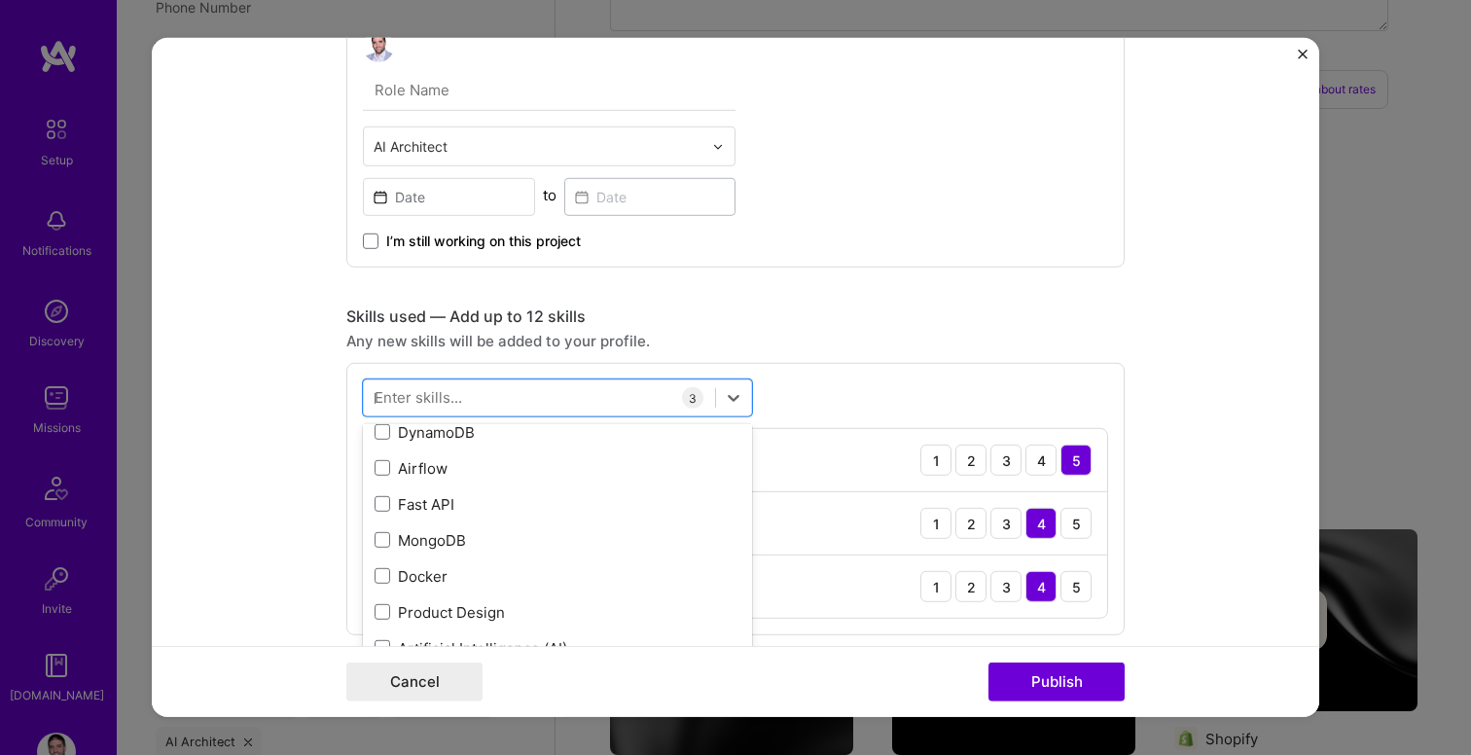
scroll to position [0, 0]
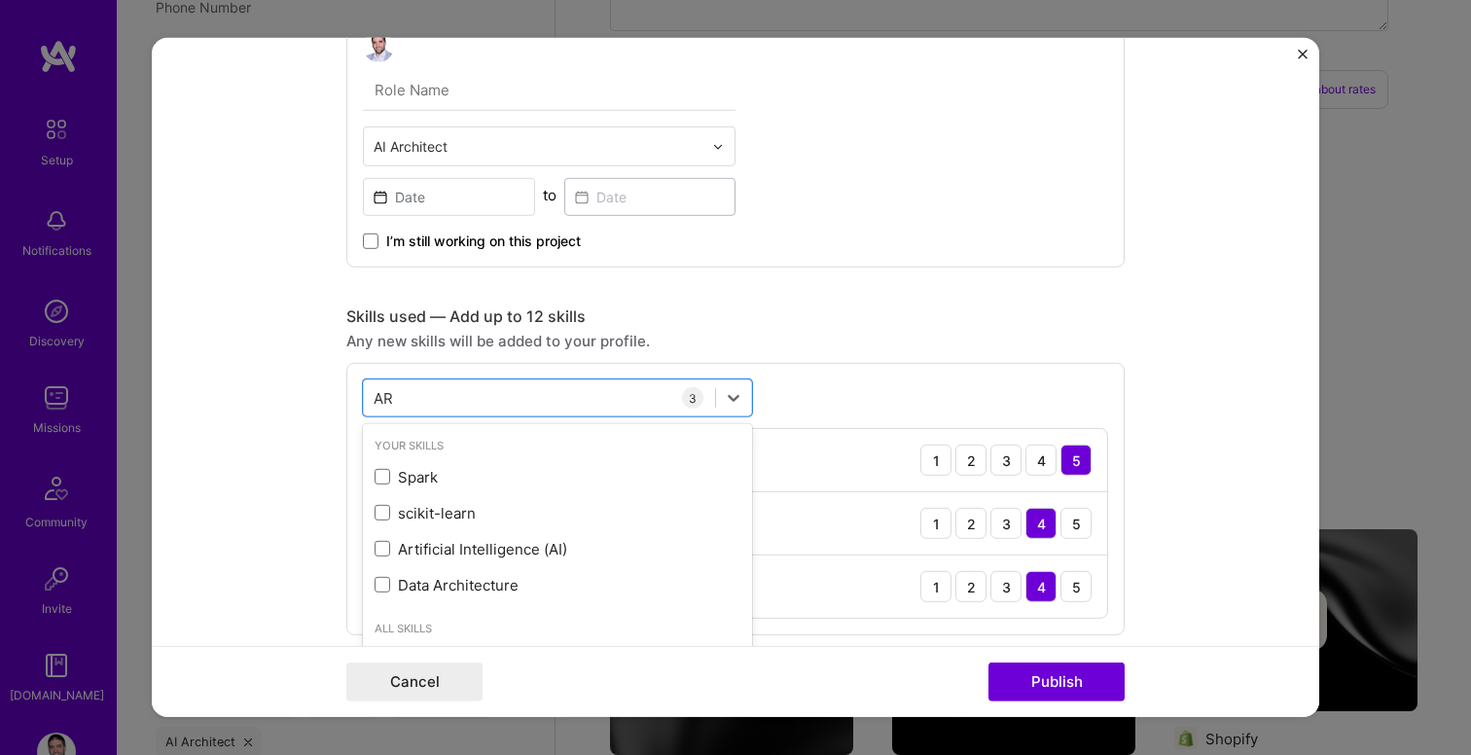
type input "ARt"
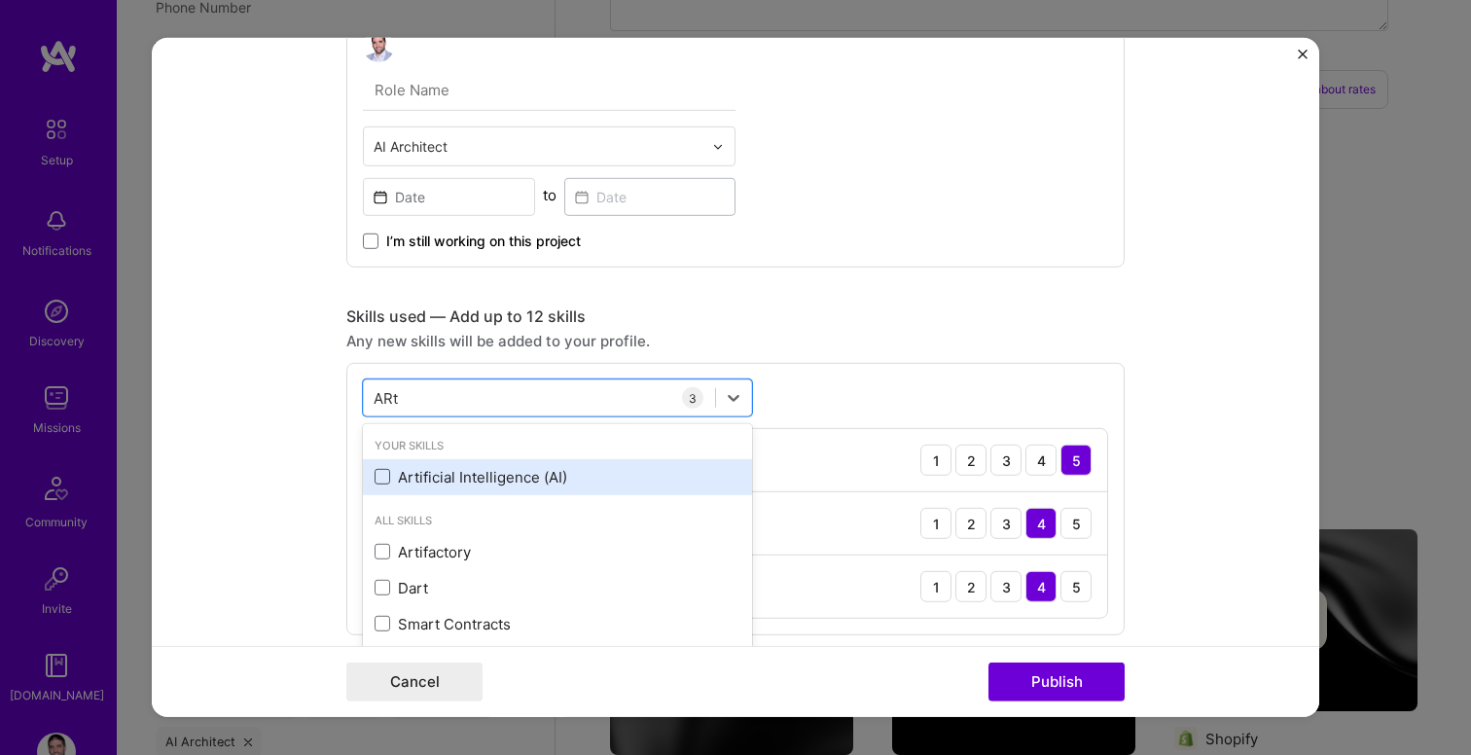
click at [386, 476] on span at bounding box center [383, 477] width 16 height 16
click at [0, 0] on input "checkbox" at bounding box center [0, 0] width 0 height 0
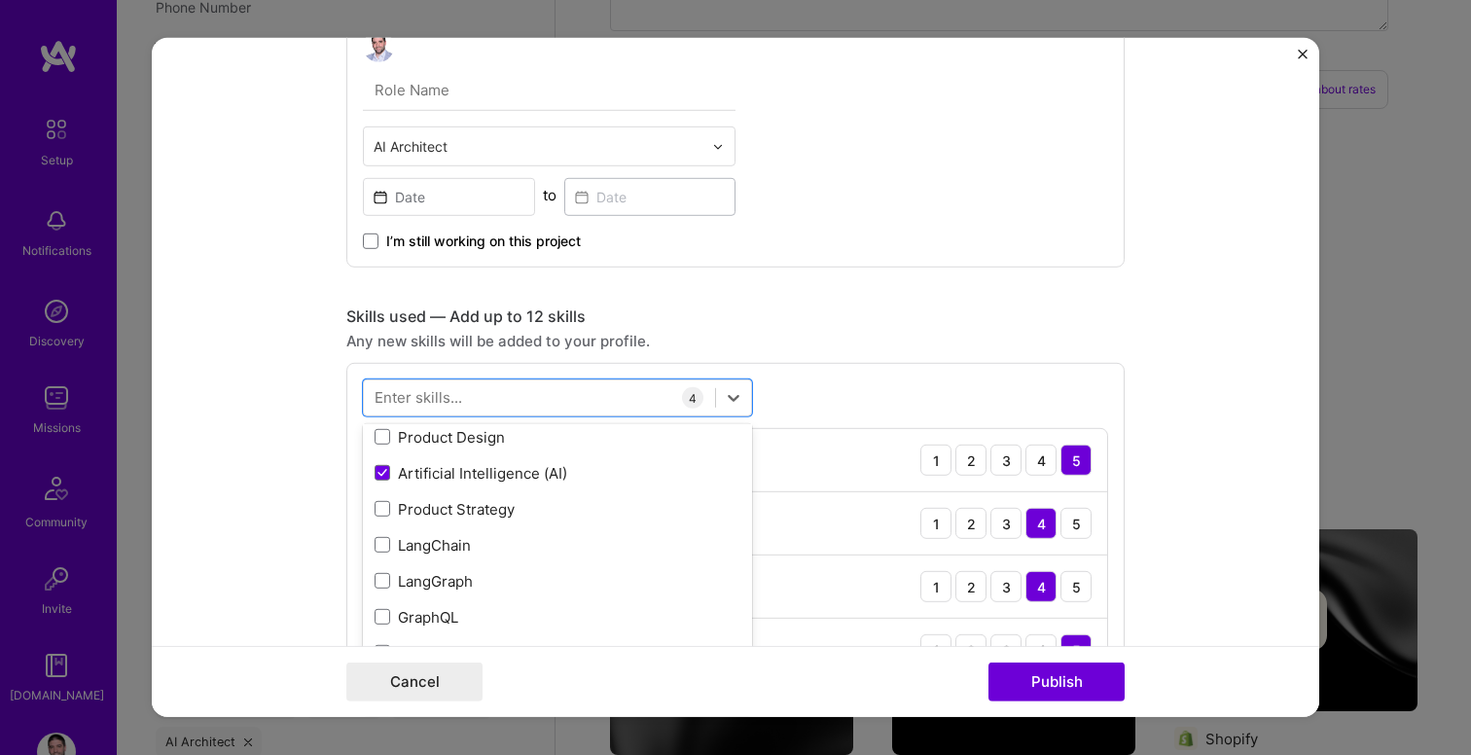
scroll to position [747, 0]
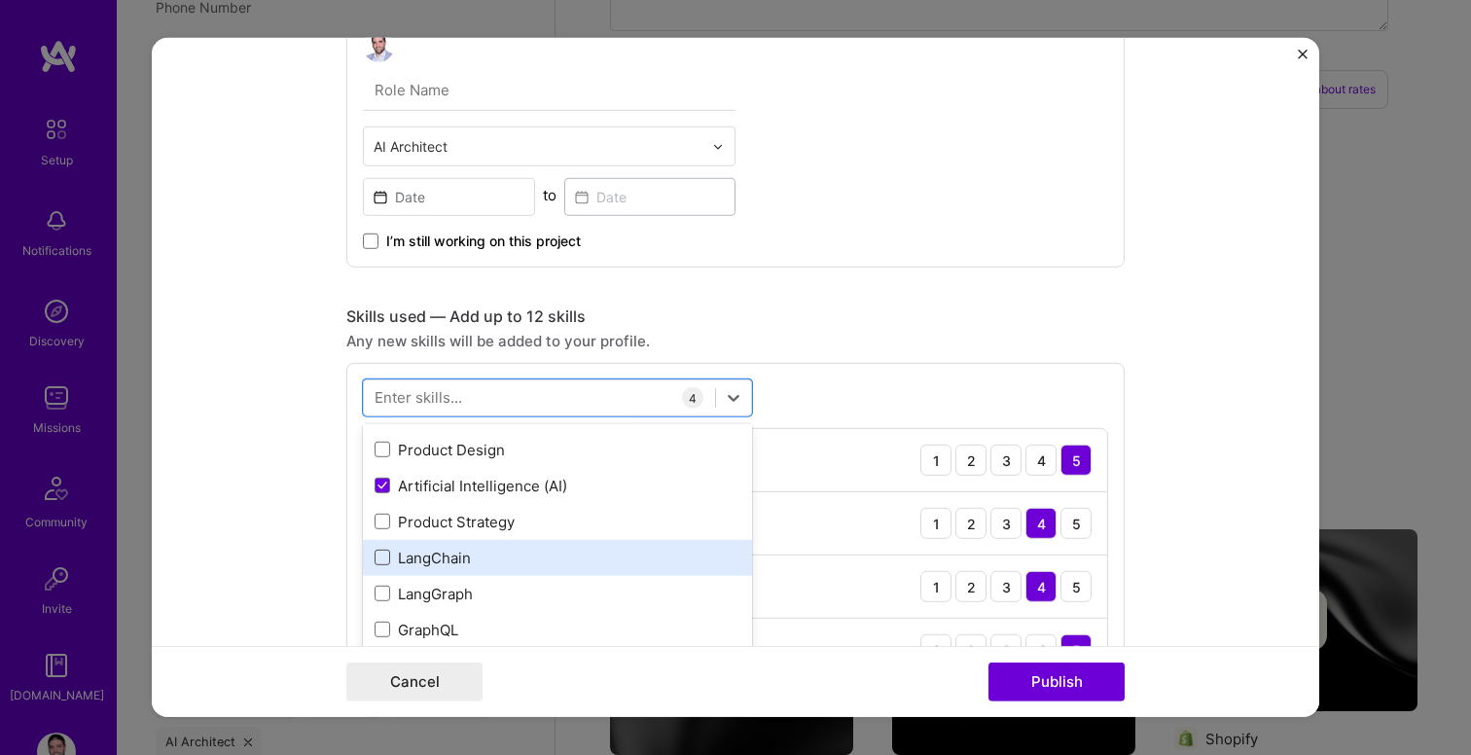
click at [377, 562] on span at bounding box center [383, 558] width 16 height 16
click at [0, 0] on input "checkbox" at bounding box center [0, 0] width 0 height 0
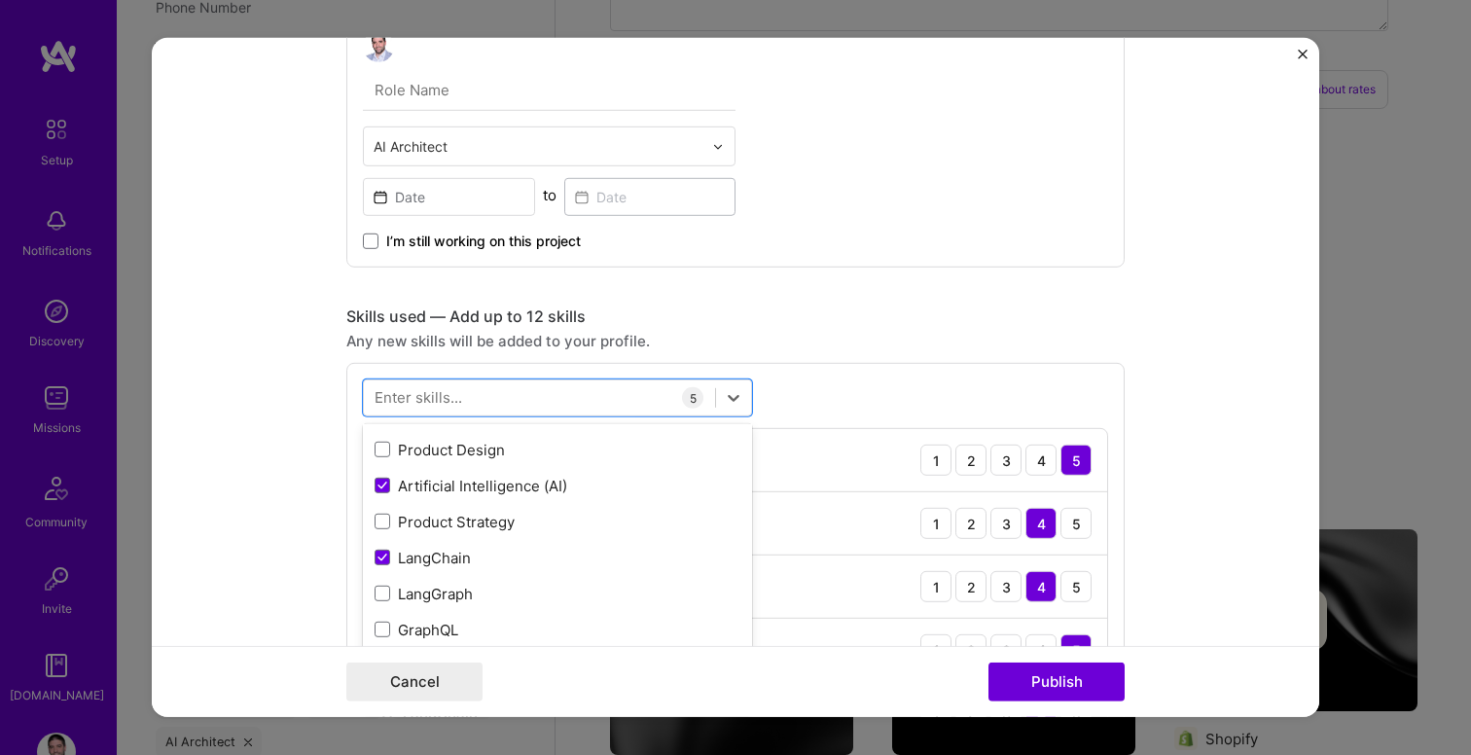
click at [282, 535] on form "Project title Information Extraction and Summarization from Legal Documents usi…" at bounding box center [735, 377] width 1167 height 679
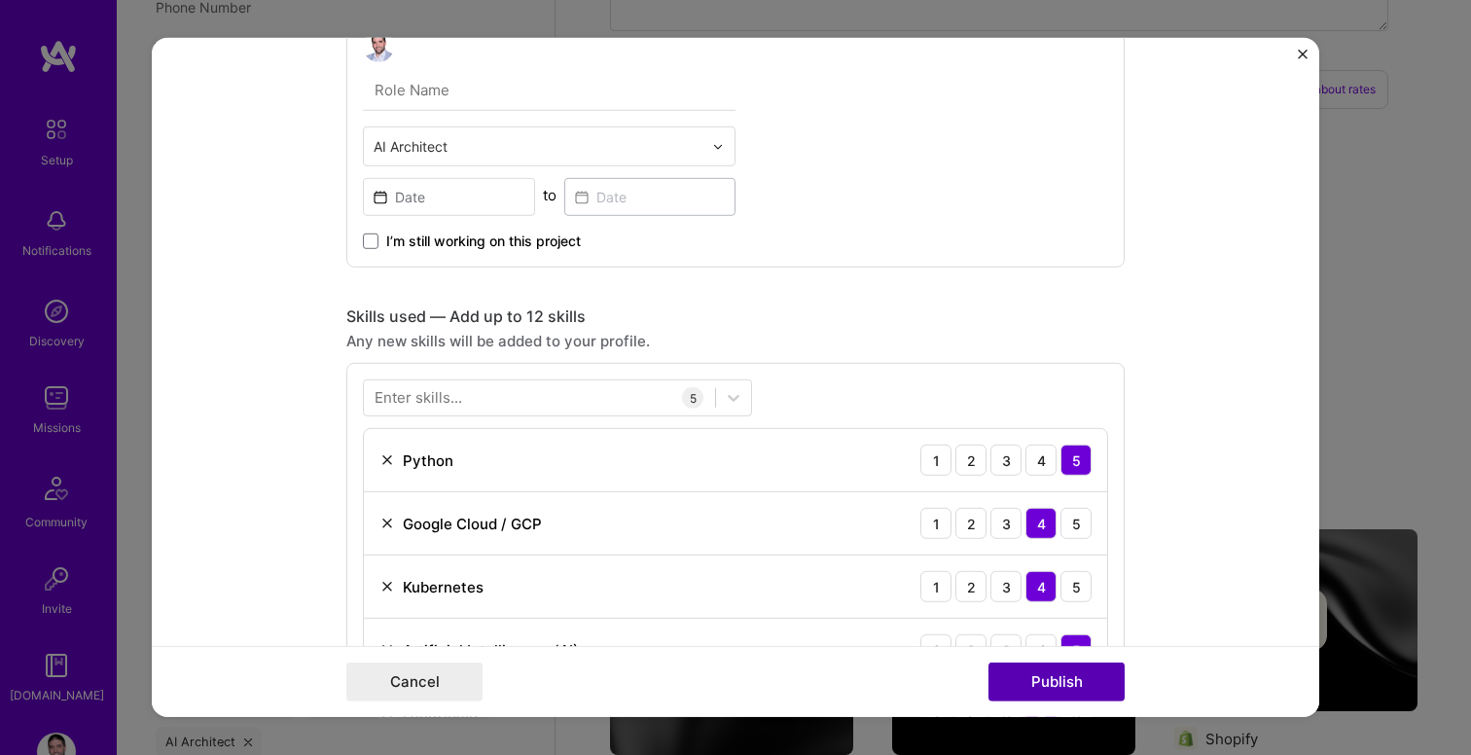
click at [1041, 675] on button "Publish" at bounding box center [1056, 681] width 136 height 39
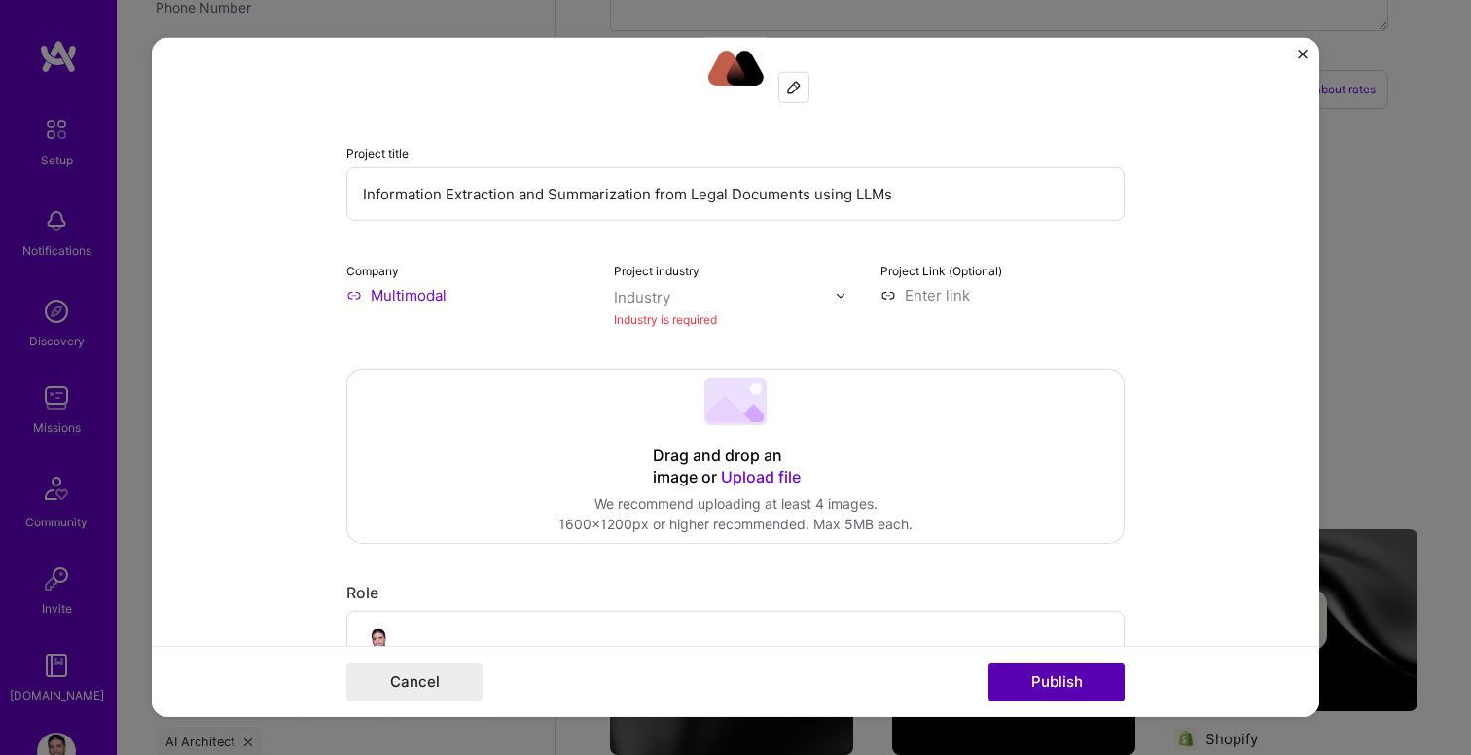
scroll to position [39, 0]
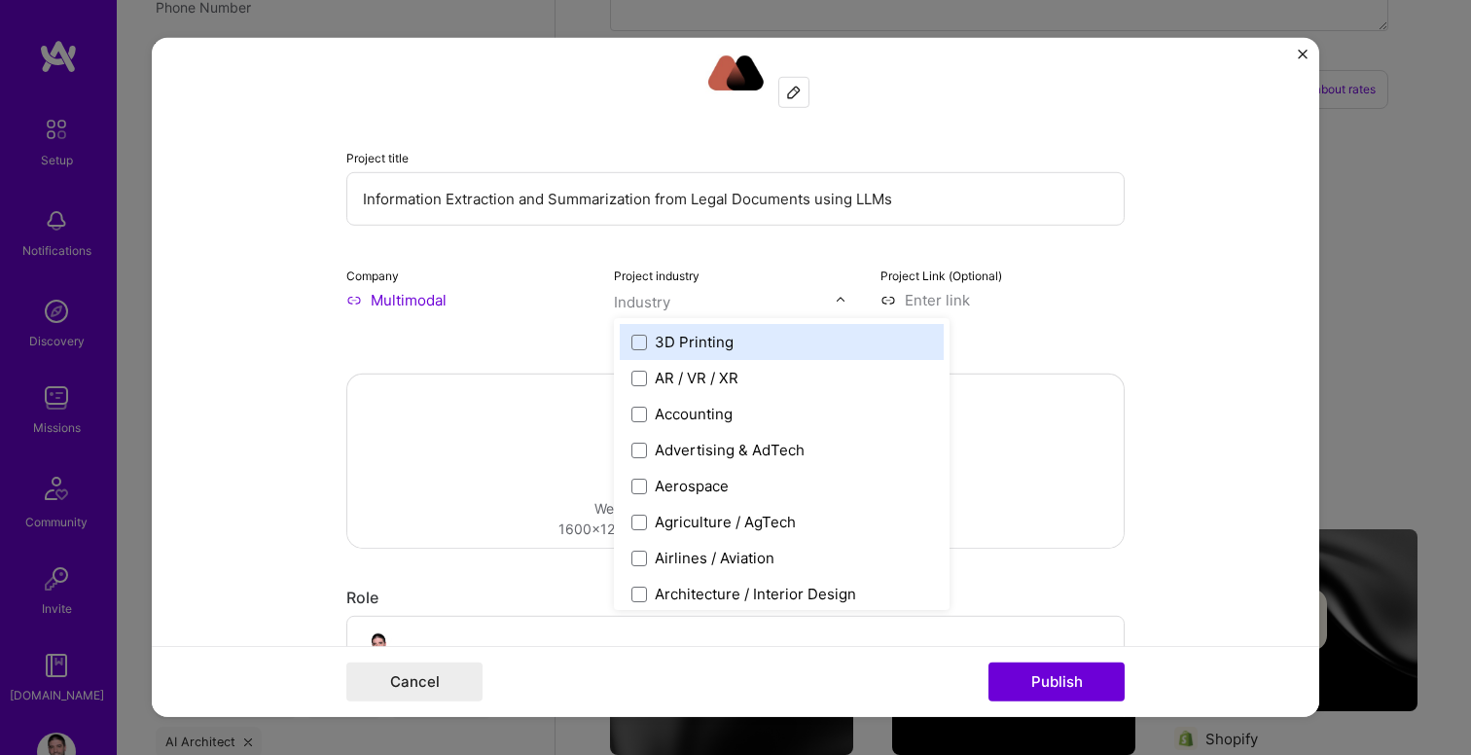
click at [843, 297] on img at bounding box center [841, 300] width 12 height 12
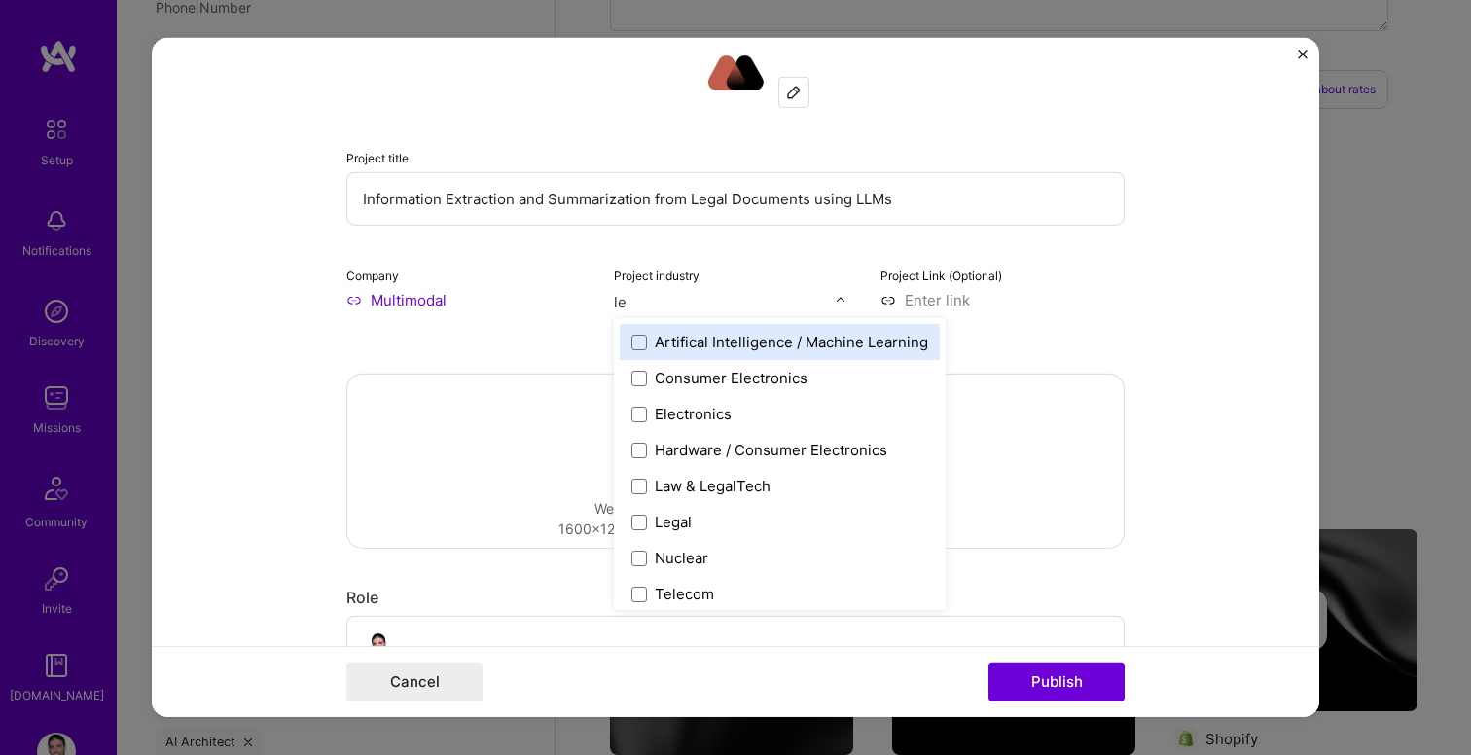
type input "leg"
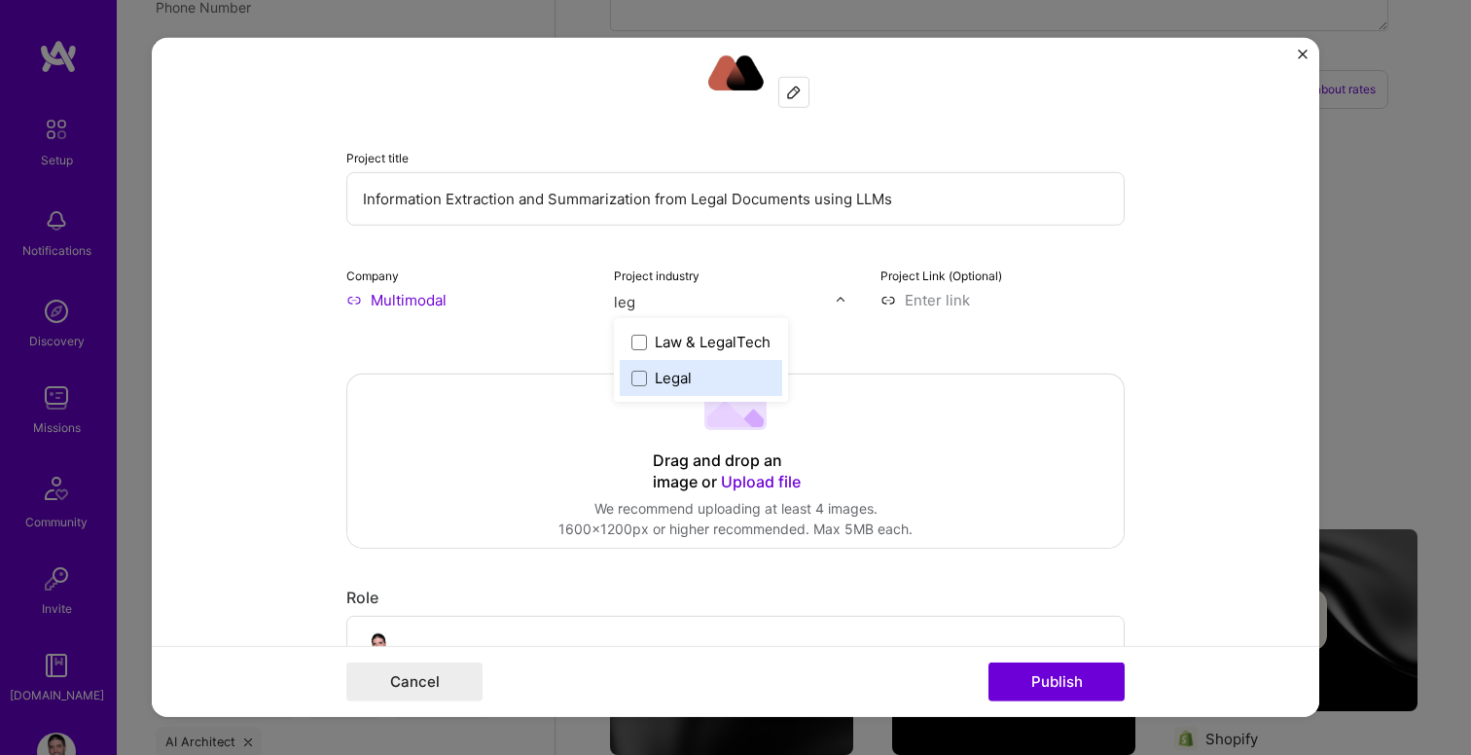
click at [632, 370] on label "Legal" at bounding box center [700, 378] width 139 height 20
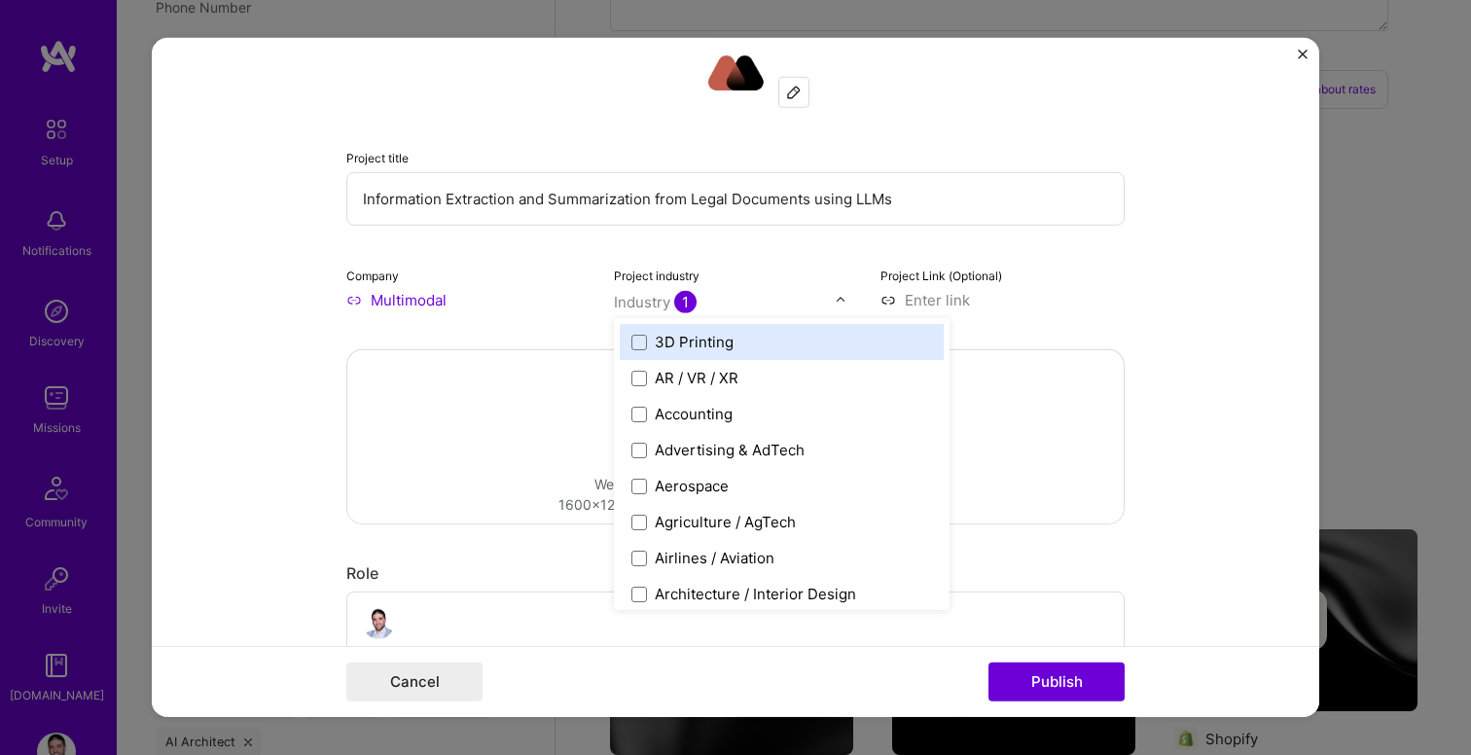
click at [1185, 448] on form "Project title Information Extraction and Summarization from Legal Documents usi…" at bounding box center [735, 377] width 1167 height 679
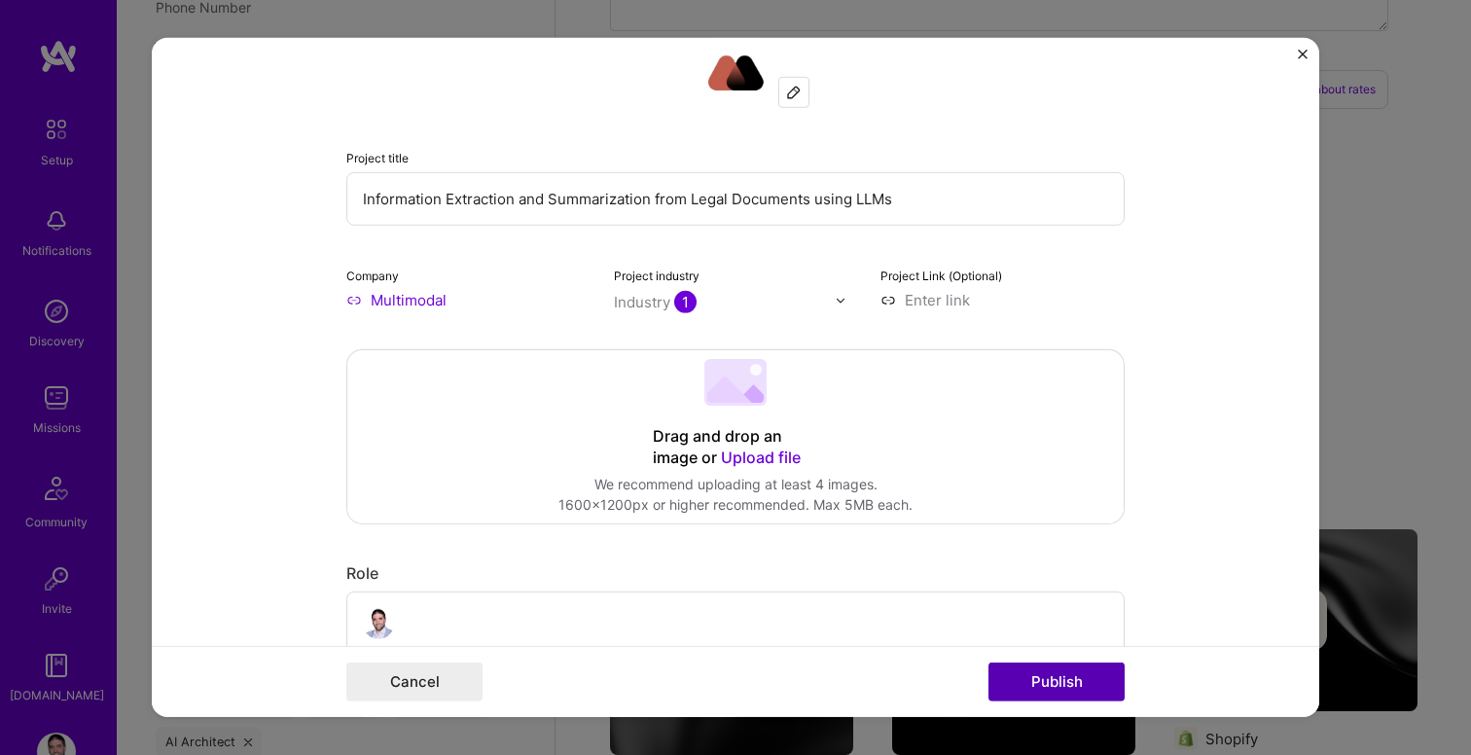
click at [1047, 671] on button "Publish" at bounding box center [1056, 681] width 136 height 39
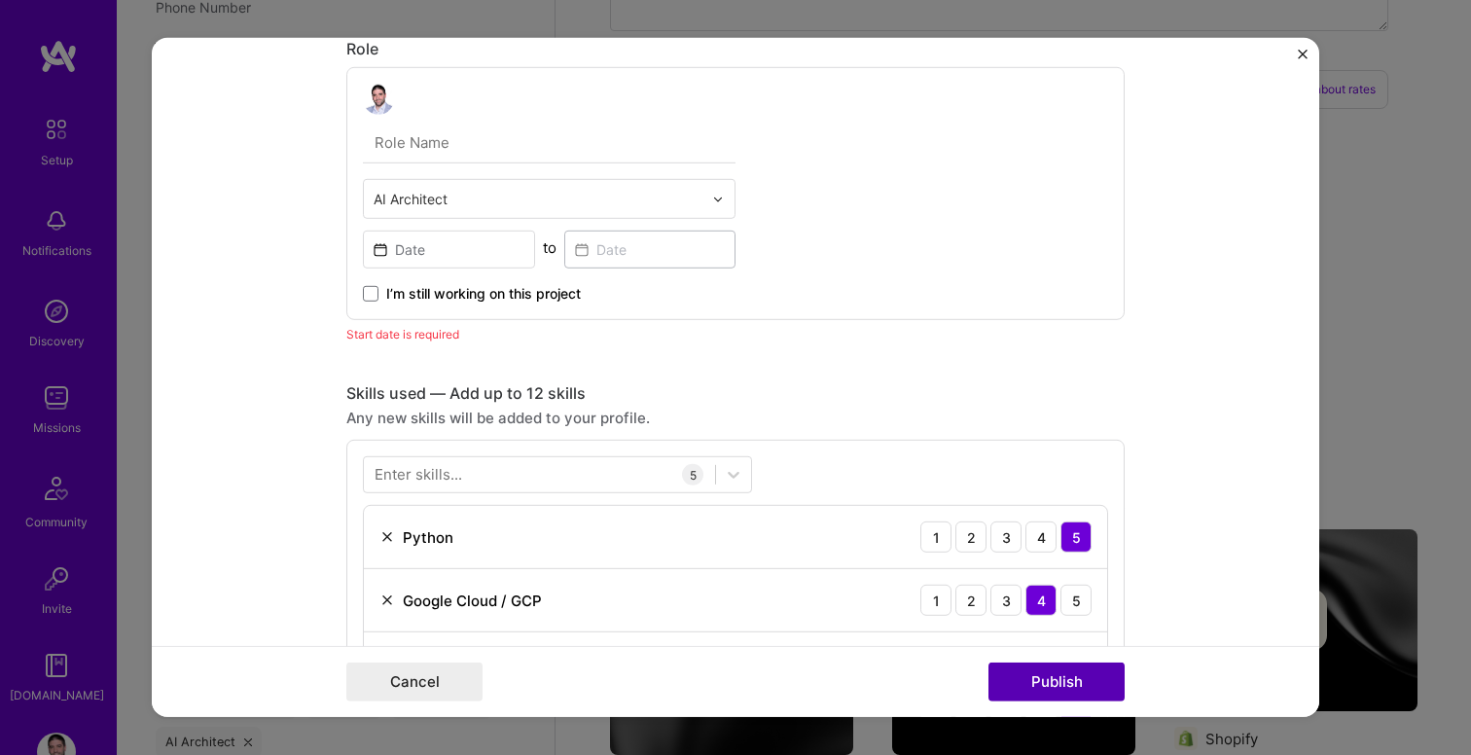
scroll to position [565, 0]
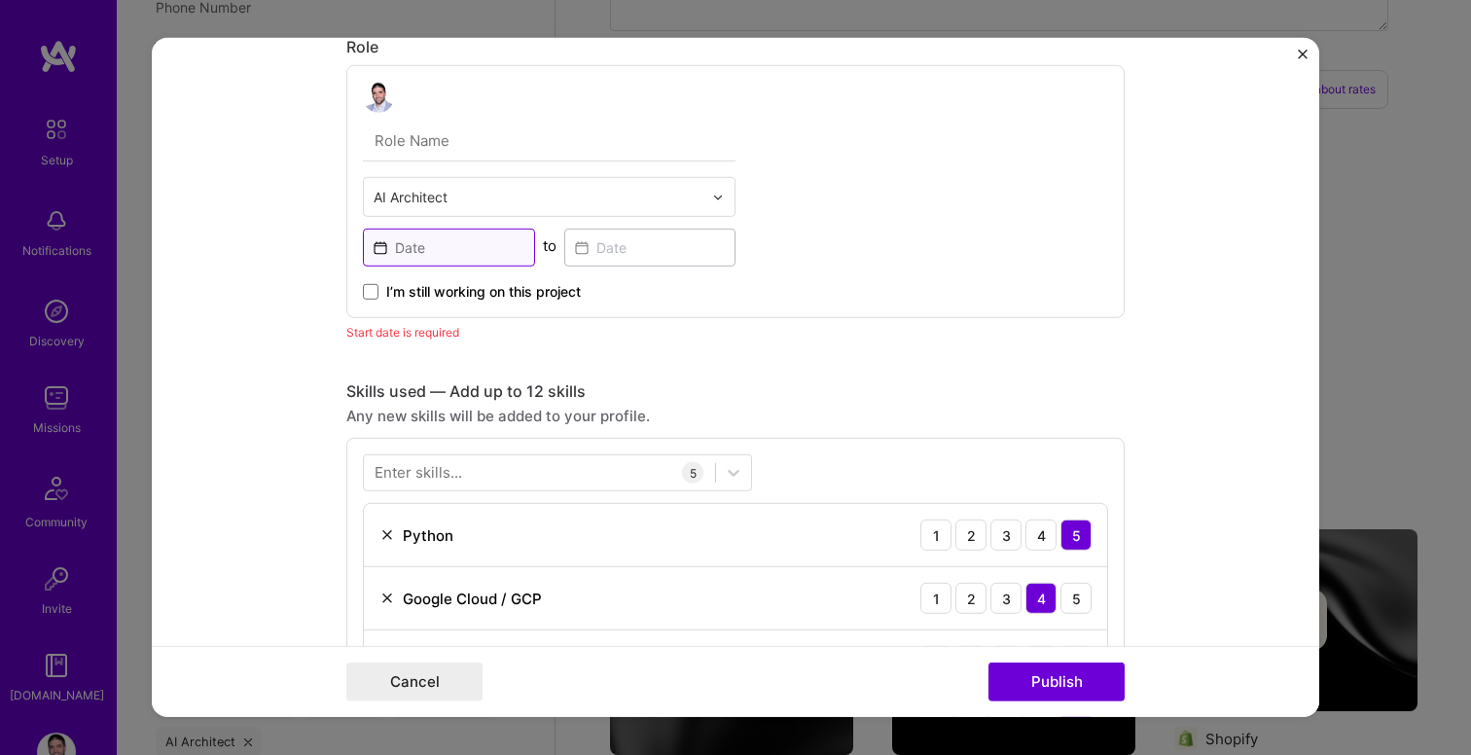
click at [431, 250] on input at bounding box center [449, 248] width 172 height 38
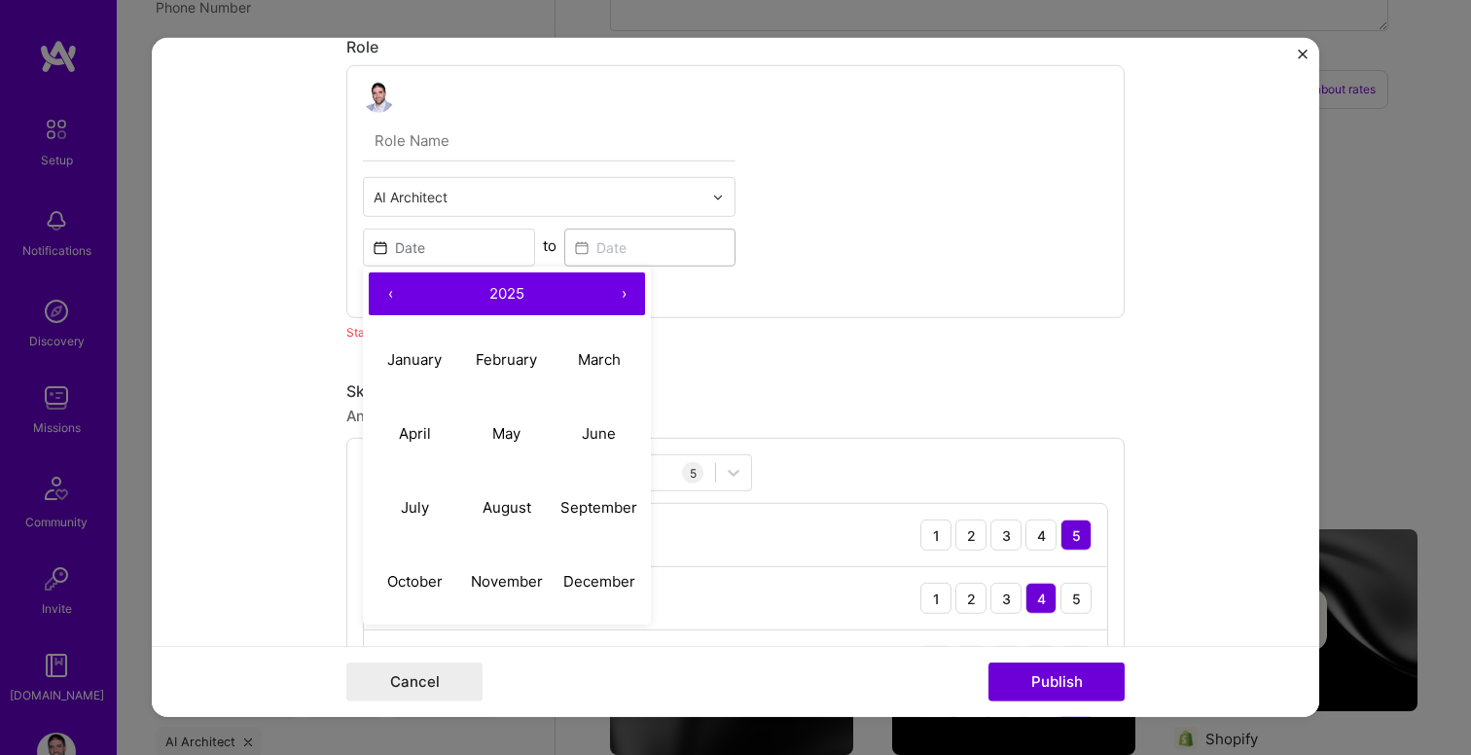
click at [394, 294] on button "‹" at bounding box center [390, 293] width 43 height 43
click at [399, 579] on abbr "October" at bounding box center [414, 580] width 55 height 18
type input "[DATE]"
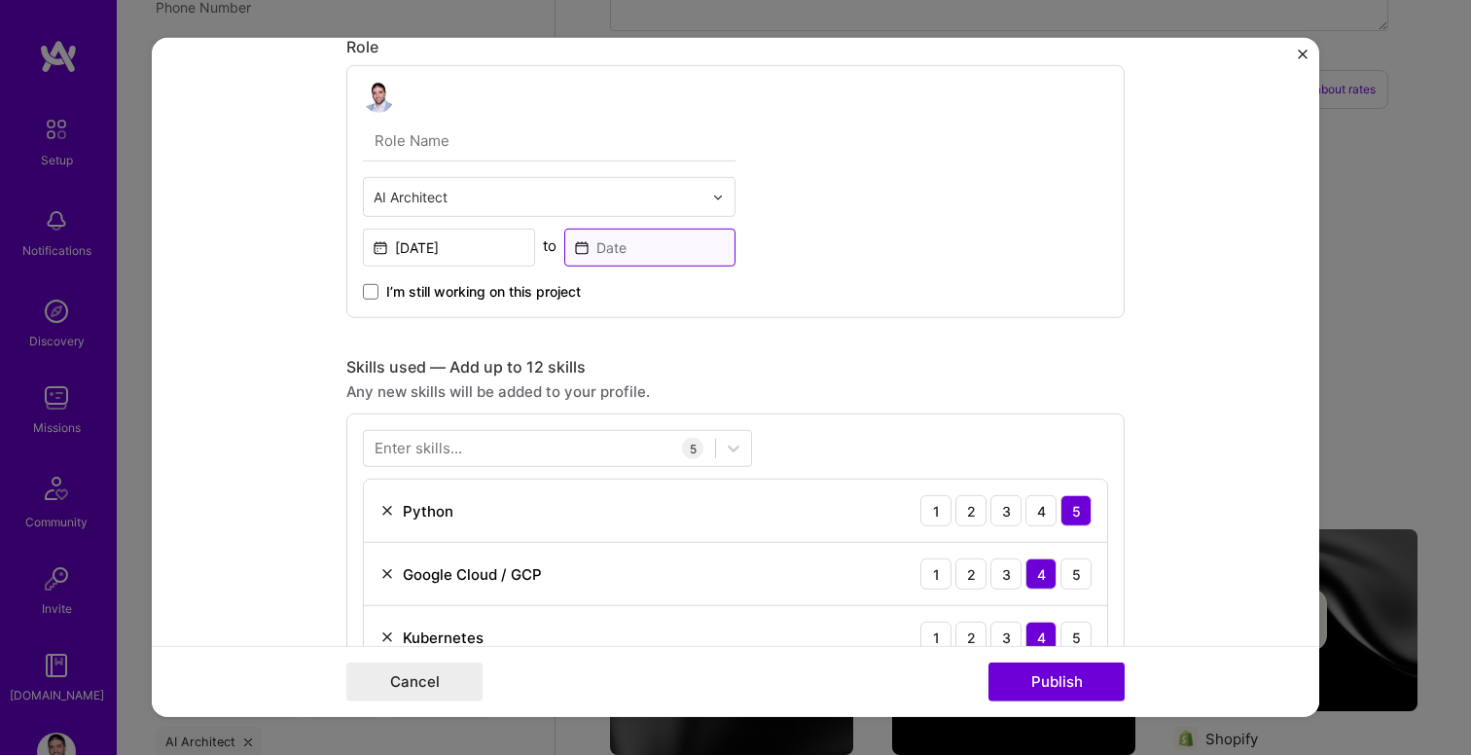
click at [639, 245] on input at bounding box center [650, 248] width 172 height 38
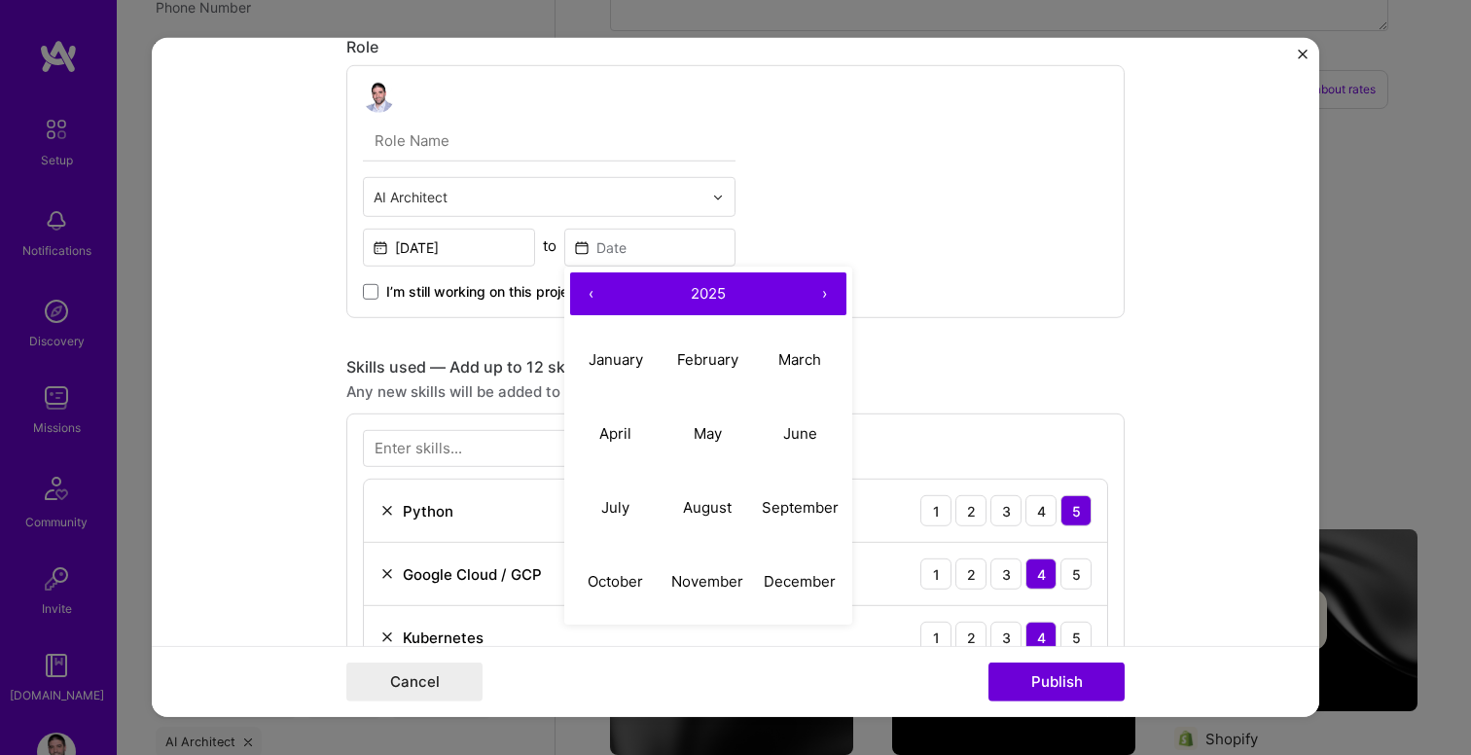
click at [591, 295] on button "‹" at bounding box center [591, 293] width 43 height 43
click at [707, 354] on abbr "February" at bounding box center [707, 358] width 61 height 18
type input "[DATE]"
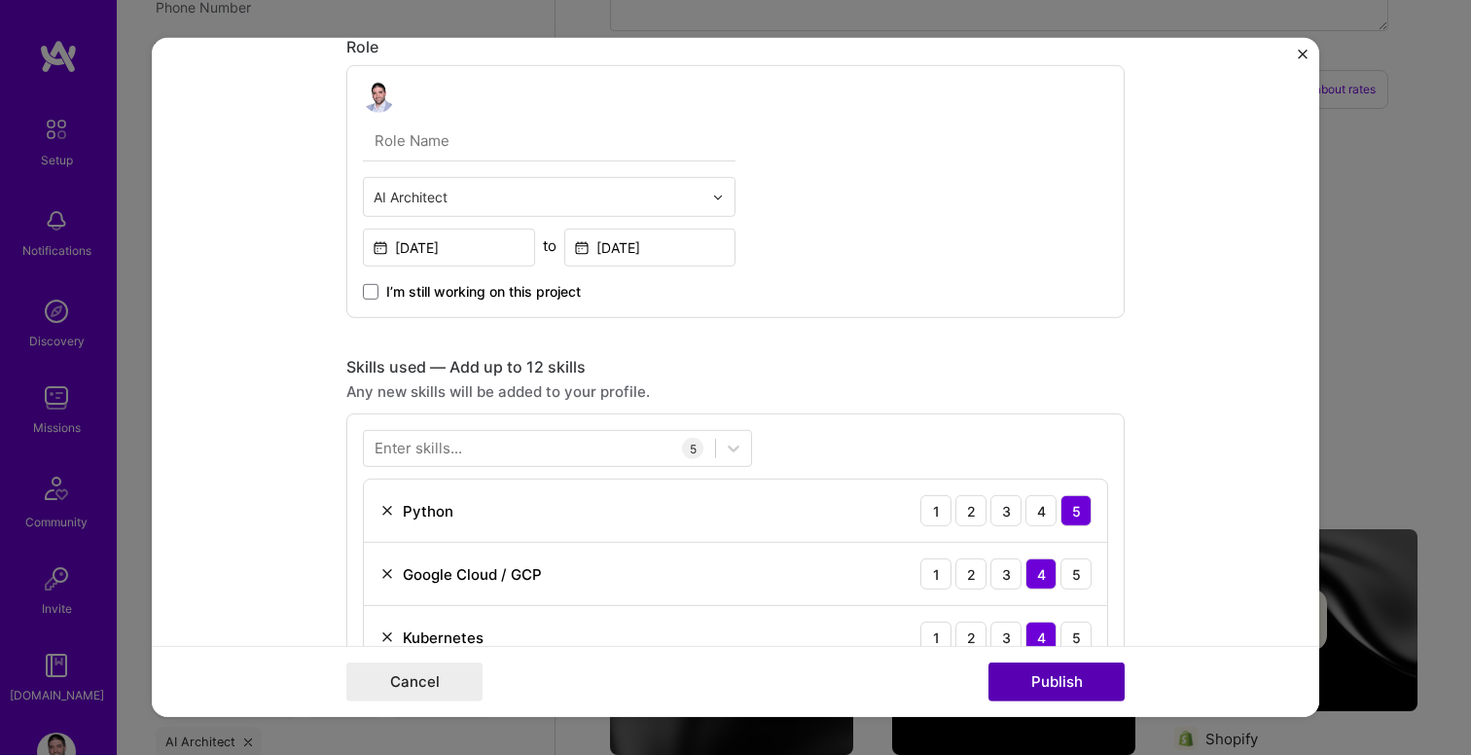
click at [1047, 687] on button "Publish" at bounding box center [1056, 681] width 136 height 39
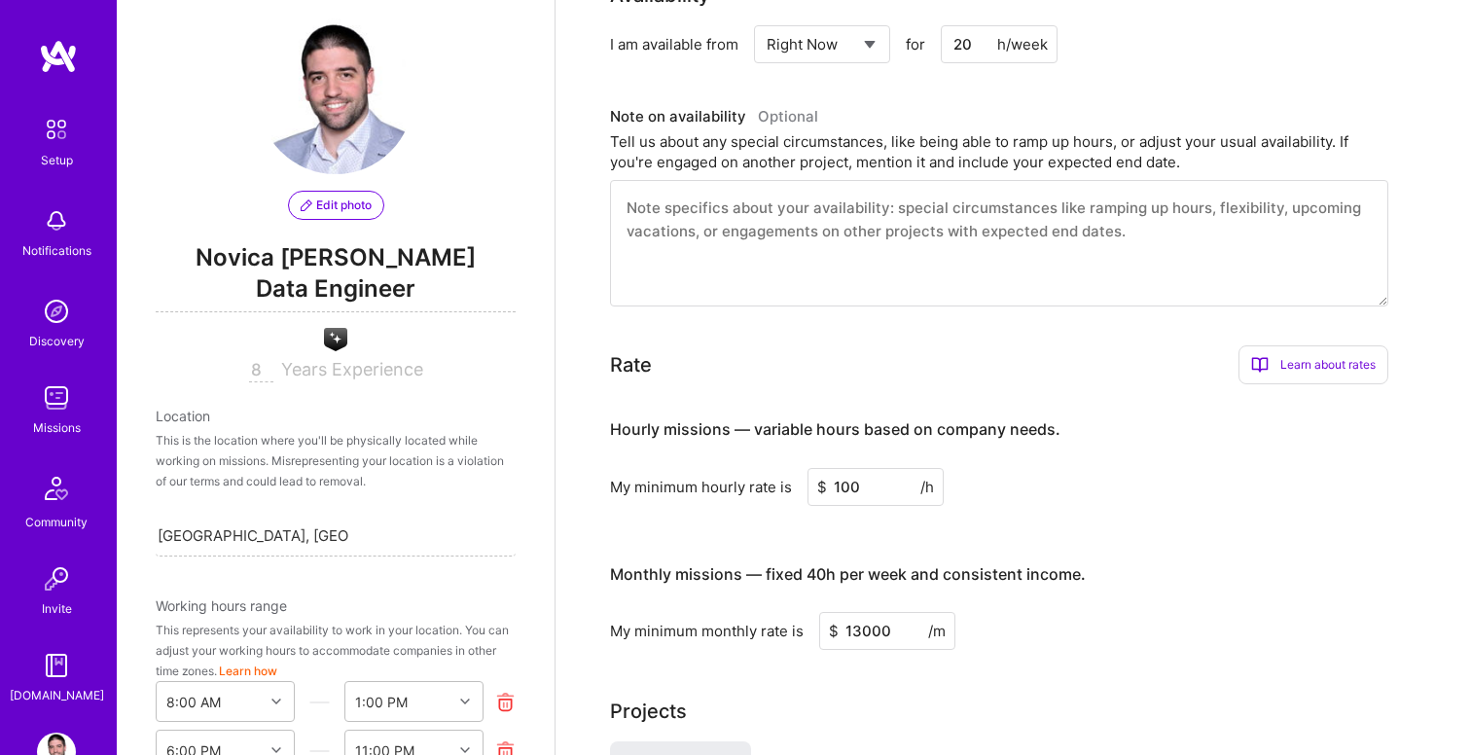
scroll to position [0, 0]
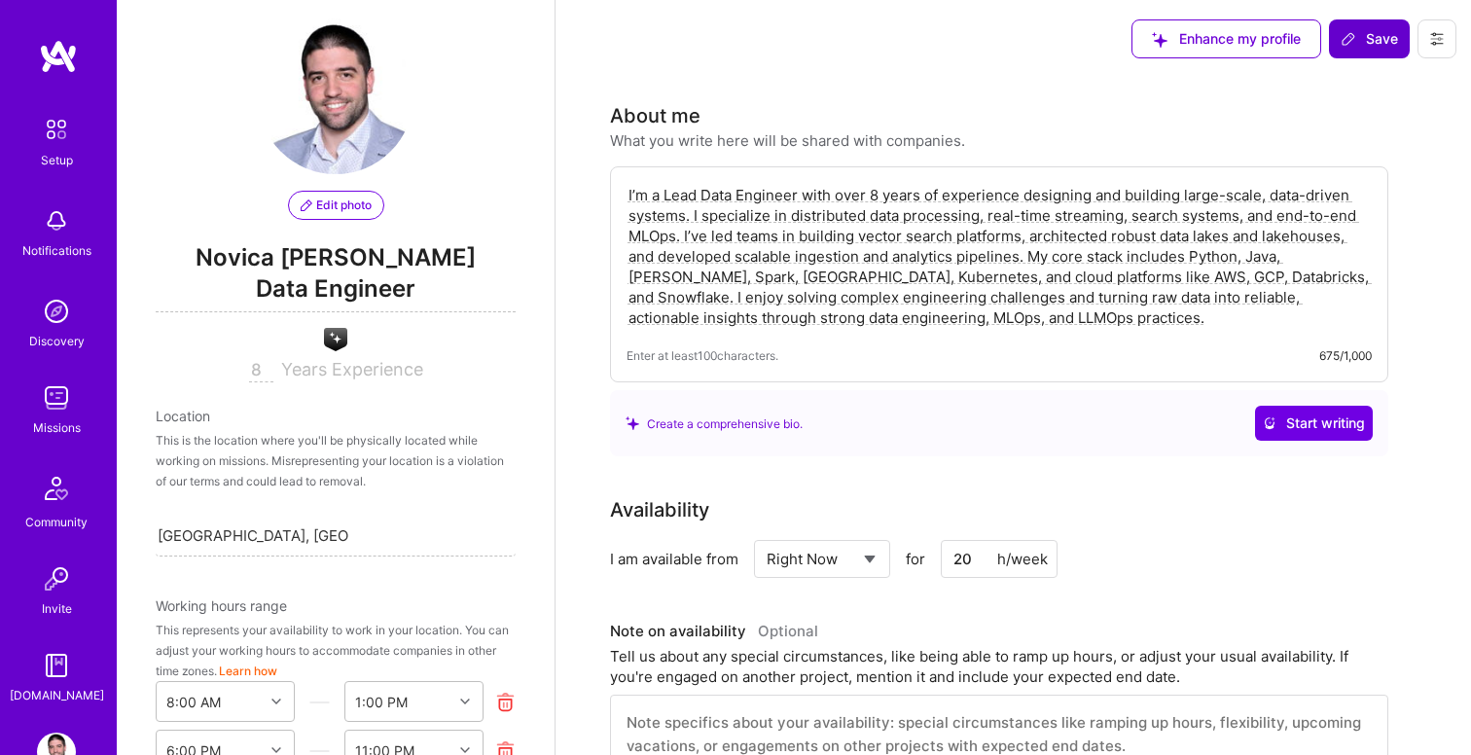
click at [1367, 39] on span "Save" at bounding box center [1369, 38] width 57 height 19
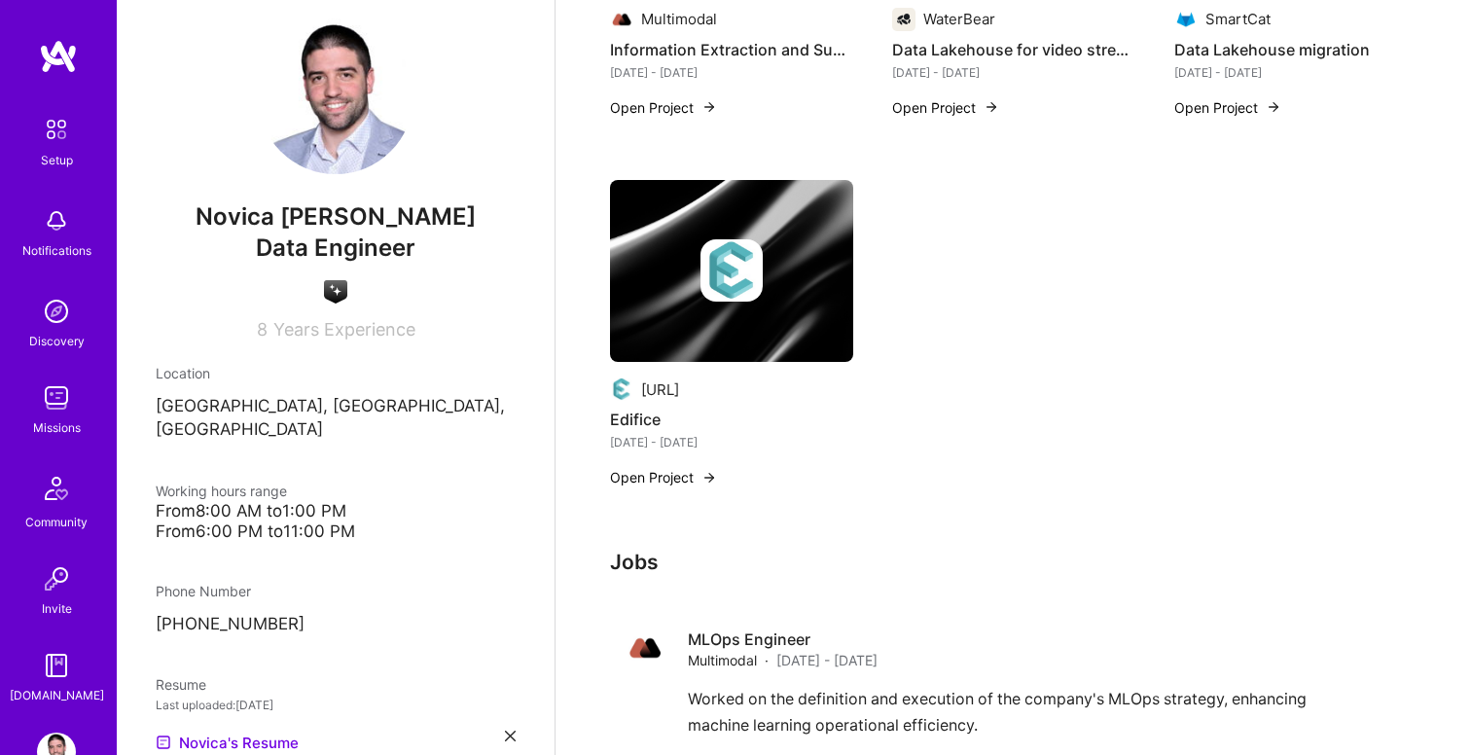
scroll to position [1443, 0]
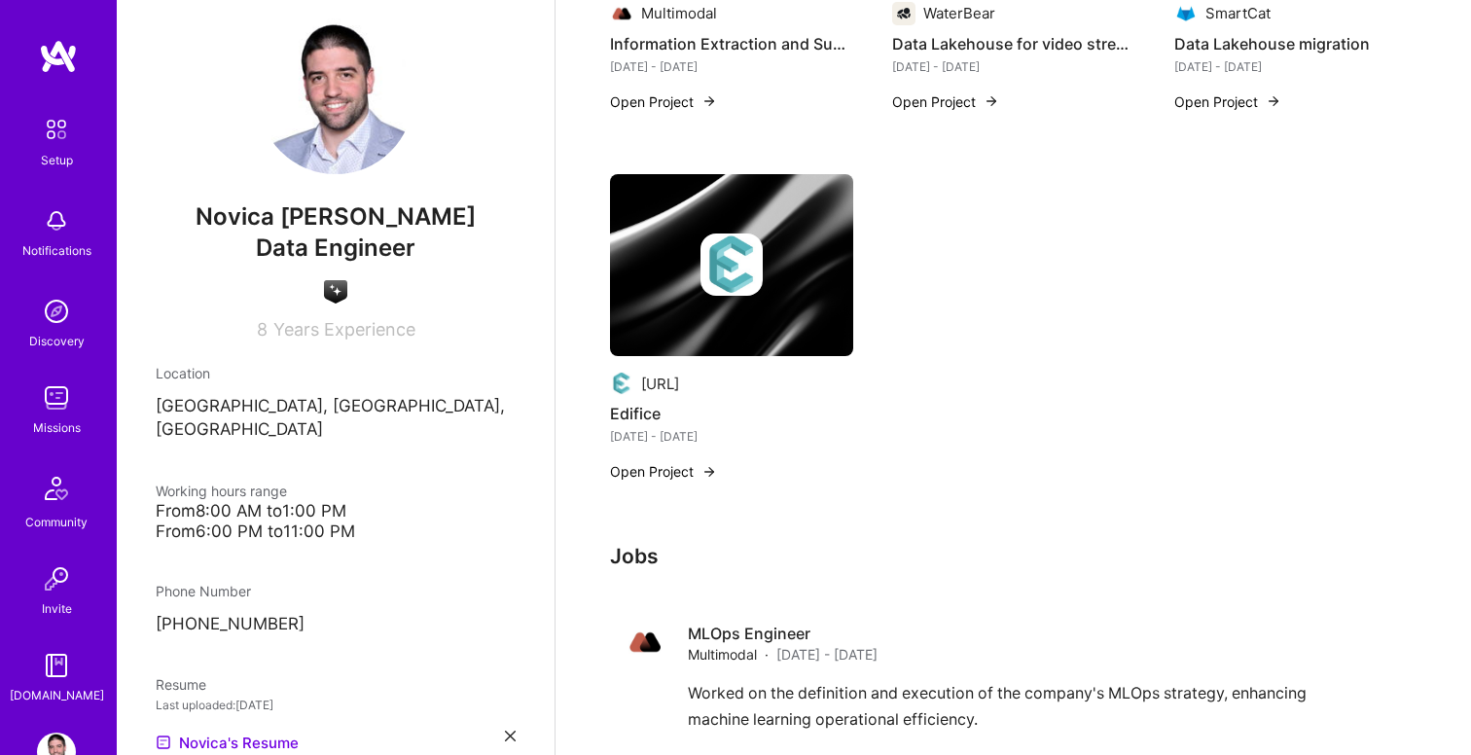
click at [56, 396] on img at bounding box center [56, 397] width 39 height 39
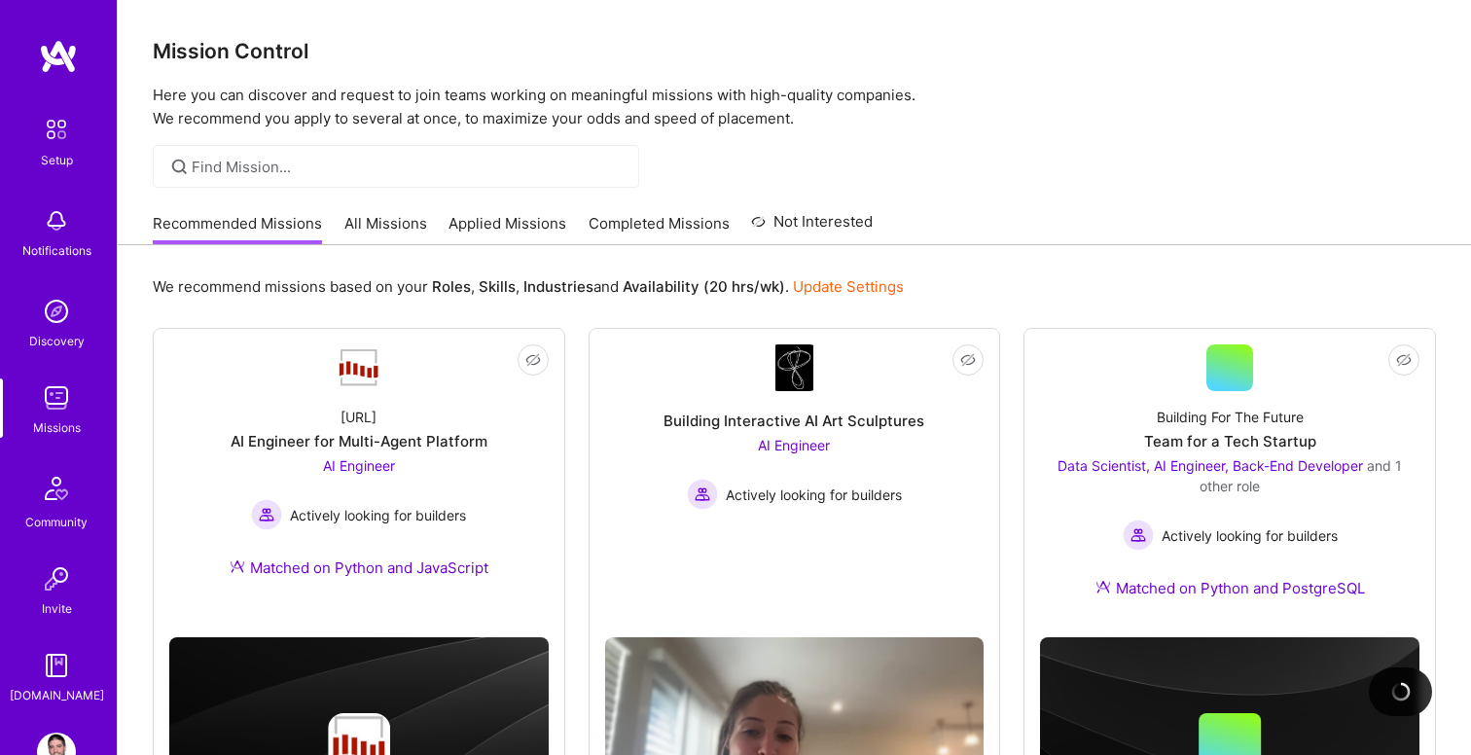
click at [405, 221] on link "All Missions" at bounding box center [385, 229] width 83 height 32
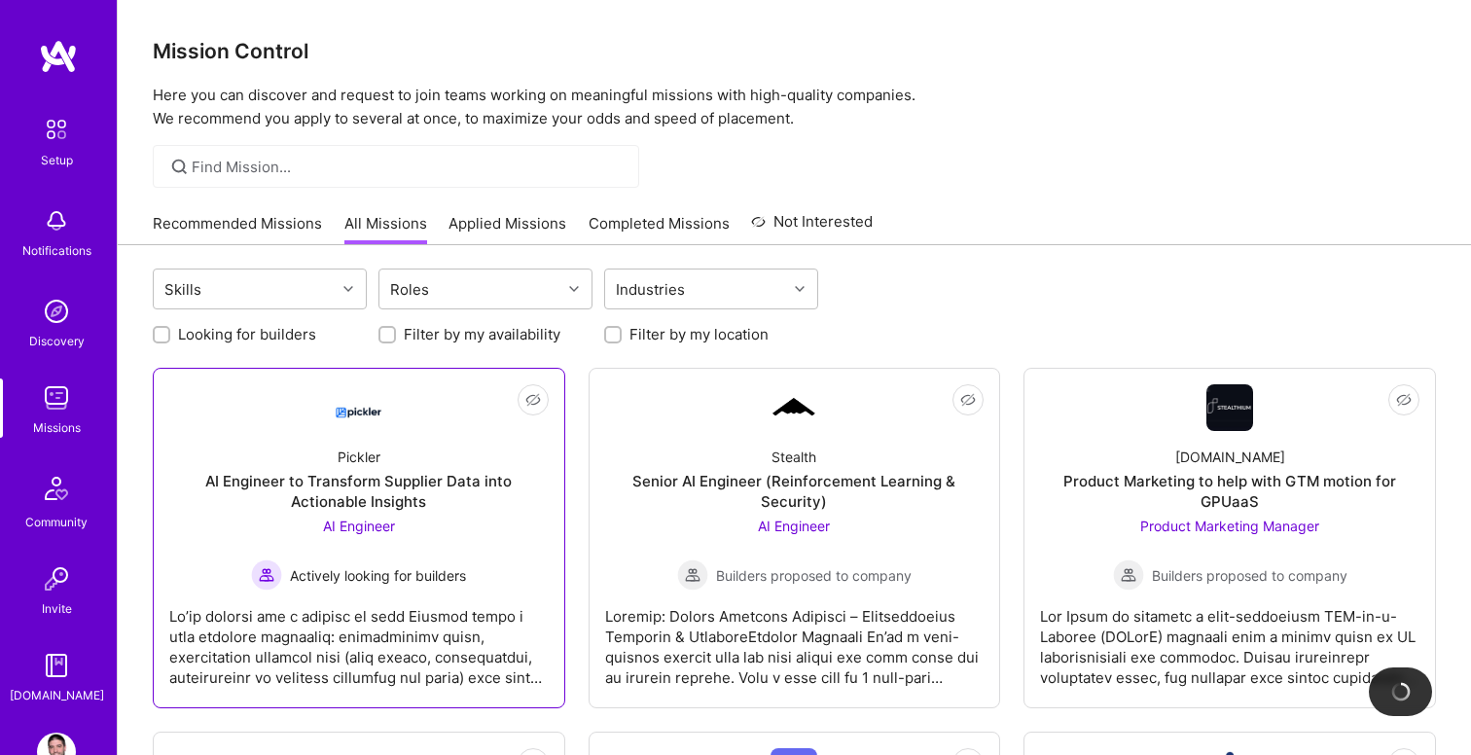
click at [426, 606] on div at bounding box center [358, 639] width 379 height 97
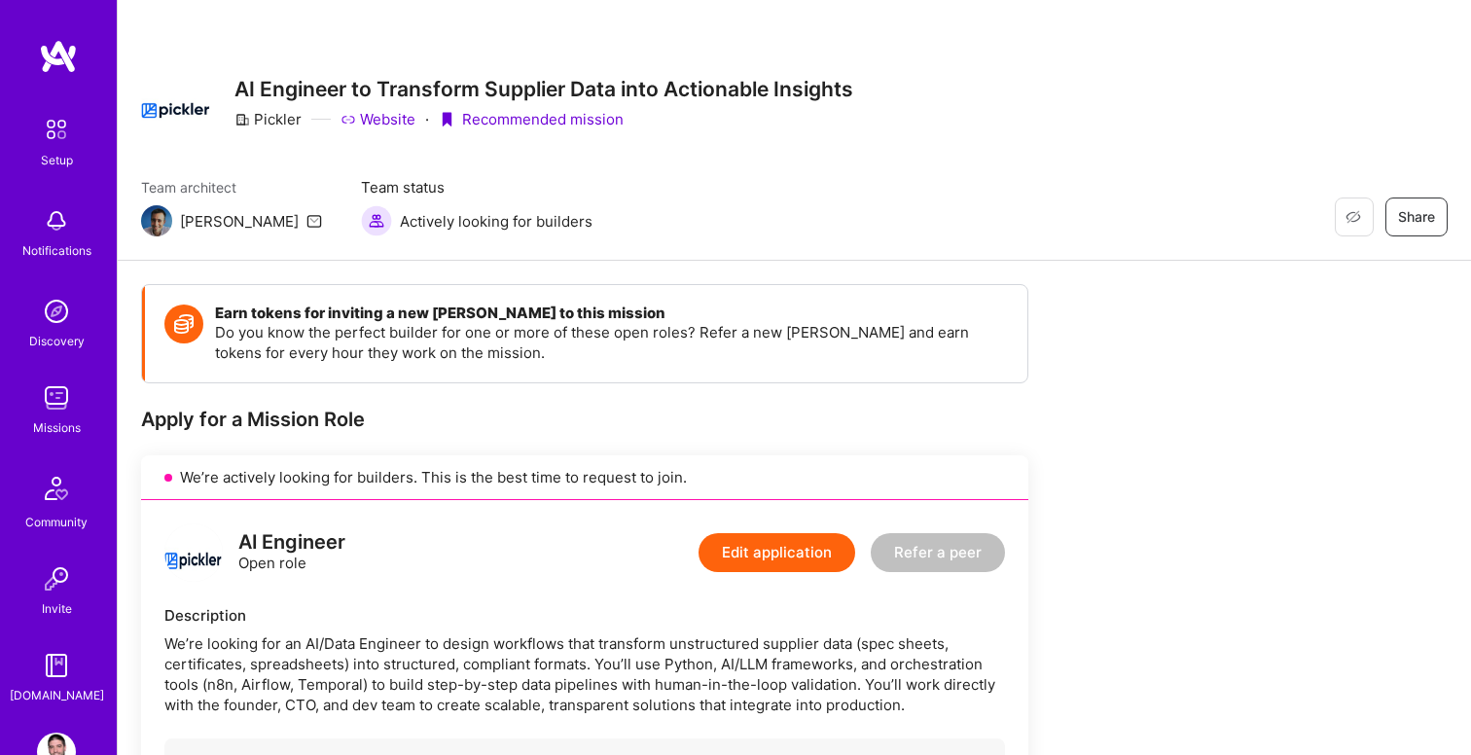
click at [769, 554] on button "Edit application" at bounding box center [776, 552] width 157 height 39
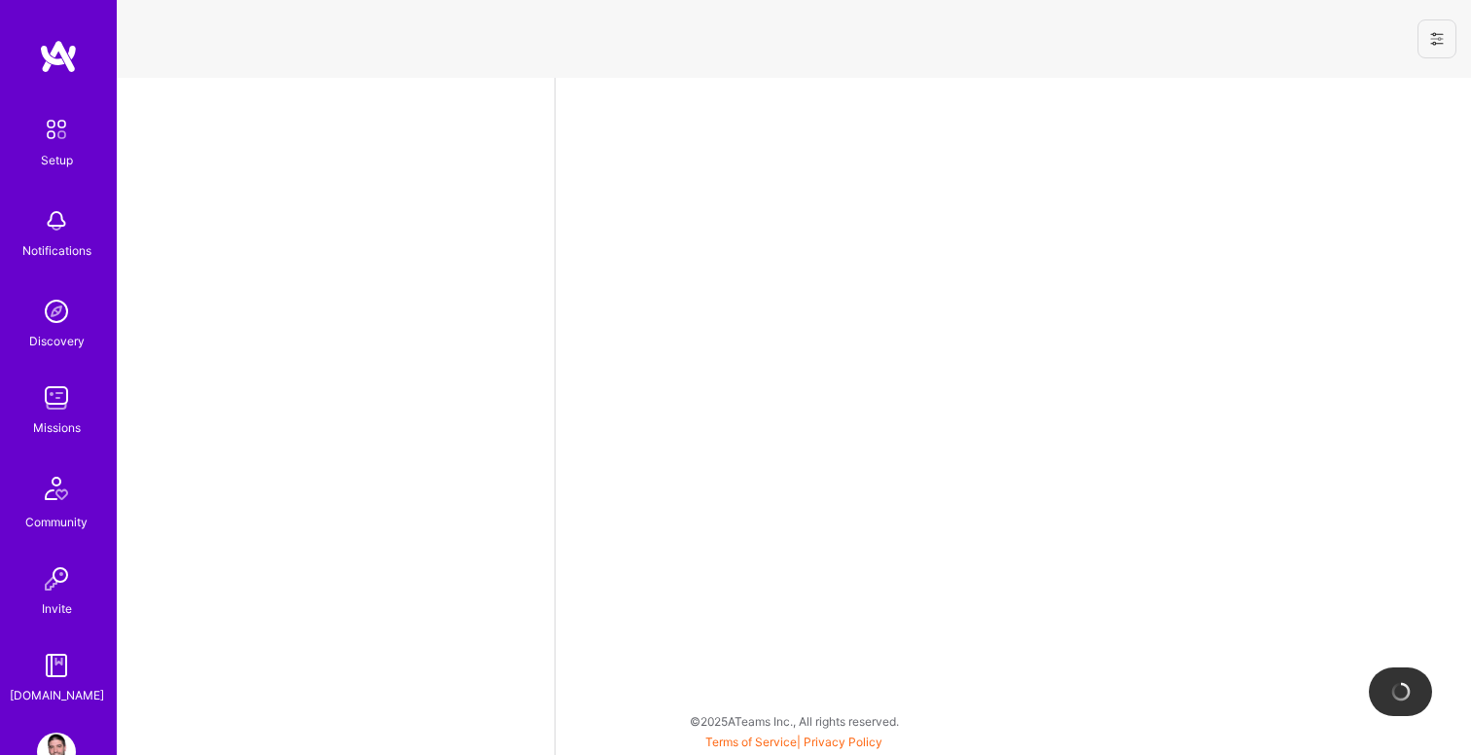
select select "RS"
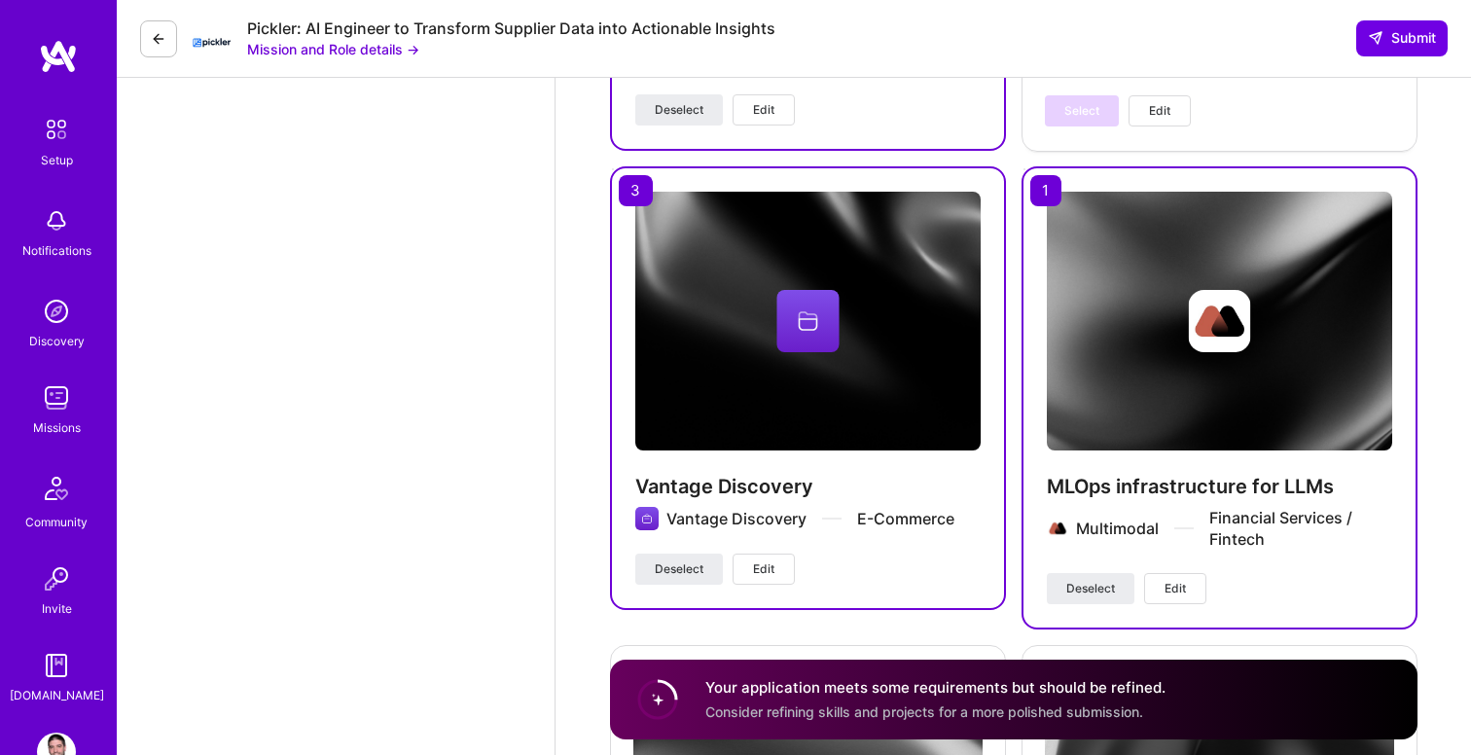
scroll to position [4008, 0]
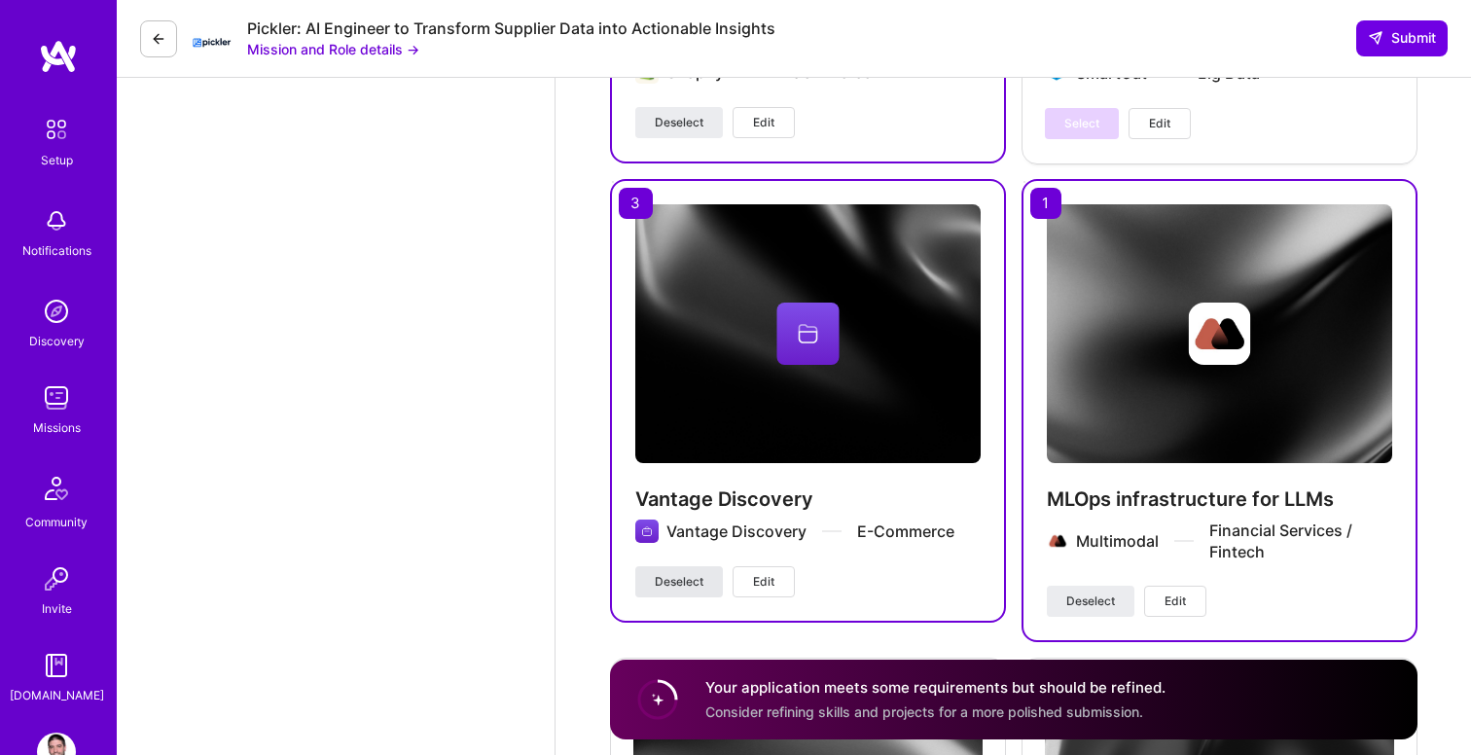
click at [655, 577] on span "Deselect" at bounding box center [679, 582] width 49 height 18
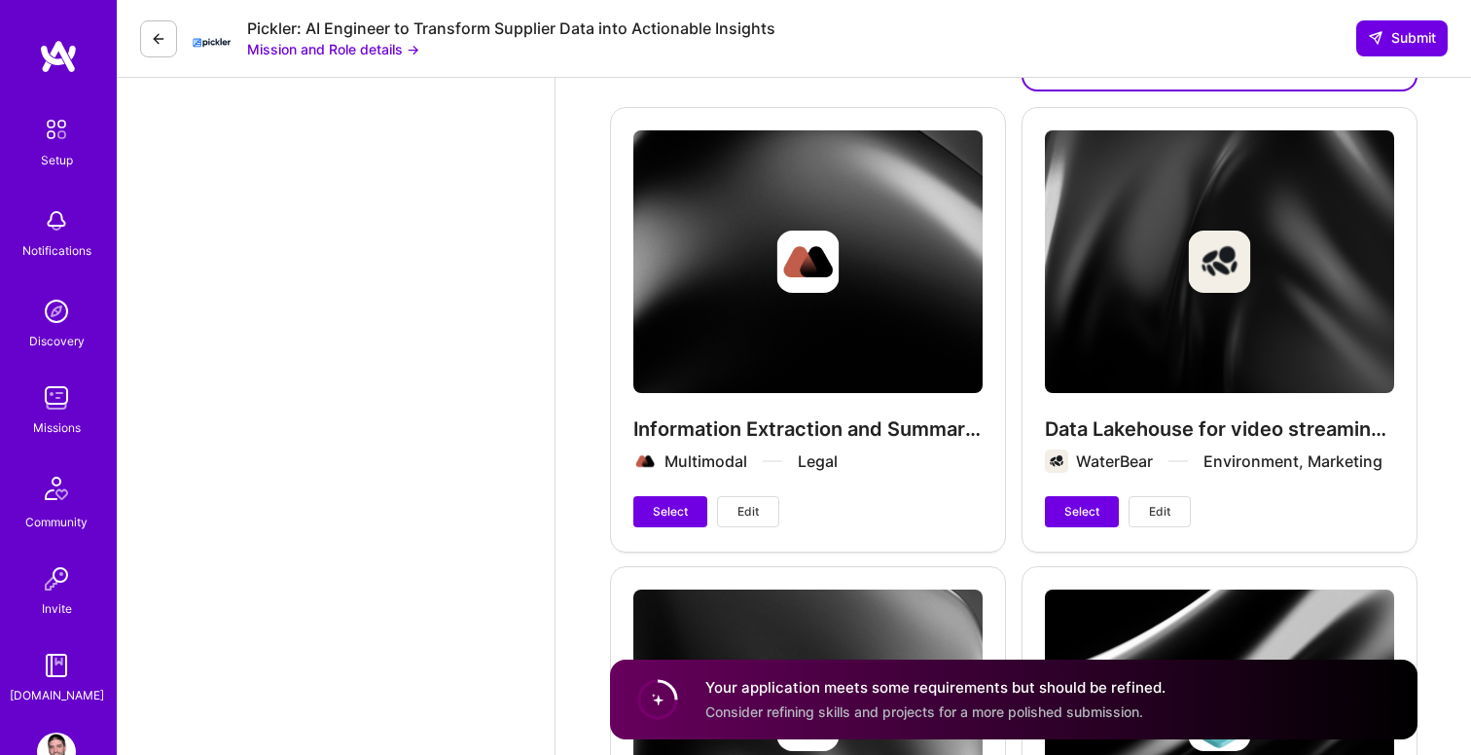
scroll to position [4562, 0]
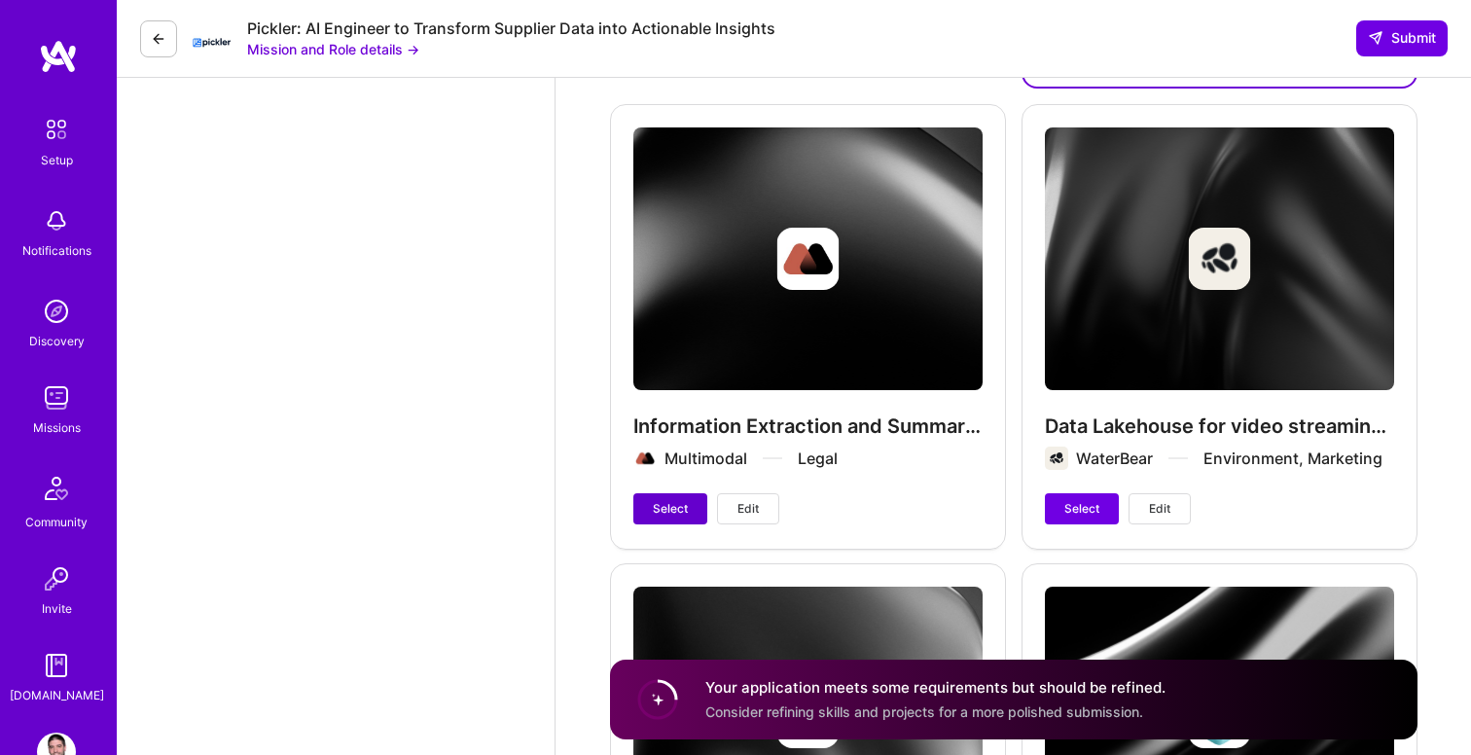
click at [649, 506] on button "Select" at bounding box center [670, 508] width 74 height 31
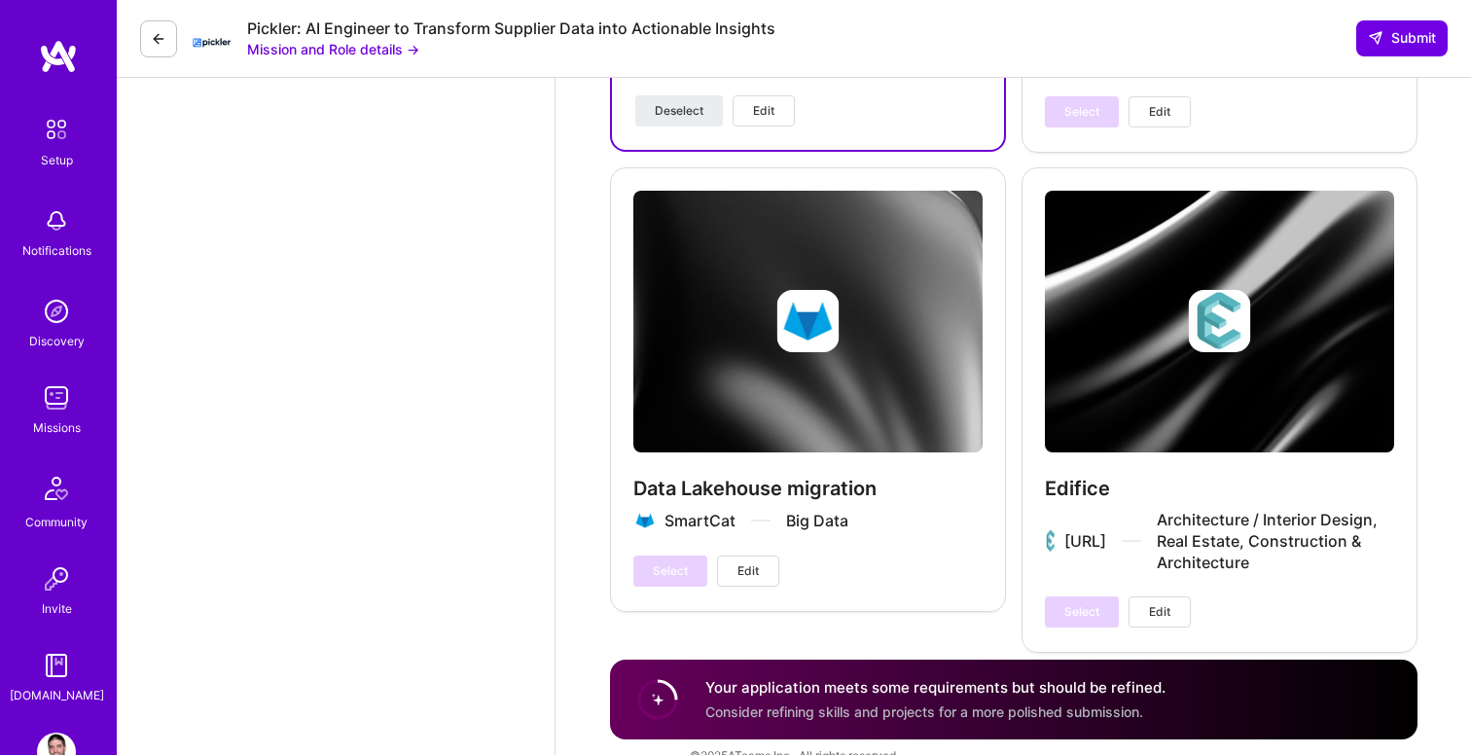
scroll to position [4993, 0]
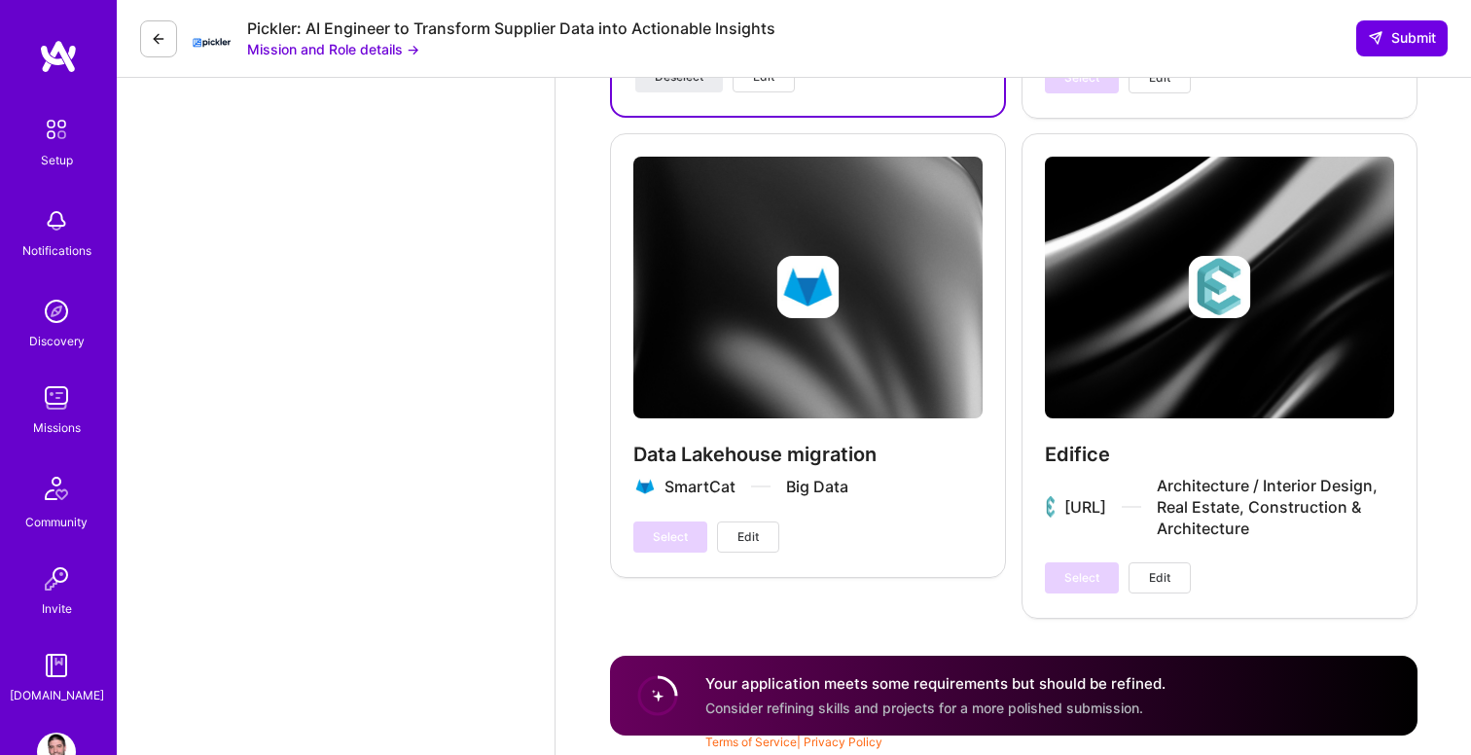
click at [656, 535] on div "Select Edit" at bounding box center [706, 536] width 146 height 31
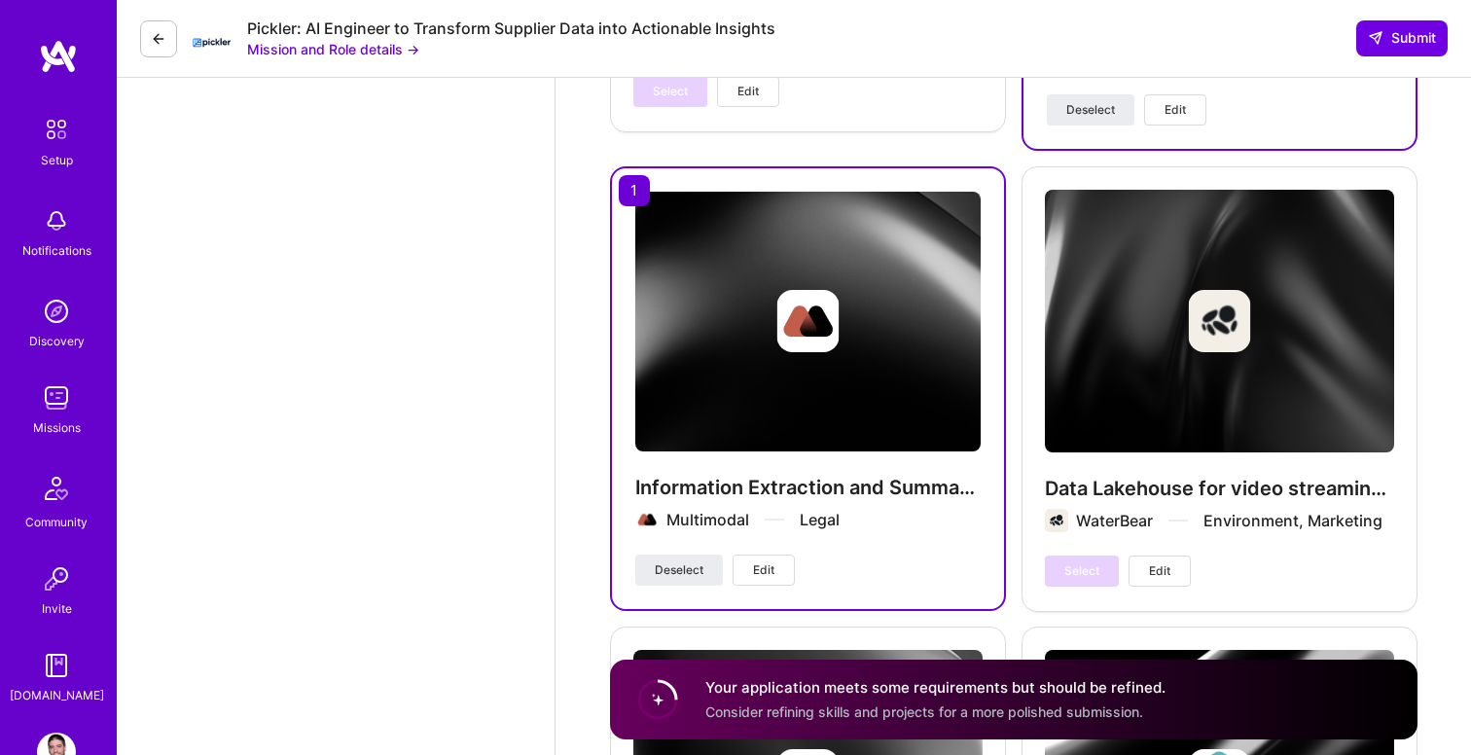
scroll to position [4456, 0]
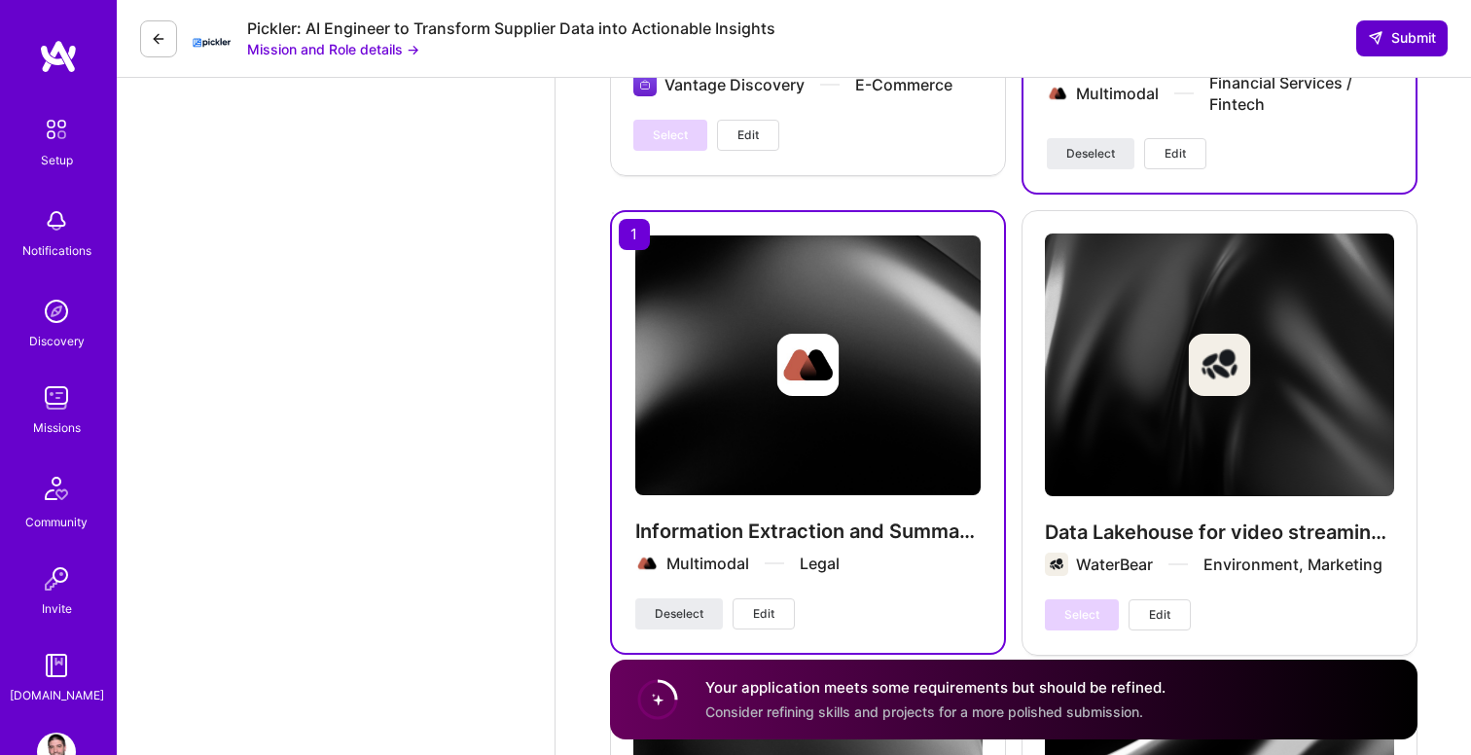
click at [1395, 39] on span "Submit" at bounding box center [1402, 37] width 68 height 19
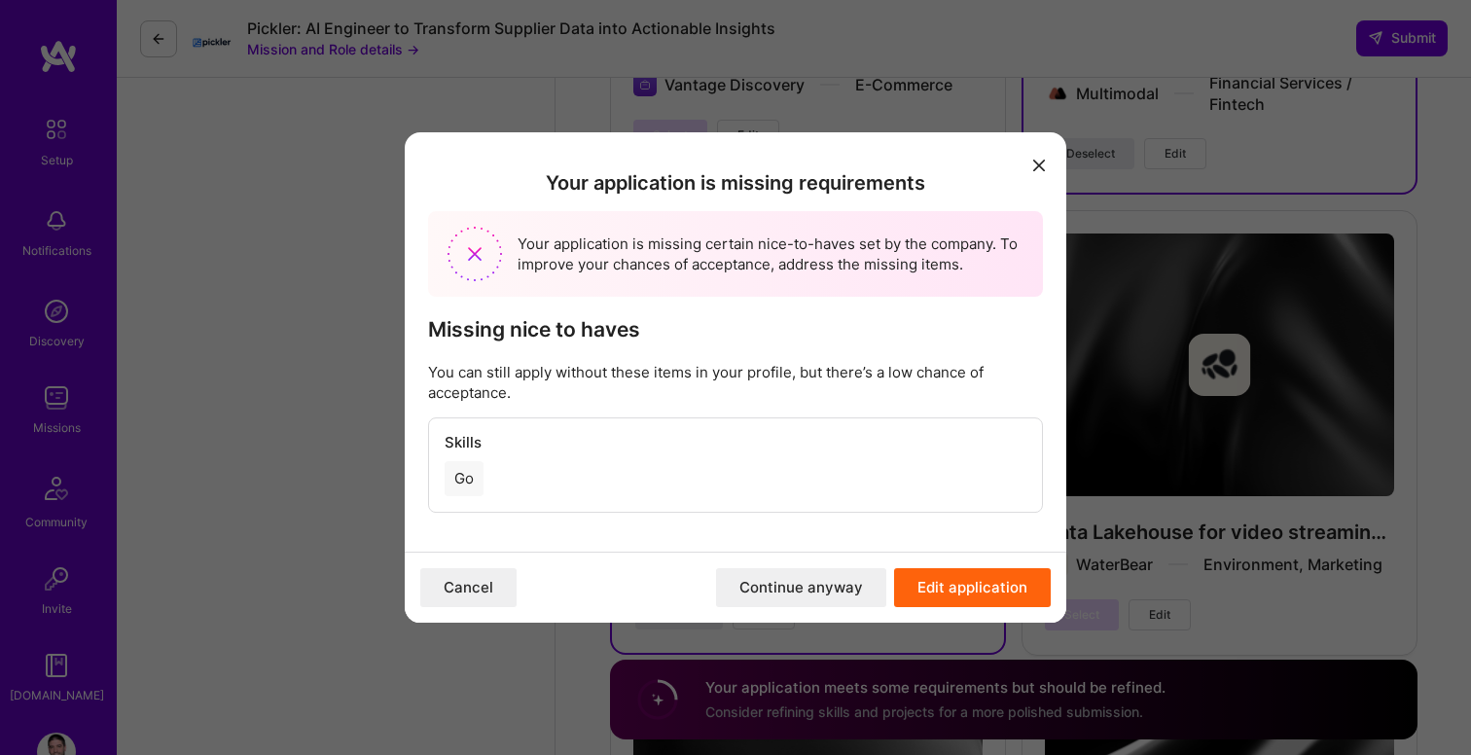
click at [947, 585] on button "Edit application" at bounding box center [972, 587] width 157 height 39
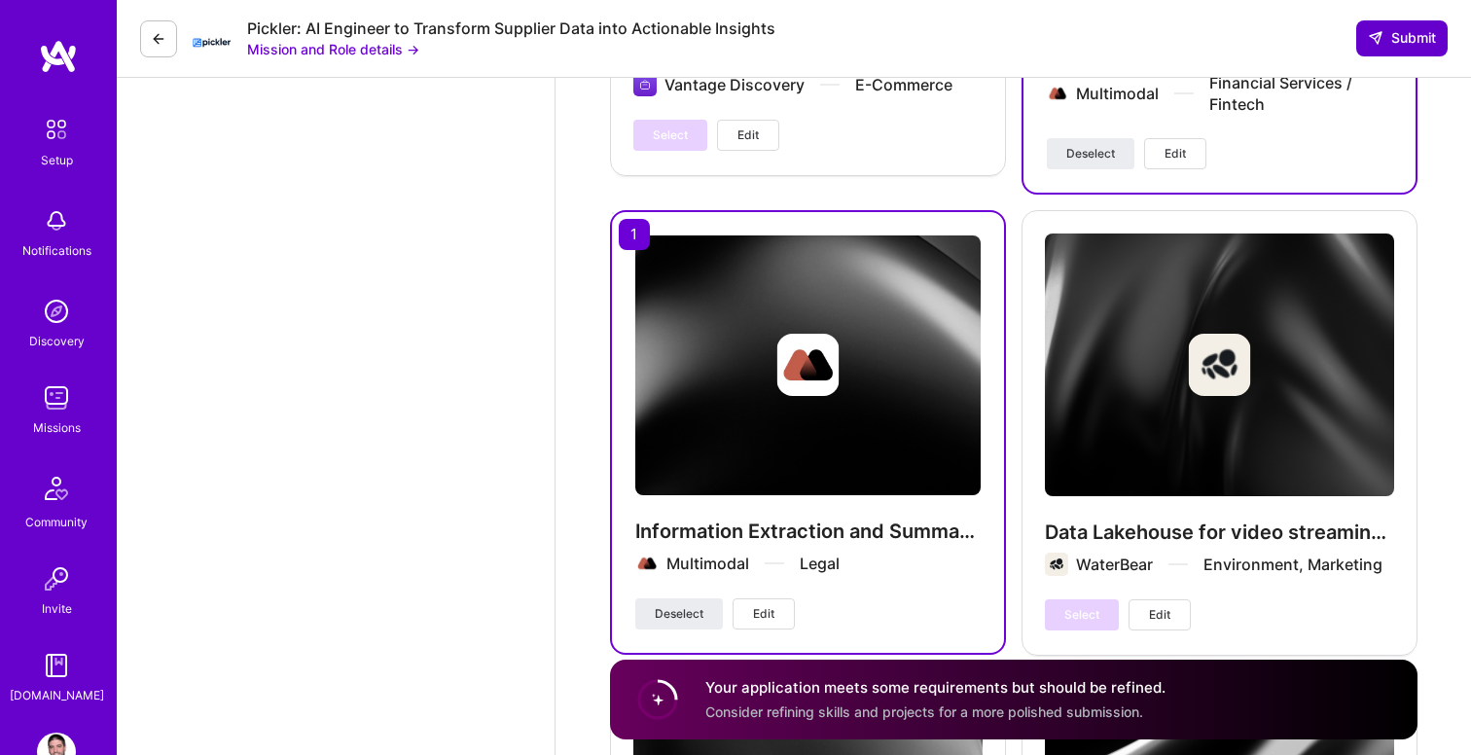
click at [1376, 39] on icon at bounding box center [1376, 38] width 16 height 16
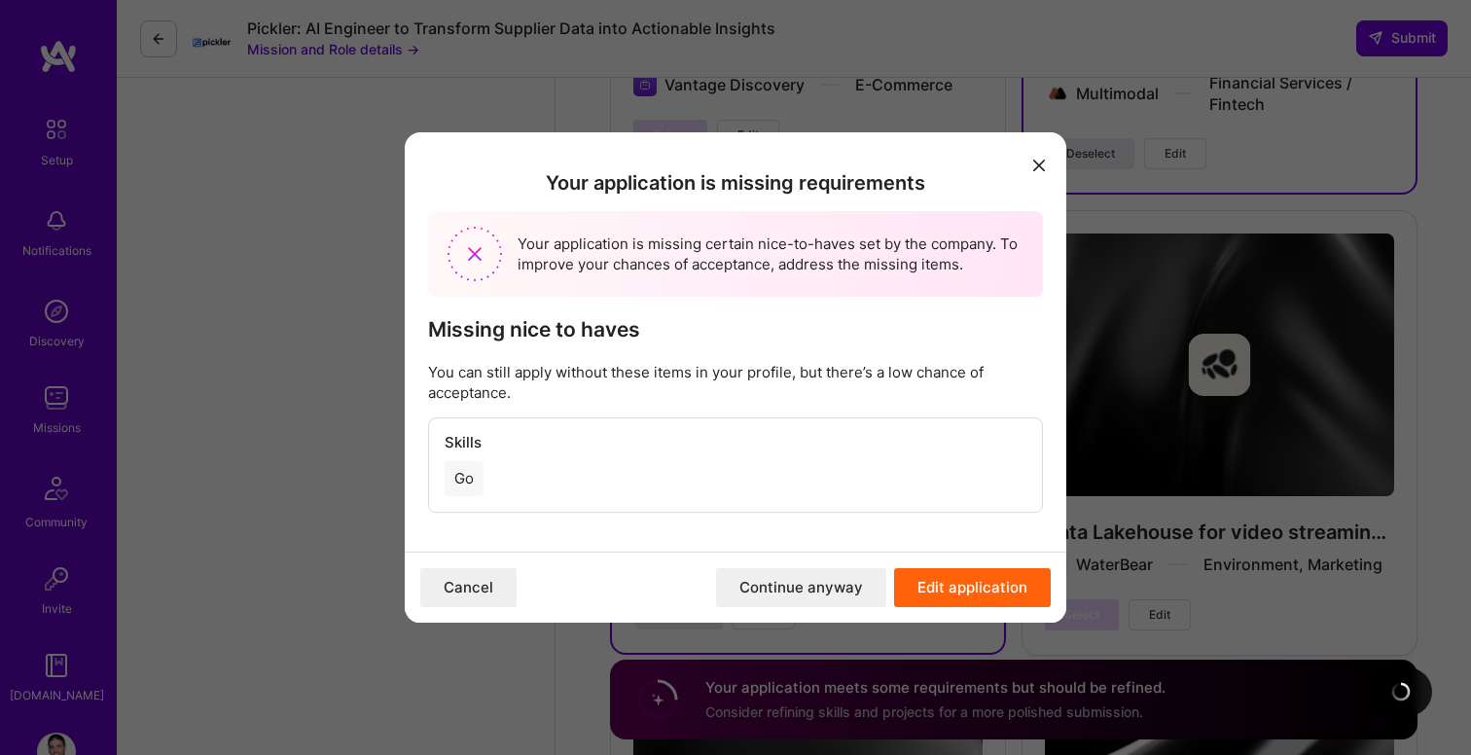
click at [767, 591] on button "Continue anyway" at bounding box center [801, 587] width 170 height 39
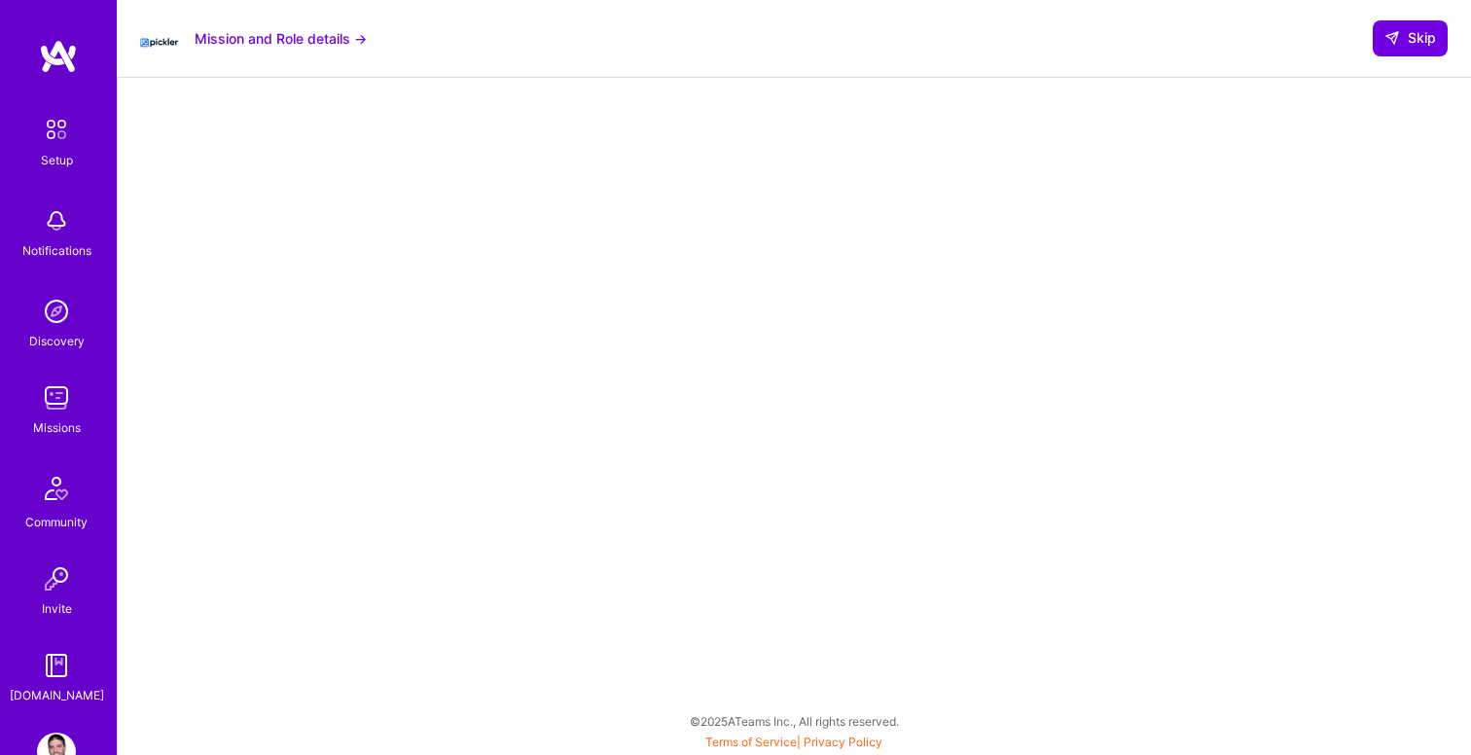
scroll to position [340, 0]
click at [54, 403] on img at bounding box center [56, 397] width 39 height 39
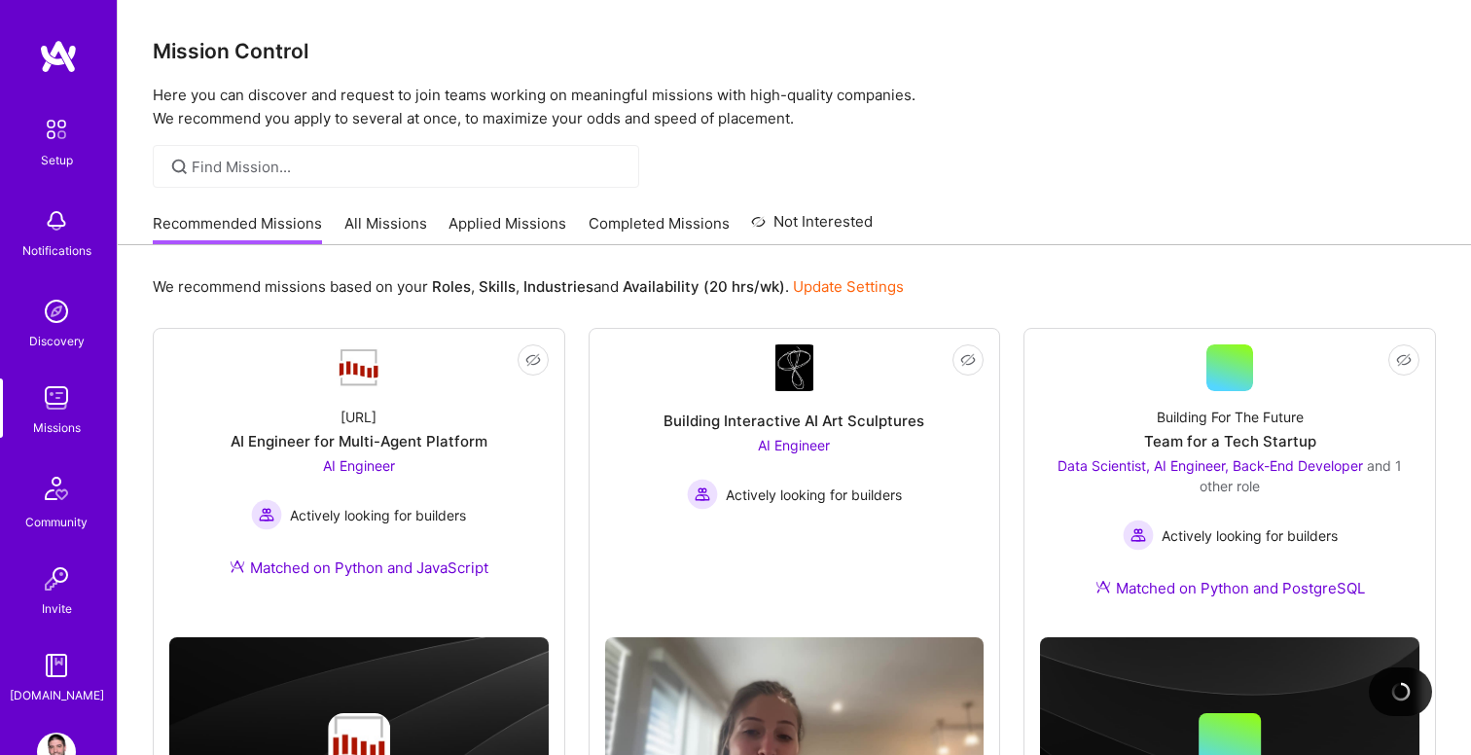
click at [398, 231] on link "All Missions" at bounding box center [385, 229] width 83 height 32
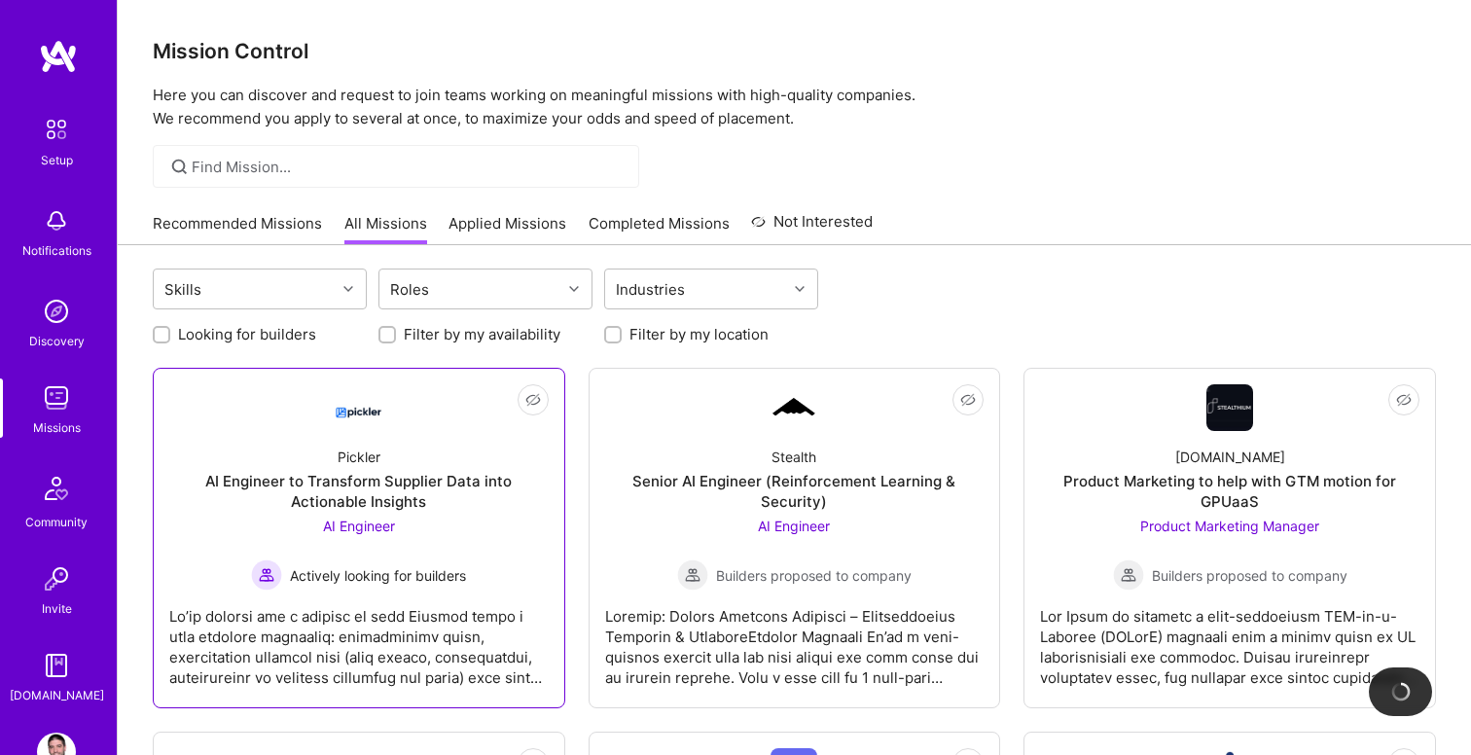
click at [434, 498] on div "AI Engineer to Transform Supplier Data into Actionable Insights" at bounding box center [358, 491] width 379 height 41
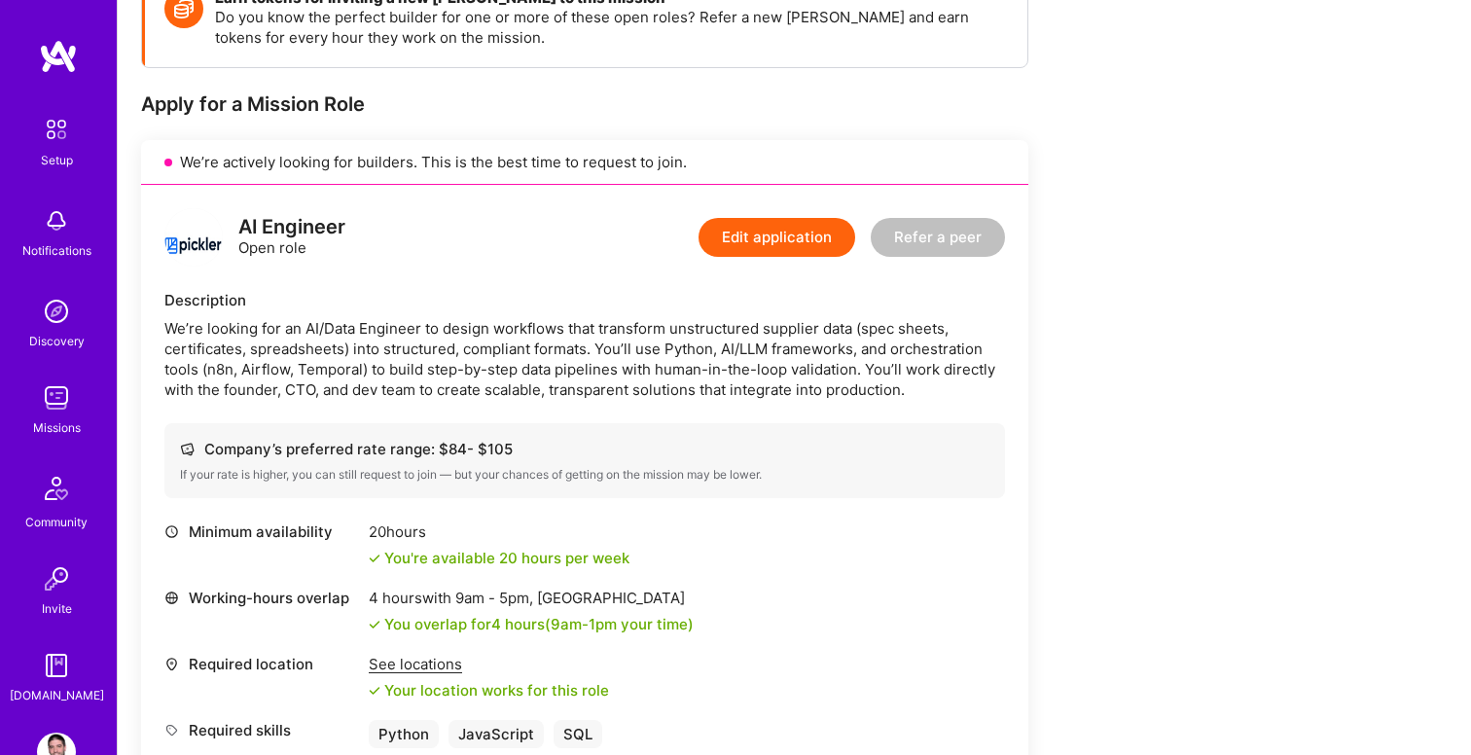
scroll to position [305, 0]
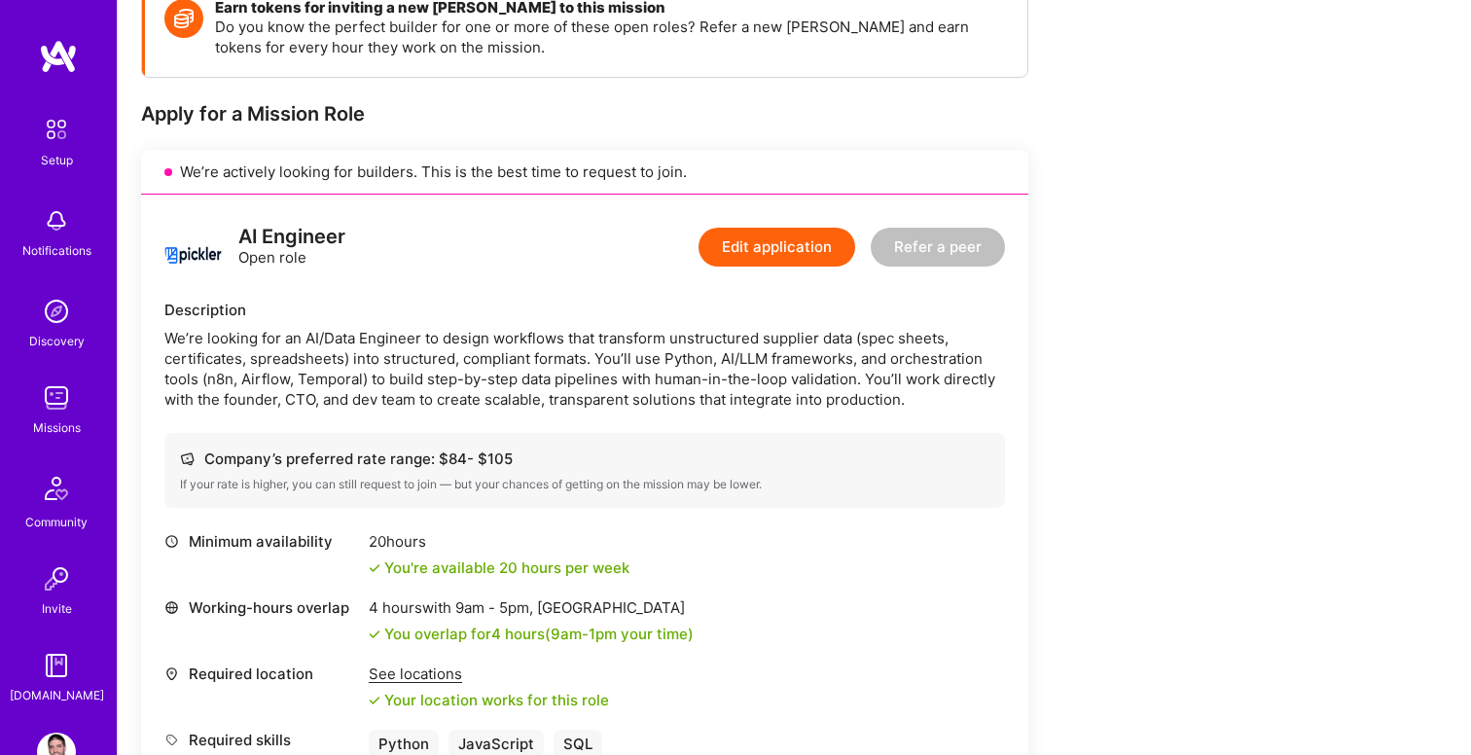
click at [779, 260] on button "Edit application" at bounding box center [776, 247] width 157 height 39
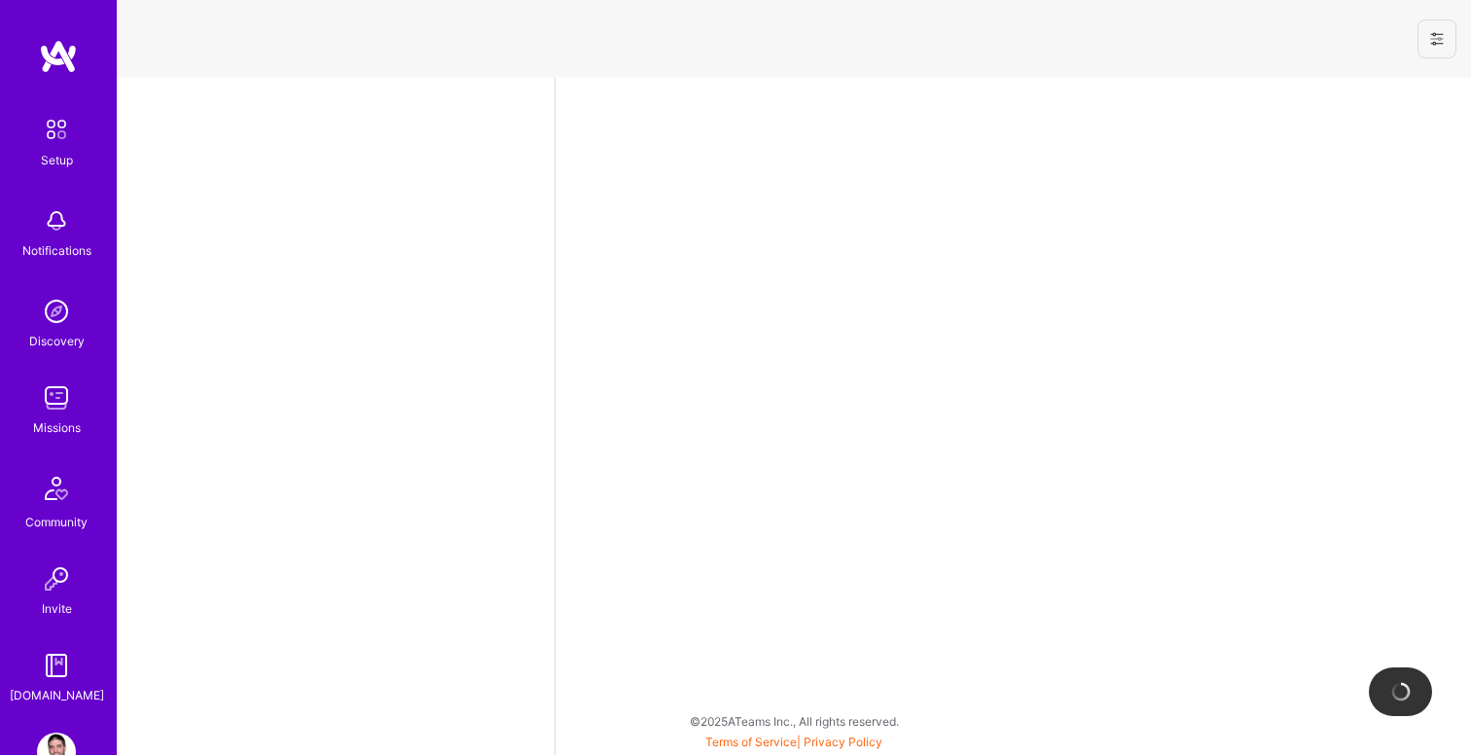
select select "RS"
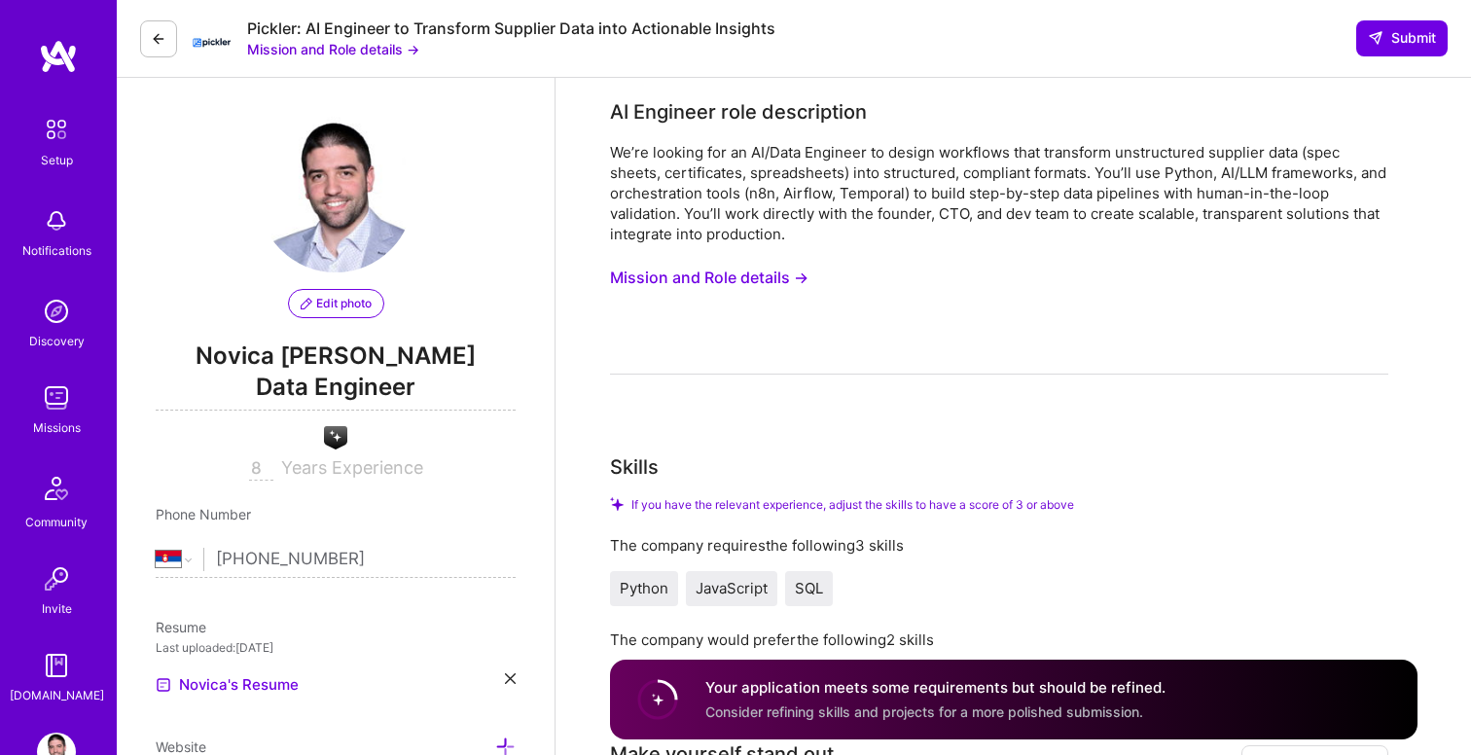
click at [57, 403] on img at bounding box center [56, 397] width 39 height 39
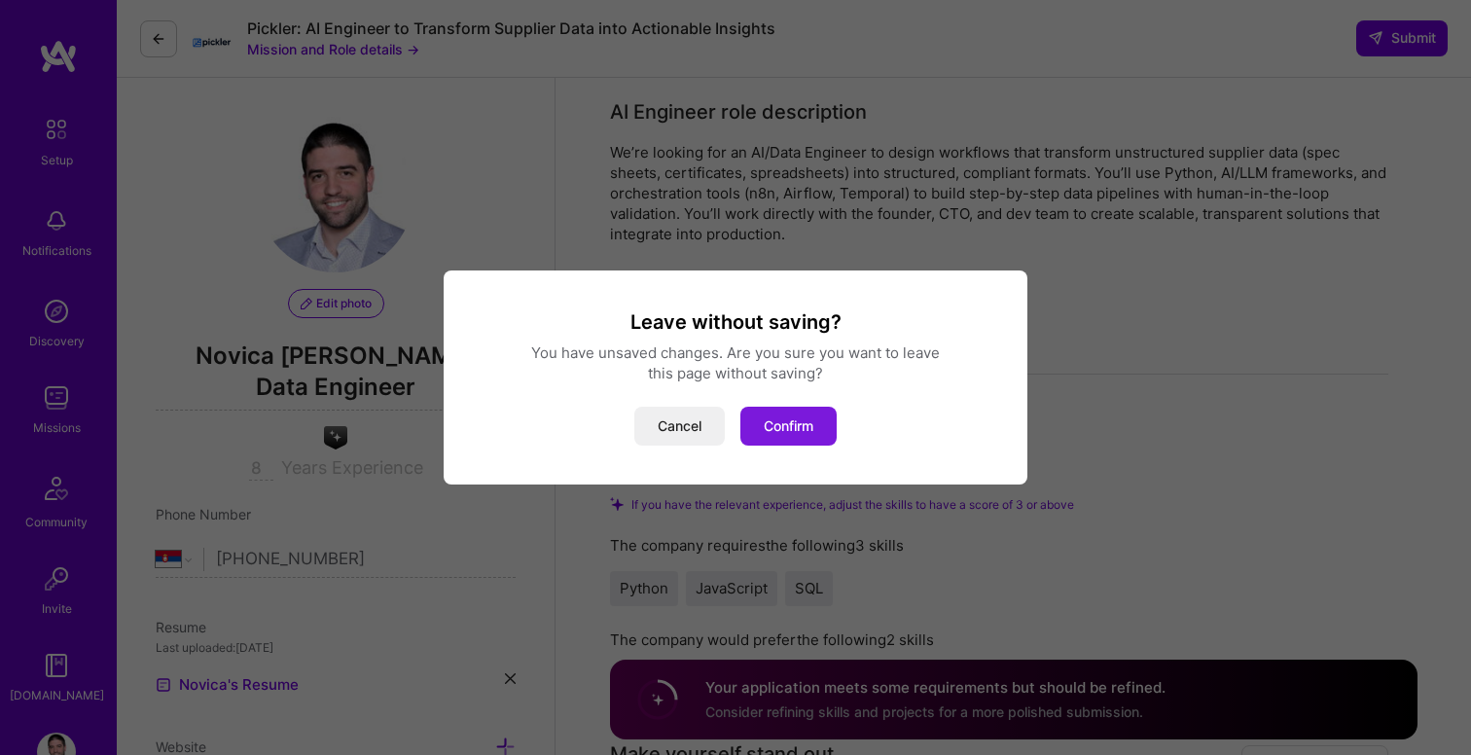
click at [774, 413] on button "Confirm" at bounding box center [788, 426] width 96 height 39
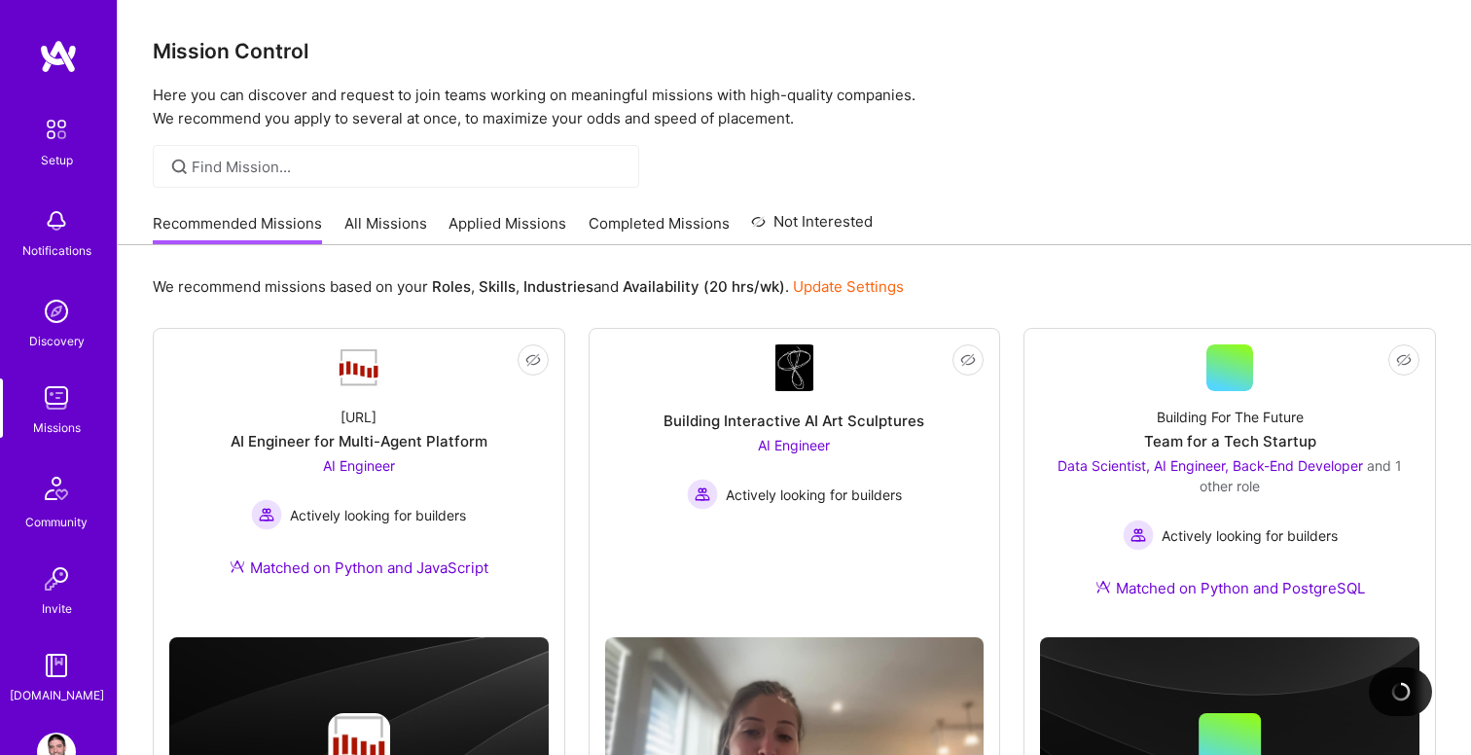
click at [496, 226] on link "Applied Missions" at bounding box center [507, 229] width 118 height 32
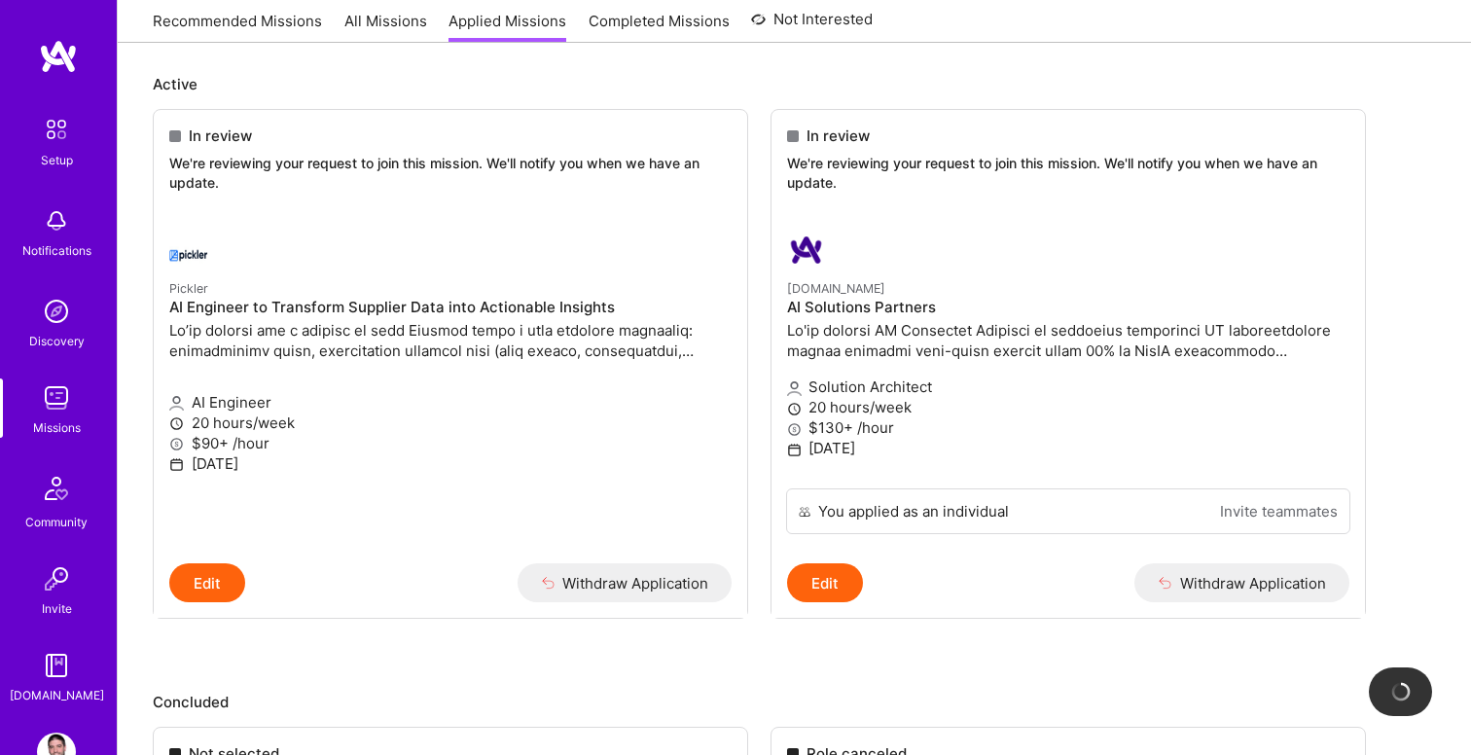
scroll to position [194, 0]
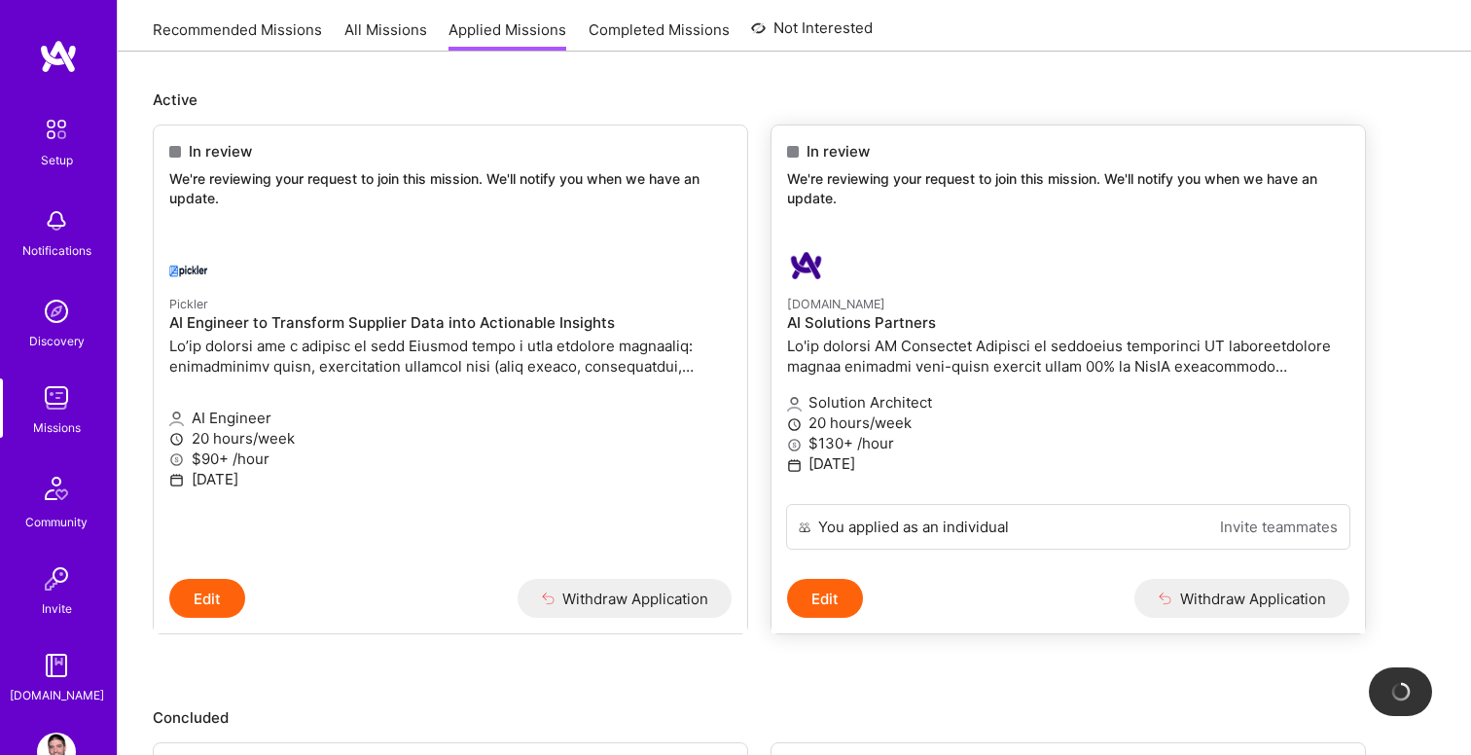
click at [877, 260] on div at bounding box center [974, 265] width 375 height 39
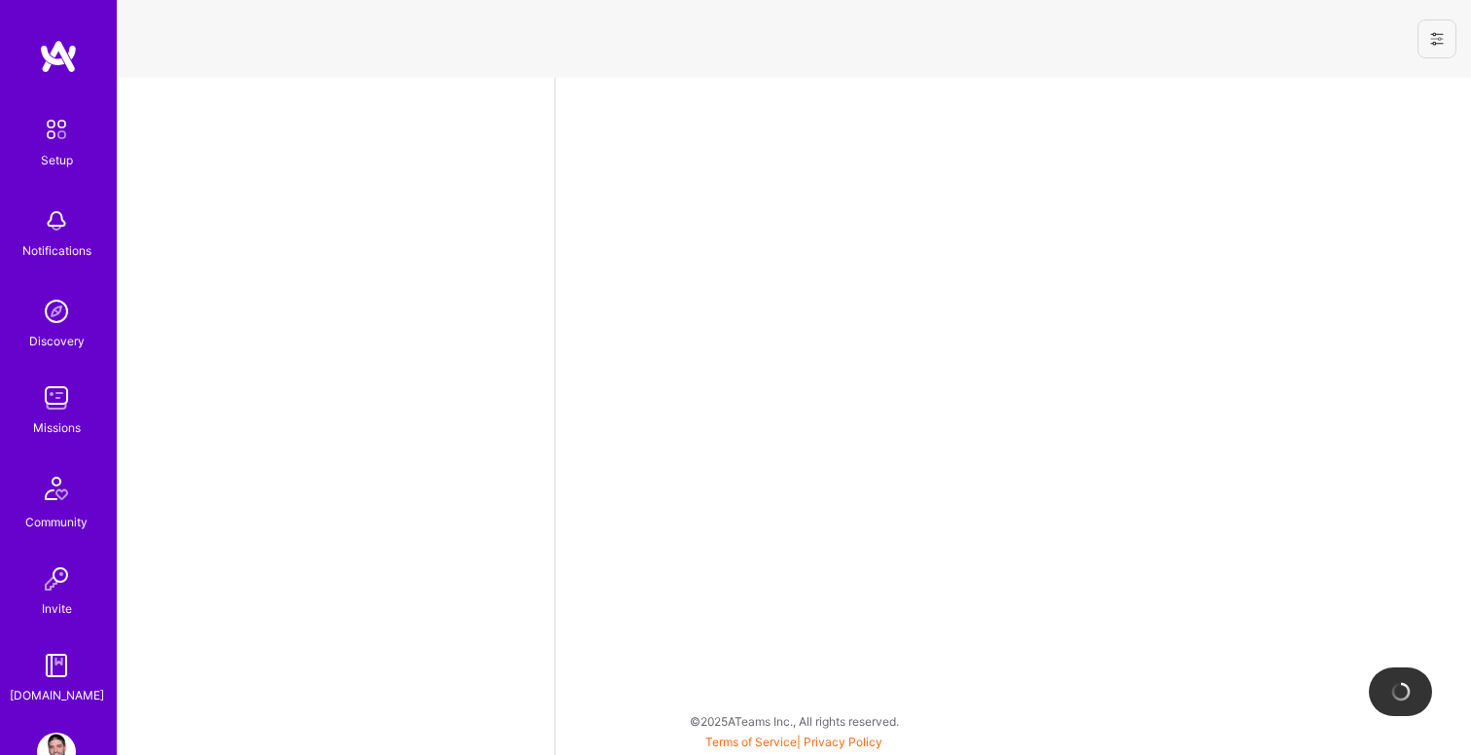
select select "RS"
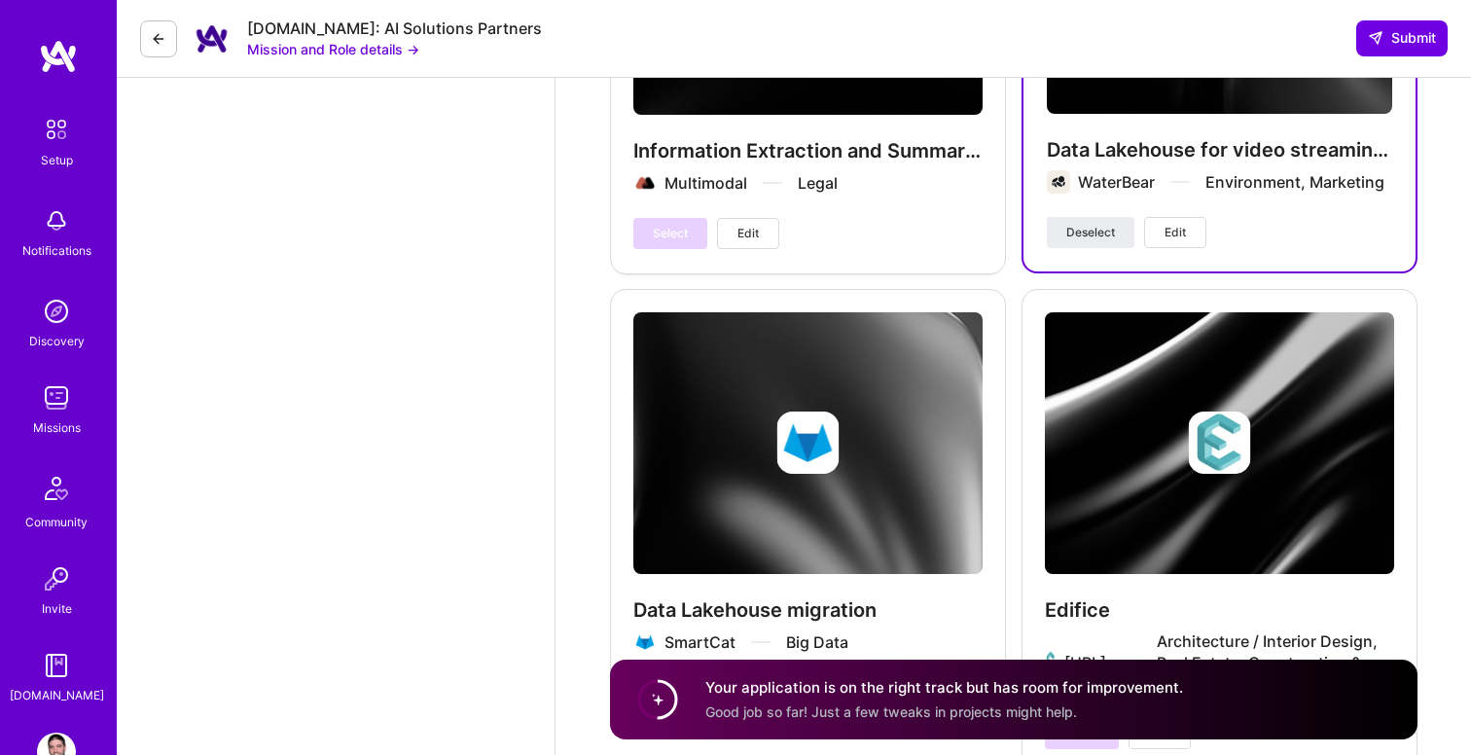
scroll to position [4635, 0]
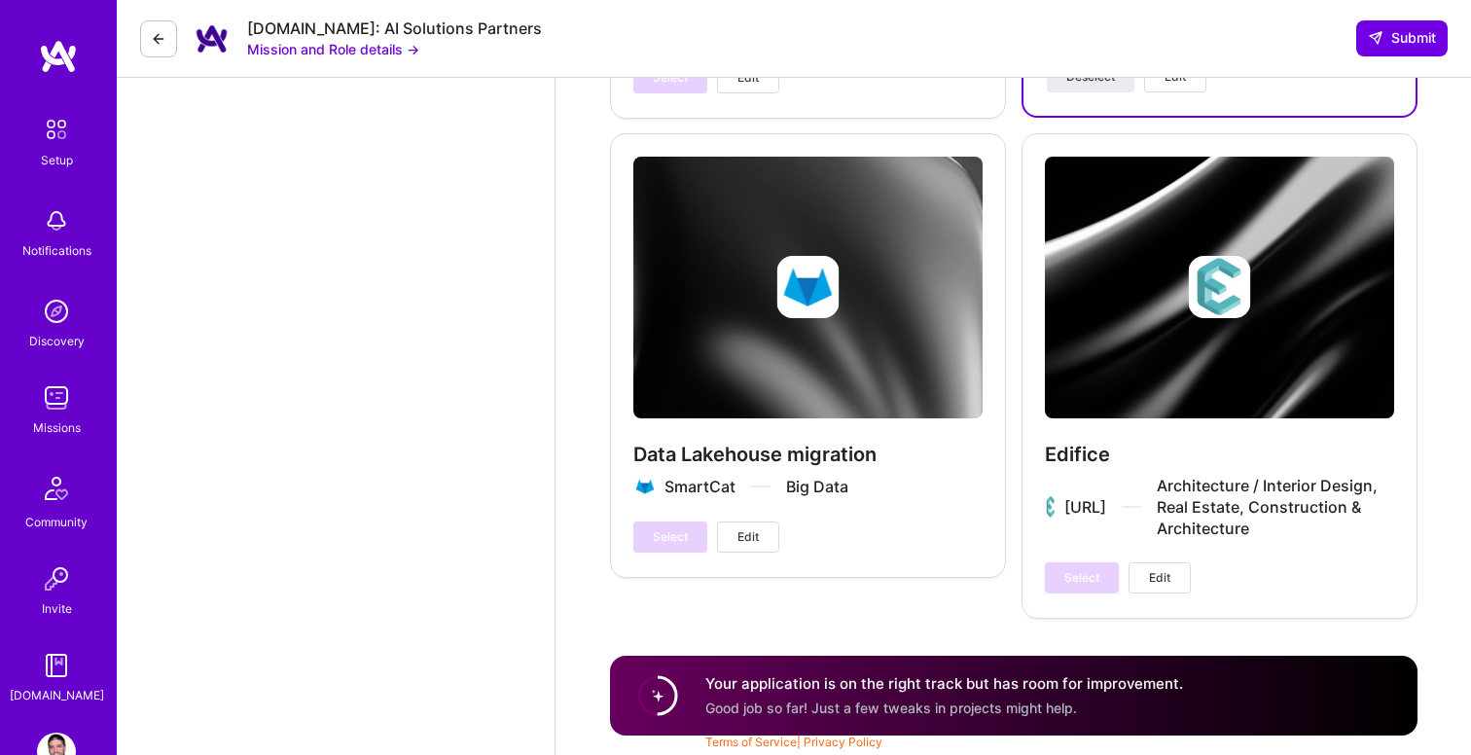
click at [54, 399] on img at bounding box center [56, 397] width 39 height 39
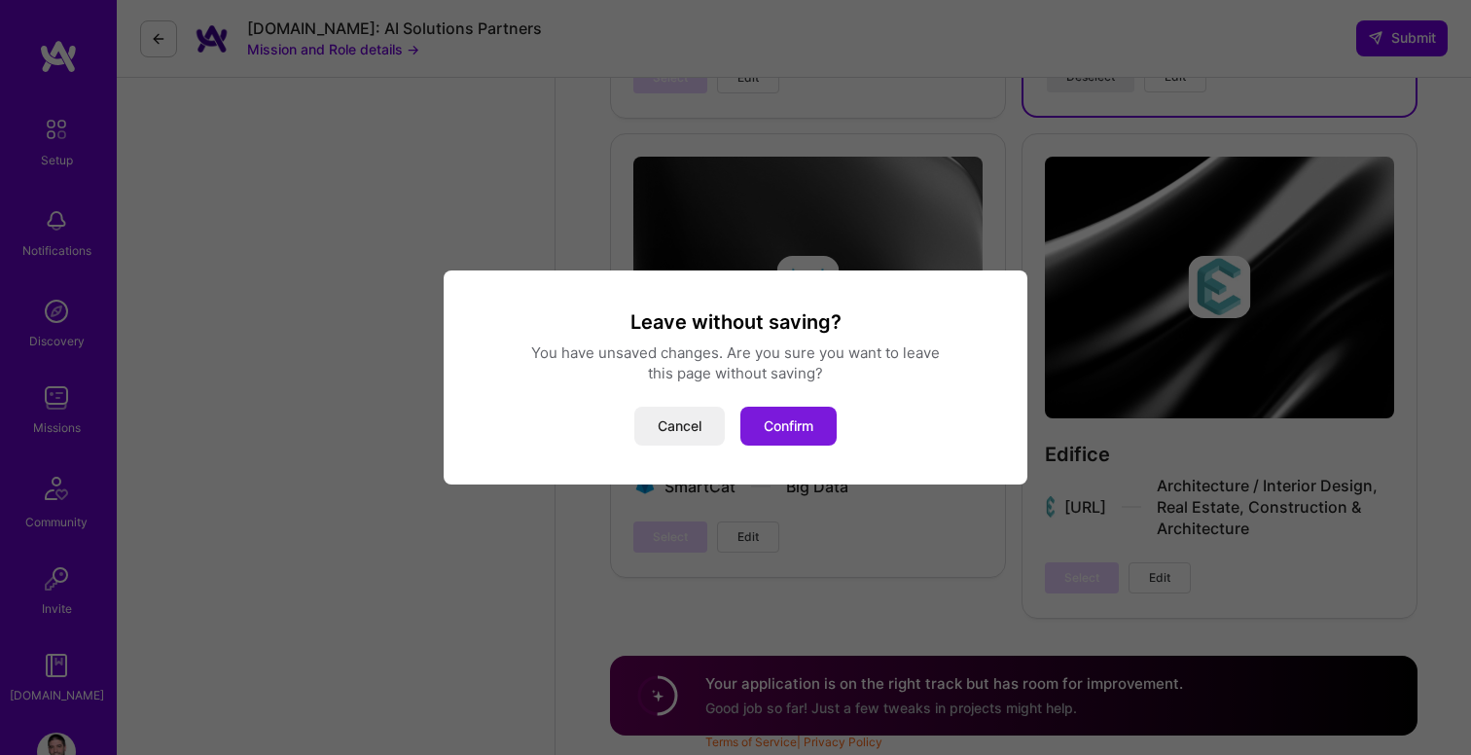
click at [787, 429] on button "Confirm" at bounding box center [788, 426] width 96 height 39
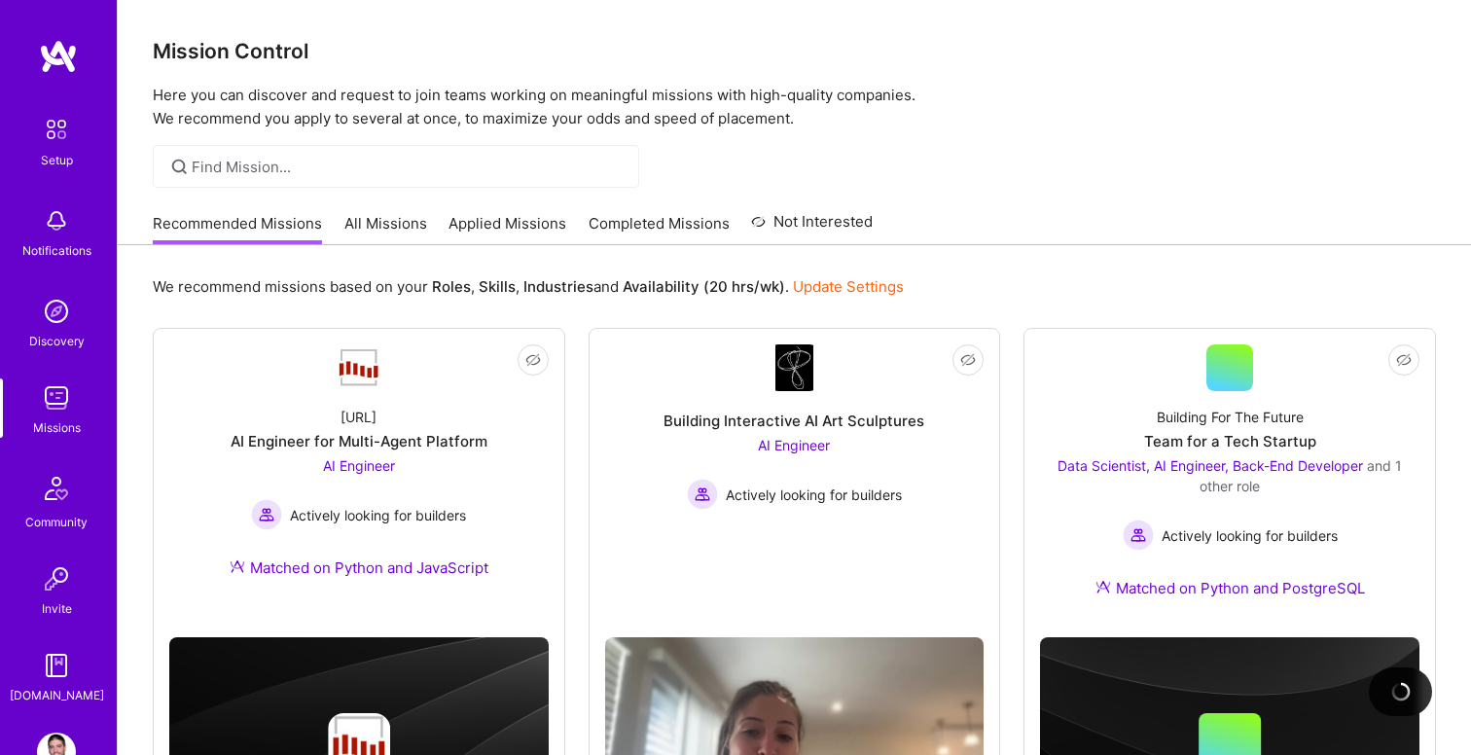
click at [484, 226] on link "Applied Missions" at bounding box center [507, 229] width 118 height 32
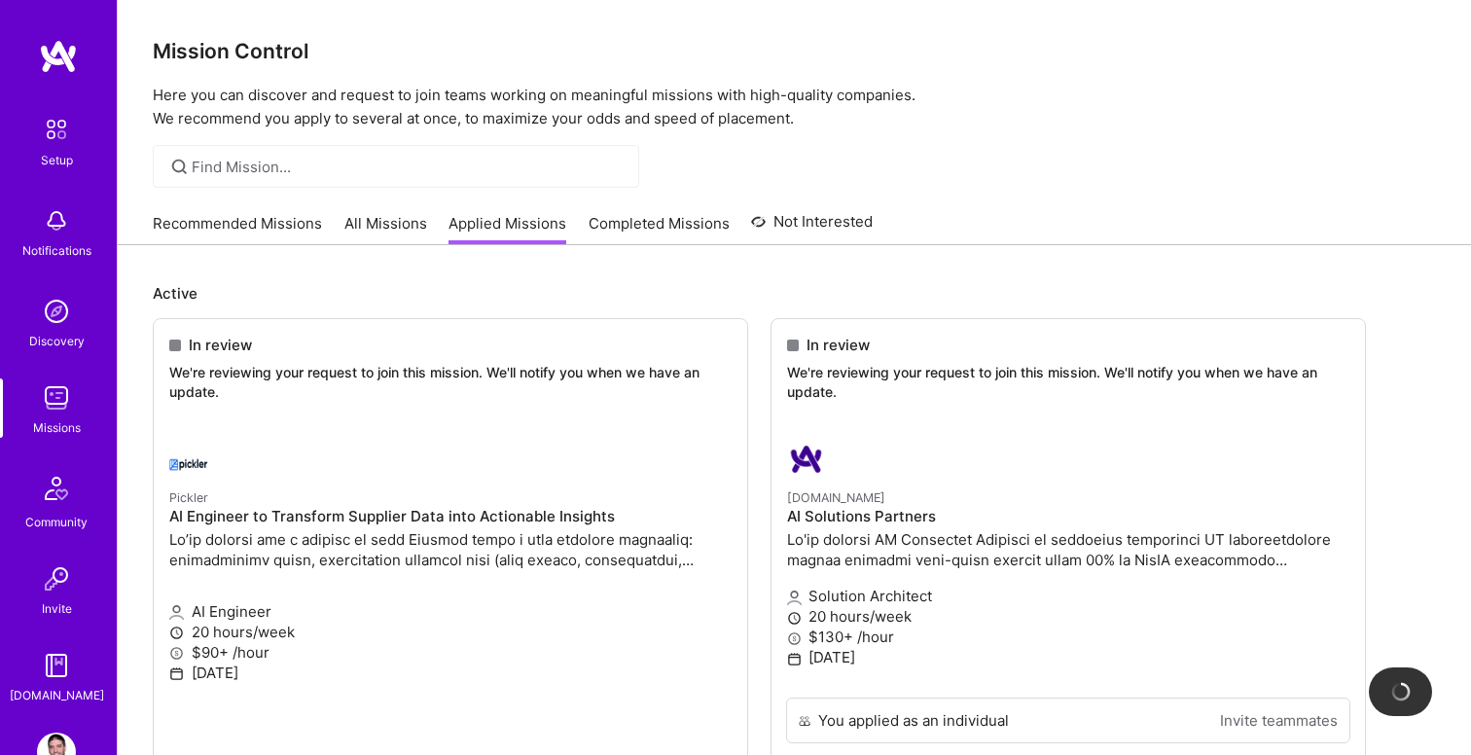
click at [359, 227] on link "All Missions" at bounding box center [385, 229] width 83 height 32
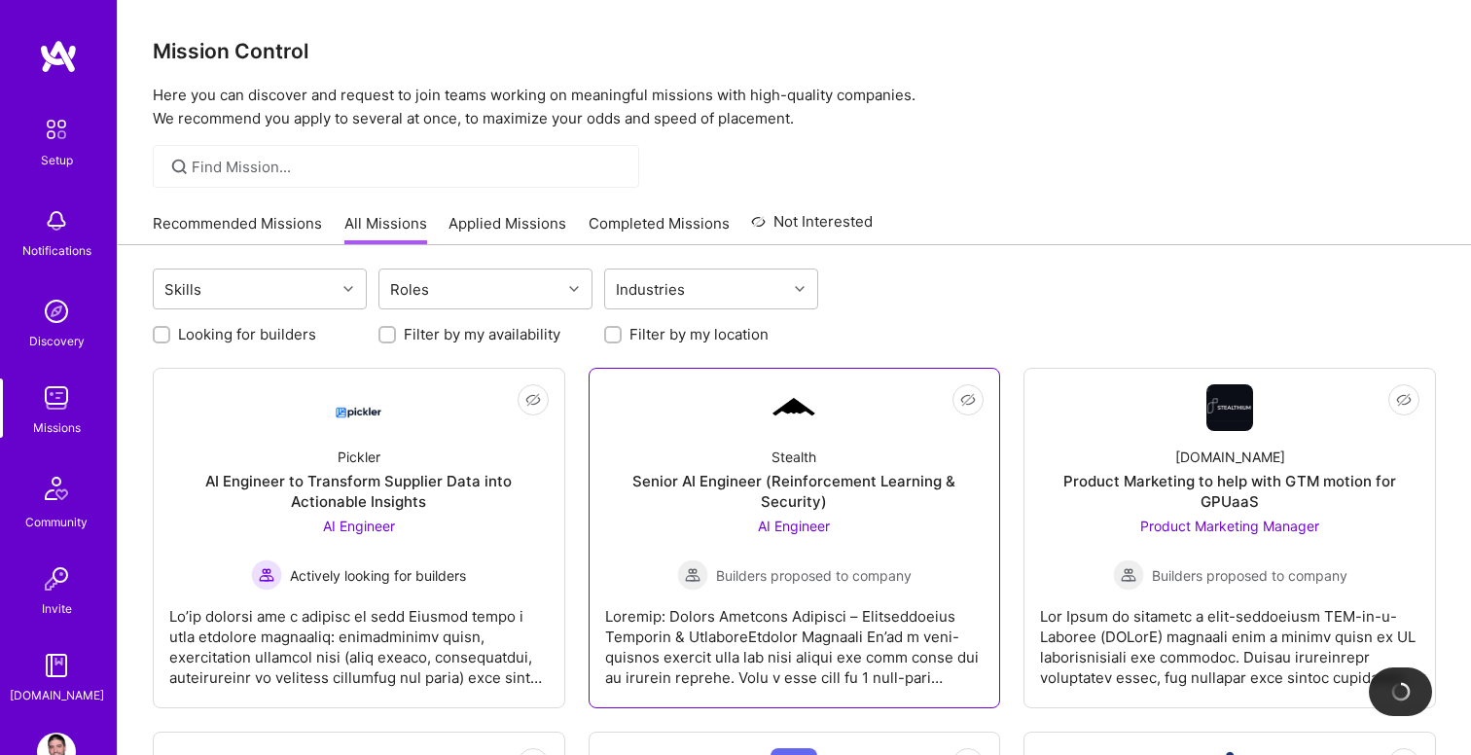
click at [839, 599] on div at bounding box center [794, 639] width 379 height 97
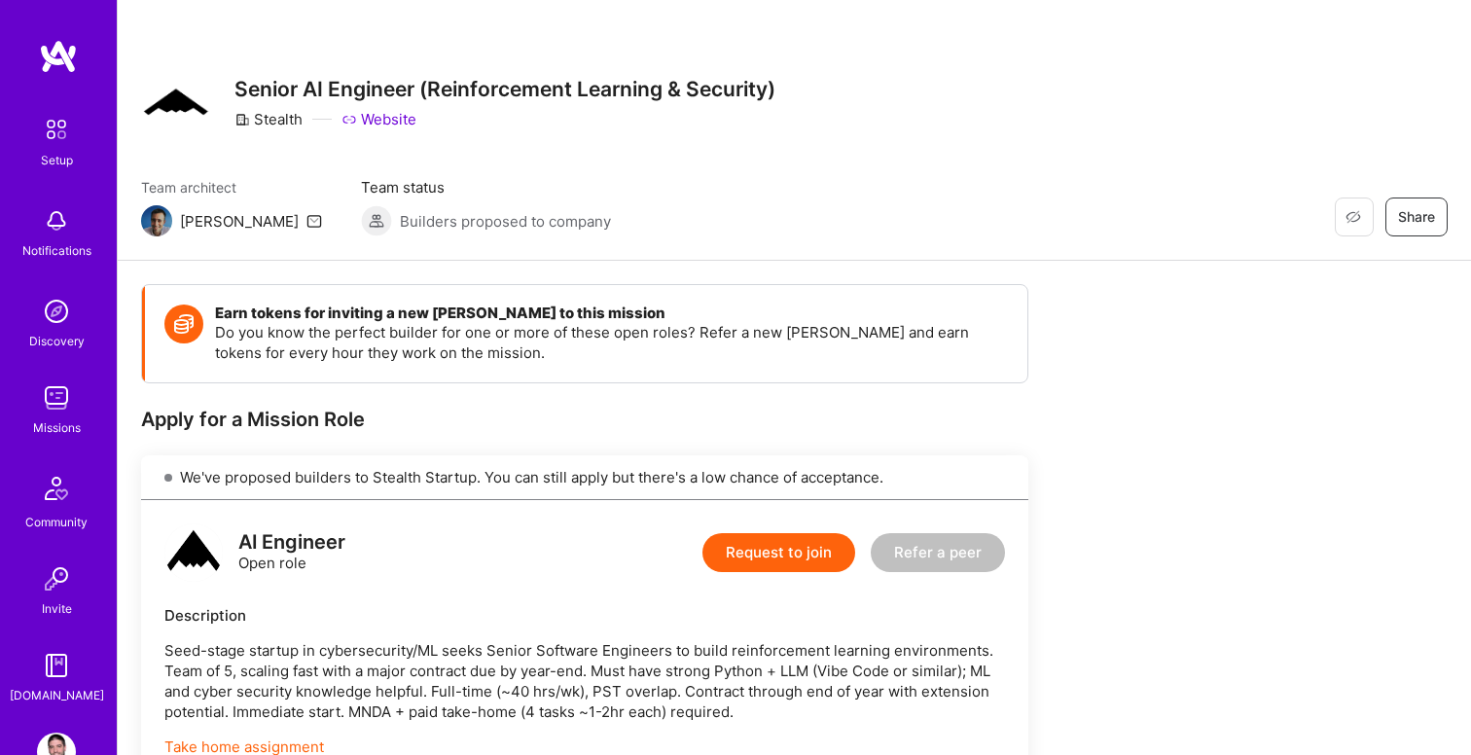
click at [54, 410] on img at bounding box center [56, 397] width 39 height 39
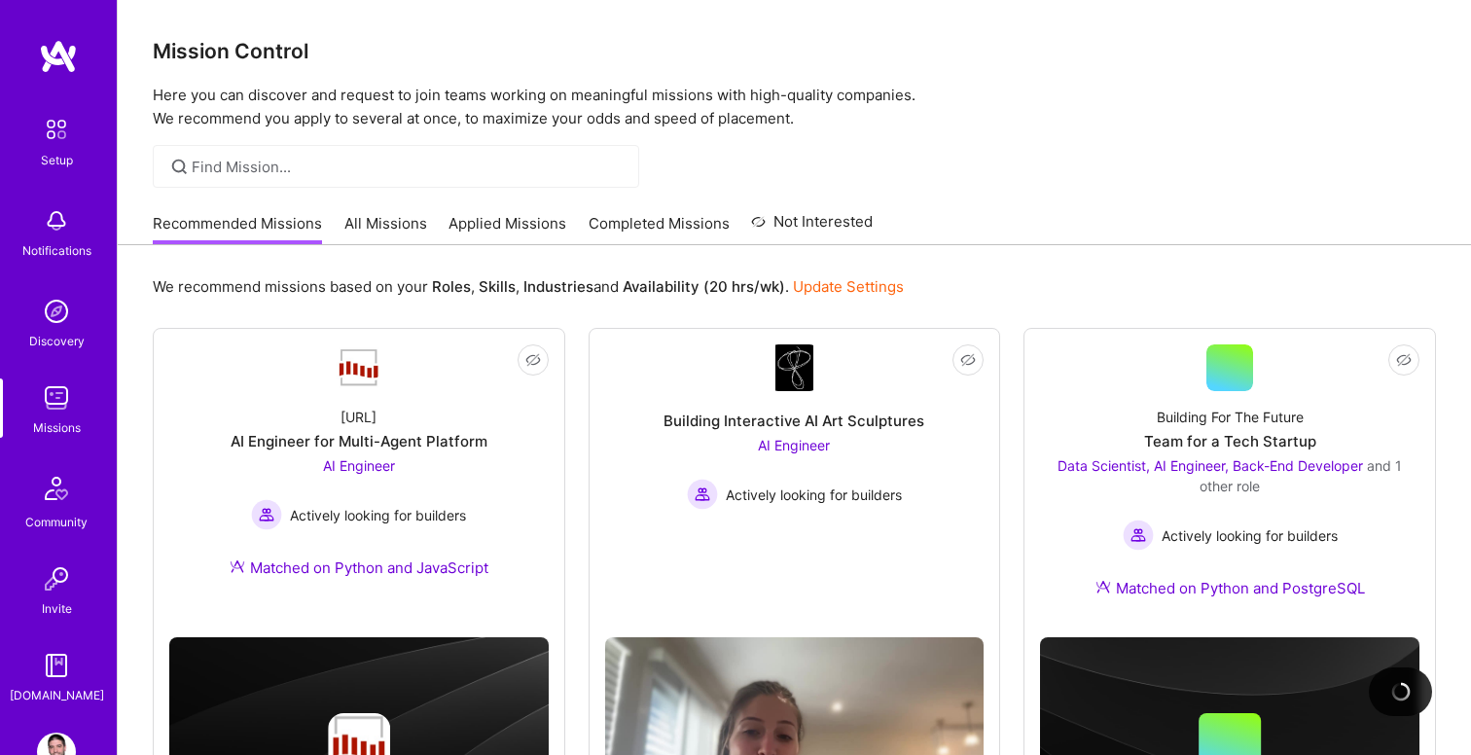
click at [397, 226] on link "All Missions" at bounding box center [385, 229] width 83 height 32
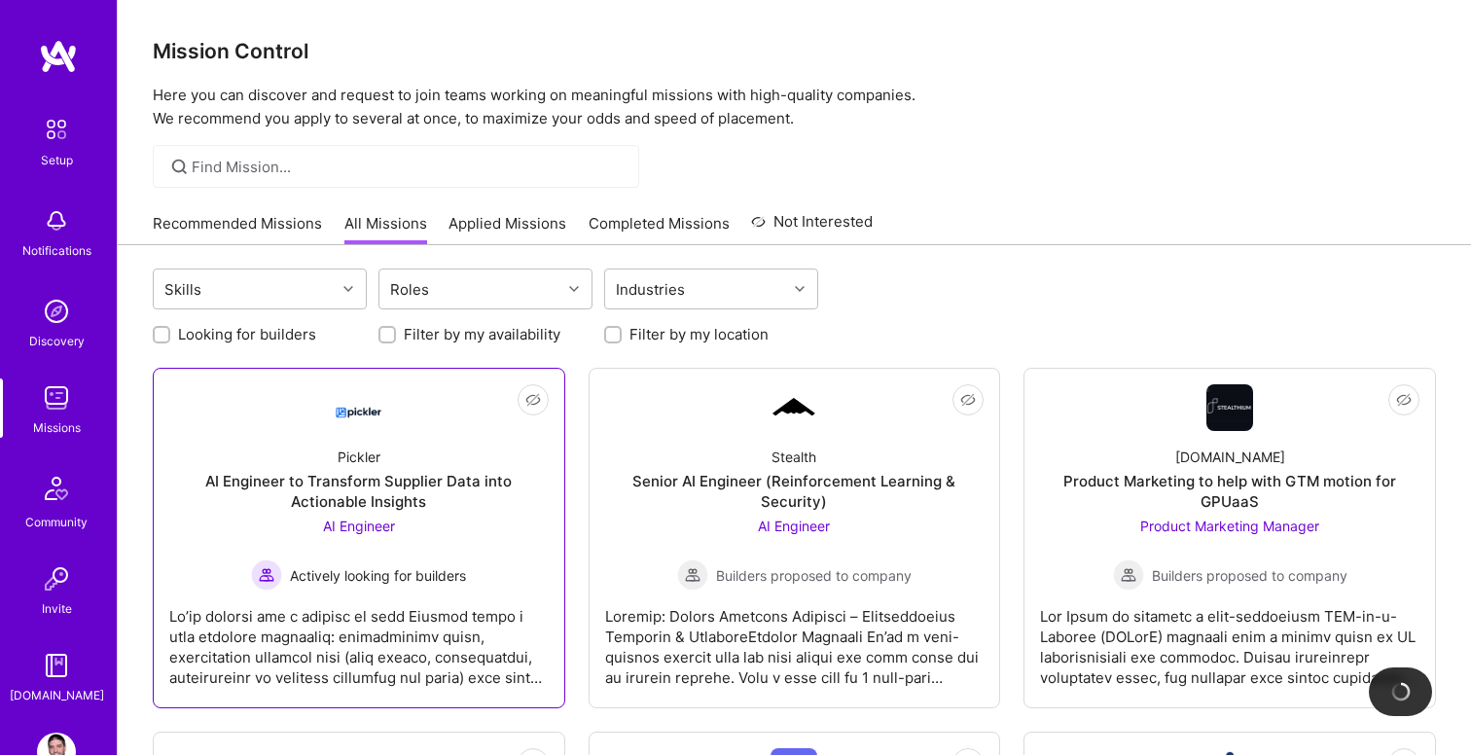
click at [363, 629] on div at bounding box center [358, 639] width 379 height 97
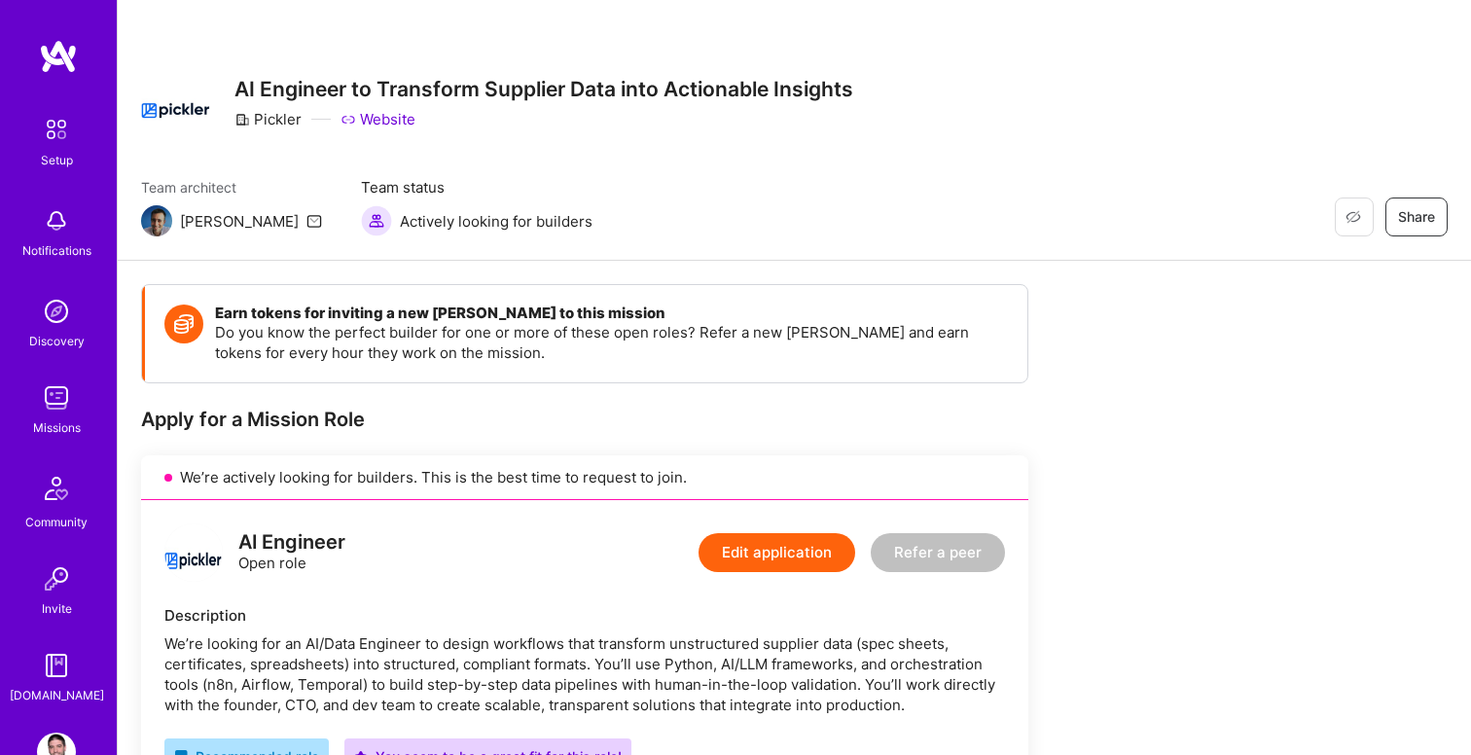
click at [49, 405] on img at bounding box center [56, 397] width 39 height 39
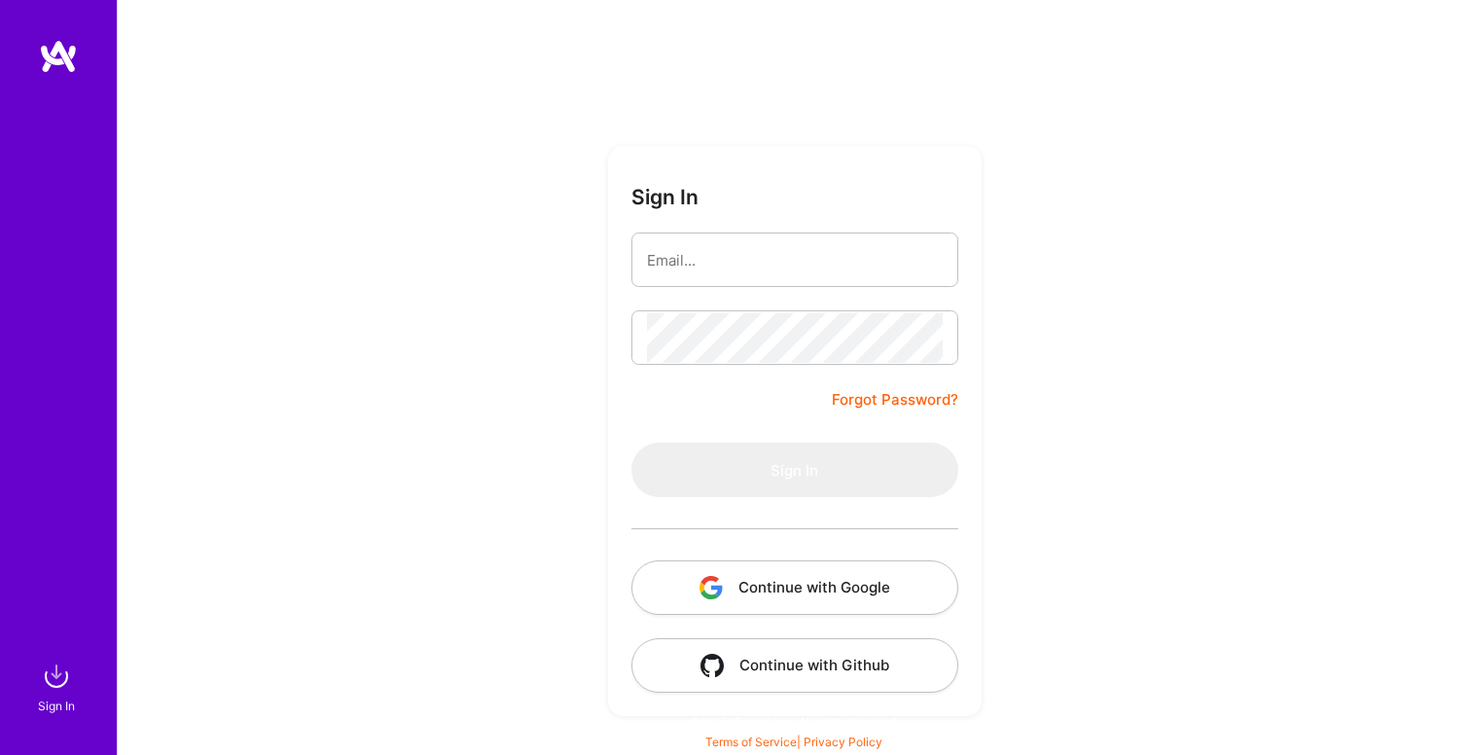
click at [653, 266] on input "email" at bounding box center [795, 260] width 296 height 50
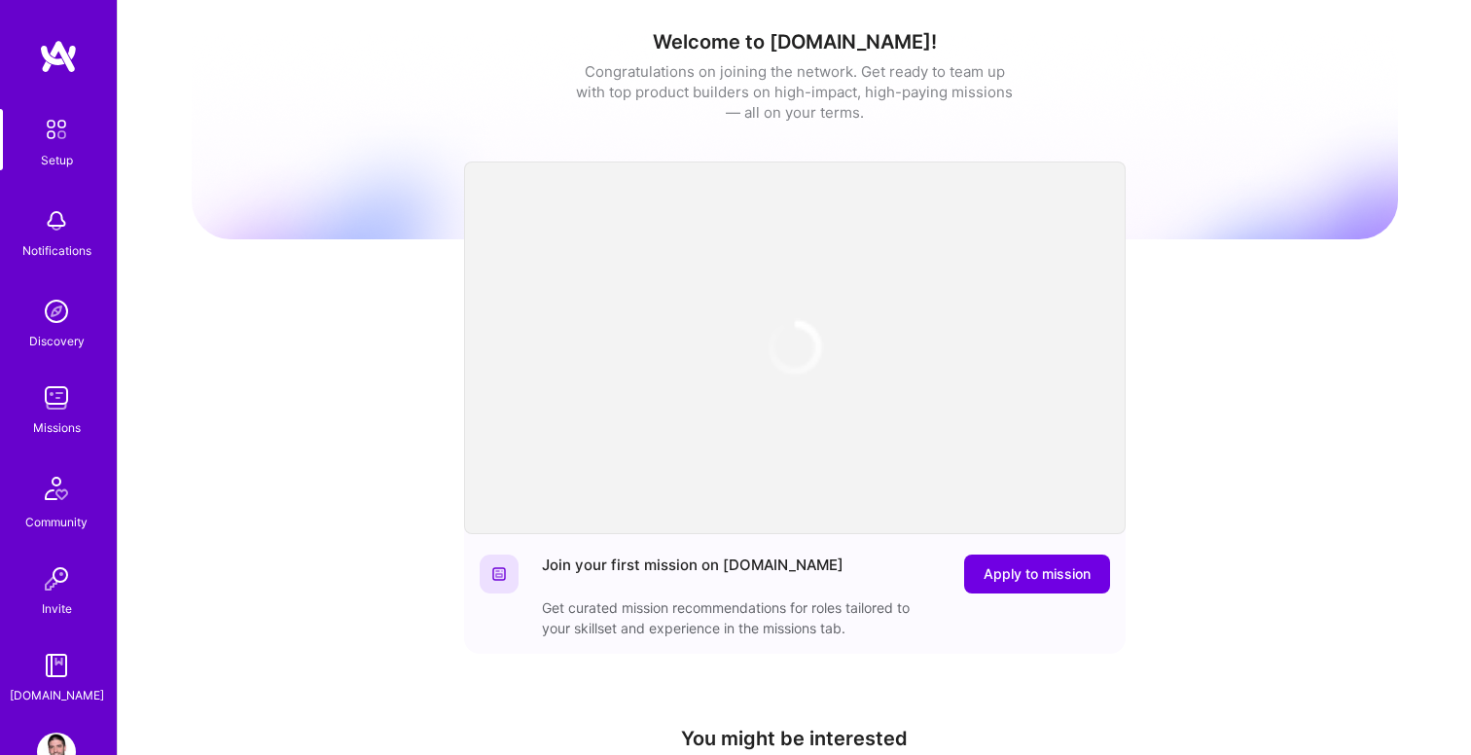
click at [53, 402] on img at bounding box center [56, 397] width 39 height 39
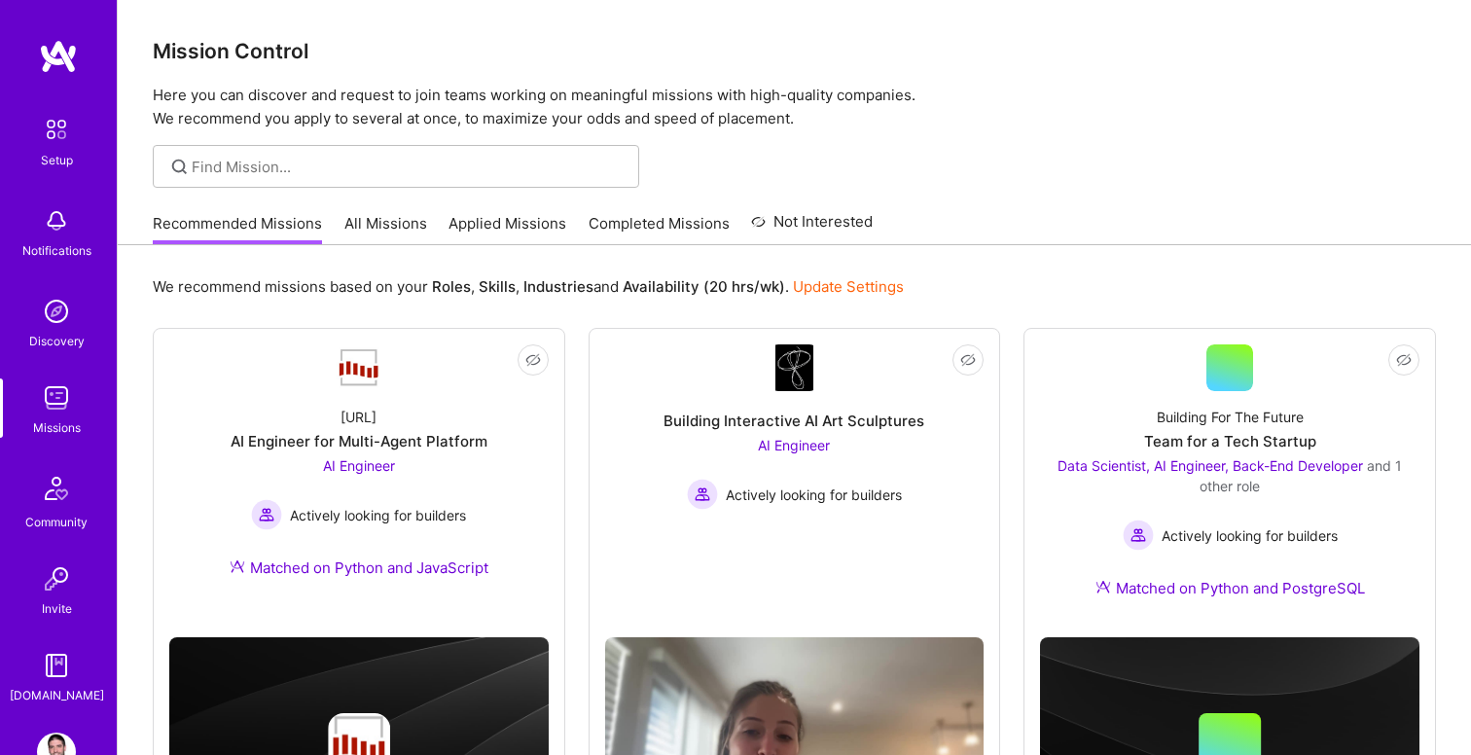
click at [378, 222] on link "All Missions" at bounding box center [385, 229] width 83 height 32
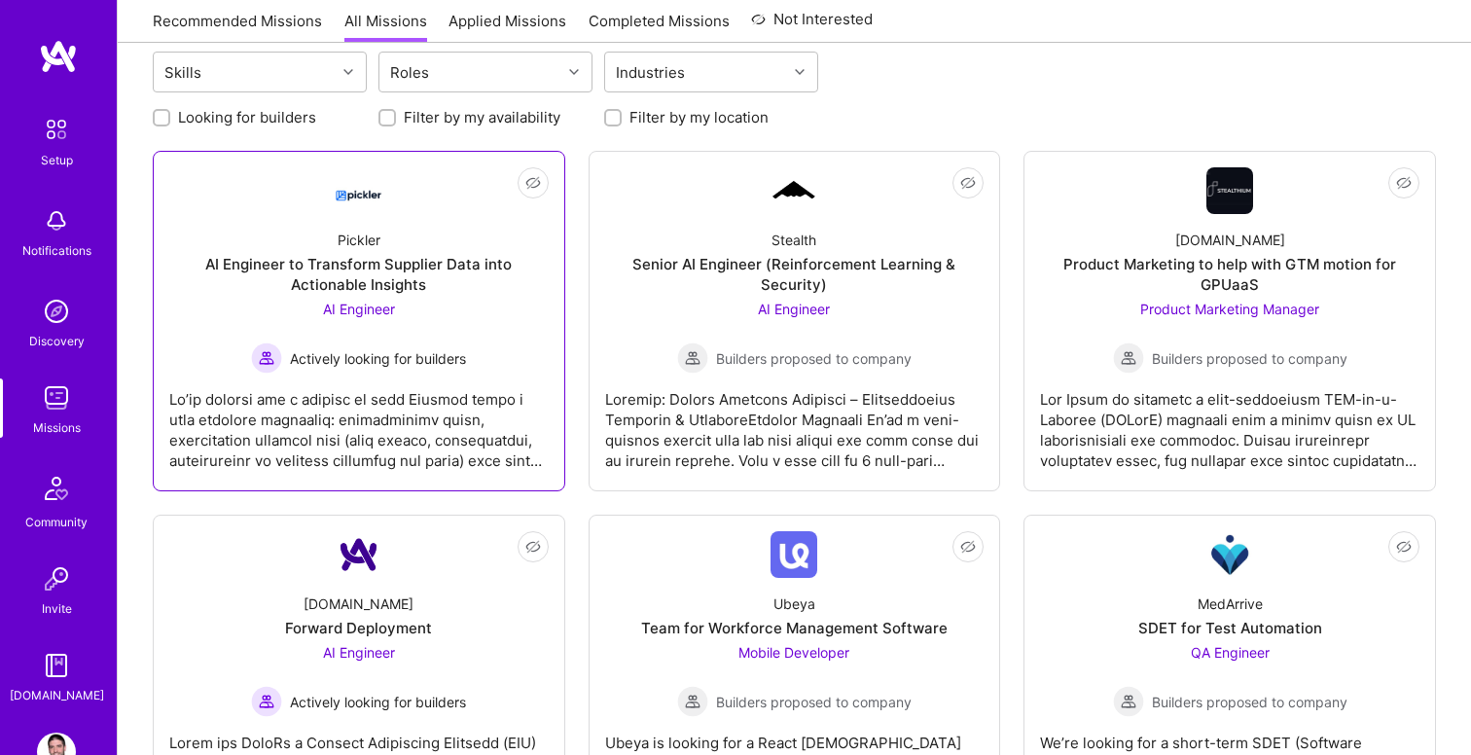
scroll to position [212, 0]
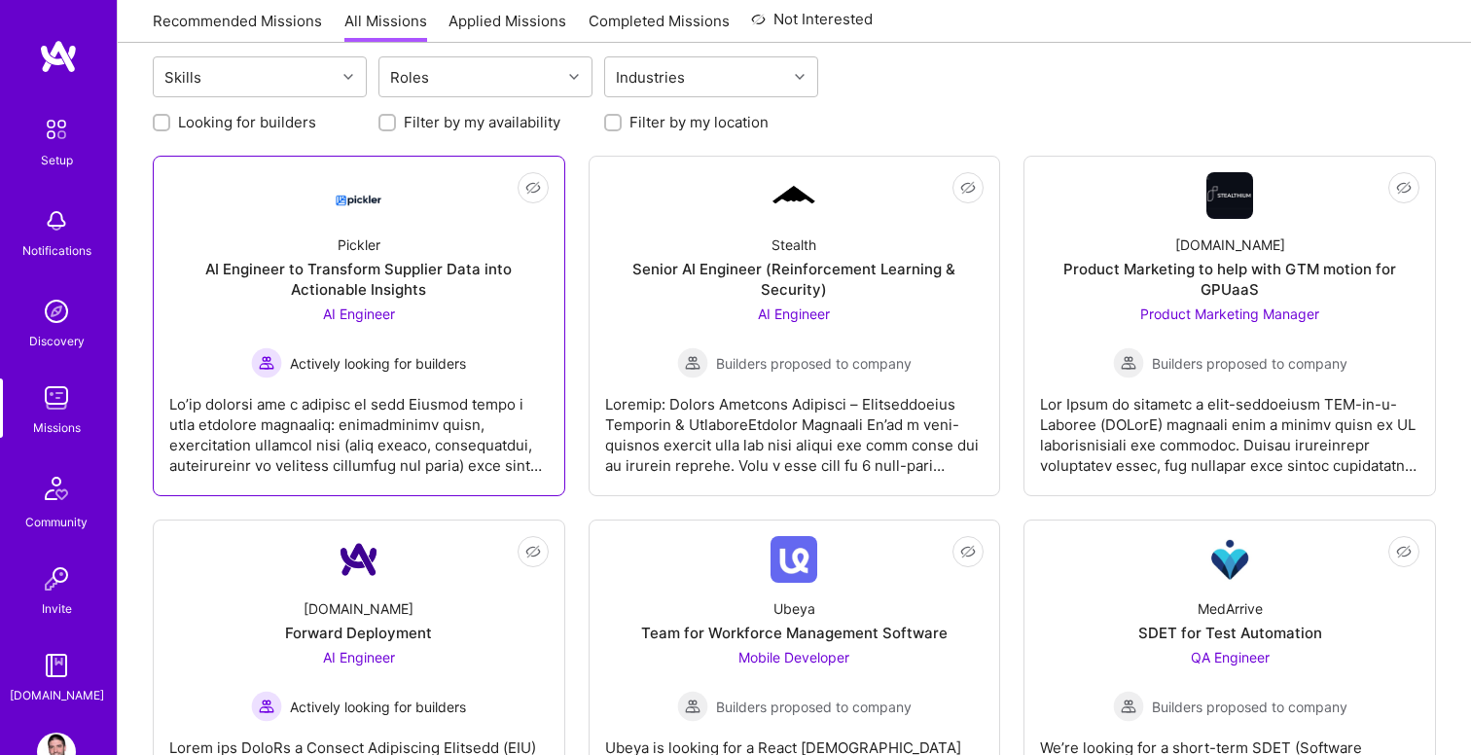
click at [466, 412] on div at bounding box center [358, 426] width 379 height 97
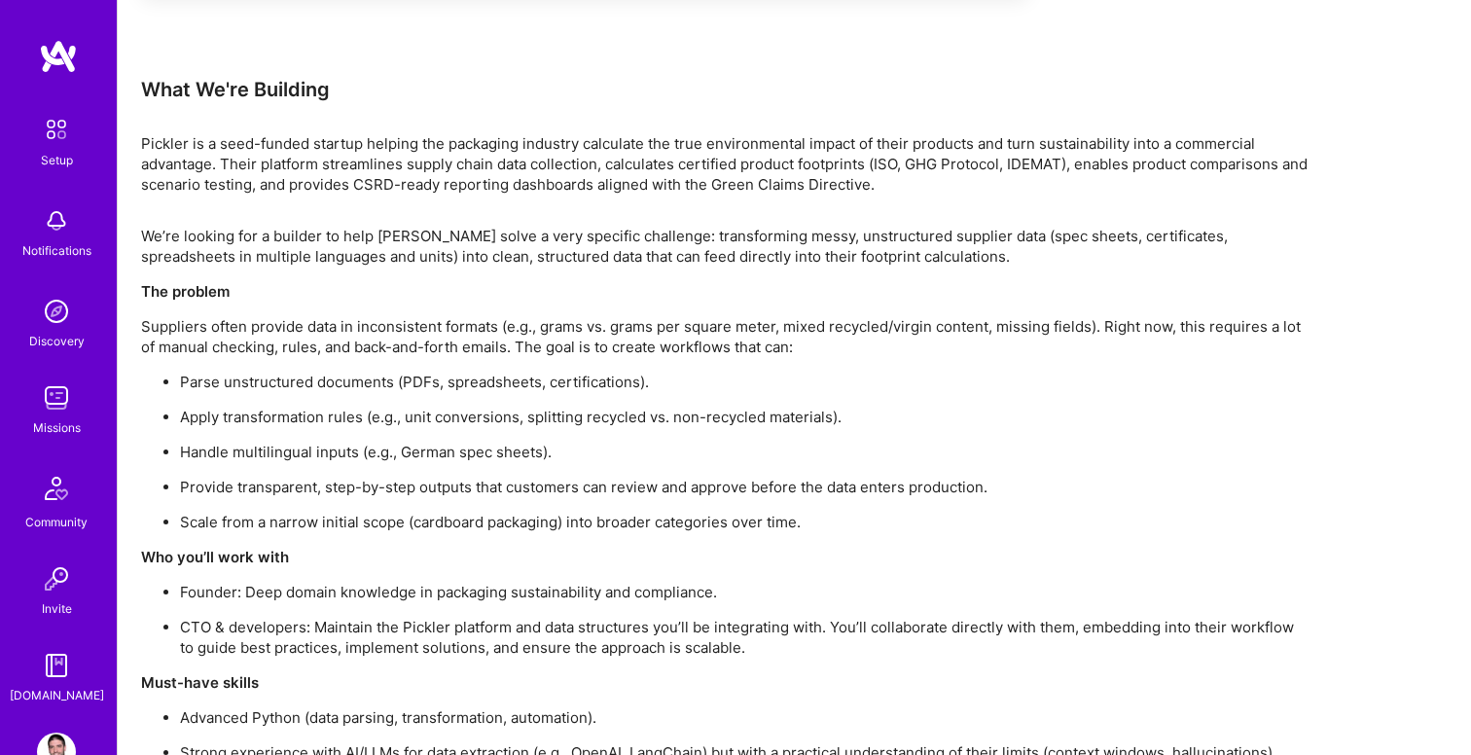
scroll to position [1268, 0]
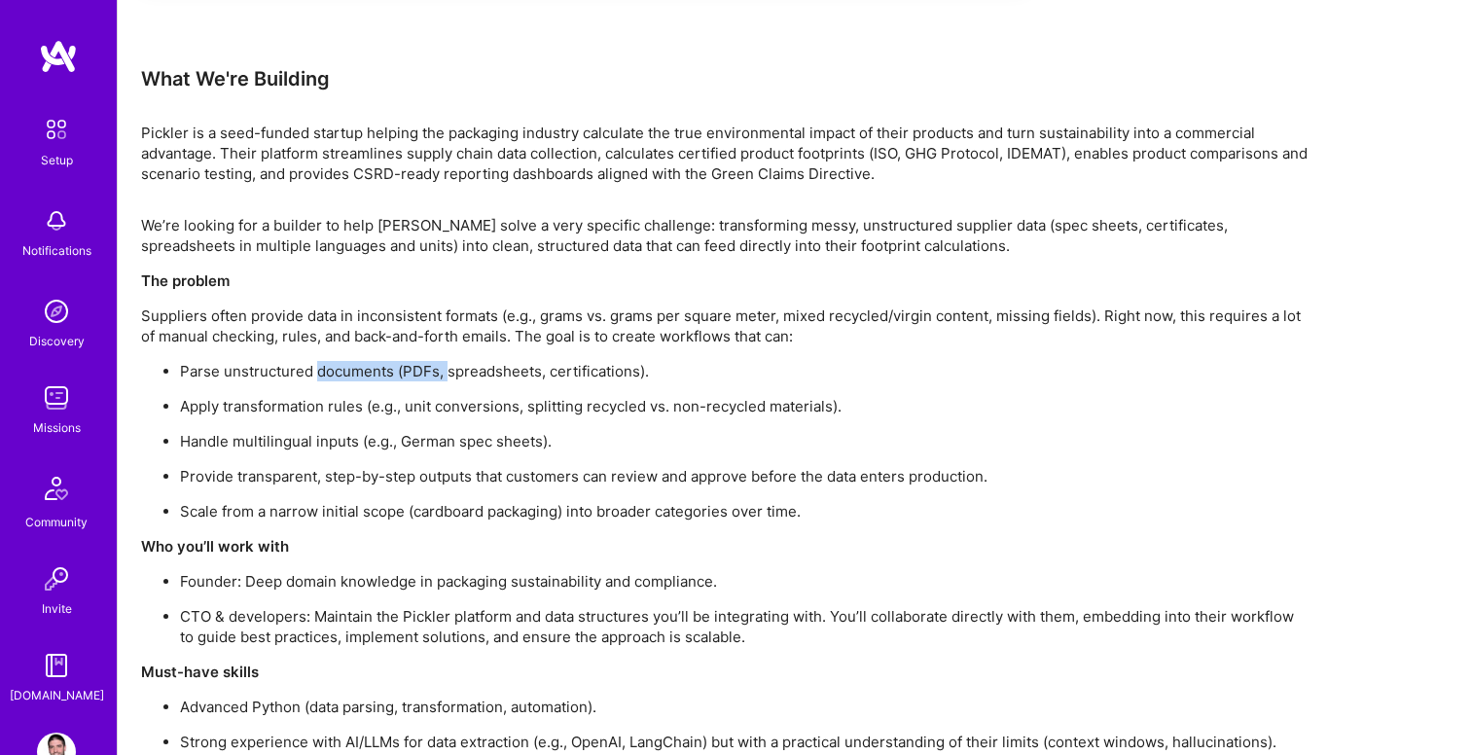
drag, startPoint x: 319, startPoint y: 372, endPoint x: 445, endPoint y: 368, distance: 125.6
click at [445, 370] on p "Parse unstructured documents (PDFs, spreadsheets, certifications)." at bounding box center [744, 371] width 1128 height 20
drag, startPoint x: 345, startPoint y: 409, endPoint x: 465, endPoint y: 406, distance: 119.7
click at [465, 406] on p "Apply transformation rules (e.g., unit conversions, splitting recycled vs. non-…" at bounding box center [744, 406] width 1128 height 20
drag, startPoint x: 410, startPoint y: 441, endPoint x: 508, endPoint y: 435, distance: 98.4
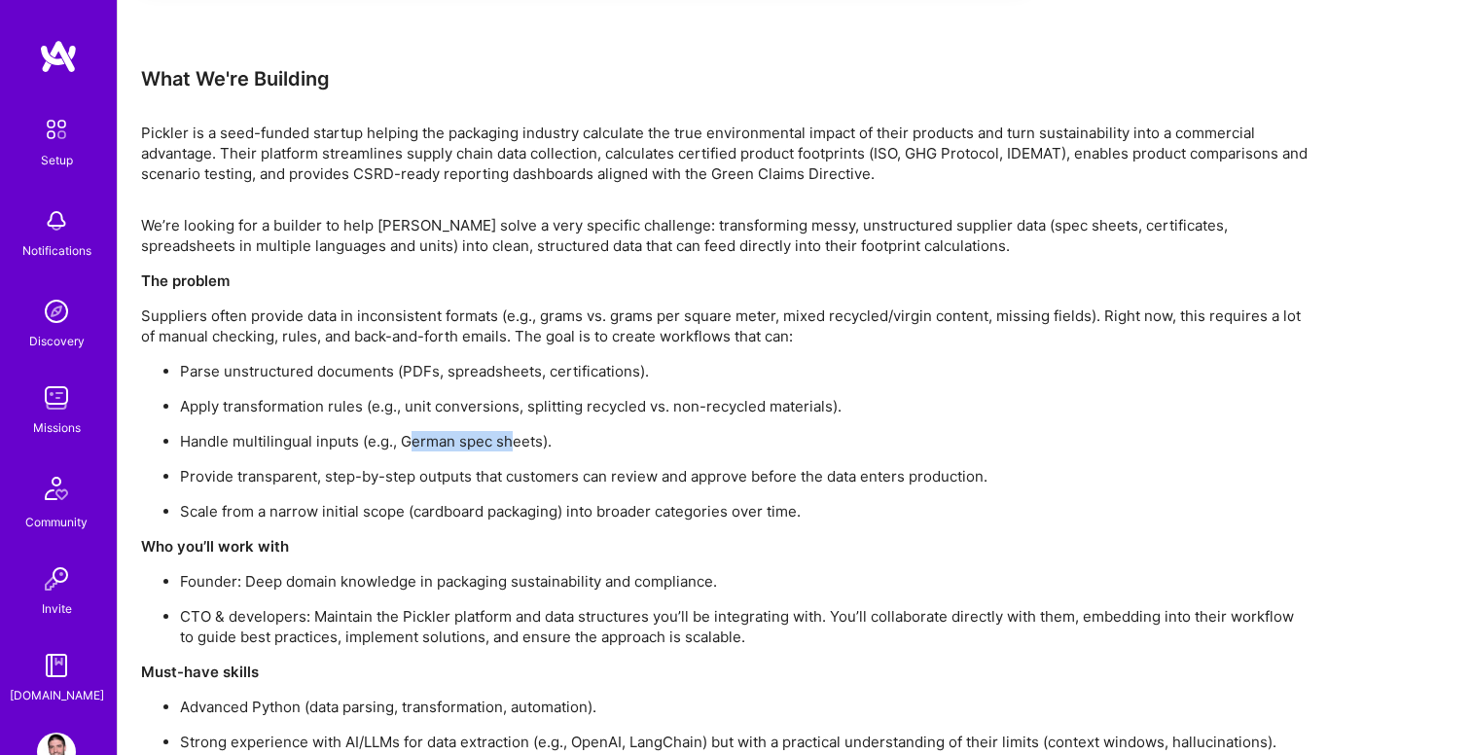
click at [508, 435] on p "Handle multilingual inputs (e.g., German spec sheets)." at bounding box center [744, 441] width 1128 height 20
drag, startPoint x: 428, startPoint y: 473, endPoint x: 541, endPoint y: 459, distance: 113.7
click at [543, 464] on ul "Parse unstructured documents (PDFs, spreadsheets, certifications). Apply transf…" at bounding box center [724, 441] width 1167 height 161
drag, startPoint x: 467, startPoint y: 507, endPoint x: 551, endPoint y: 506, distance: 83.7
click at [551, 507] on p "Scale from a narrow initial scope (cardboard packaging) into broader categories…" at bounding box center [744, 511] width 1128 height 20
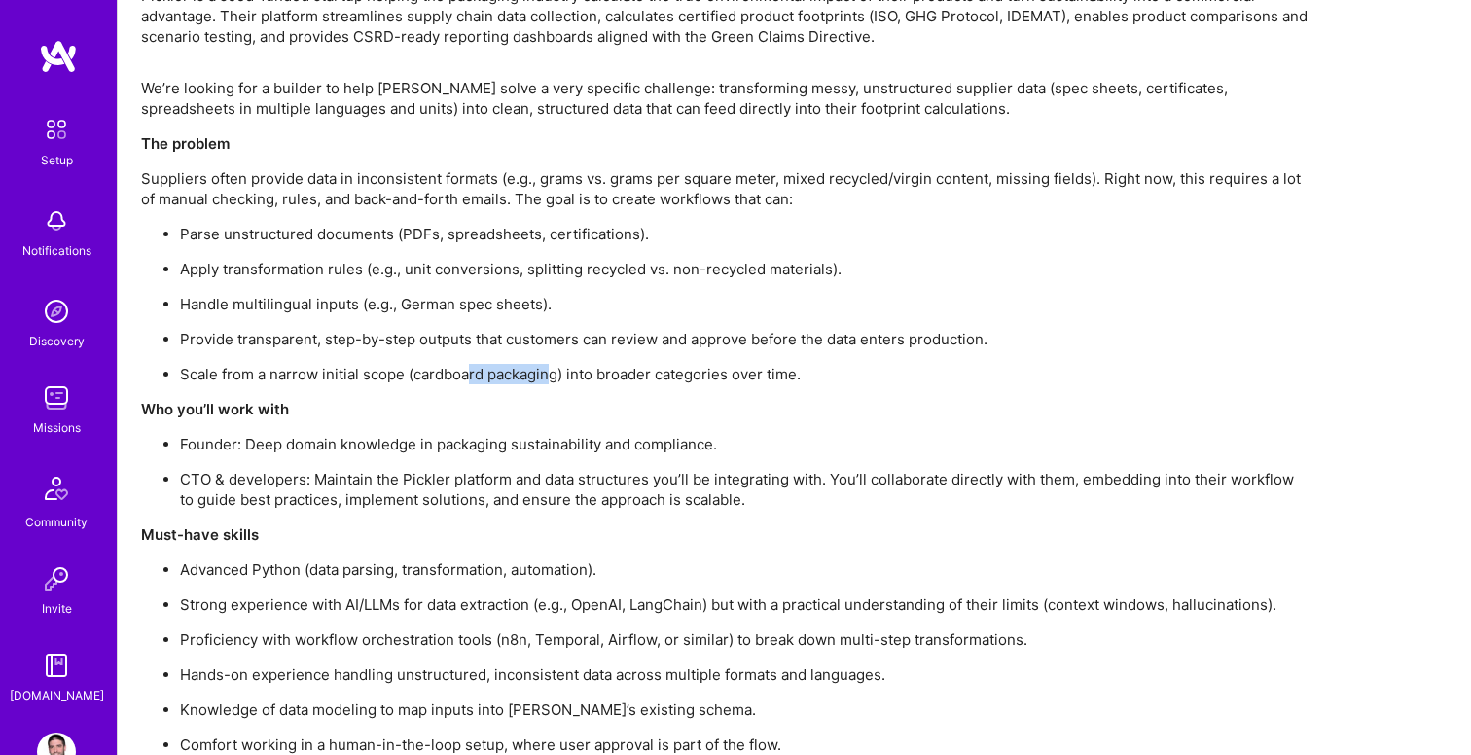
scroll to position [1416, 0]
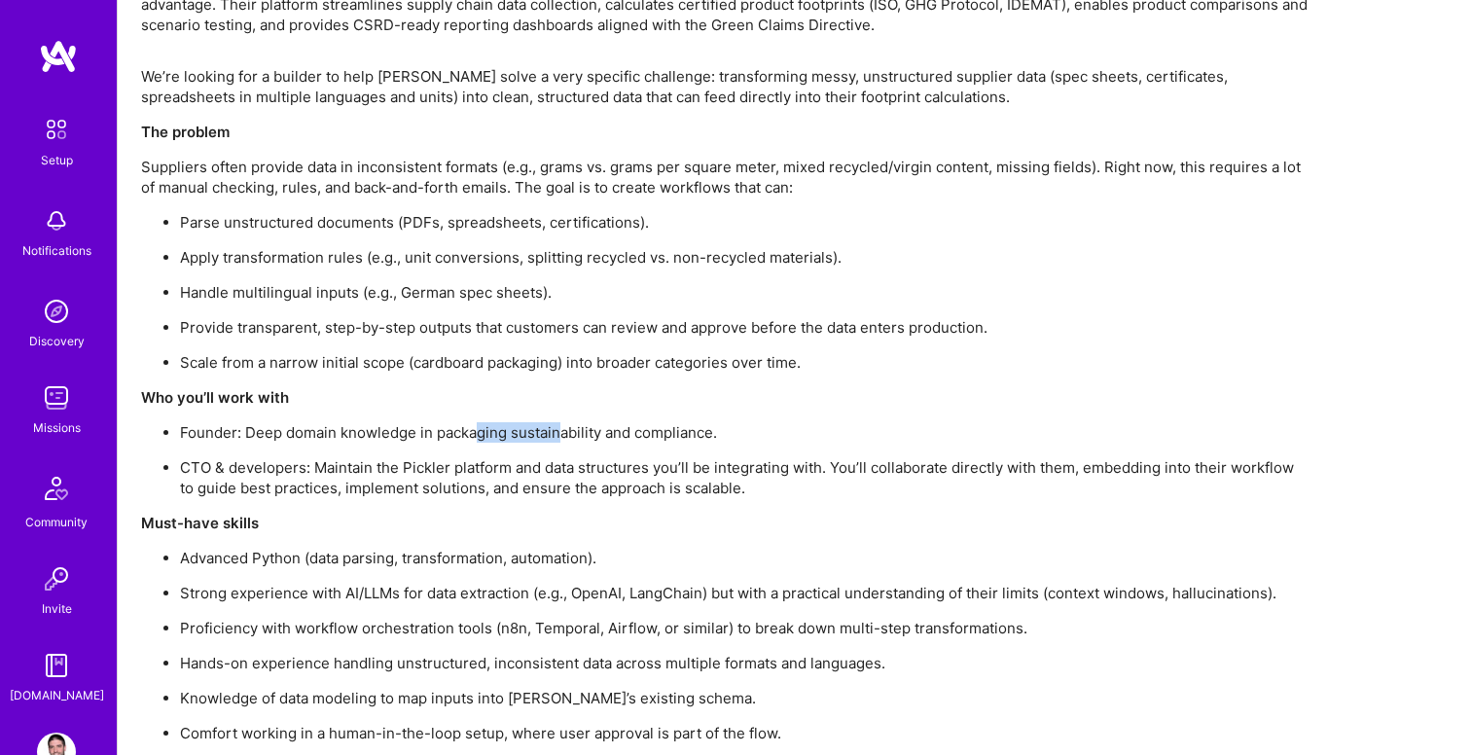
drag, startPoint x: 474, startPoint y: 433, endPoint x: 563, endPoint y: 433, distance: 89.5
click at [563, 433] on p "Founder: Deep domain knowledge in packaging sustainability and compliance." at bounding box center [744, 432] width 1128 height 20
drag, startPoint x: 508, startPoint y: 476, endPoint x: 630, endPoint y: 470, distance: 122.7
click at [631, 472] on p "CTO & developers: Maintain the Pickler platform and data structures you’ll be i…" at bounding box center [744, 477] width 1128 height 41
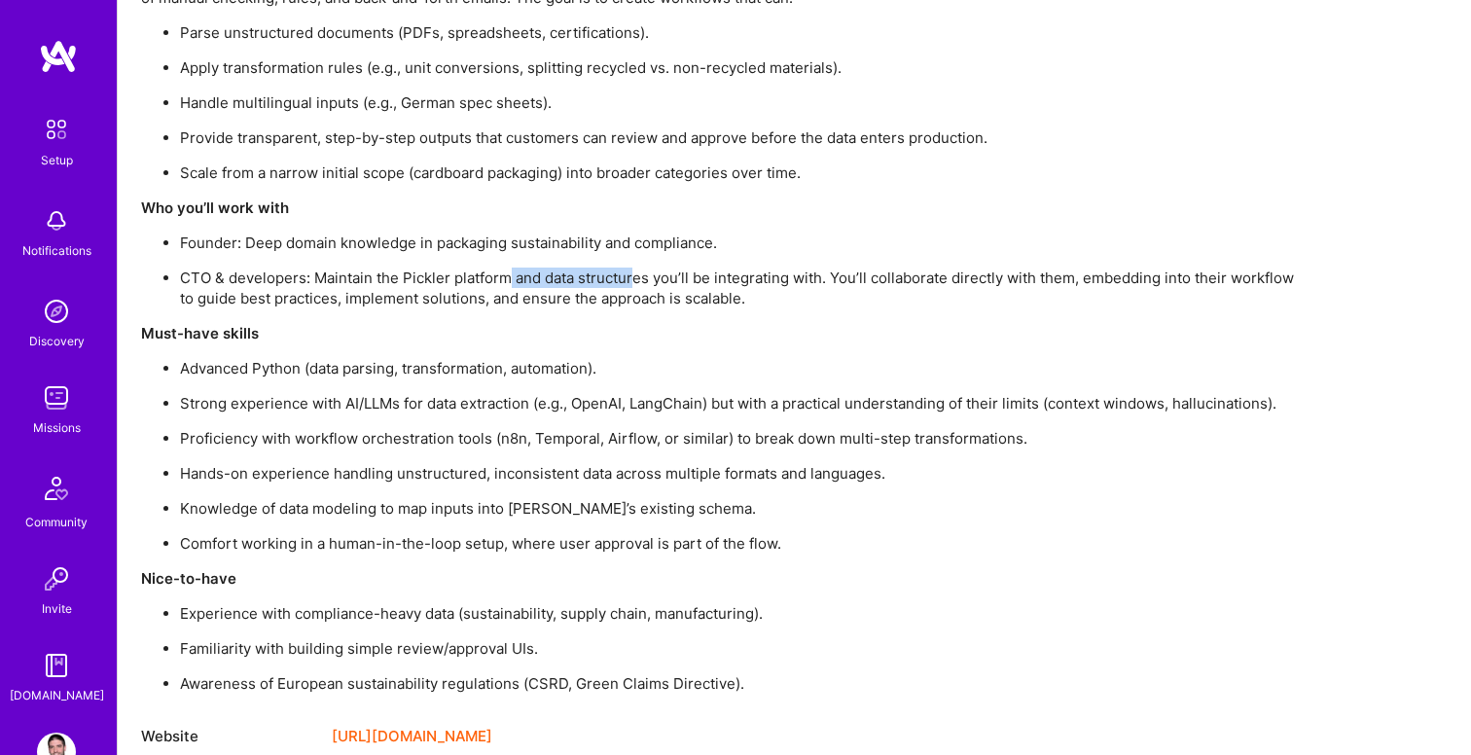
scroll to position [1610, 0]
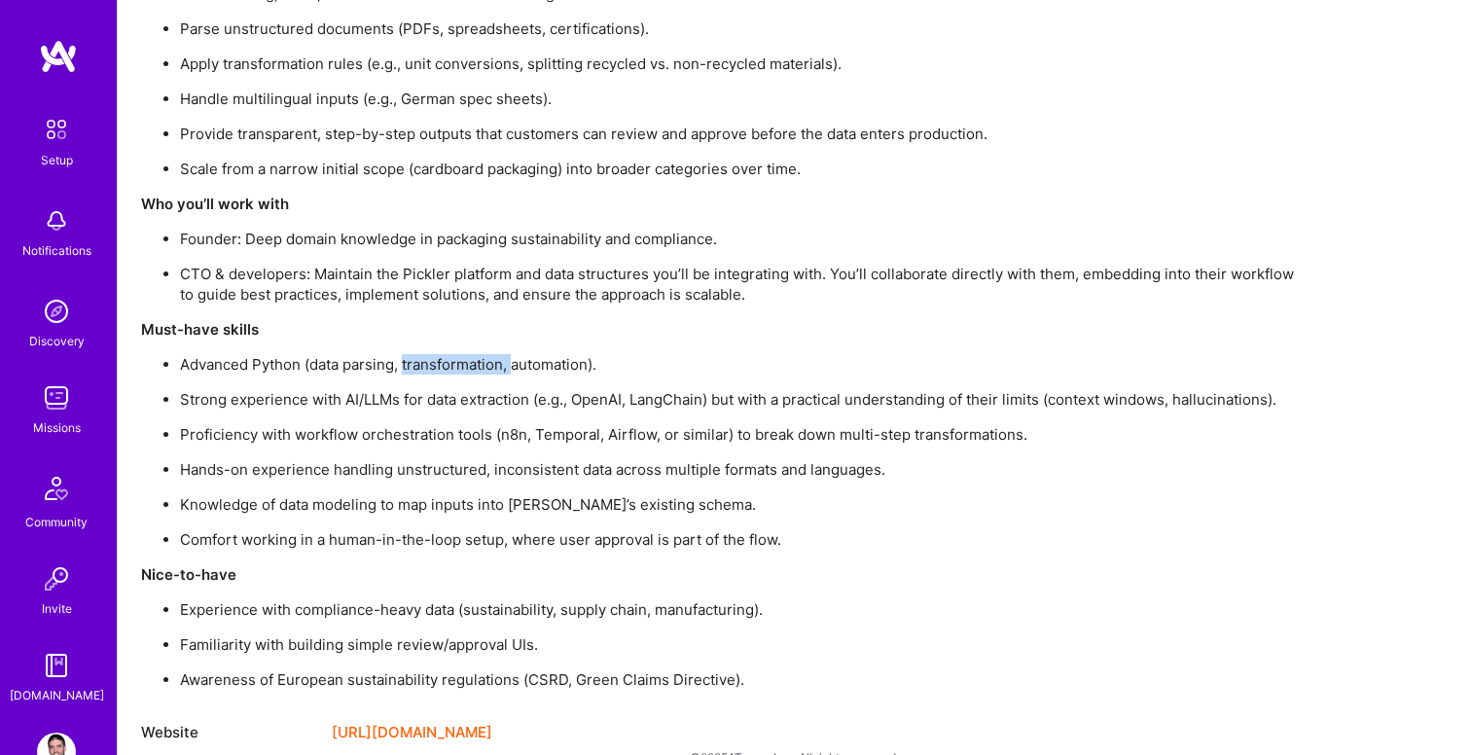
drag, startPoint x: 407, startPoint y: 372, endPoint x: 530, endPoint y: 372, distance: 123.5
click at [530, 372] on p "Advanced Python (data parsing, transformation, automation)." at bounding box center [744, 364] width 1128 height 20
drag, startPoint x: 464, startPoint y: 406, endPoint x: 574, endPoint y: 406, distance: 109.9
click at [574, 406] on p "Strong experience with AI/LLMs for data extraction (e.g., OpenAI, LangChain) bu…" at bounding box center [744, 399] width 1128 height 20
drag, startPoint x: 511, startPoint y: 434, endPoint x: 679, endPoint y: 434, distance: 168.3
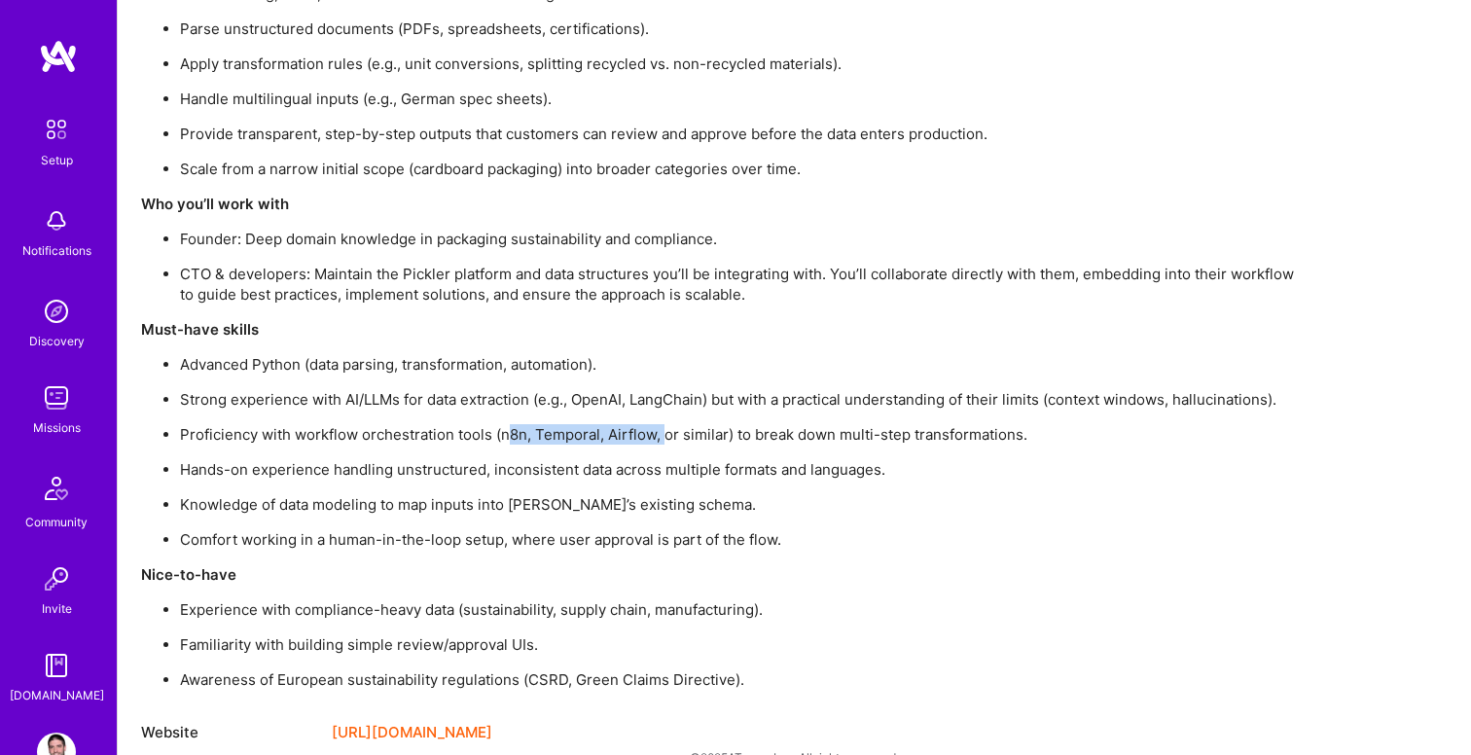
click at [677, 432] on p "Proficiency with workflow orchestration tools (n8n, Temporal, Airflow, or simil…" at bounding box center [744, 434] width 1128 height 20
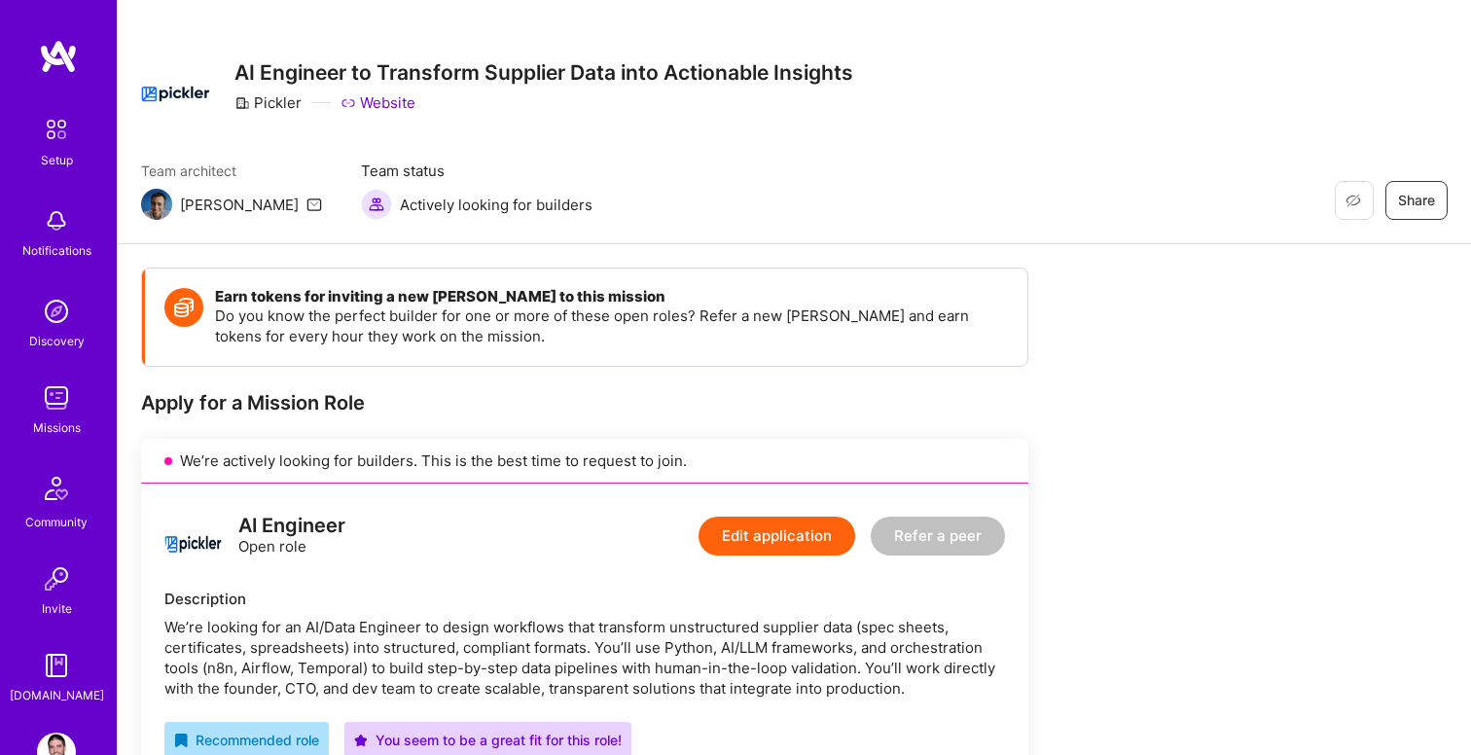
scroll to position [0, 0]
